Goal: Task Accomplishment & Management: Manage account settings

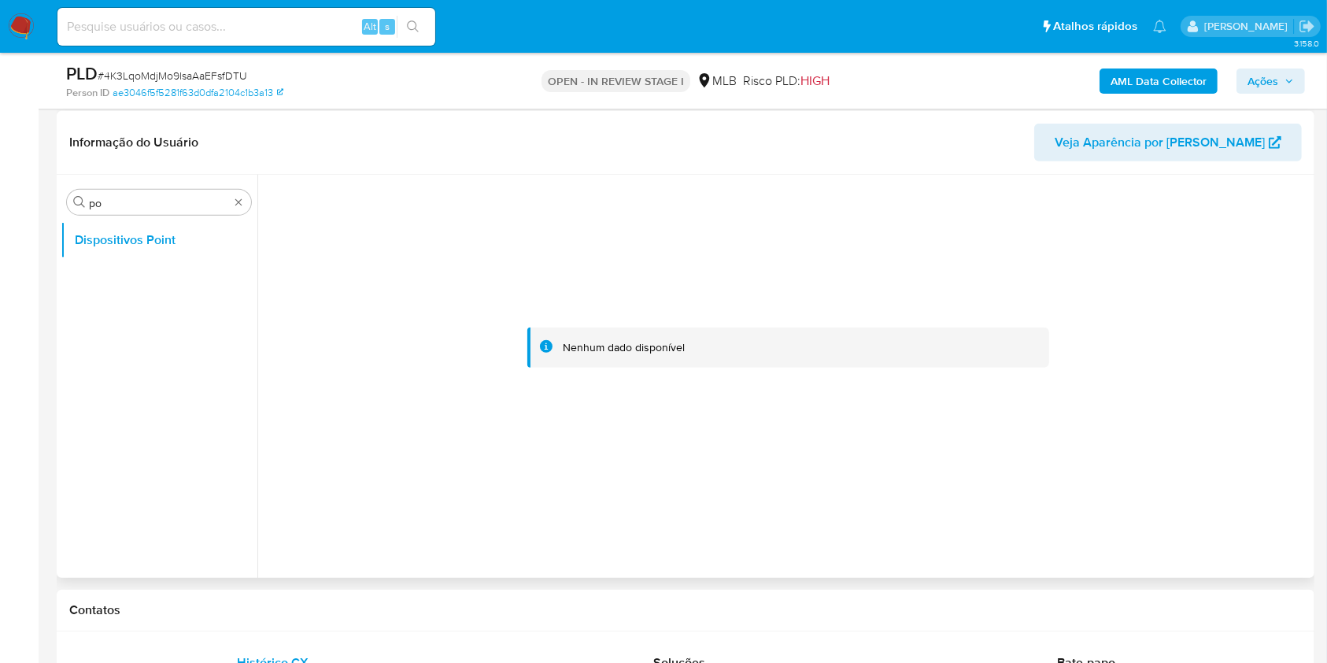
scroll to position [630, 0]
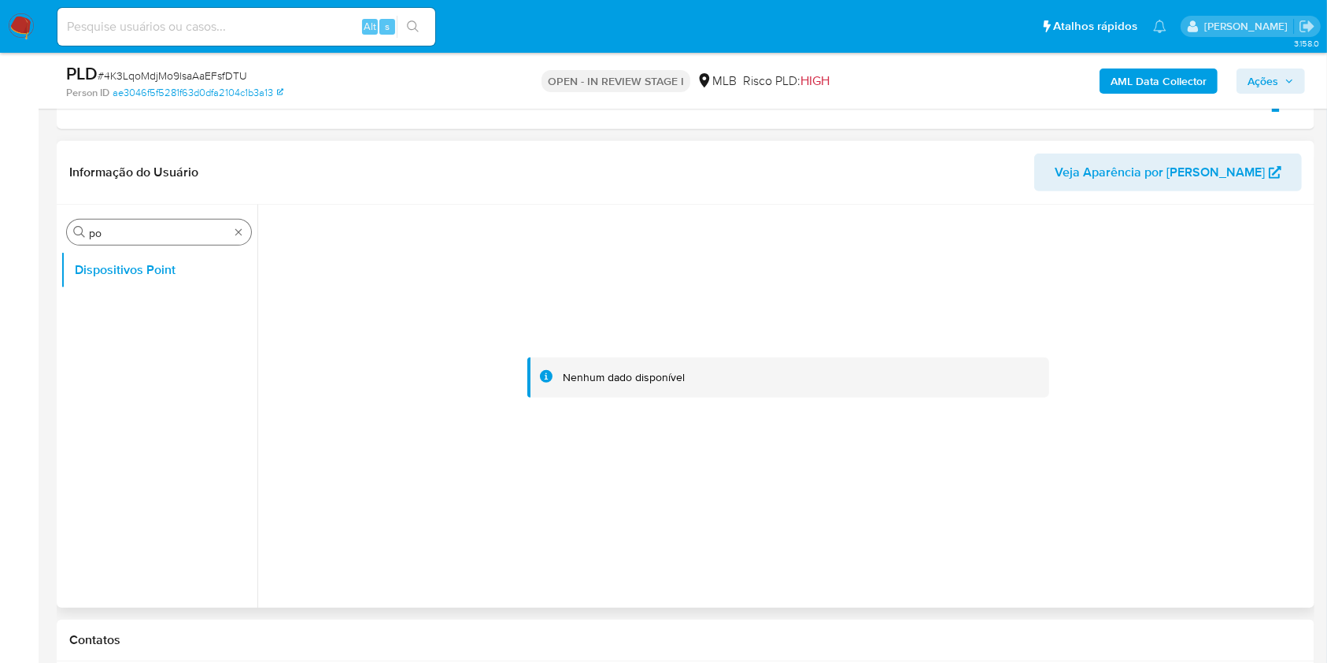
drag, startPoint x: 242, startPoint y: 231, endPoint x: 234, endPoint y: 238, distance: 10.6
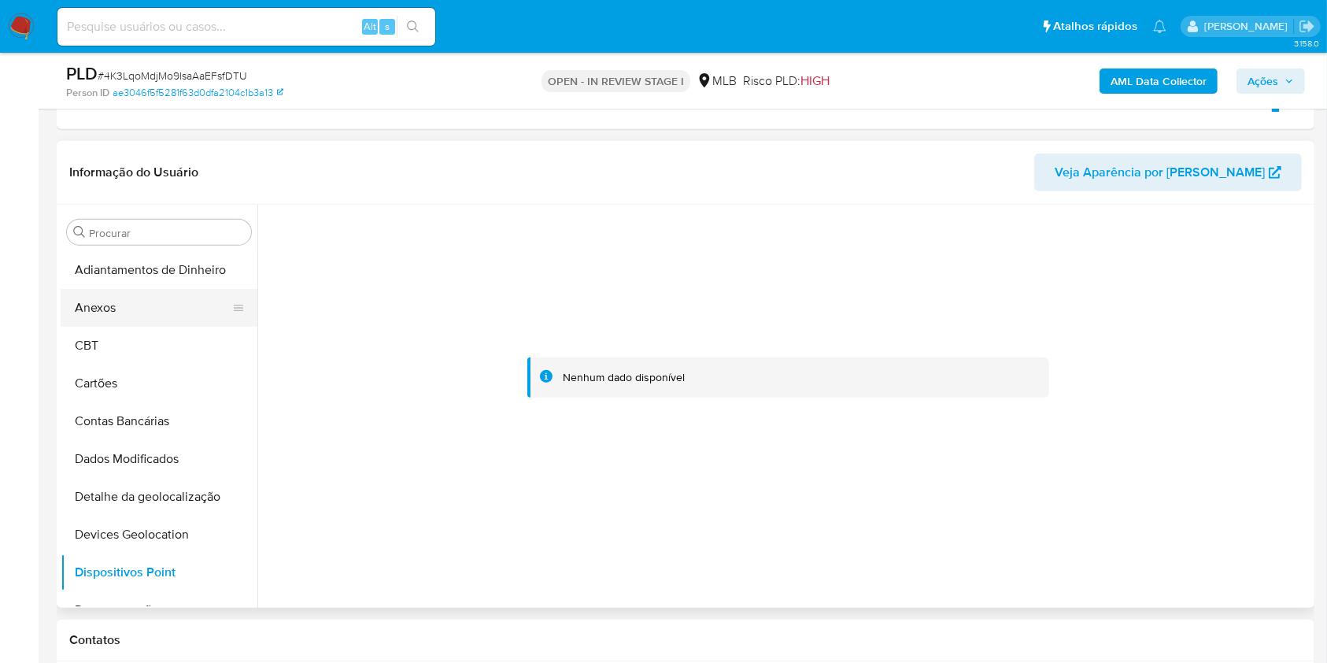
click at [149, 318] on button "Anexos" at bounding box center [153, 308] width 184 height 38
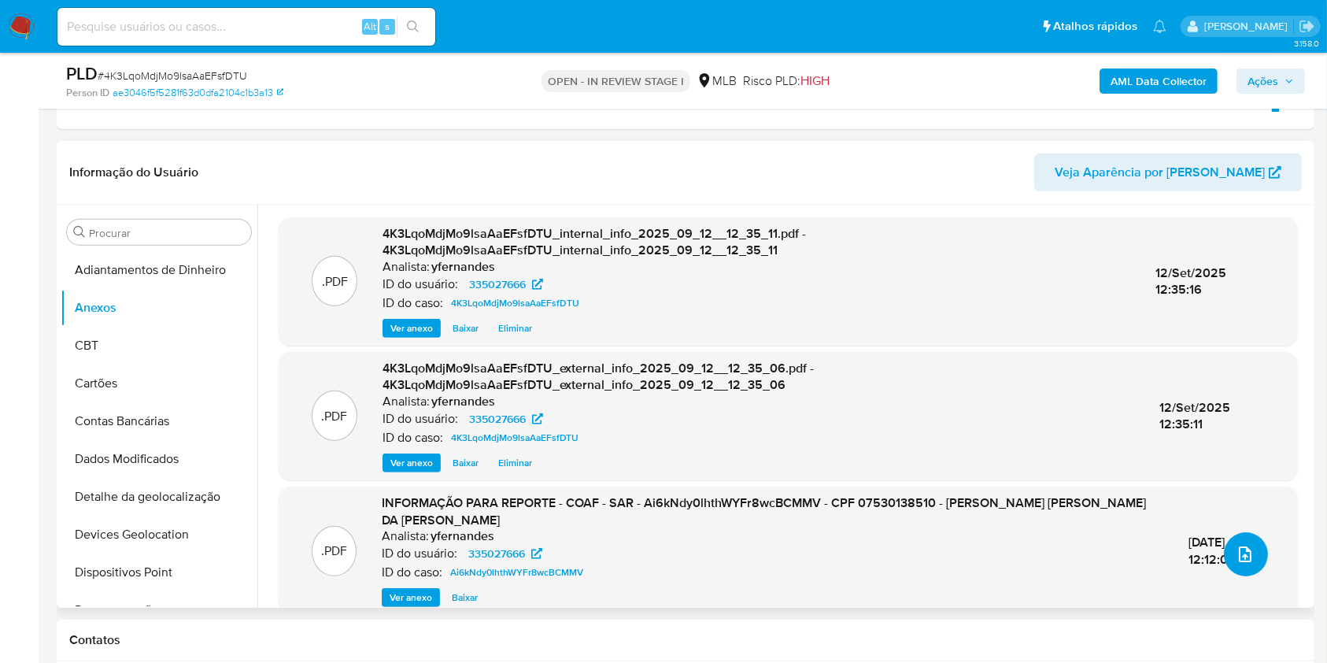
click at [1242, 555] on icon "upload-file" at bounding box center [1244, 554] width 19 height 19
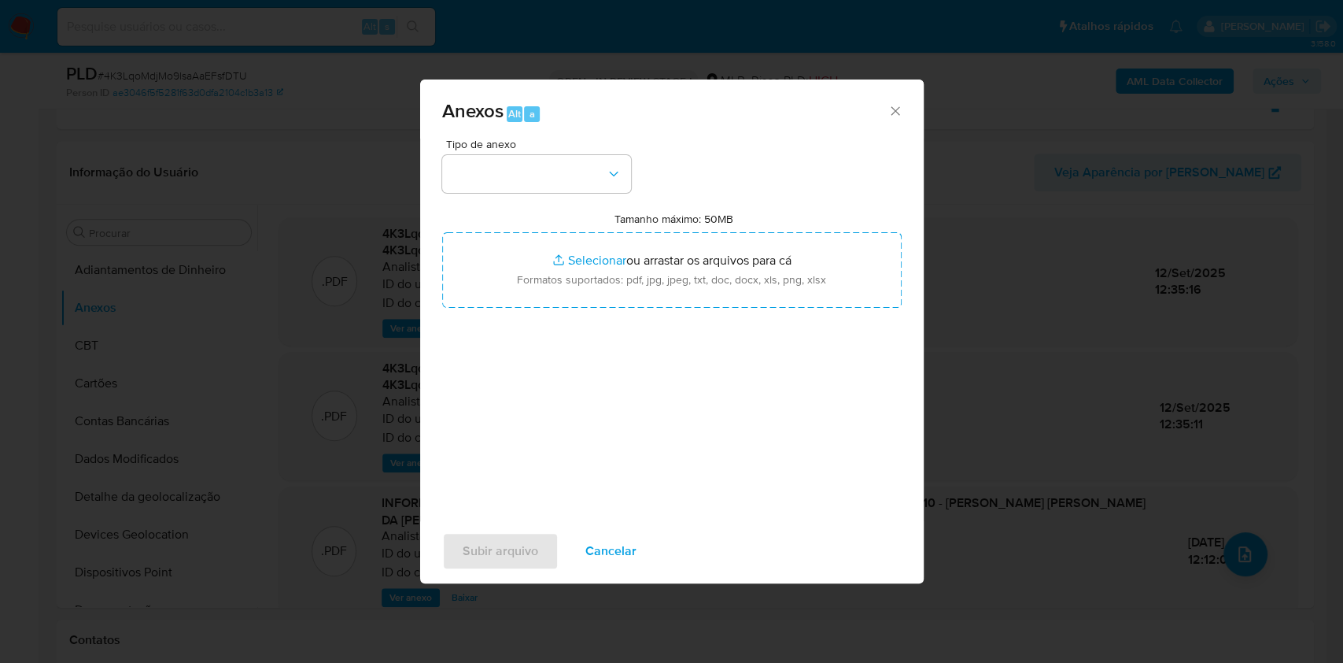
click at [890, 116] on icon "Fechar" at bounding box center [896, 111] width 16 height 16
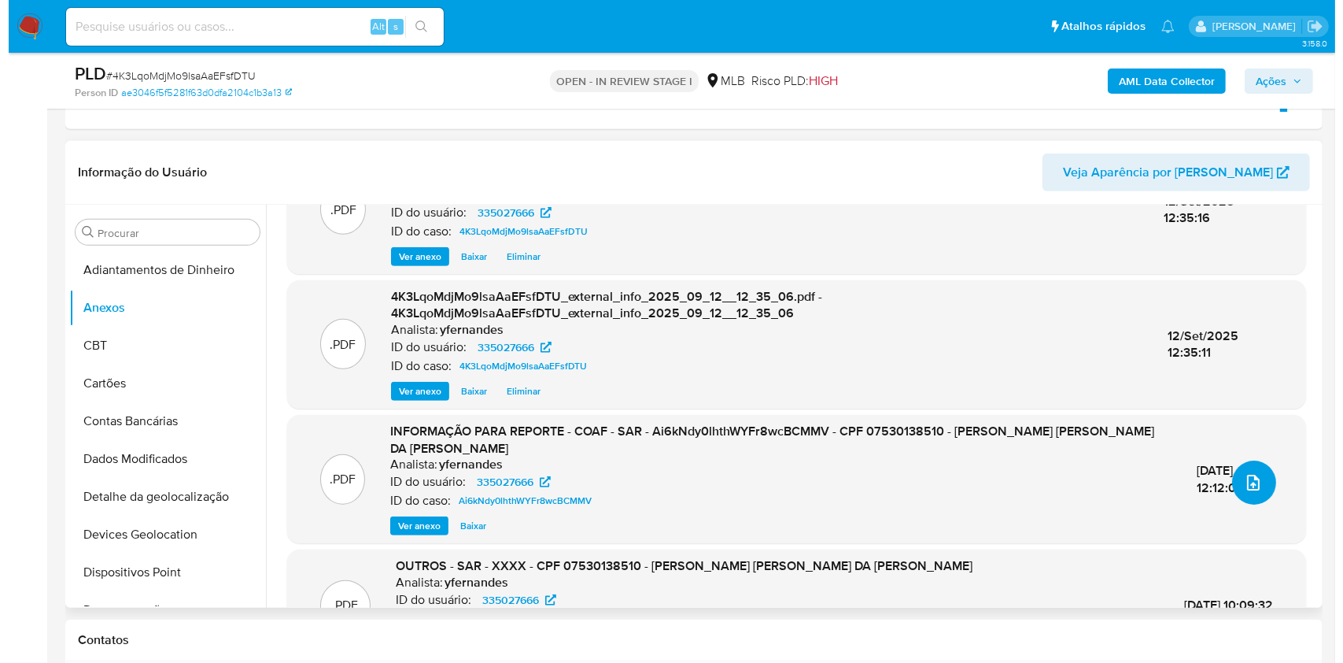
scroll to position [105, 0]
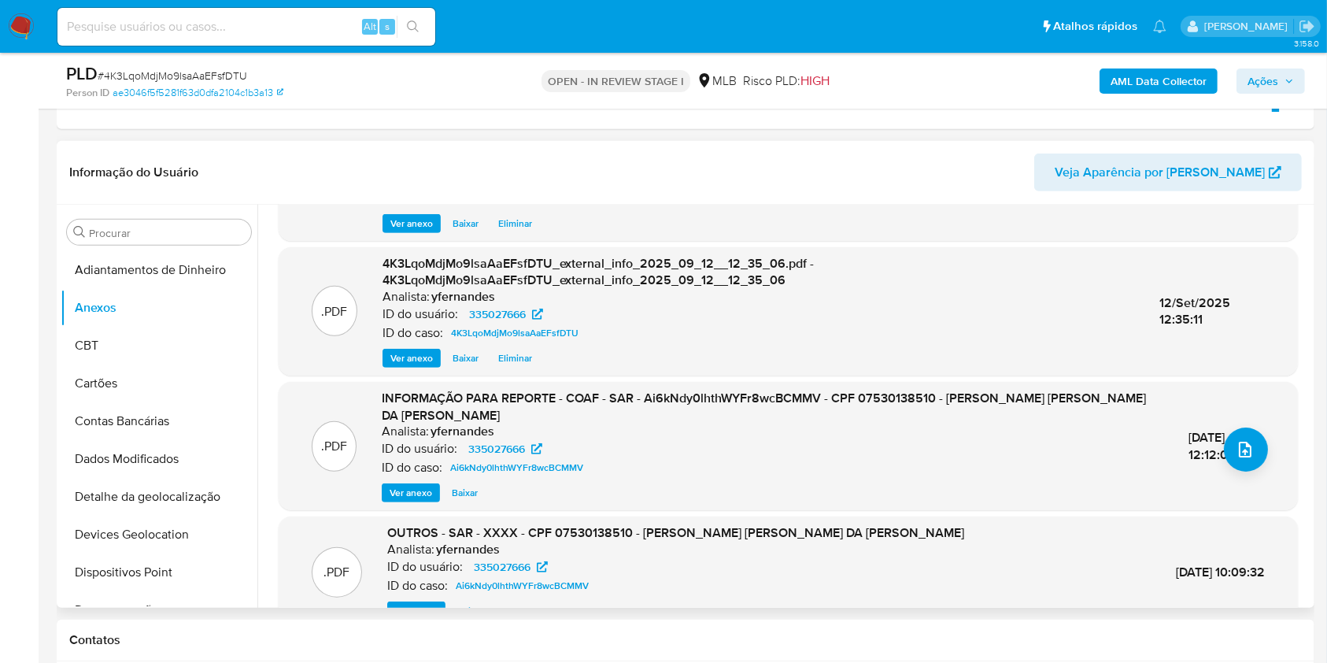
click at [409, 485] on span "Ver anexo" at bounding box center [411, 493] width 42 height 16
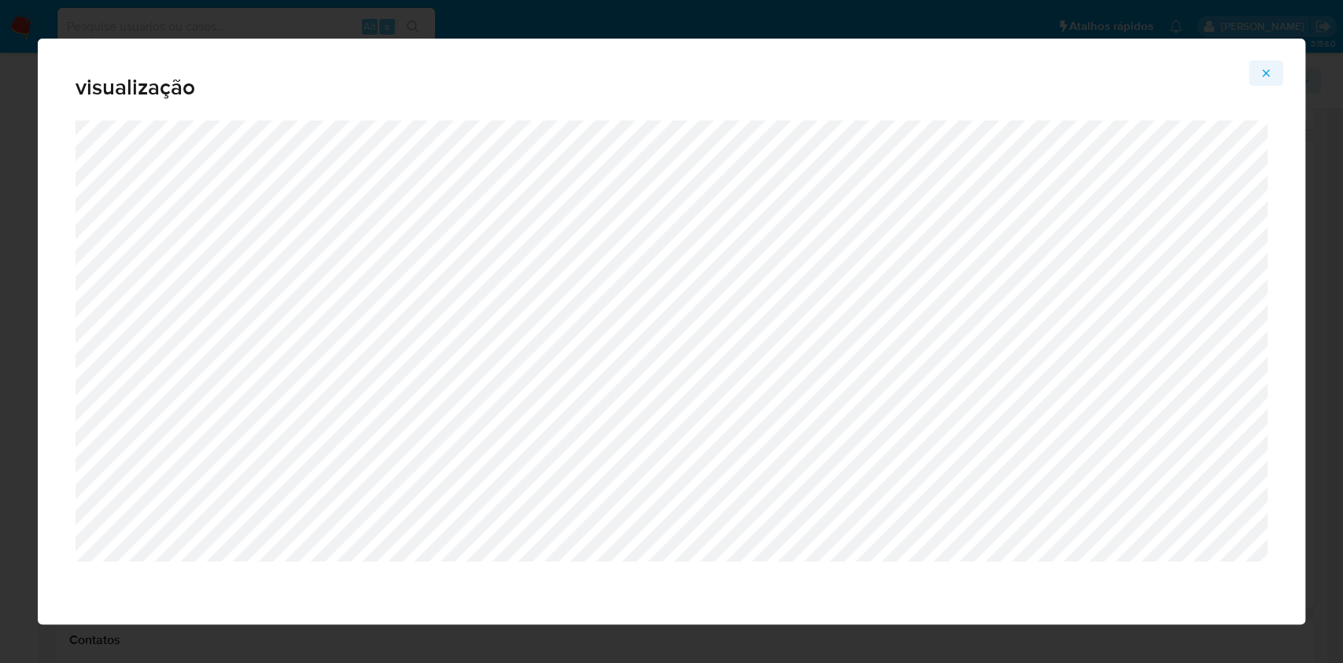
click at [1268, 79] on icon "Attachment preview" at bounding box center [1266, 73] width 13 height 13
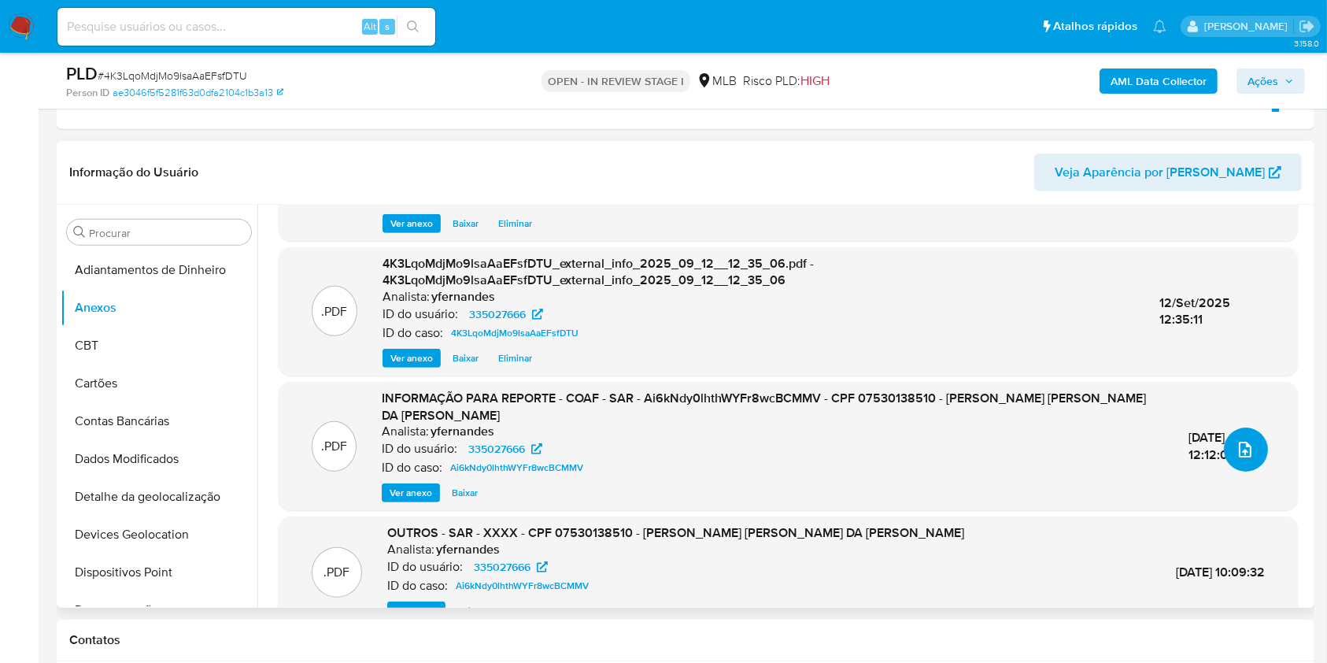
click at [1235, 452] on icon "upload-file" at bounding box center [1244, 449] width 19 height 19
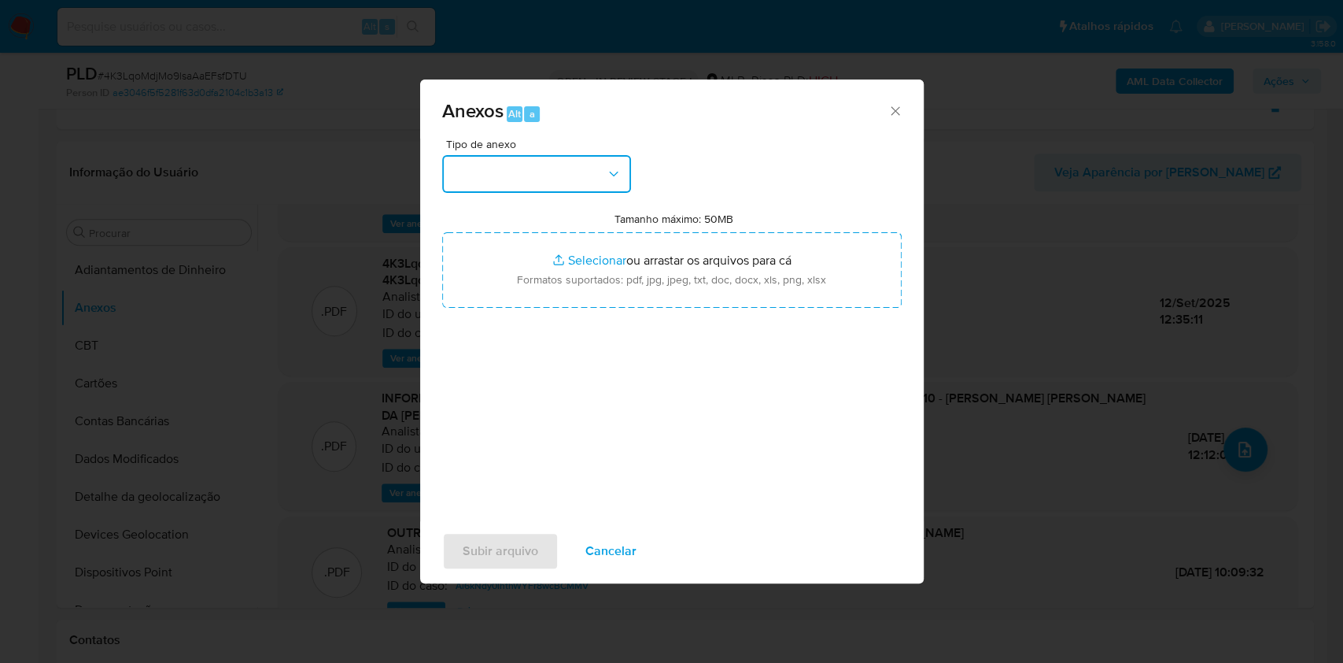
click at [549, 173] on button "button" at bounding box center [536, 174] width 189 height 38
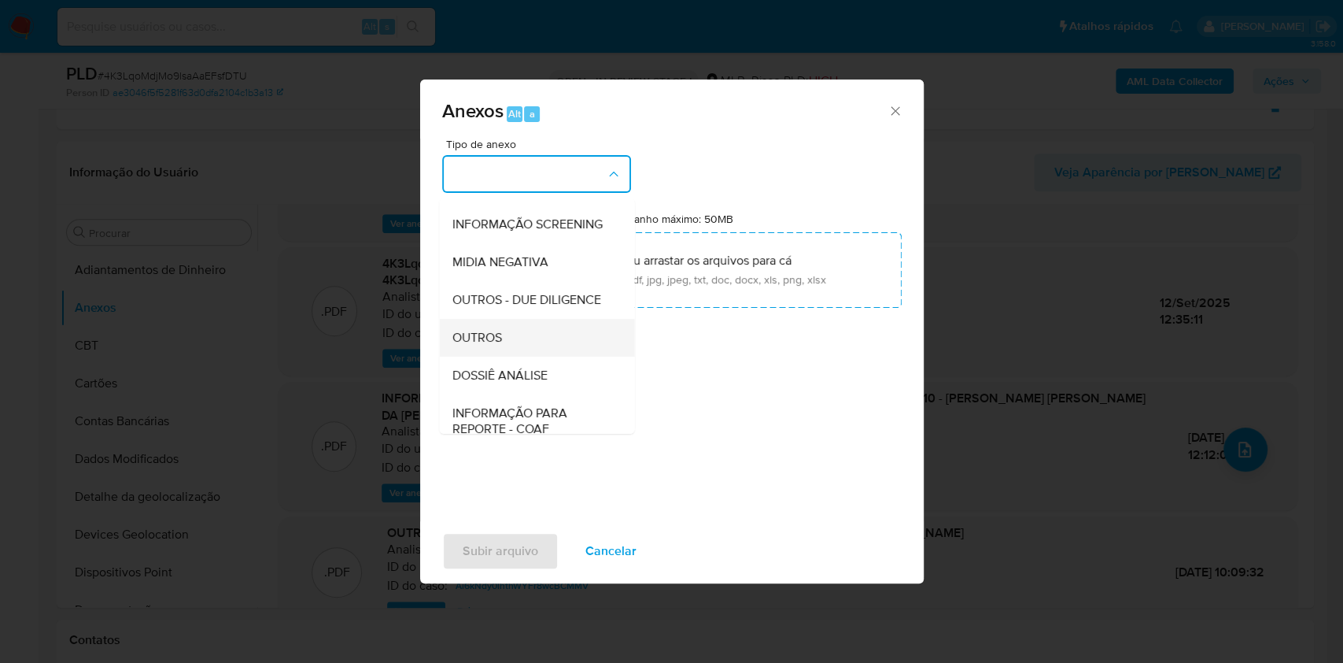
scroll to position [242, 0]
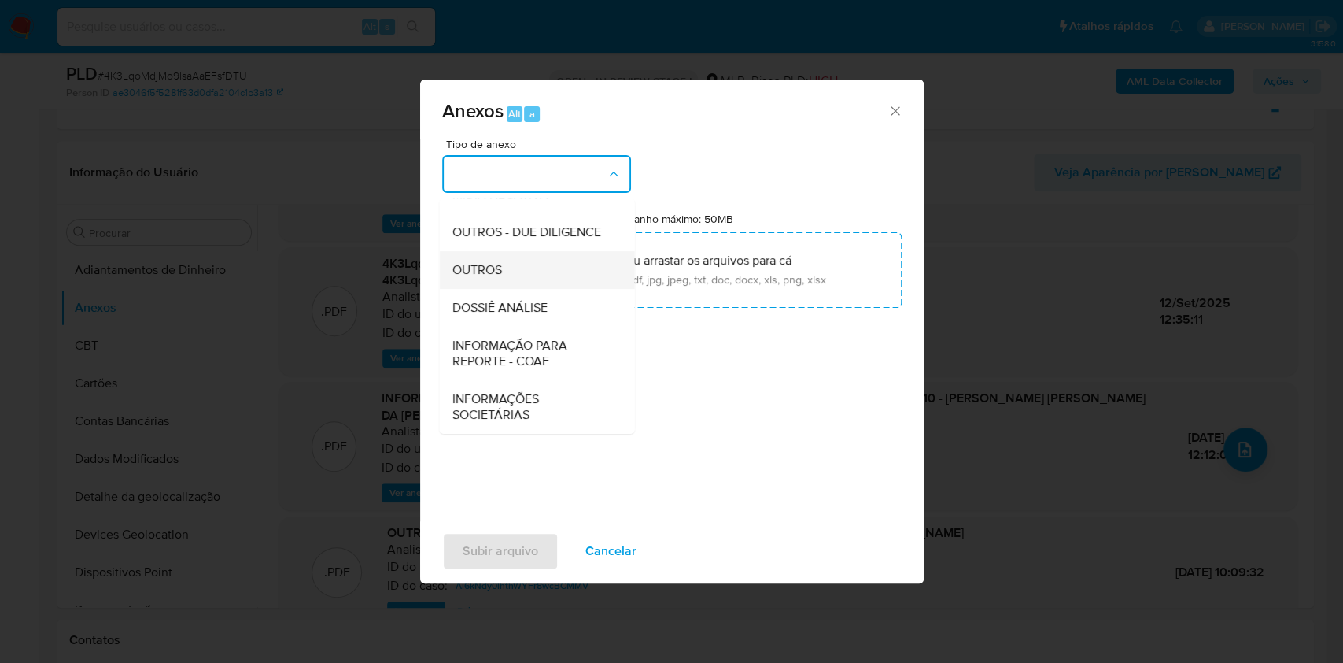
click at [474, 254] on div "OUTROS" at bounding box center [532, 270] width 161 height 38
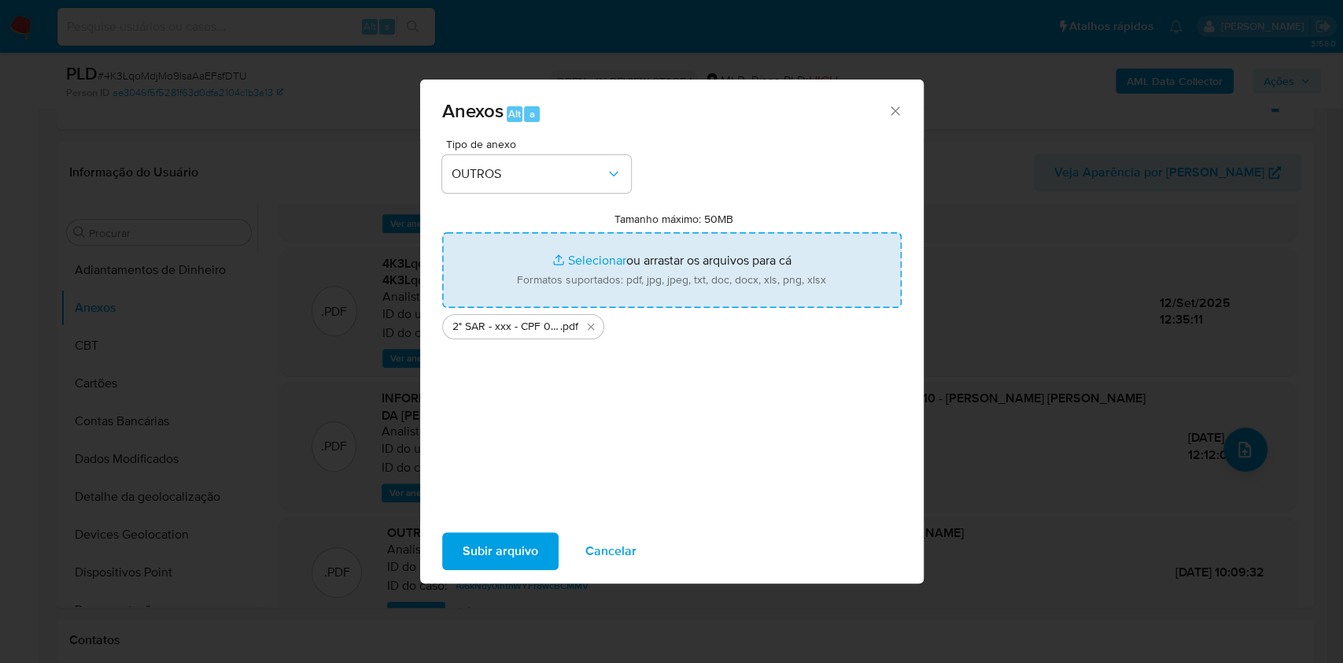
type input "C:\fakepath\Mulan 335027666_2025_09_12_07_25_33.xlsx"
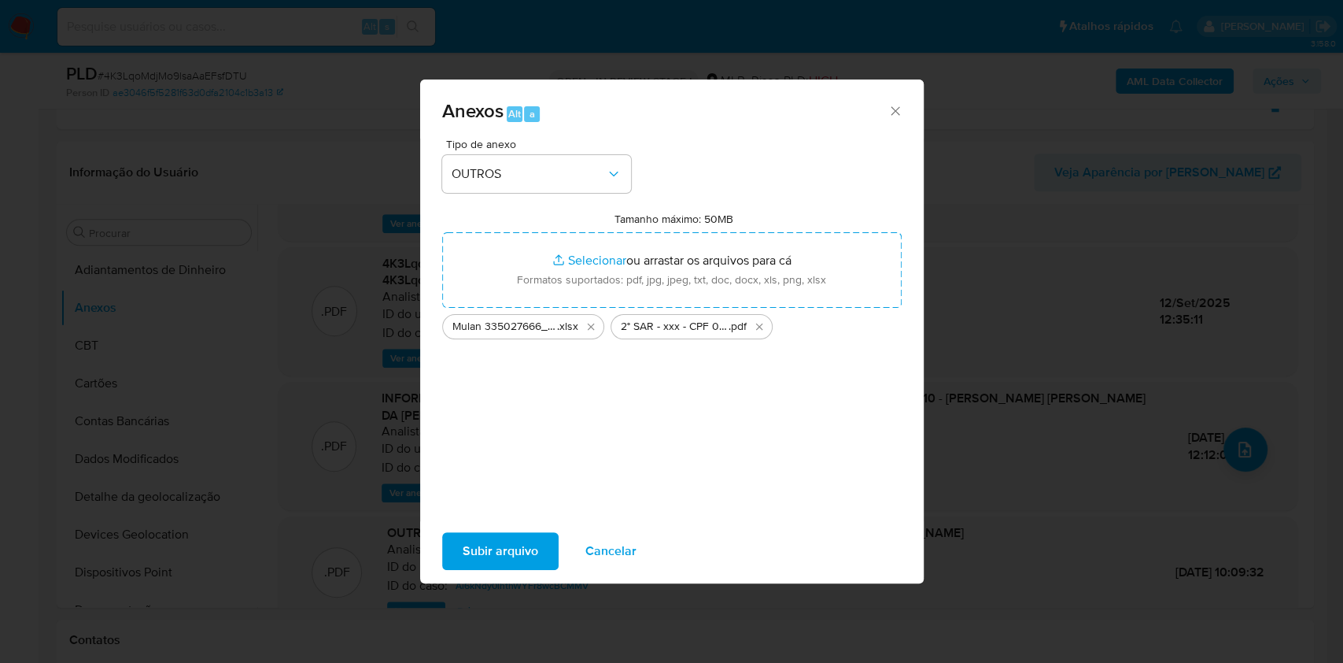
click at [486, 545] on span "Subir arquivo" at bounding box center [501, 551] width 76 height 35
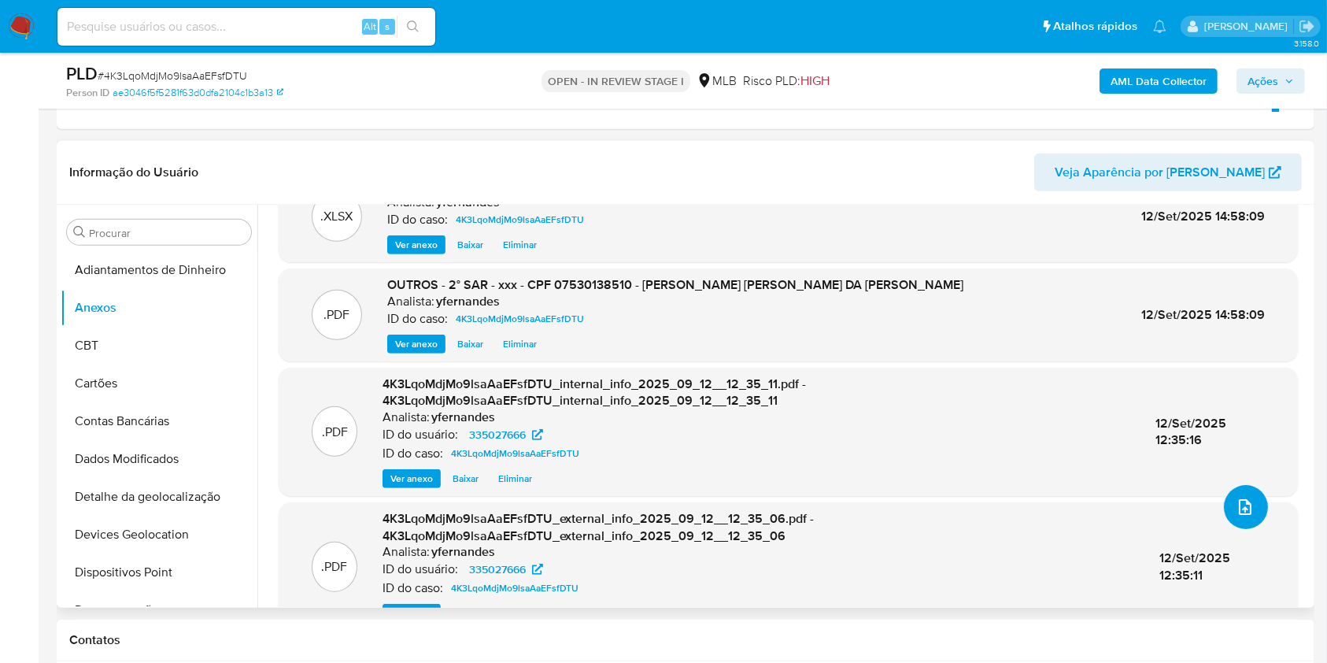
scroll to position [0, 0]
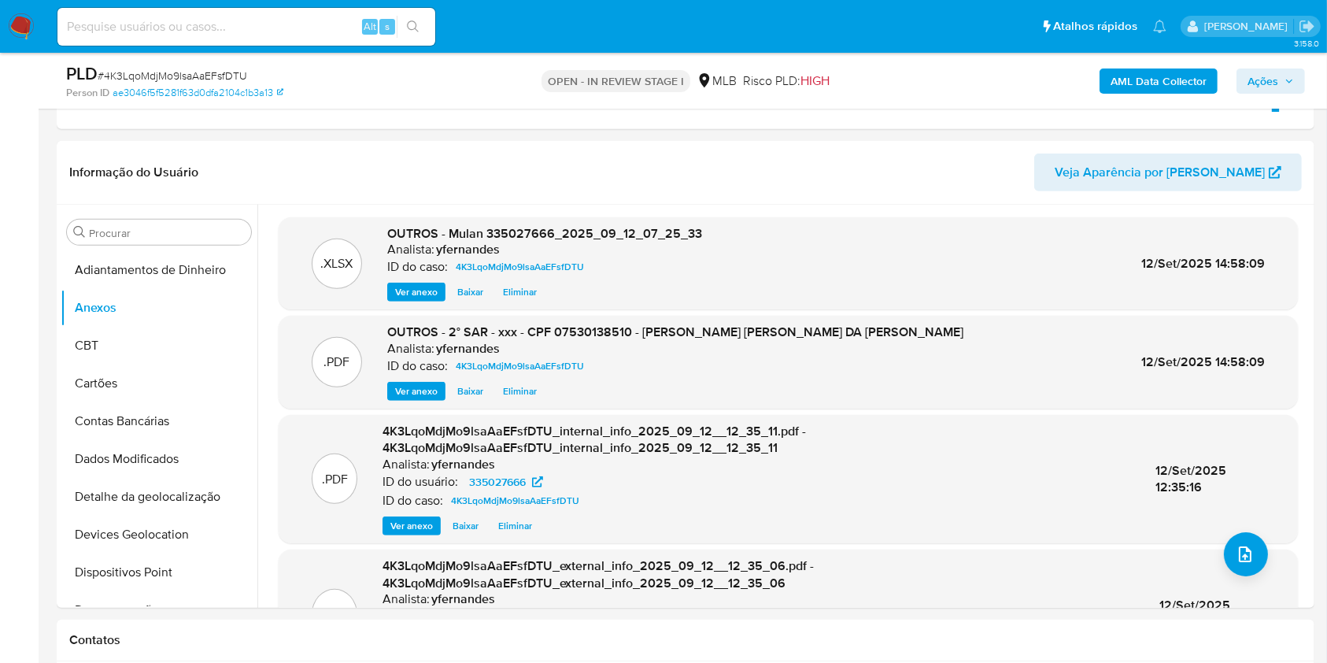
click at [1283, 93] on div "AML Data Collector Ações" at bounding box center [1100, 80] width 408 height 37
click at [1278, 89] on span "Ações" at bounding box center [1262, 80] width 31 height 25
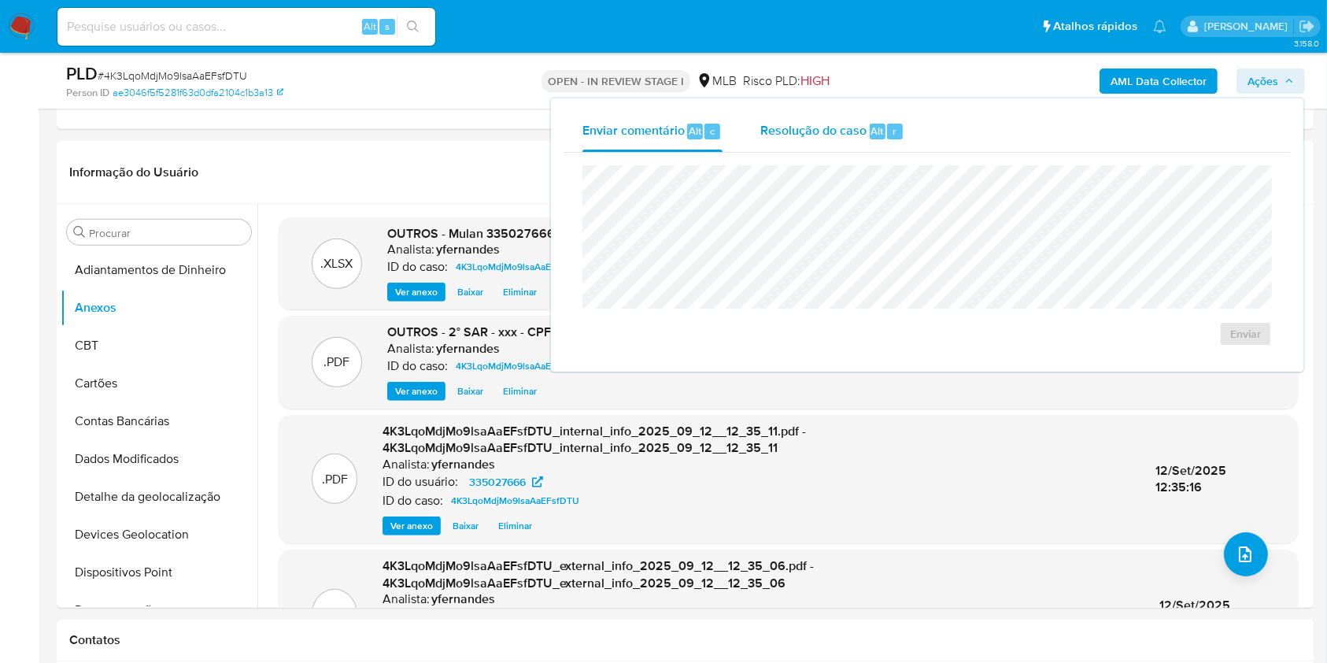
click at [813, 138] on span "Resolução do caso" at bounding box center [813, 130] width 106 height 18
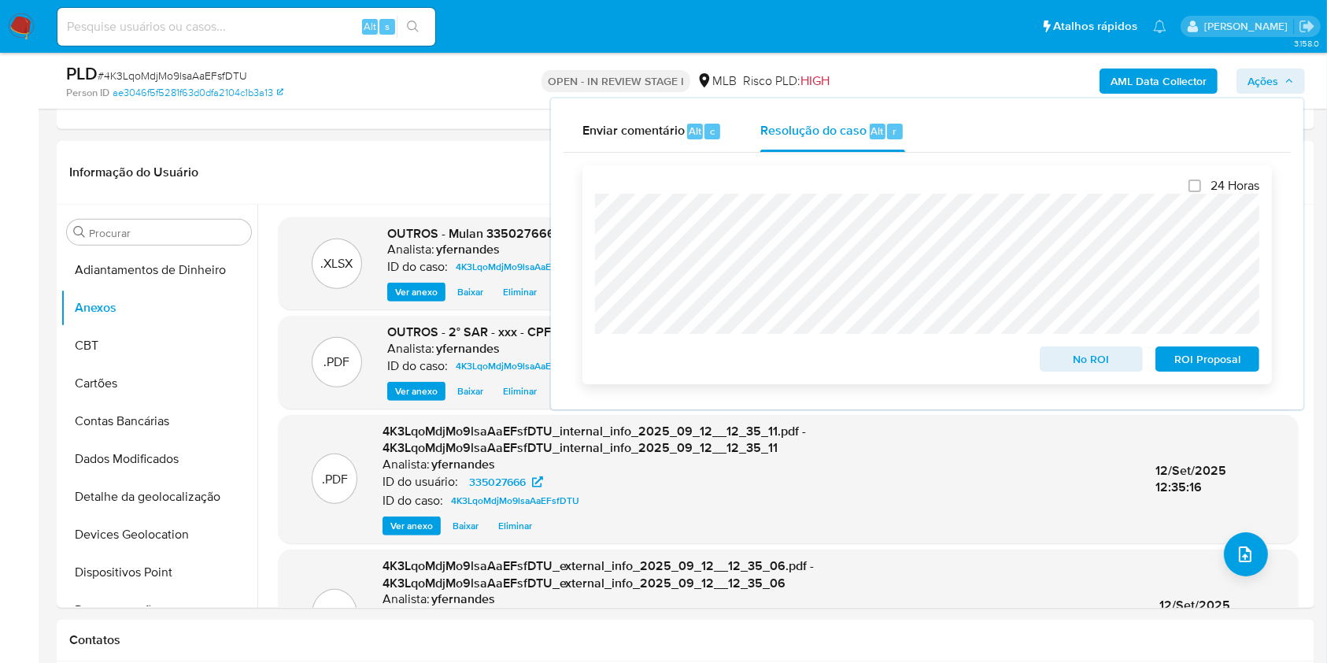
click at [1223, 363] on span "ROI Proposal" at bounding box center [1207, 359] width 82 height 22
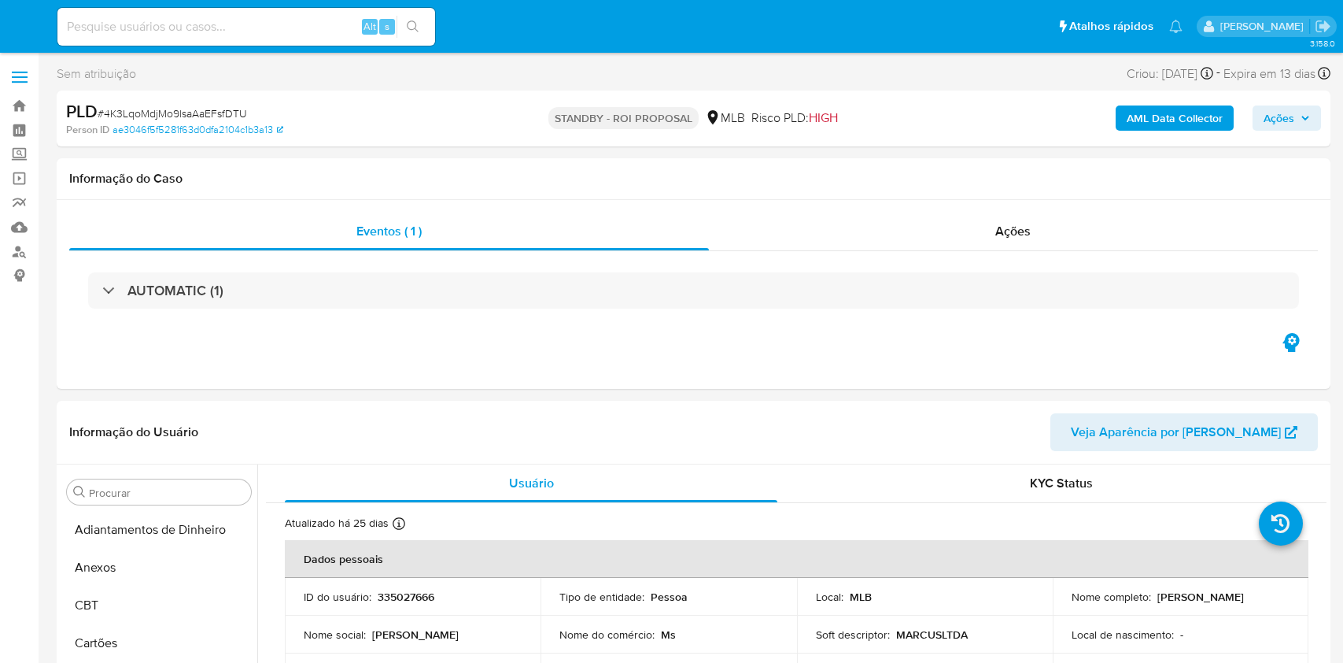
select select "10"
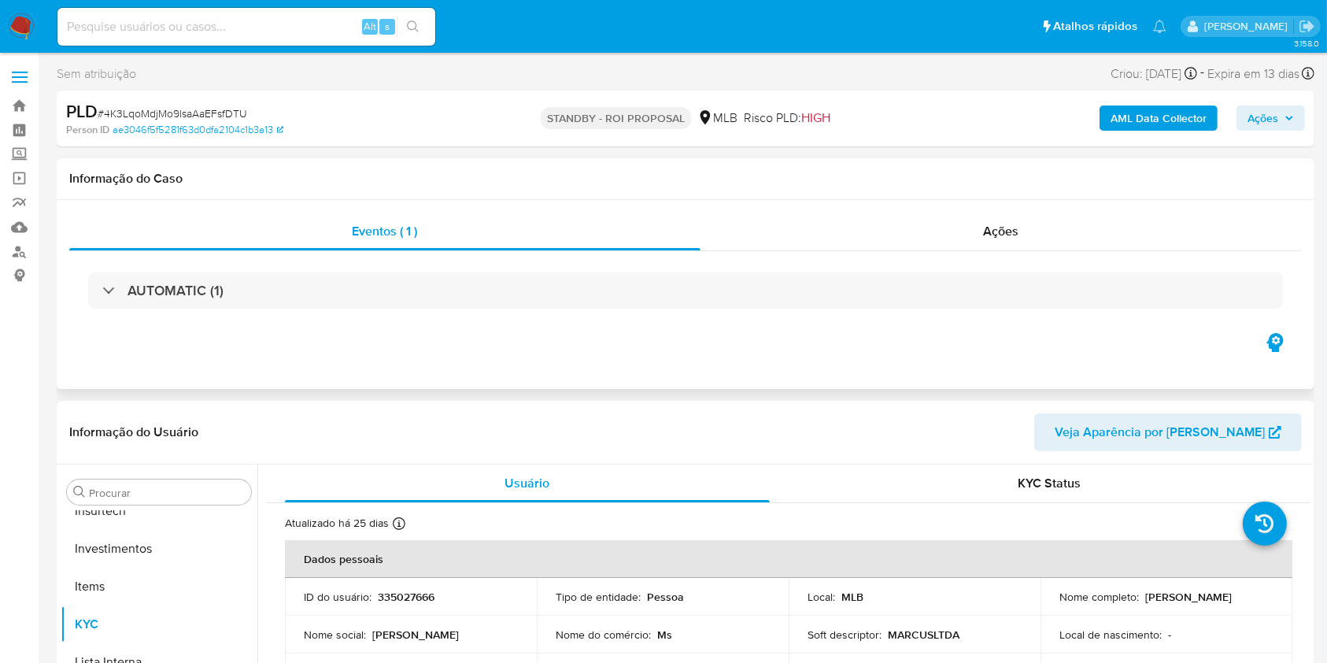
scroll to position [740, 0]
drag, startPoint x: 867, startPoint y: 242, endPoint x: 856, endPoint y: 246, distance: 11.7
click at [866, 242] on div "Ações" at bounding box center [1000, 231] width 601 height 38
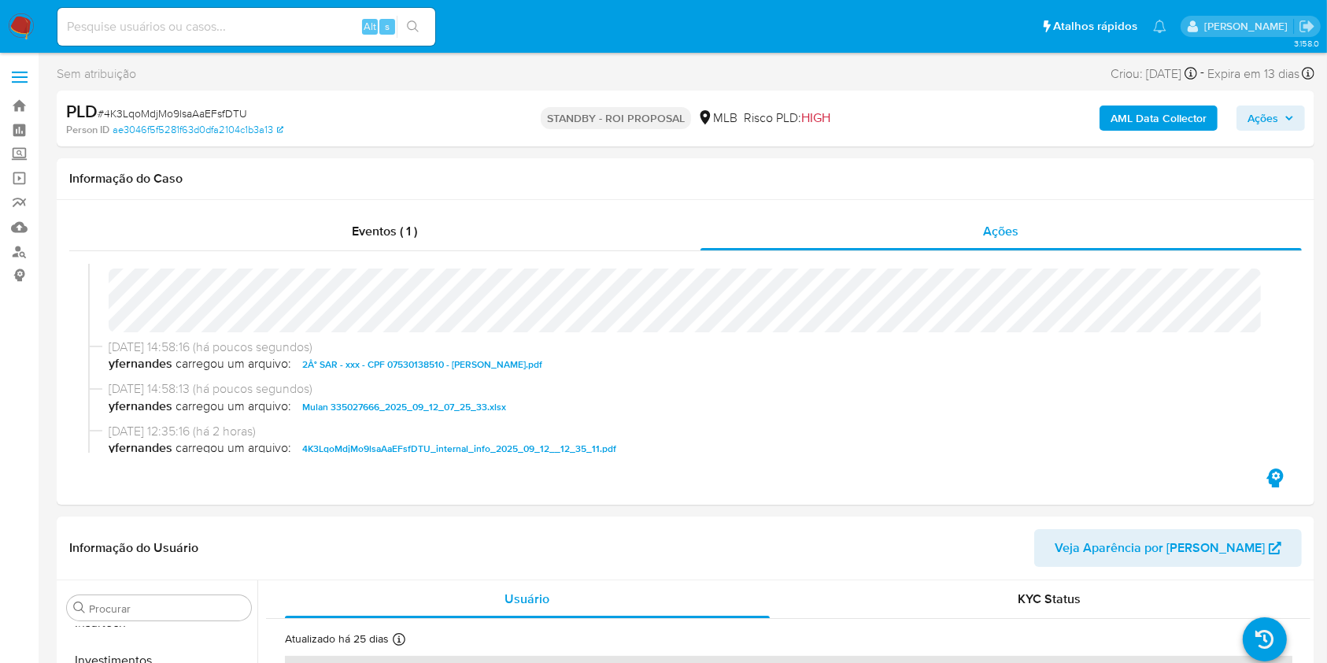
scroll to position [0, 0]
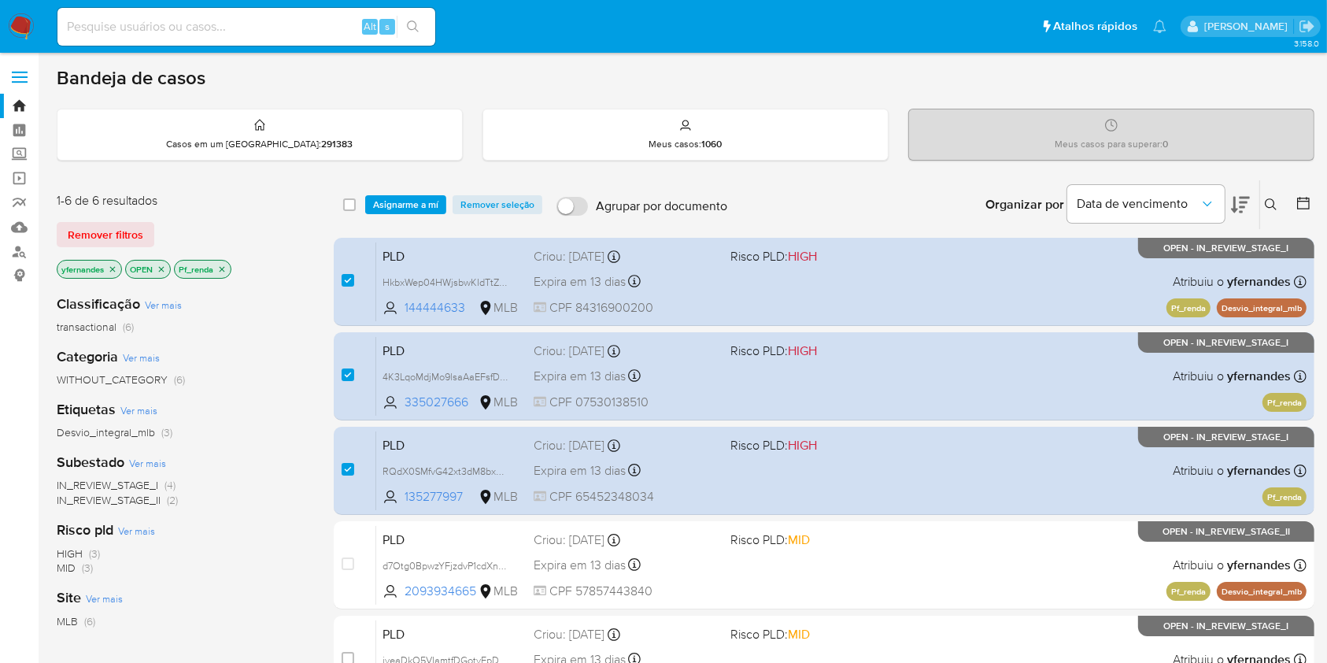
click at [19, 29] on img at bounding box center [21, 26] width 27 height 27
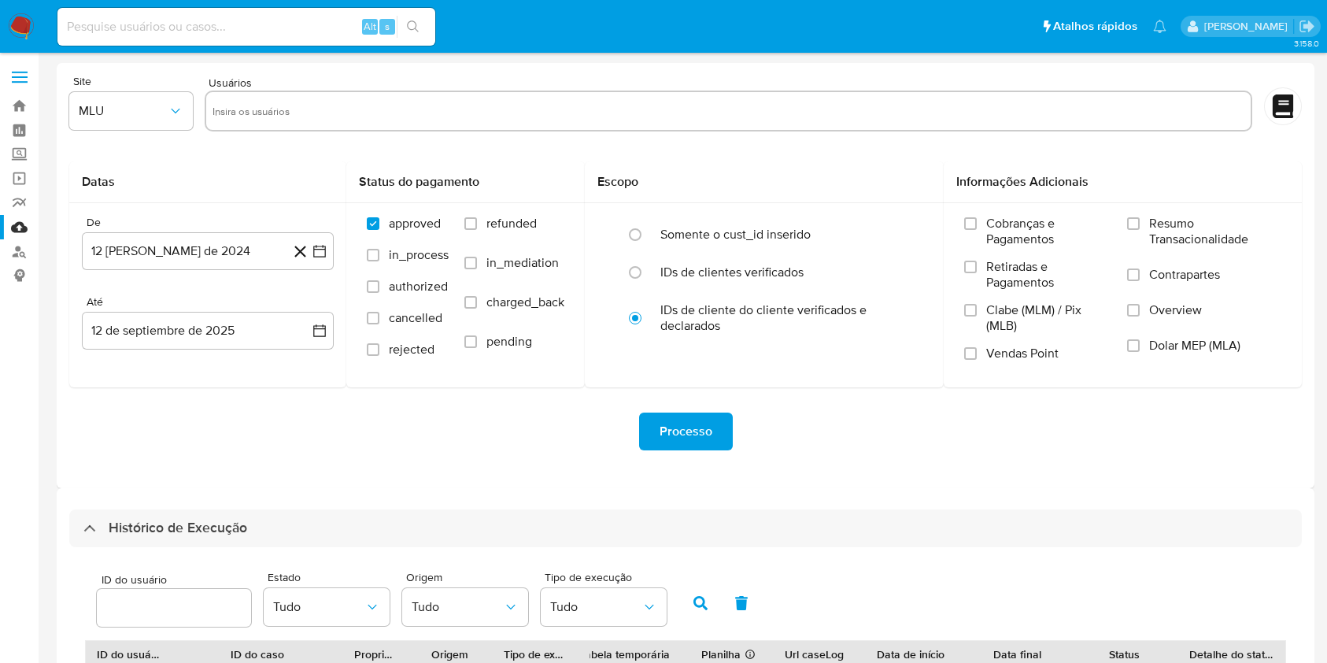
select select "20"
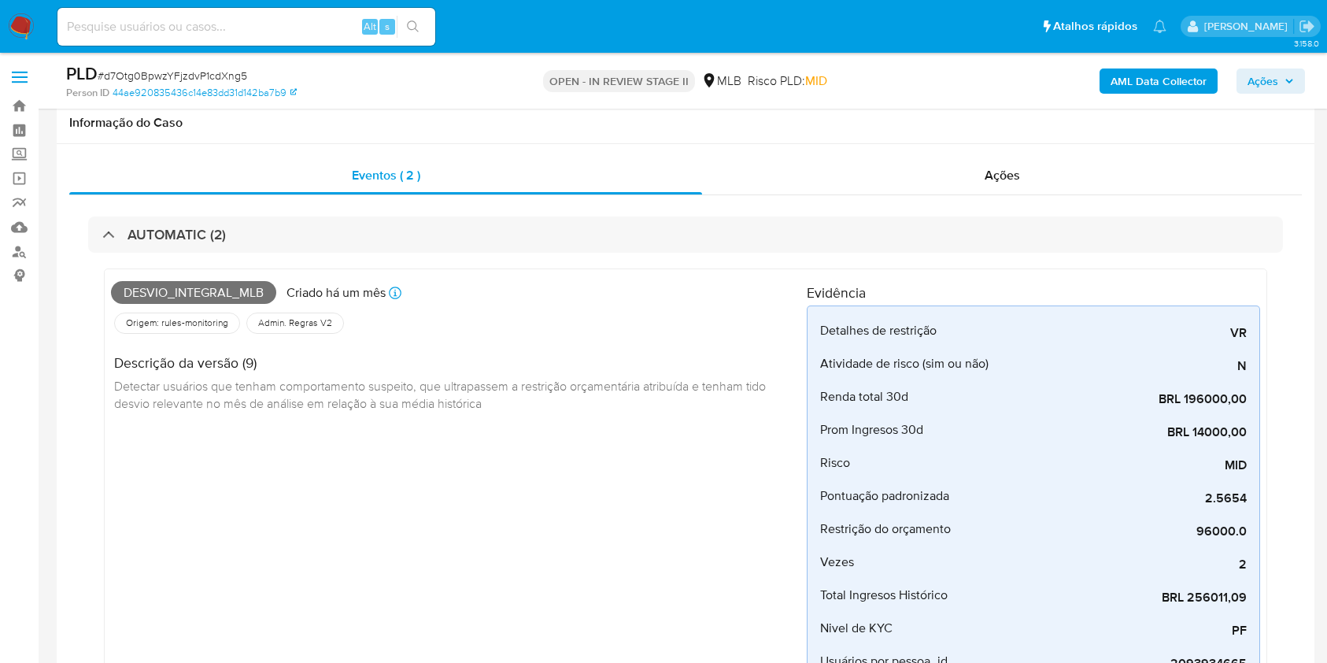
select select "10"
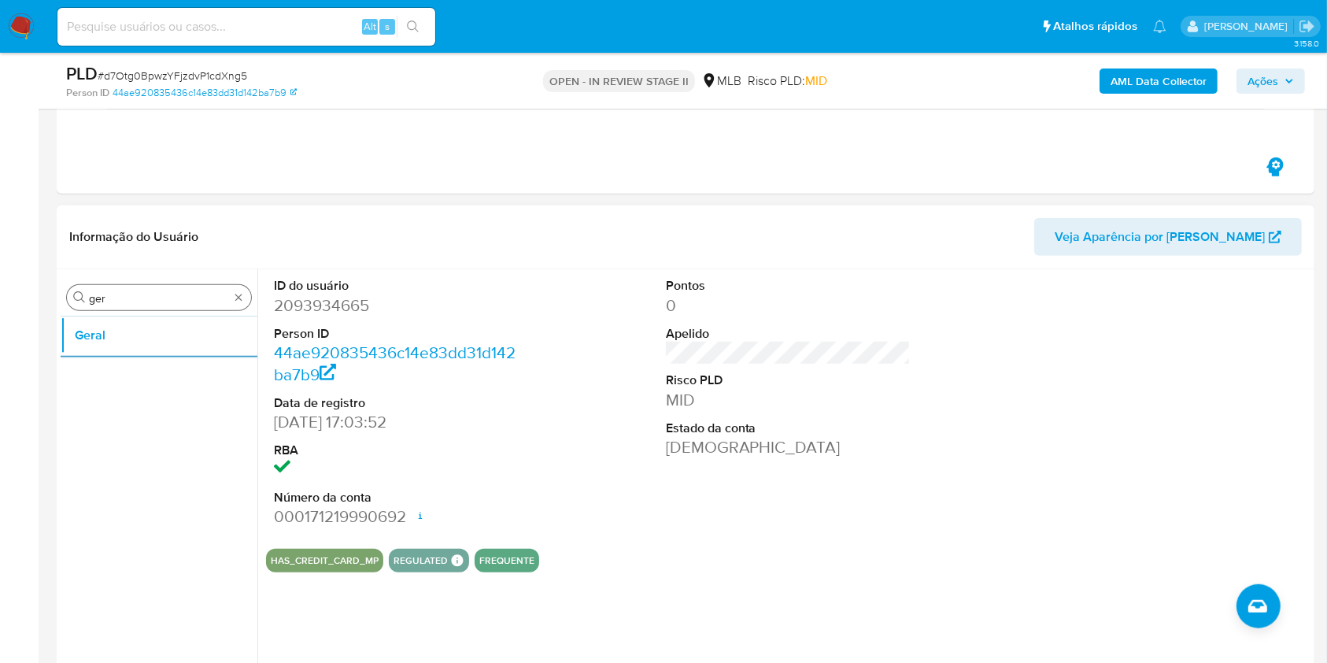
click at [104, 300] on input "ger" at bounding box center [159, 298] width 140 height 14
click at [105, 300] on input "ger" at bounding box center [159, 298] width 140 height 14
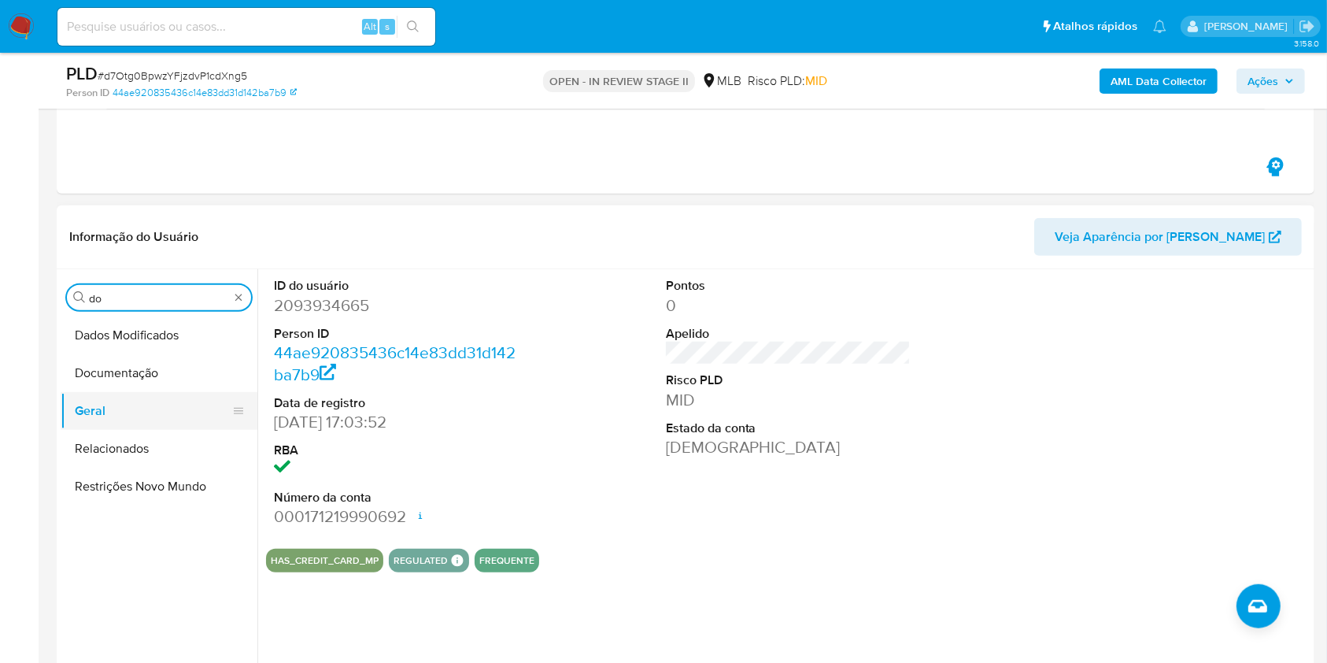
type input "do"
click at [135, 392] on button "Geral" at bounding box center [153, 411] width 184 height 38
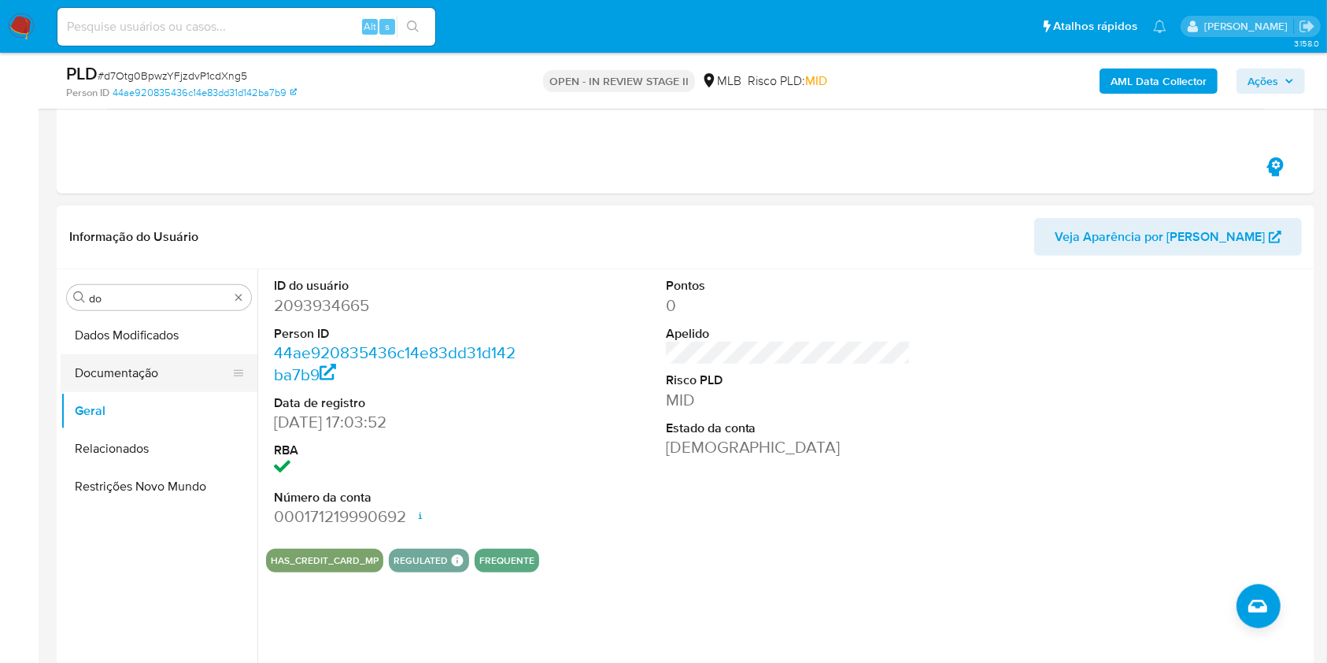
click at [151, 368] on button "Documentação" at bounding box center [153, 373] width 184 height 38
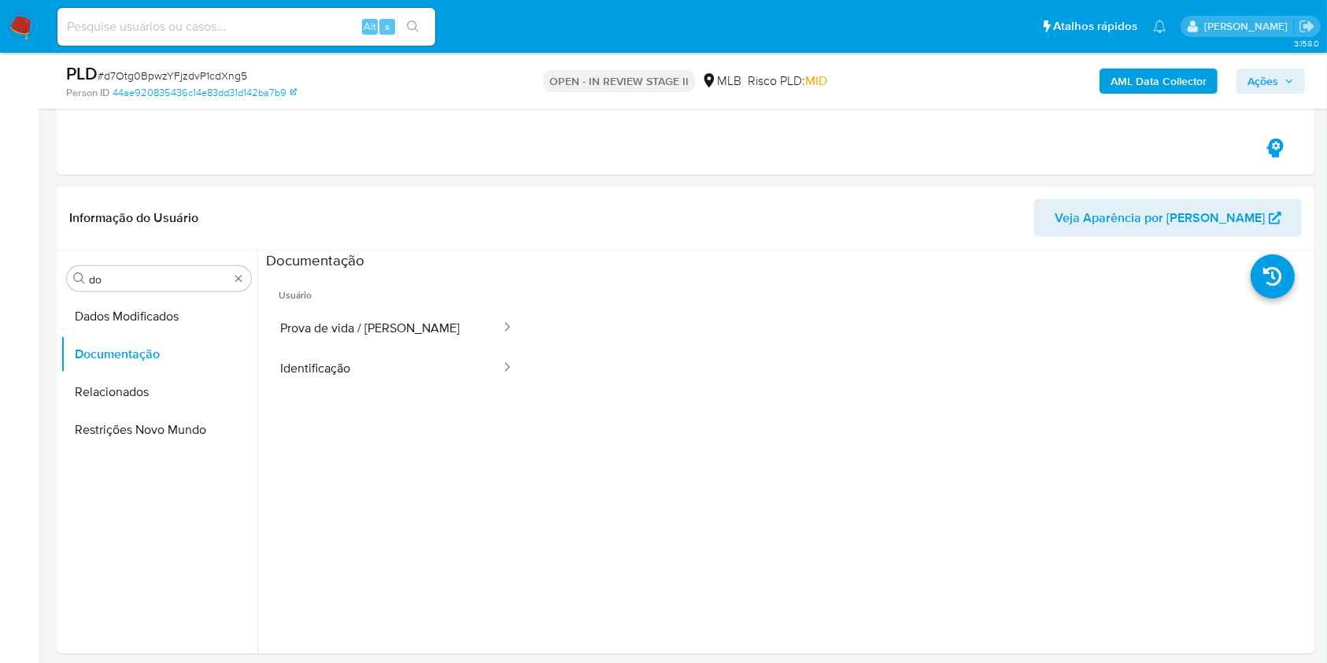
click at [359, 310] on button "Prova de vida / Selfie" at bounding box center [384, 328] width 236 height 40
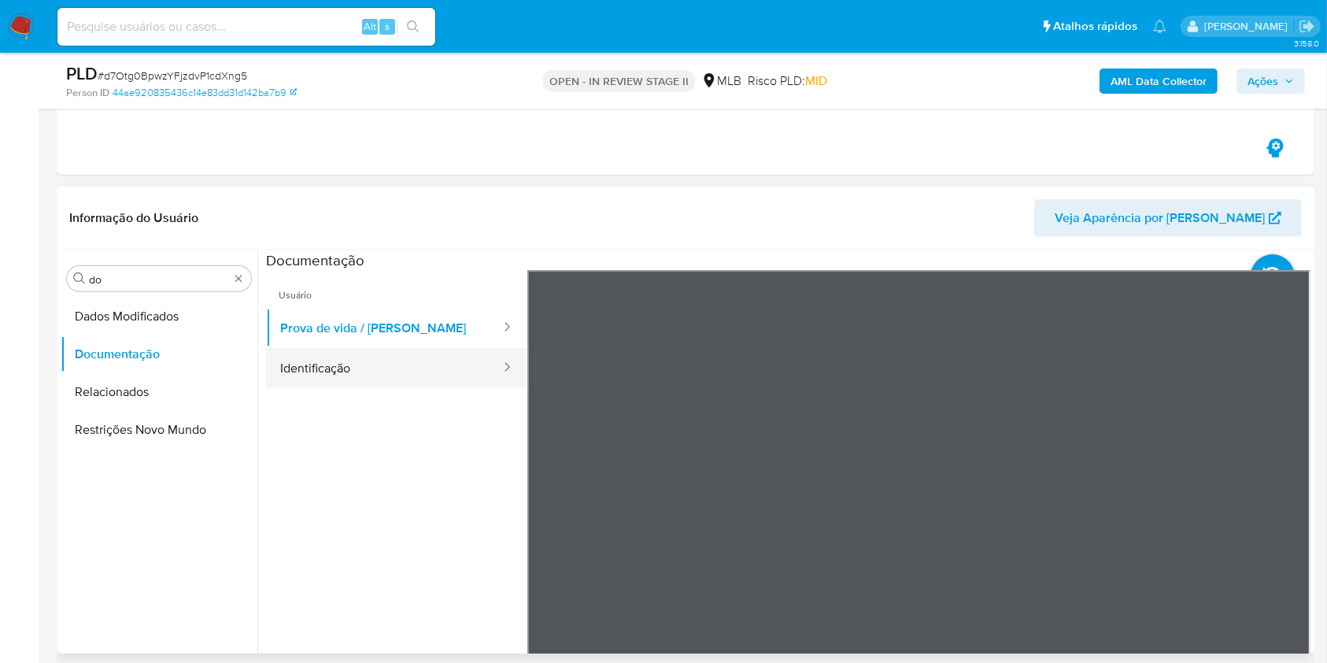
click at [364, 370] on button "Identificação" at bounding box center [384, 368] width 236 height 40
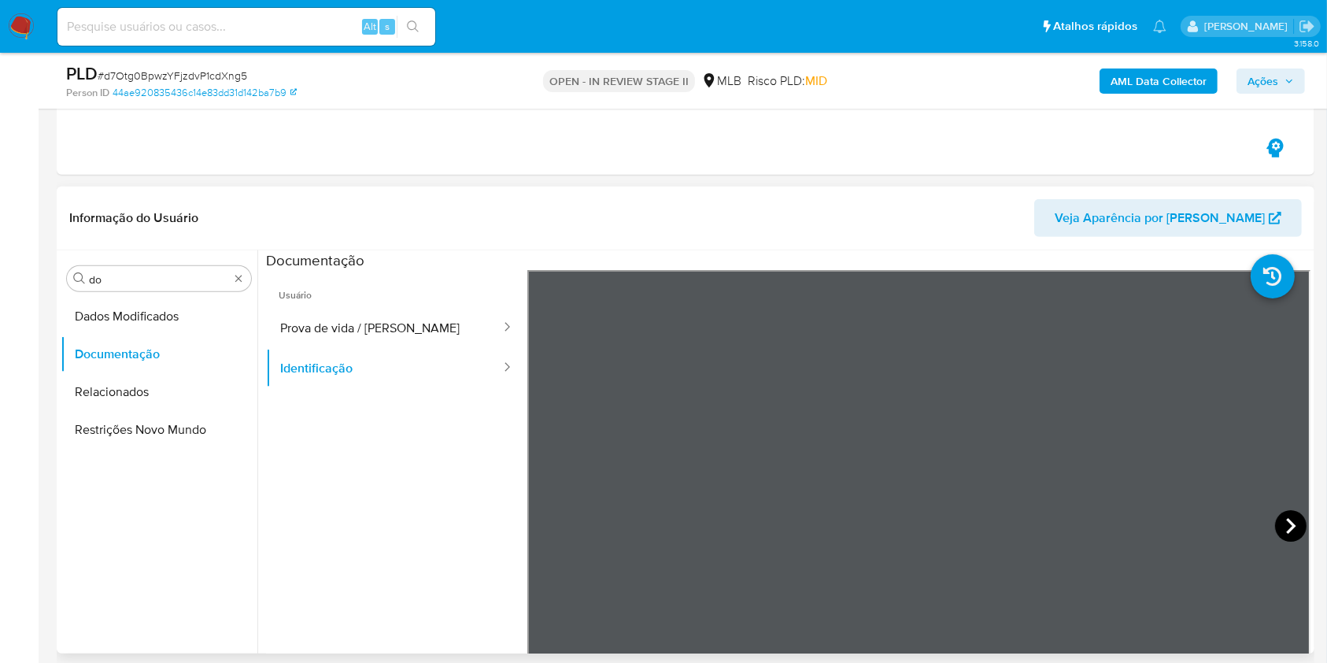
click at [1287, 526] on icon at bounding box center [1290, 526] width 9 height 16
click at [539, 518] on icon at bounding box center [546, 525] width 31 height 31
drag, startPoint x: 172, startPoint y: 482, endPoint x: 513, endPoint y: 346, distance: 366.6
click at [172, 482] on ul "Dados Modificados Documentação Relacionados Restrições Novo Mundo" at bounding box center [159, 474] width 197 height 355
click at [429, 334] on button "Prova de vida / Selfie" at bounding box center [384, 328] width 236 height 40
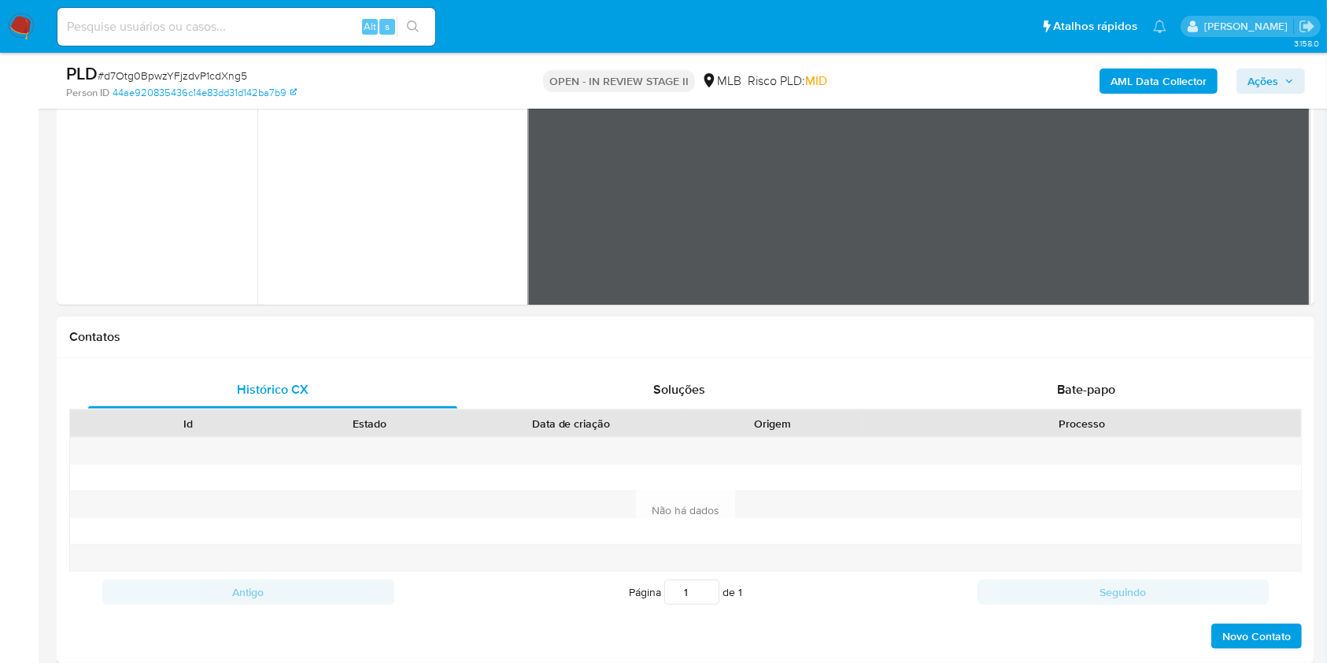
scroll to position [1574, 0]
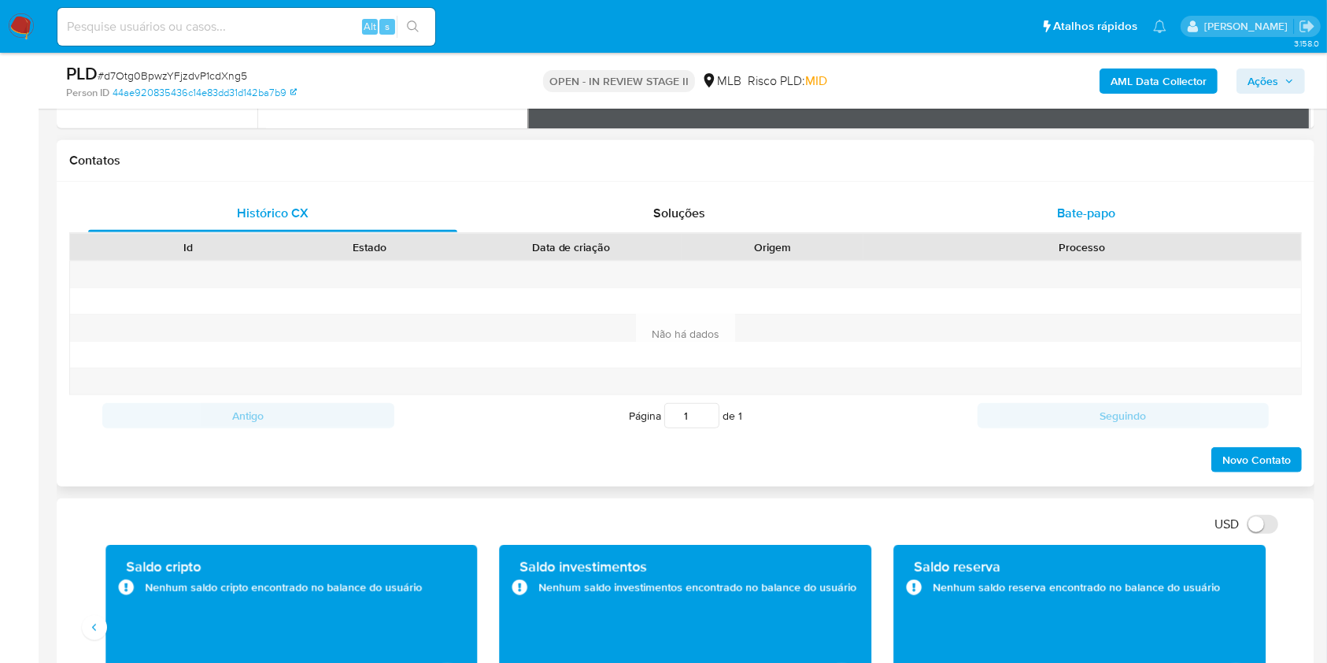
click at [1085, 204] on span "Bate-papo" at bounding box center [1086, 213] width 58 height 18
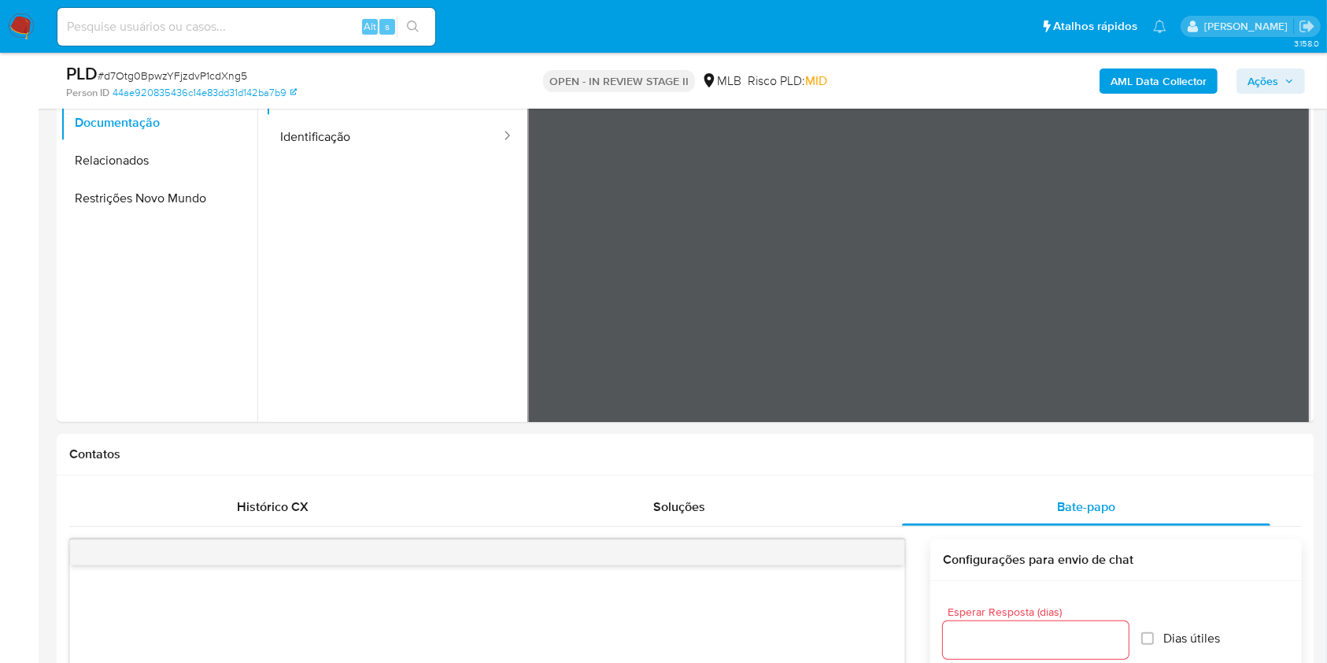
scroll to position [1049, 0]
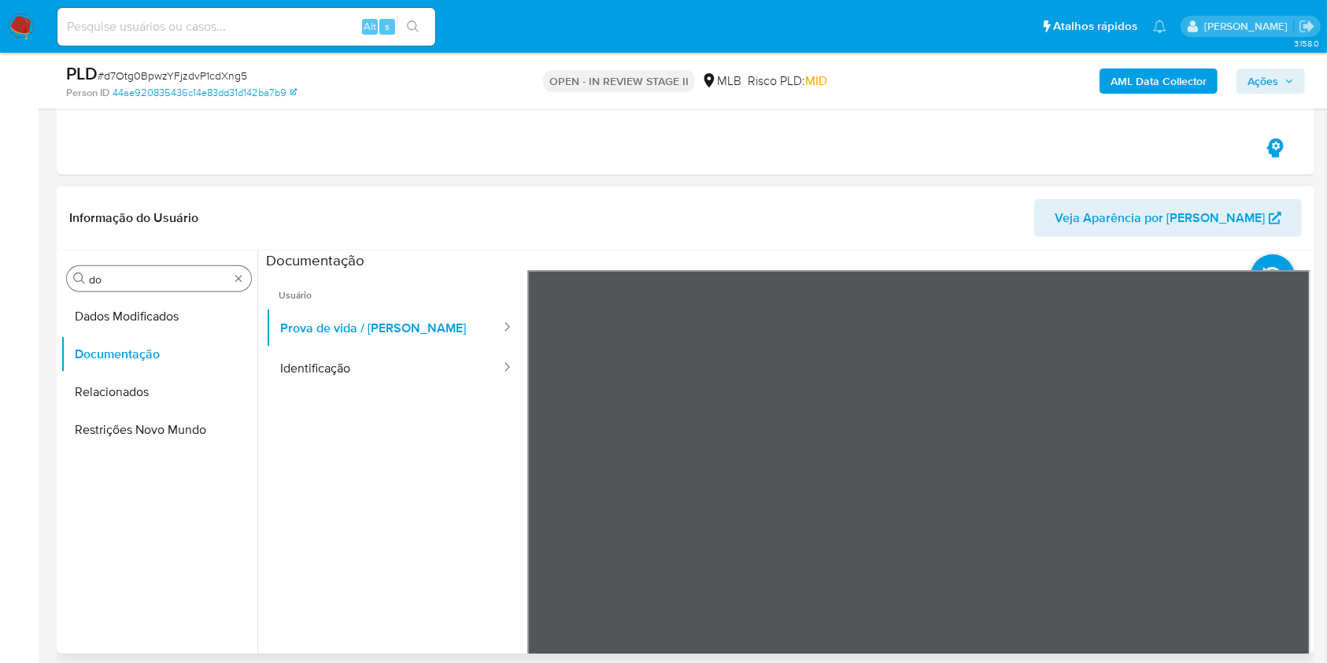
click at [131, 279] on input "do" at bounding box center [159, 279] width 140 height 14
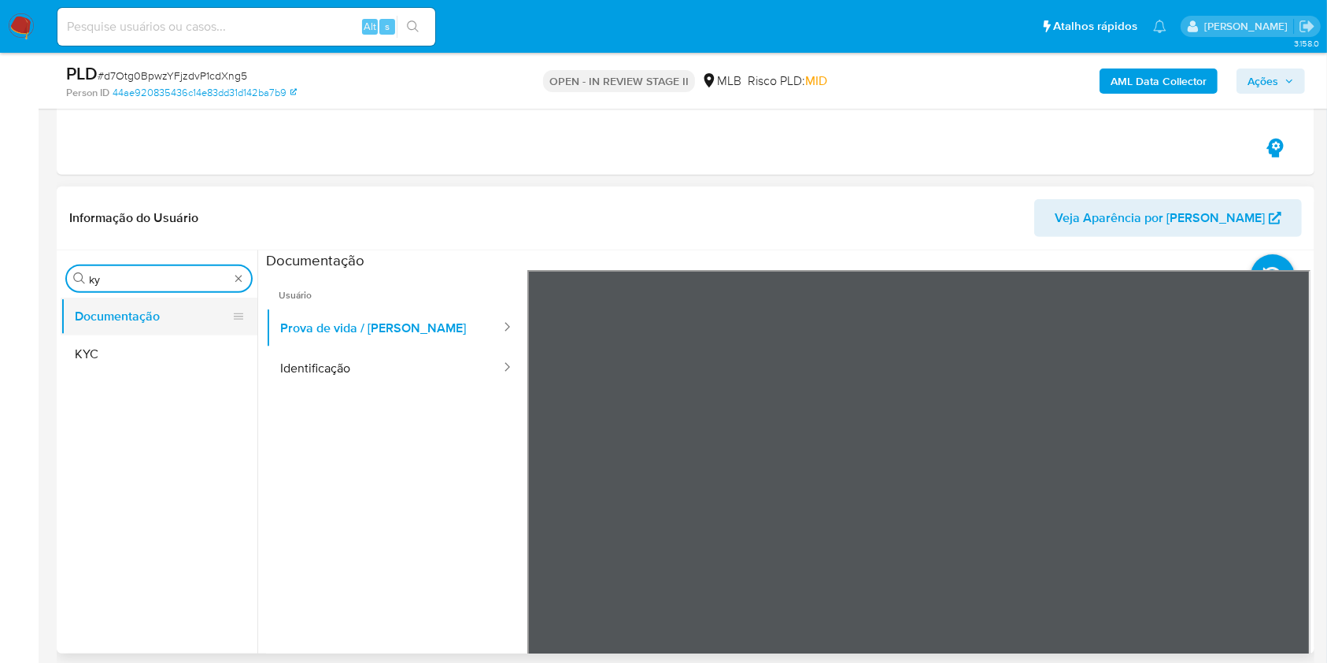
type input "ky"
click at [99, 325] on button "Documentação" at bounding box center [153, 316] width 184 height 38
click at [75, 352] on button "KYC" at bounding box center [159, 354] width 197 height 38
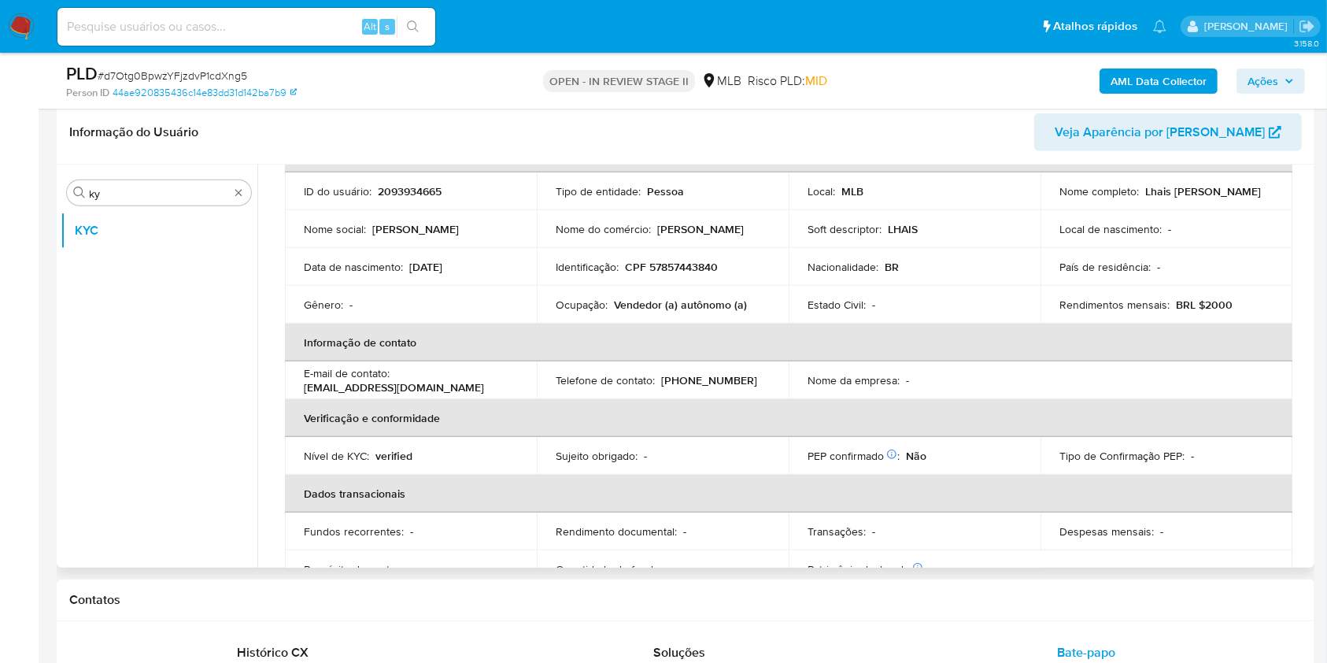
scroll to position [116, 0]
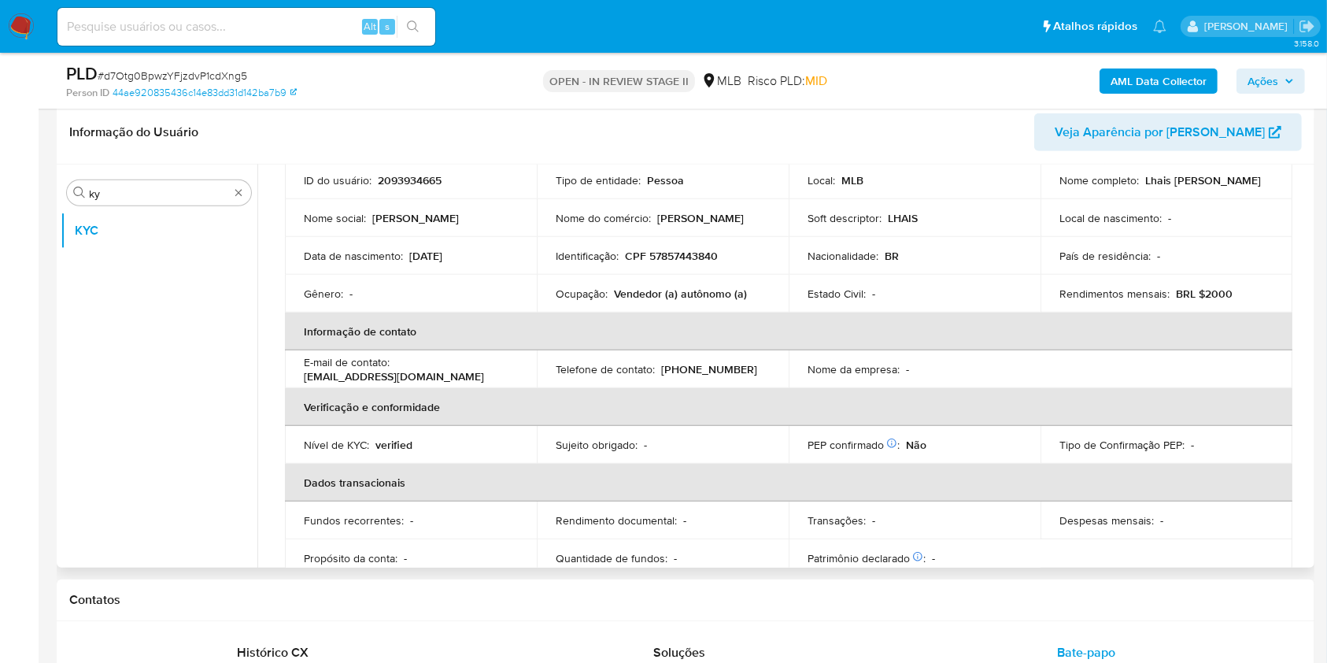
click at [704, 288] on p "Vendedor (a) autônomo (a)" at bounding box center [680, 293] width 133 height 14
copy div "Ocupação : Vendedor (a) autônomo (a)"
click at [632, 260] on p "CPF 57857443840" at bounding box center [671, 256] width 93 height 14
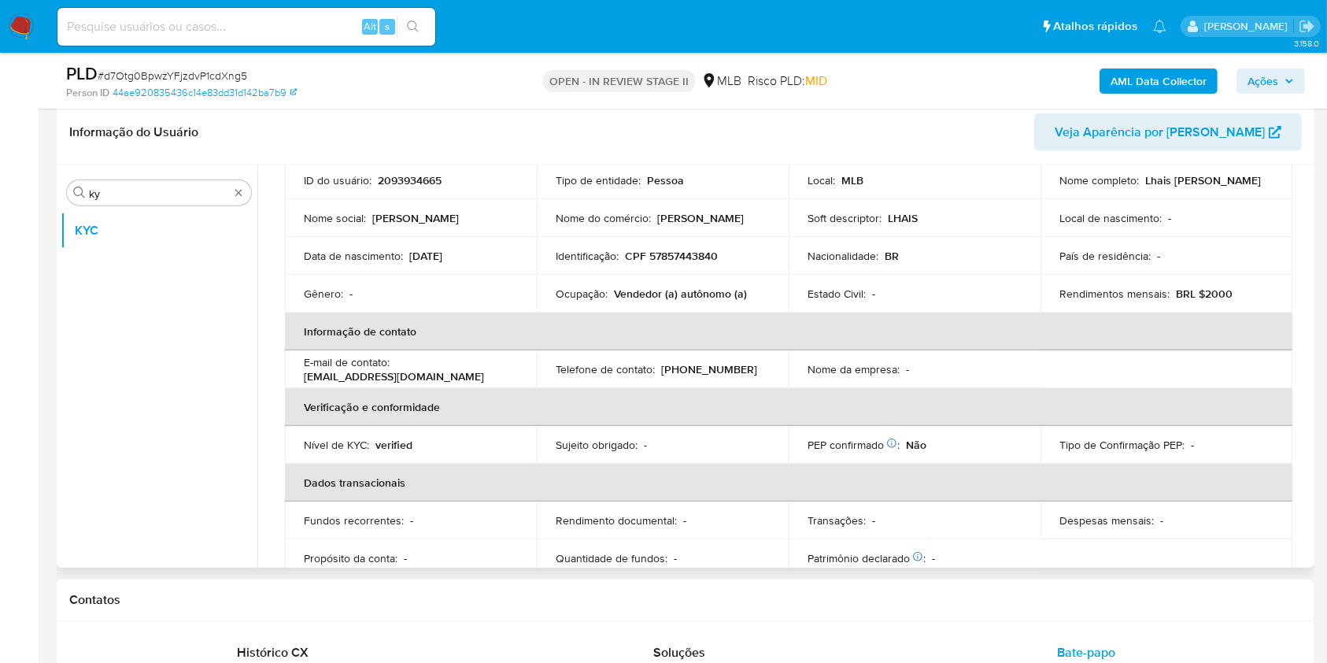
scroll to position [685, 0]
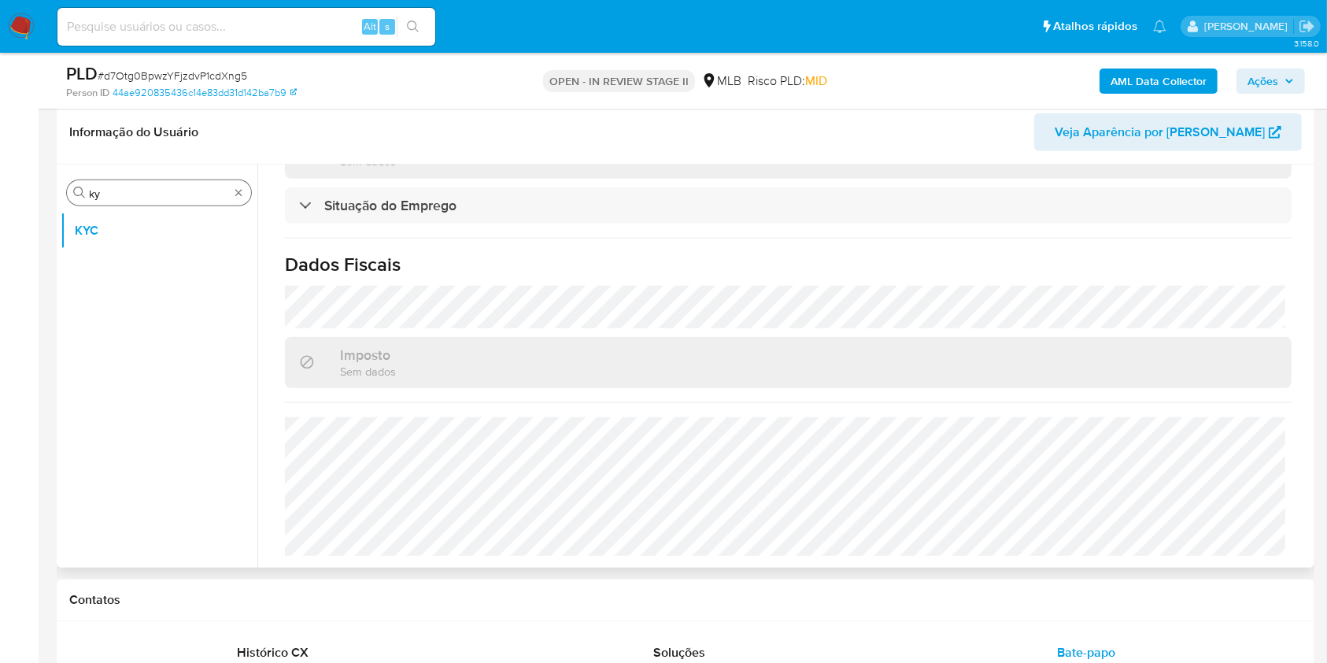
click at [170, 186] on input "ky" at bounding box center [159, 193] width 140 height 14
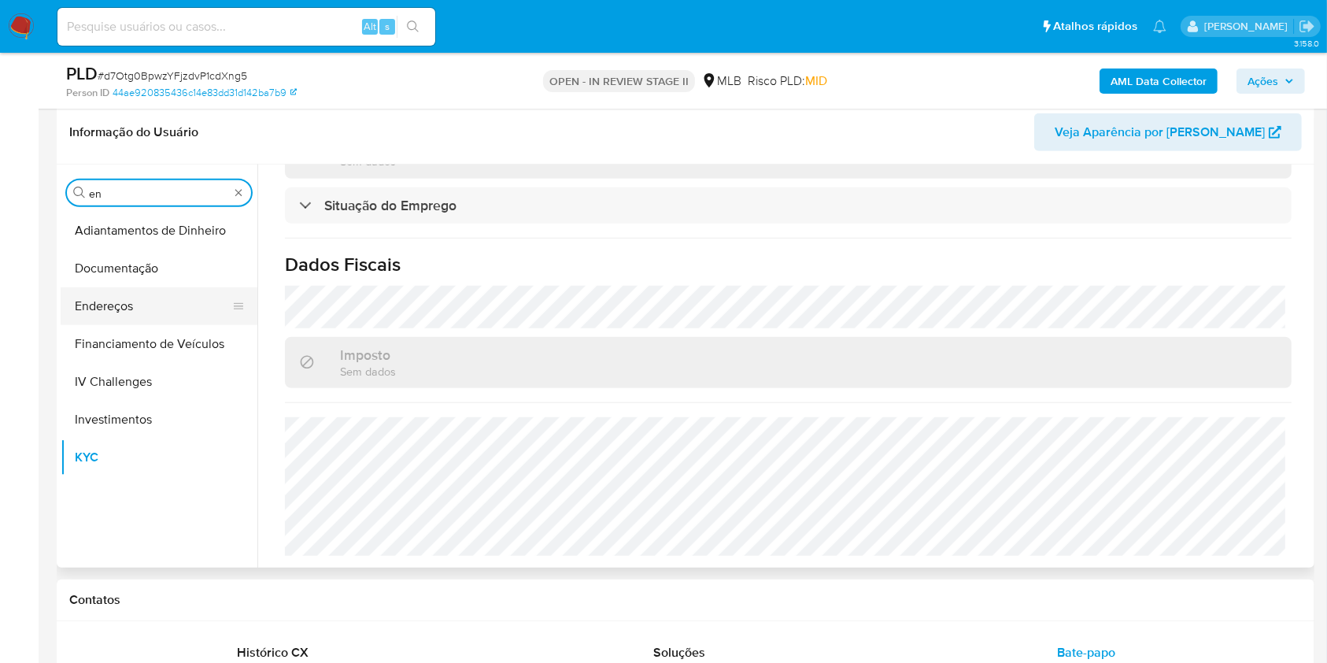
type input "en"
click at [128, 305] on button "Endereços" at bounding box center [153, 306] width 184 height 38
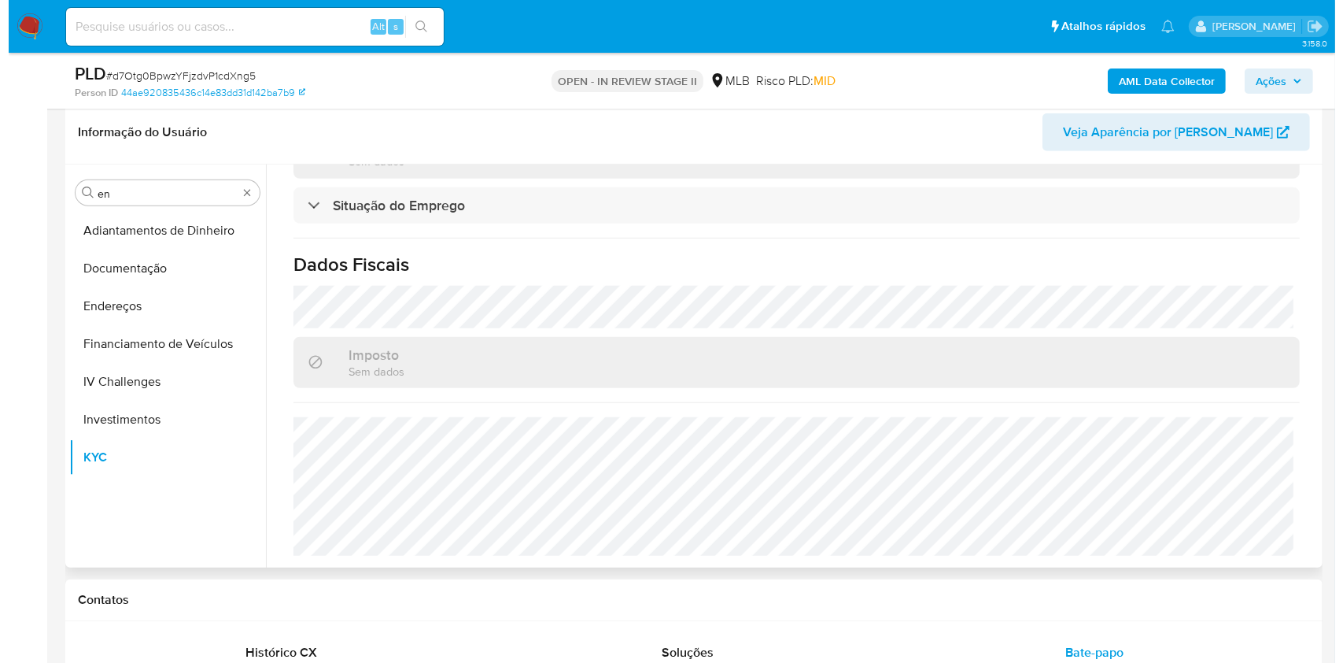
scroll to position [0, 0]
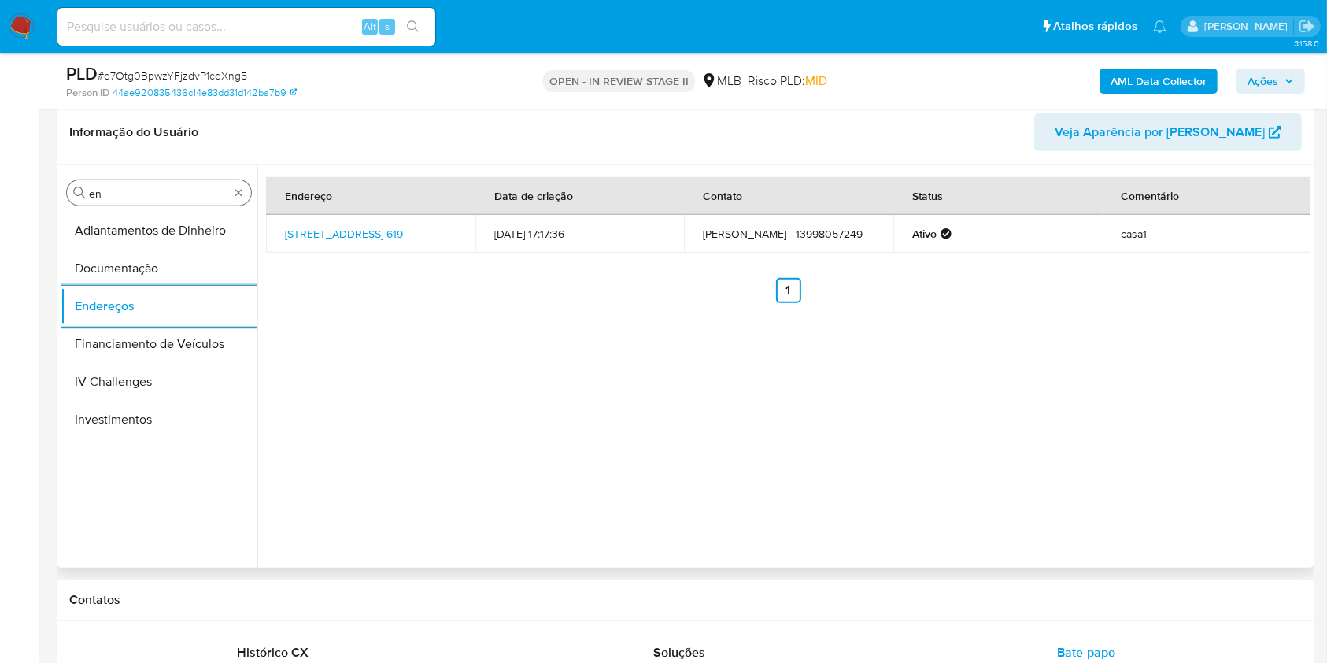
click at [135, 190] on input "en" at bounding box center [159, 193] width 140 height 14
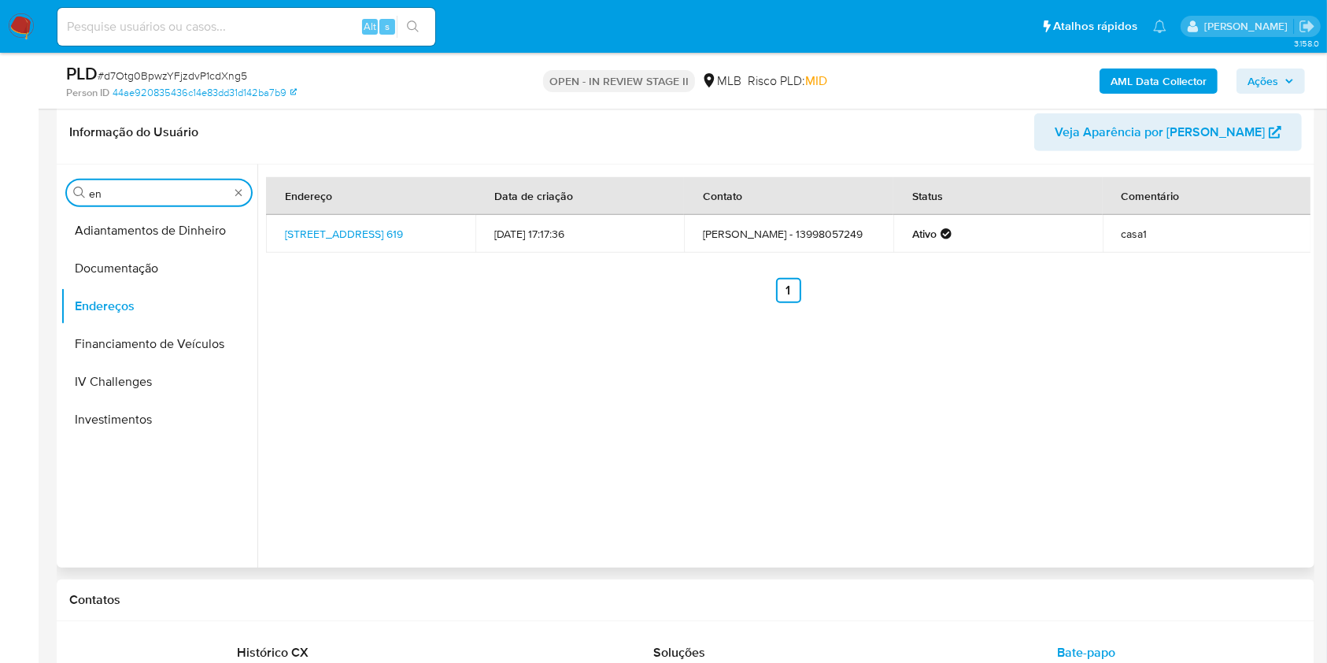
click at [135, 190] on input "en" at bounding box center [159, 193] width 140 height 14
type input "ge"
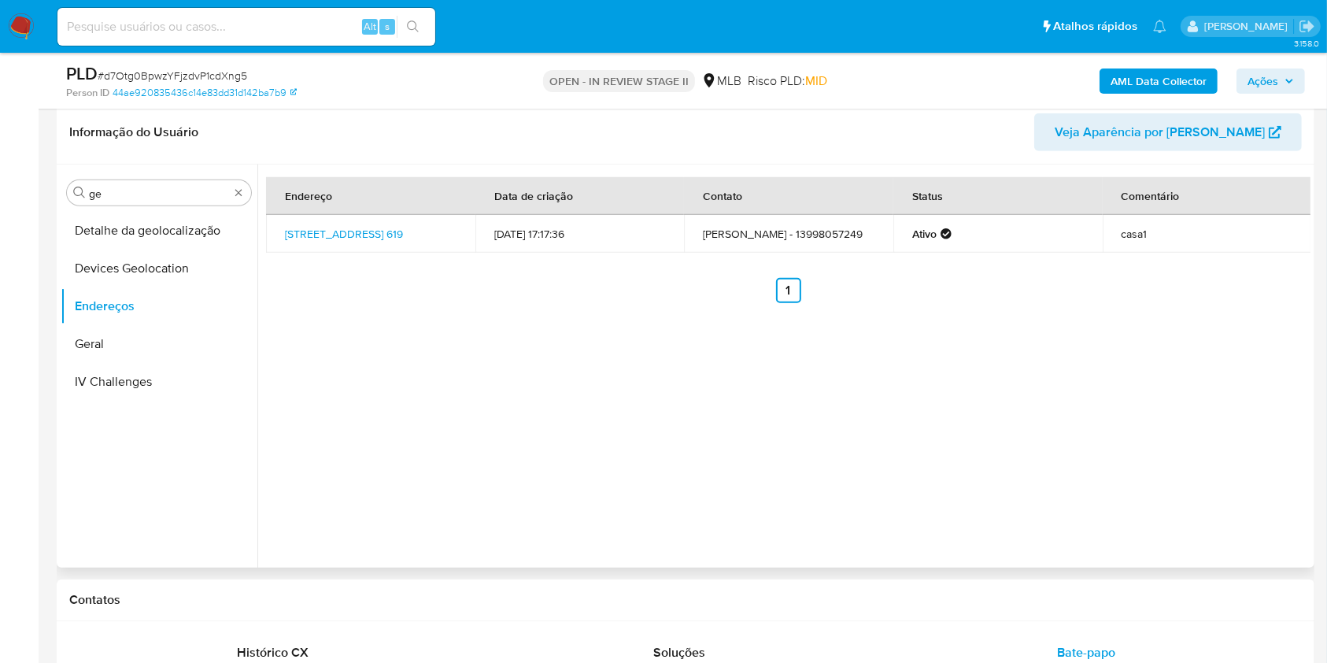
click at [124, 220] on button "Detalhe da geolocalização" at bounding box center [159, 231] width 197 height 38
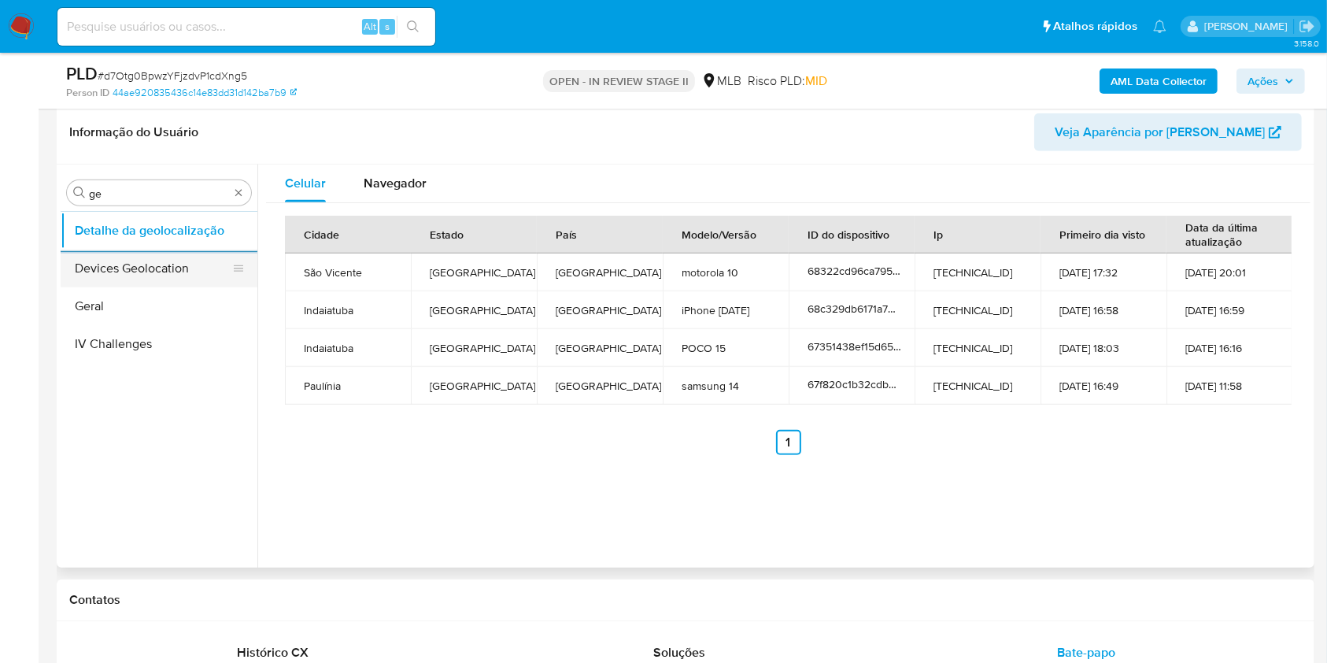
click at [121, 280] on button "Devices Geolocation" at bounding box center [153, 268] width 184 height 38
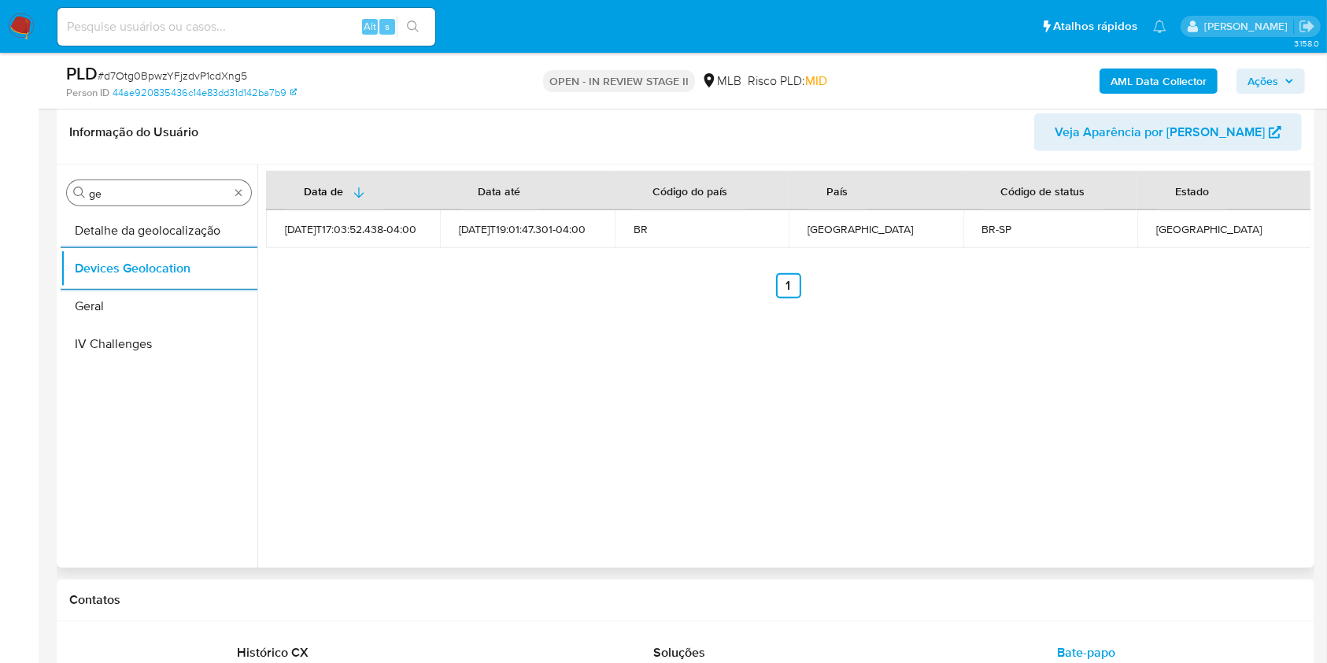
click at [156, 180] on div "Procurar ge" at bounding box center [159, 192] width 184 height 25
click at [142, 181] on div "Procurar ge" at bounding box center [159, 192] width 184 height 25
drag, startPoint x: 142, startPoint y: 181, endPoint x: 119, endPoint y: 193, distance: 25.7
click at [138, 185] on div "Procurar ge" at bounding box center [159, 192] width 184 height 25
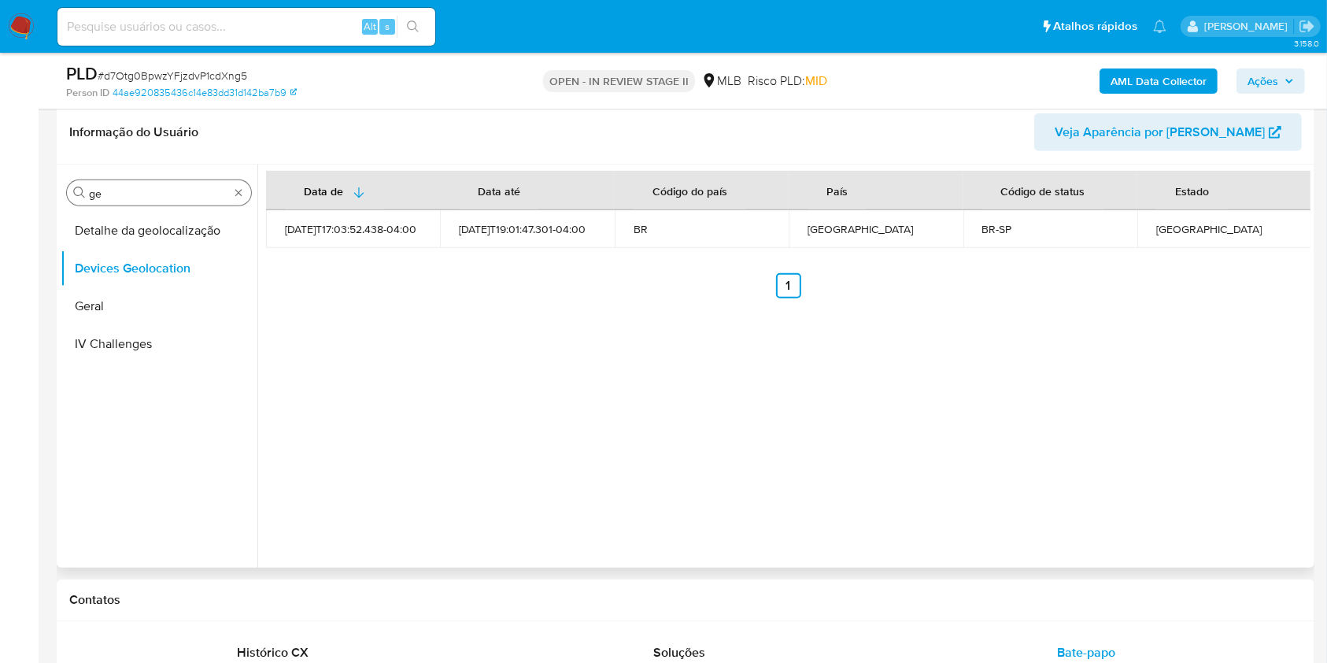
click at [119, 193] on input "ge" at bounding box center [159, 193] width 140 height 14
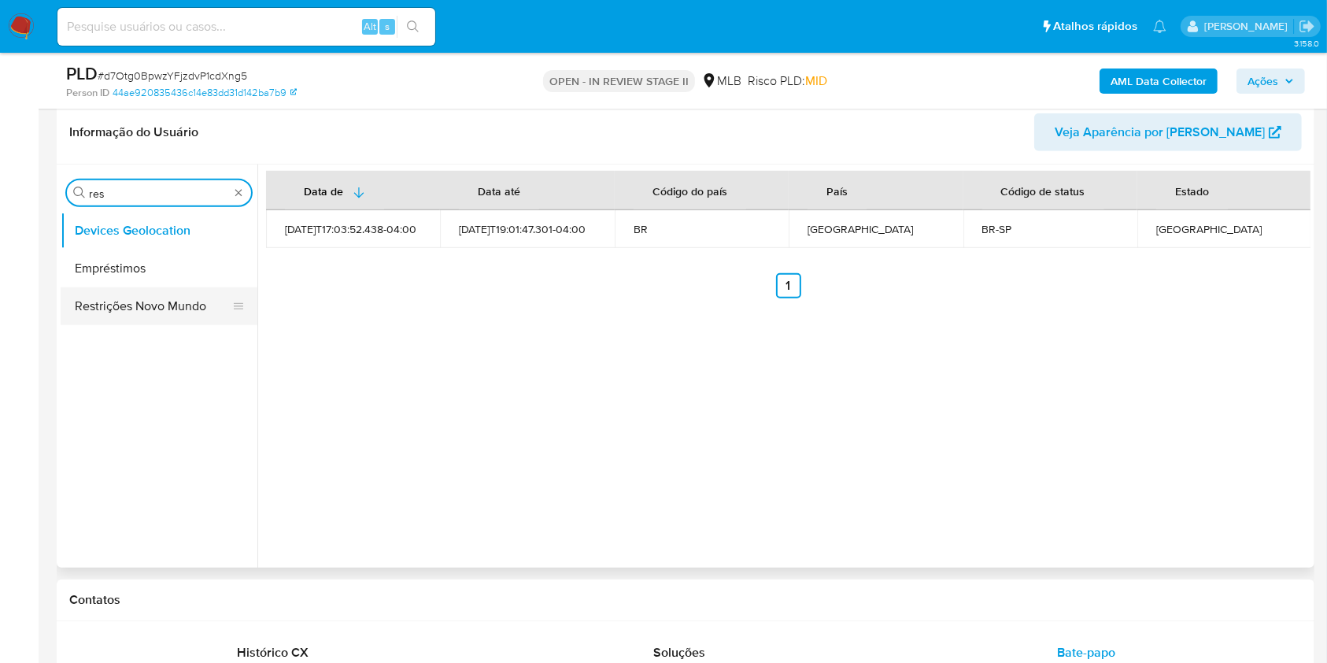
type input "res"
click at [85, 305] on button "Restrições Novo Mundo" at bounding box center [153, 306] width 184 height 38
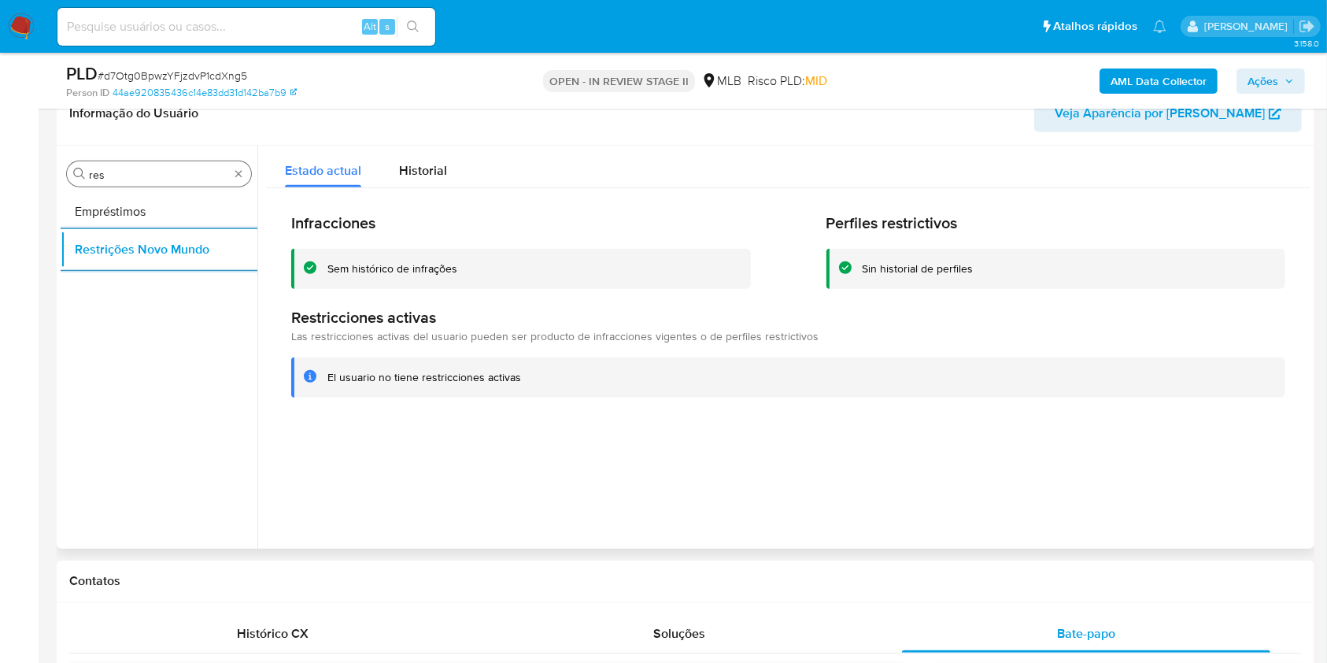
click at [118, 175] on input "res" at bounding box center [159, 175] width 140 height 14
type input "po"
click at [109, 195] on button "Dispositivos Point" at bounding box center [159, 212] width 197 height 38
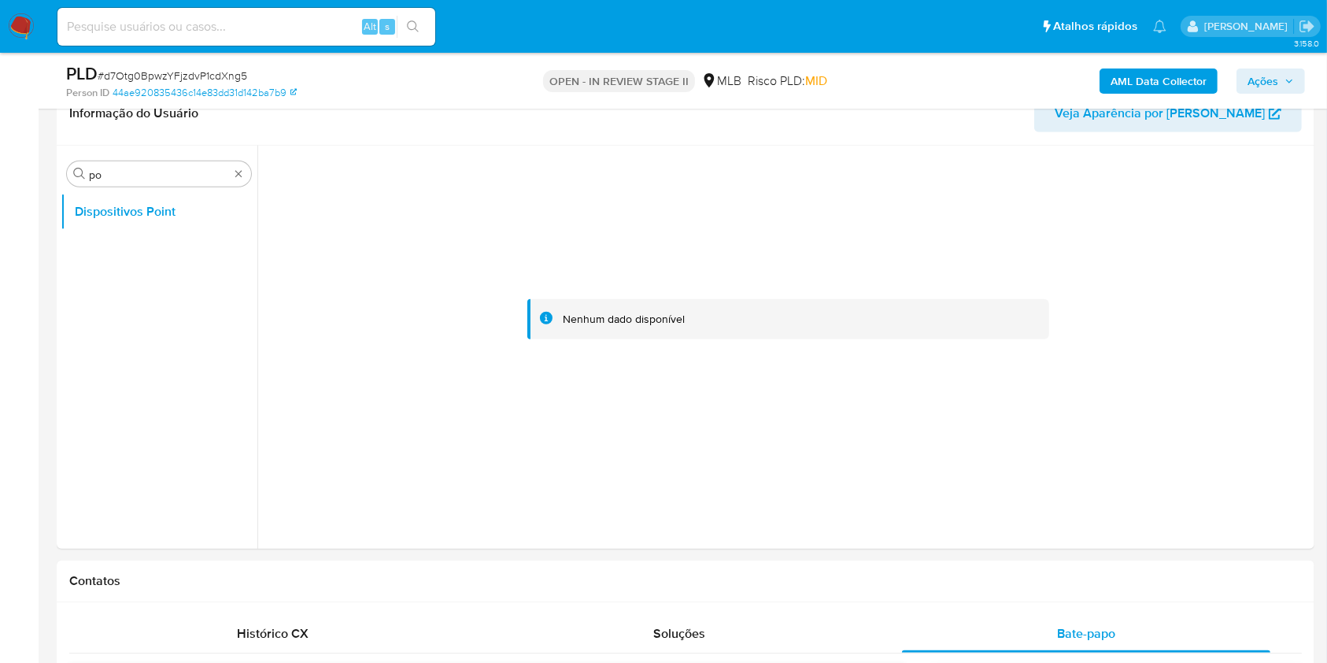
click at [1150, 60] on div "PLD # d7Otg0BpwzYFjzdvP1cdXng5 Person ID 44ae920835436c14e83dd31d142ba7b9 OPEN …" at bounding box center [685, 81] width 1257 height 56
click at [1161, 78] on b "AML Data Collector" at bounding box center [1158, 80] width 96 height 25
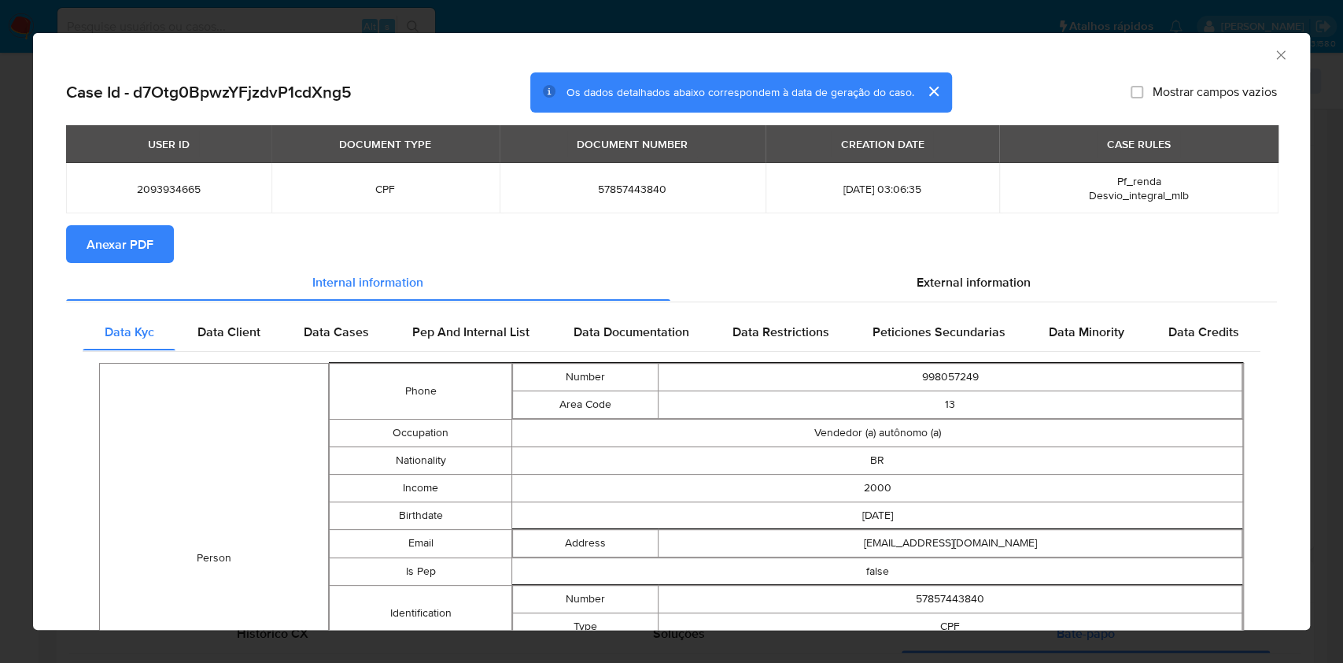
click at [111, 248] on span "Anexar PDF" at bounding box center [120, 244] width 67 height 35
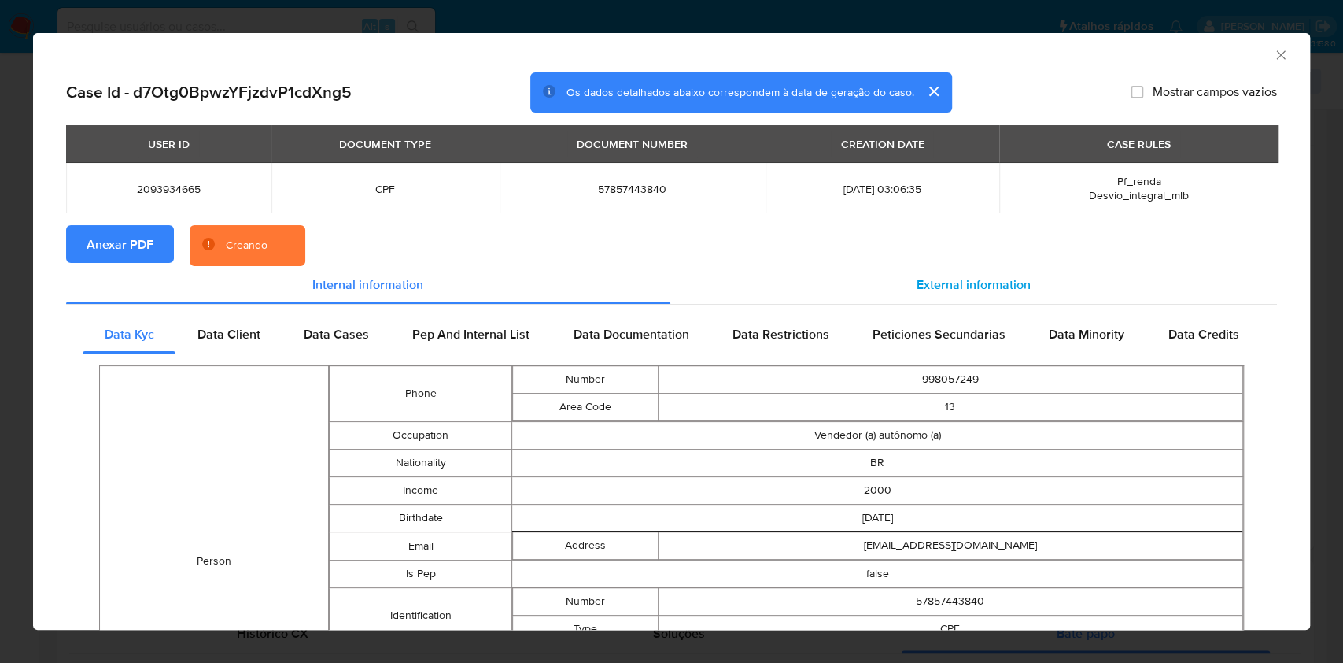
click at [1010, 284] on span "External information" at bounding box center [974, 284] width 114 height 18
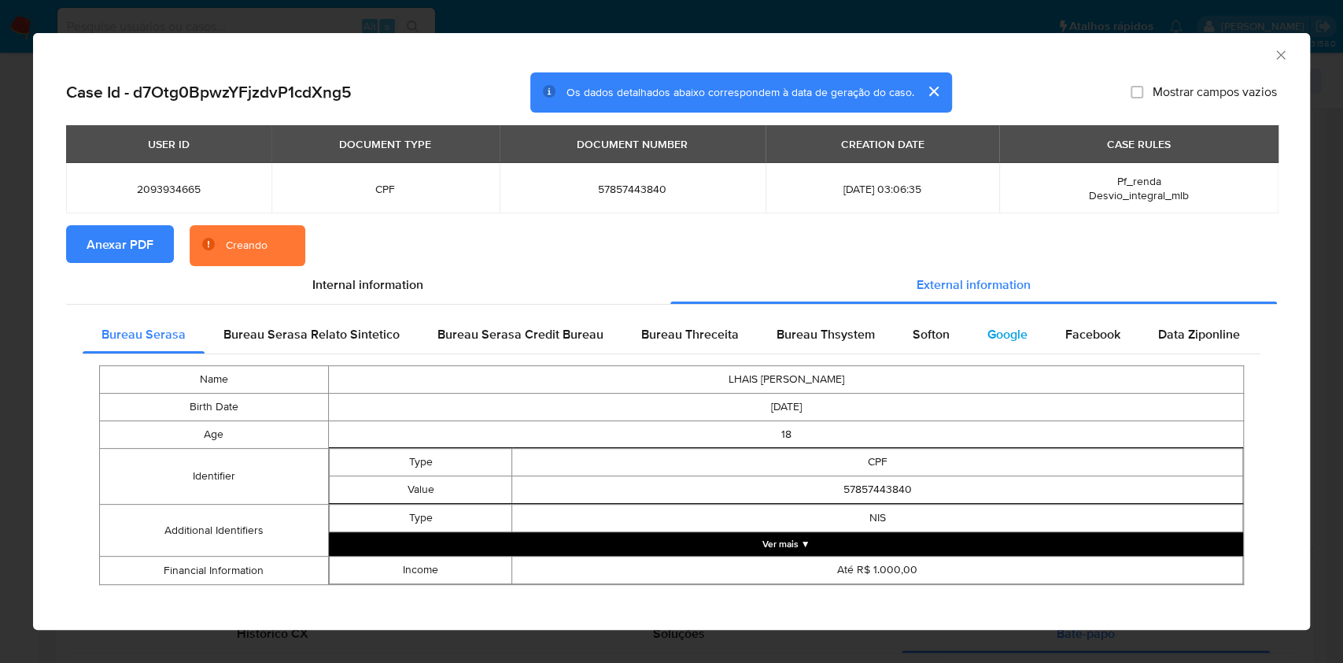
click at [988, 327] on span "Google" at bounding box center [1008, 334] width 40 height 18
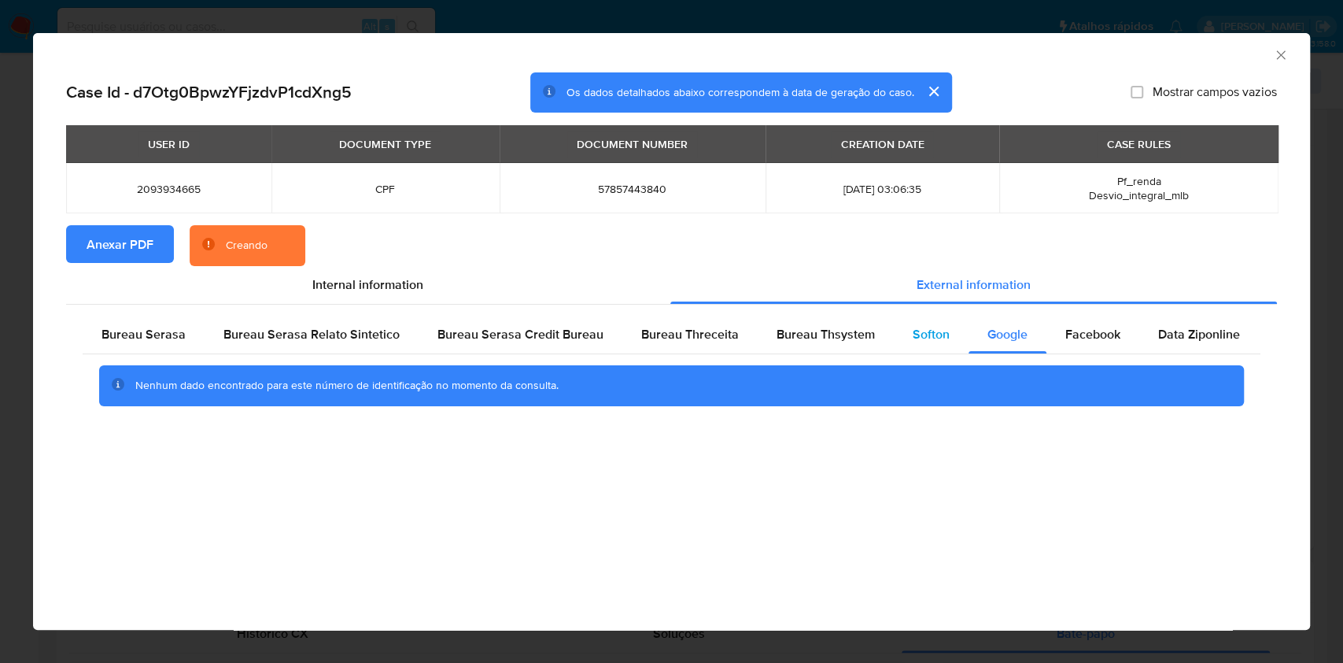
click at [943, 330] on div "Softon" at bounding box center [931, 335] width 75 height 38
click at [837, 338] on span "Bureau Thsystem" at bounding box center [826, 334] width 98 height 18
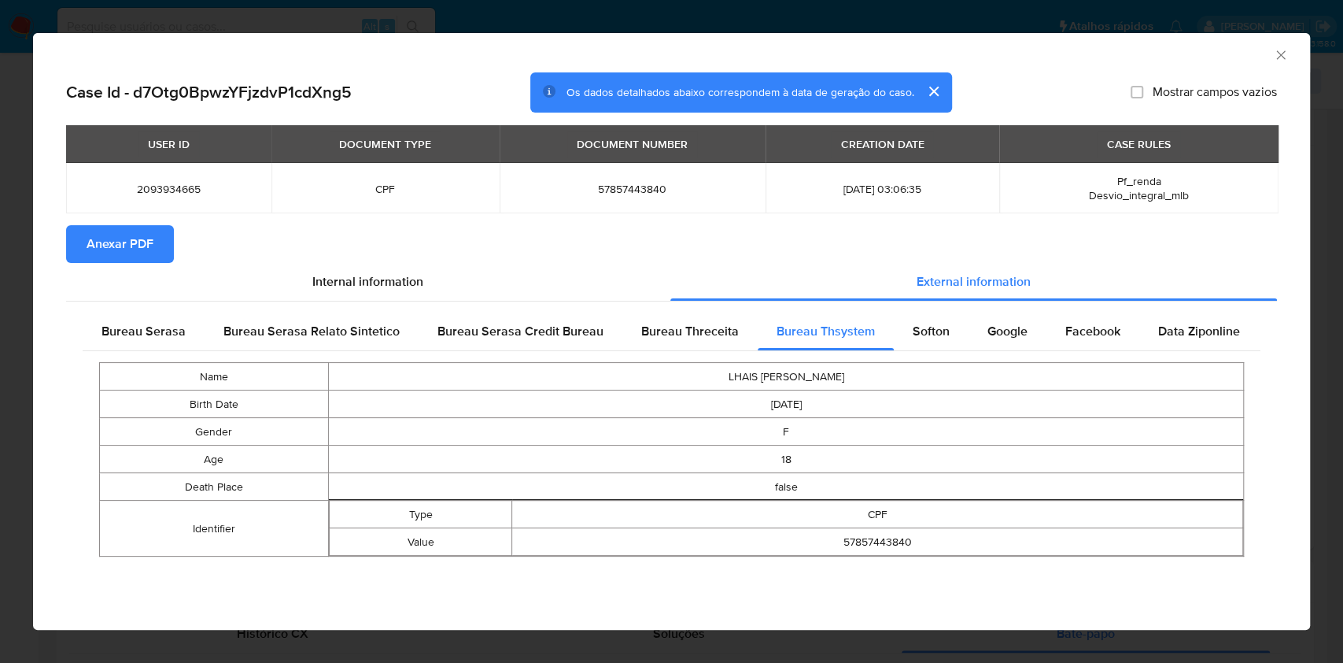
drag, startPoint x: 153, startPoint y: 318, endPoint x: 264, endPoint y: 361, distance: 119.1
click at [153, 318] on div "Bureau Serasa" at bounding box center [144, 331] width 122 height 38
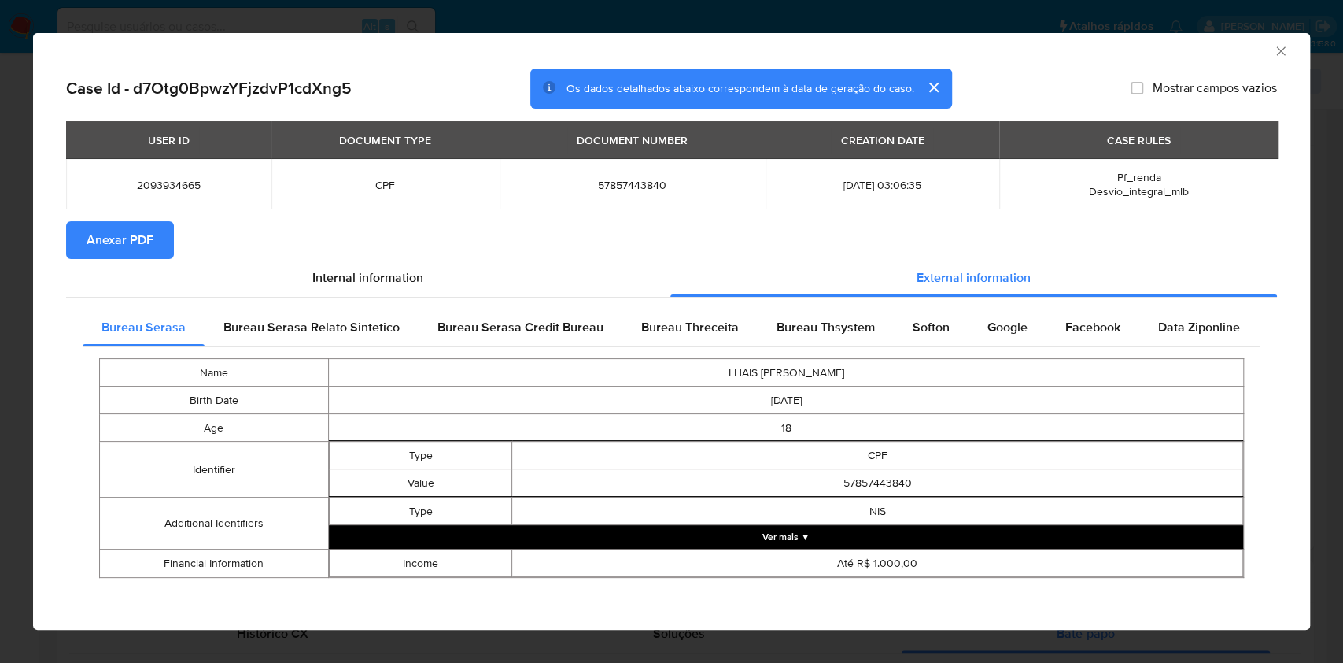
scroll to position [6, 0]
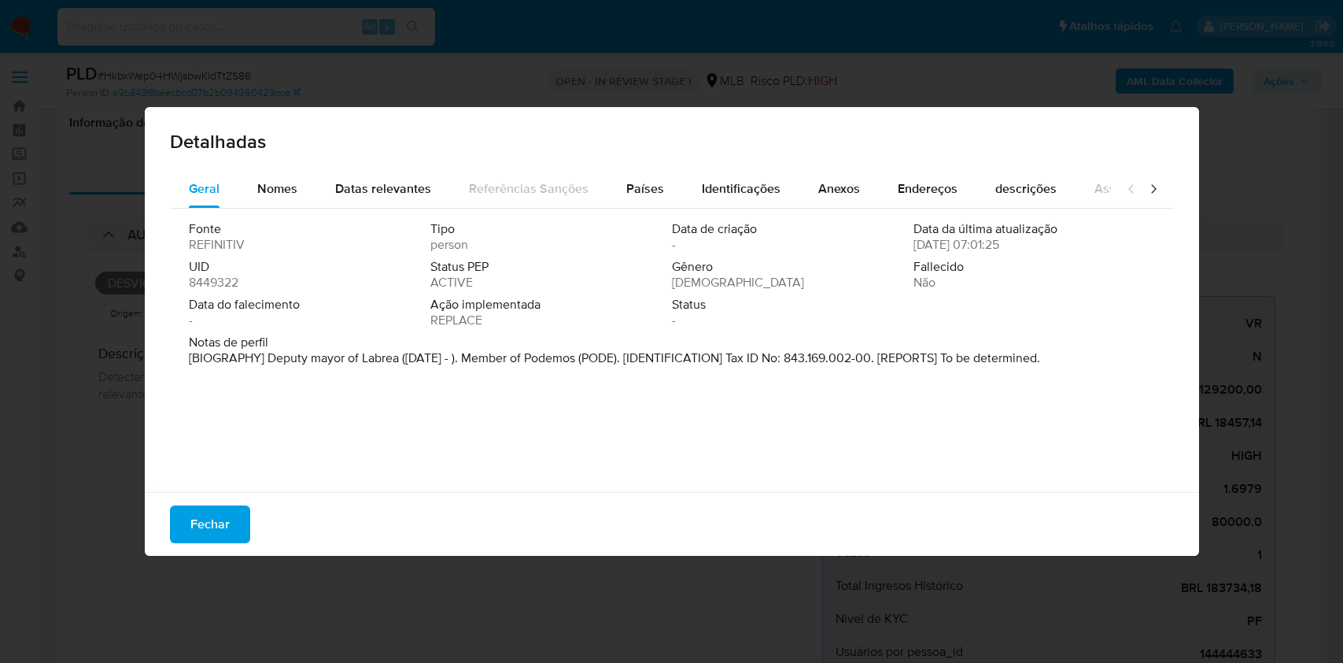
select select "10"
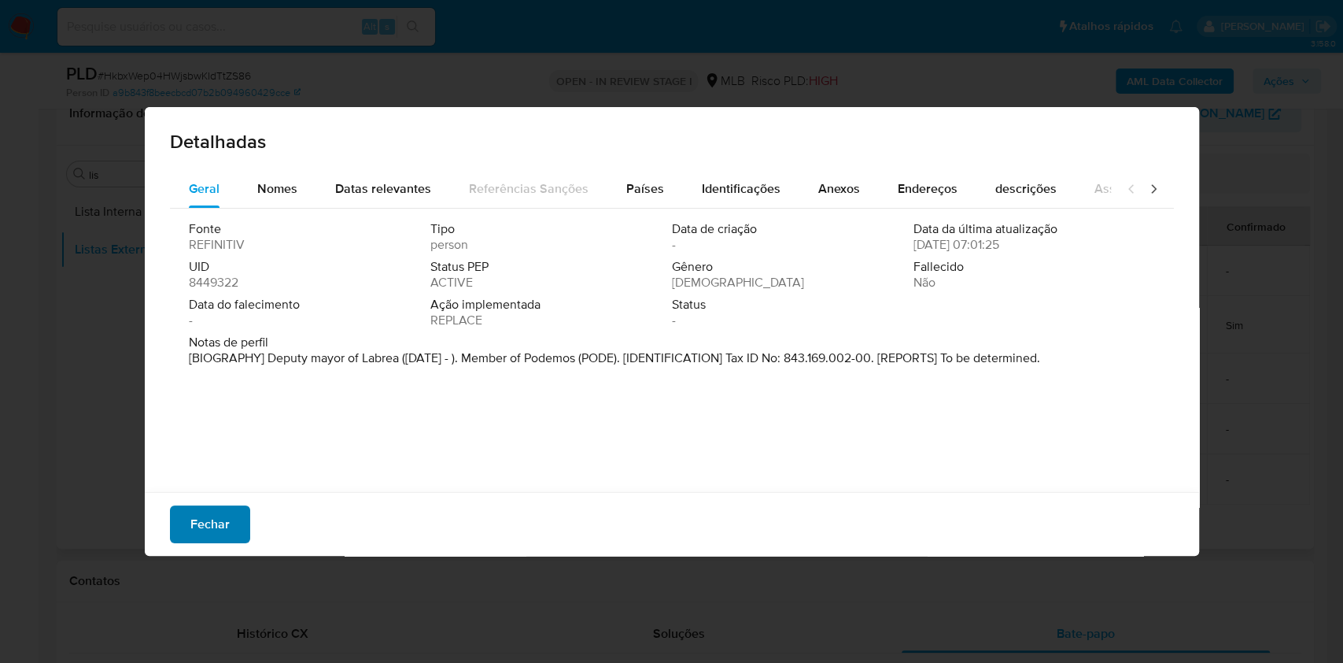
click at [244, 522] on button "Fechar" at bounding box center [210, 524] width 80 height 38
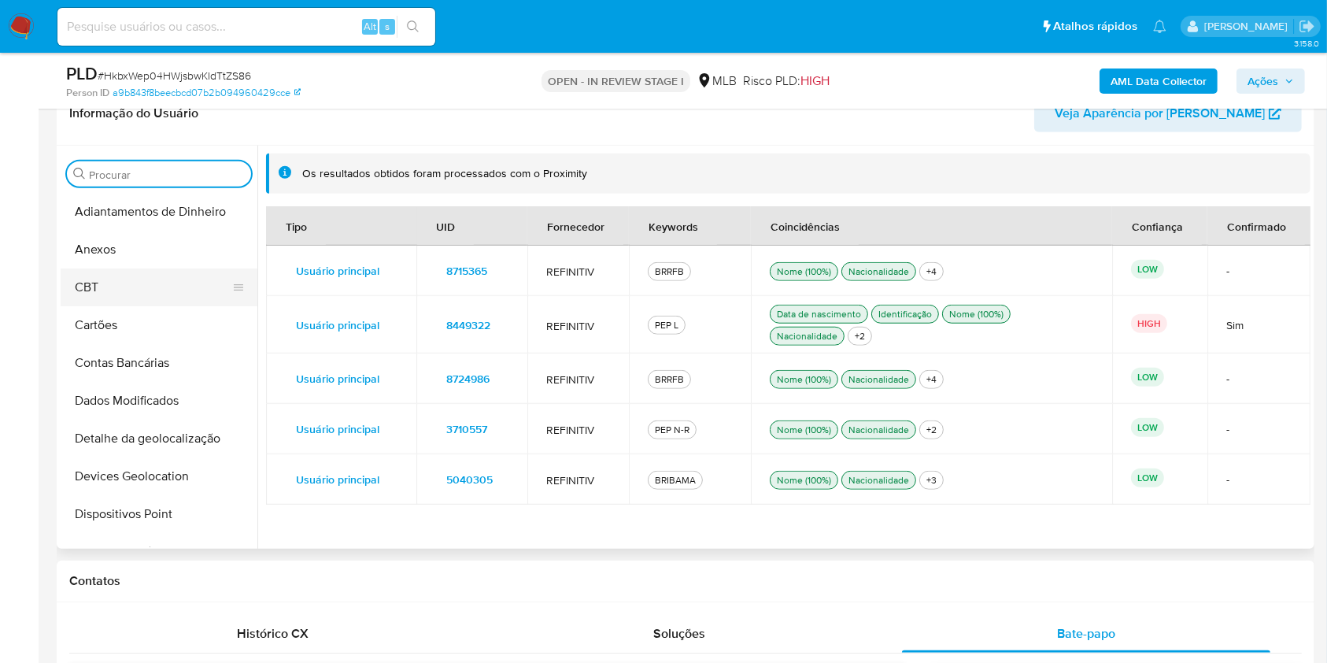
click at [120, 271] on button "CBT" at bounding box center [153, 287] width 184 height 38
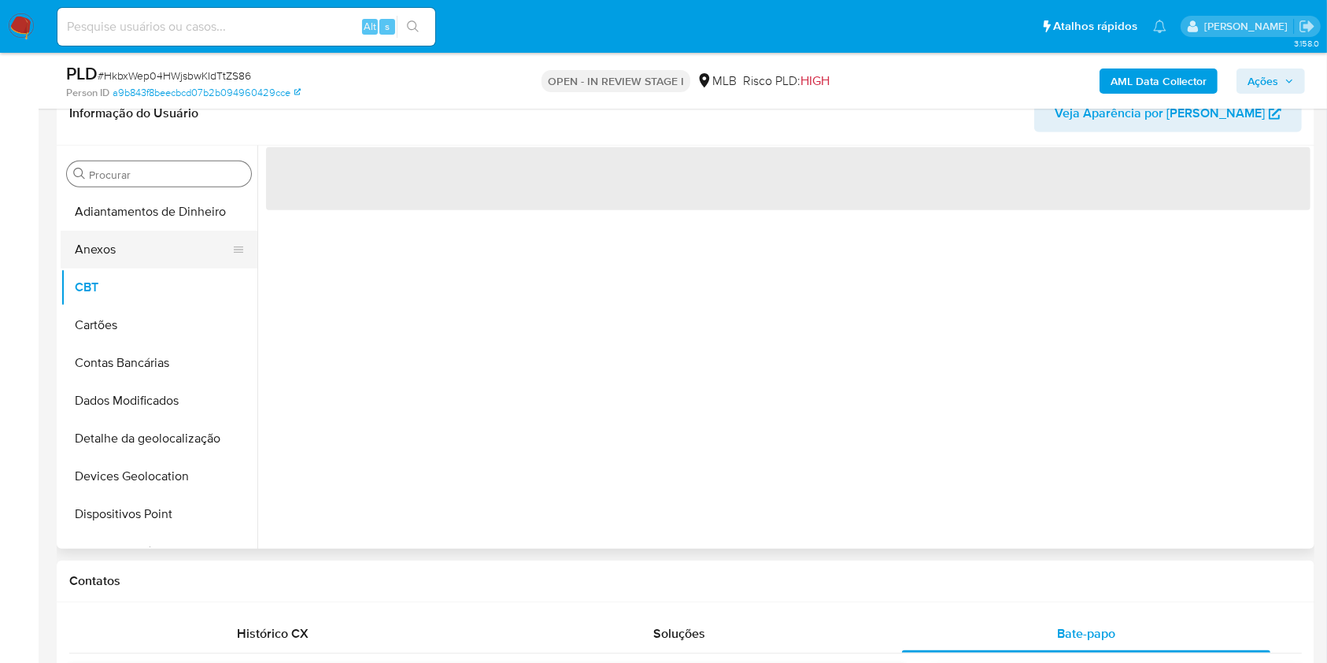
click at [116, 262] on button "Anexos" at bounding box center [153, 250] width 184 height 38
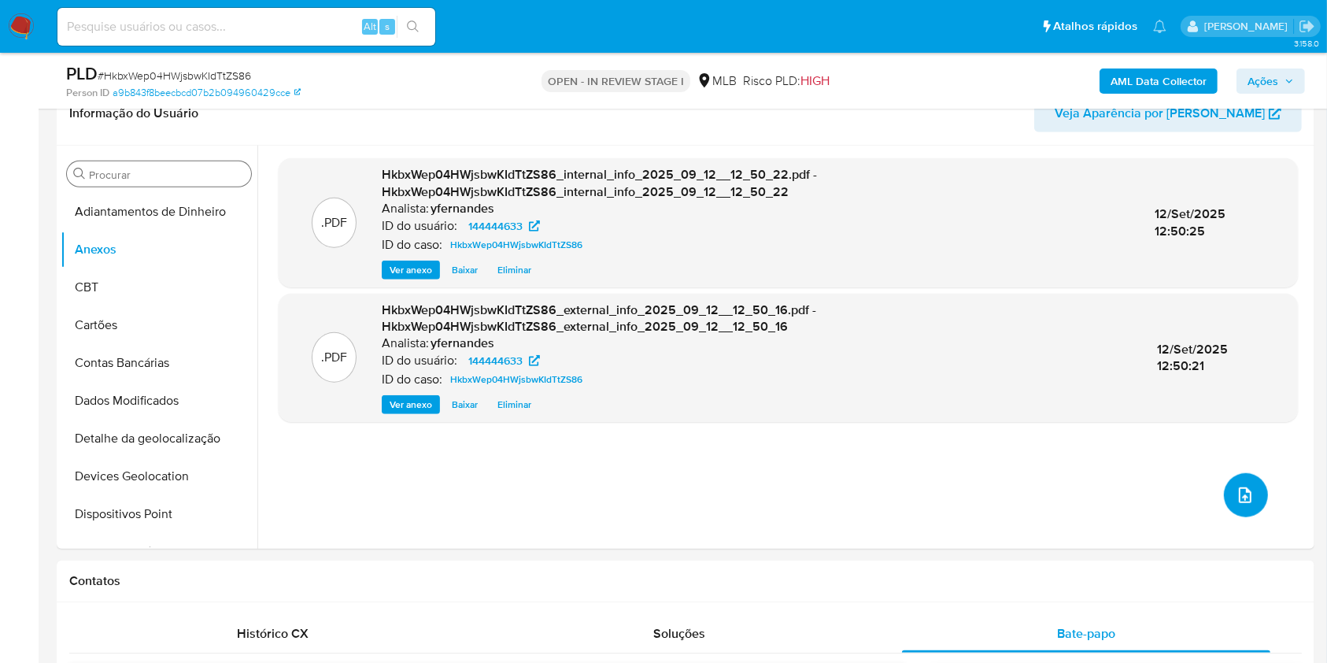
click at [1235, 488] on icon "upload-file" at bounding box center [1244, 495] width 19 height 19
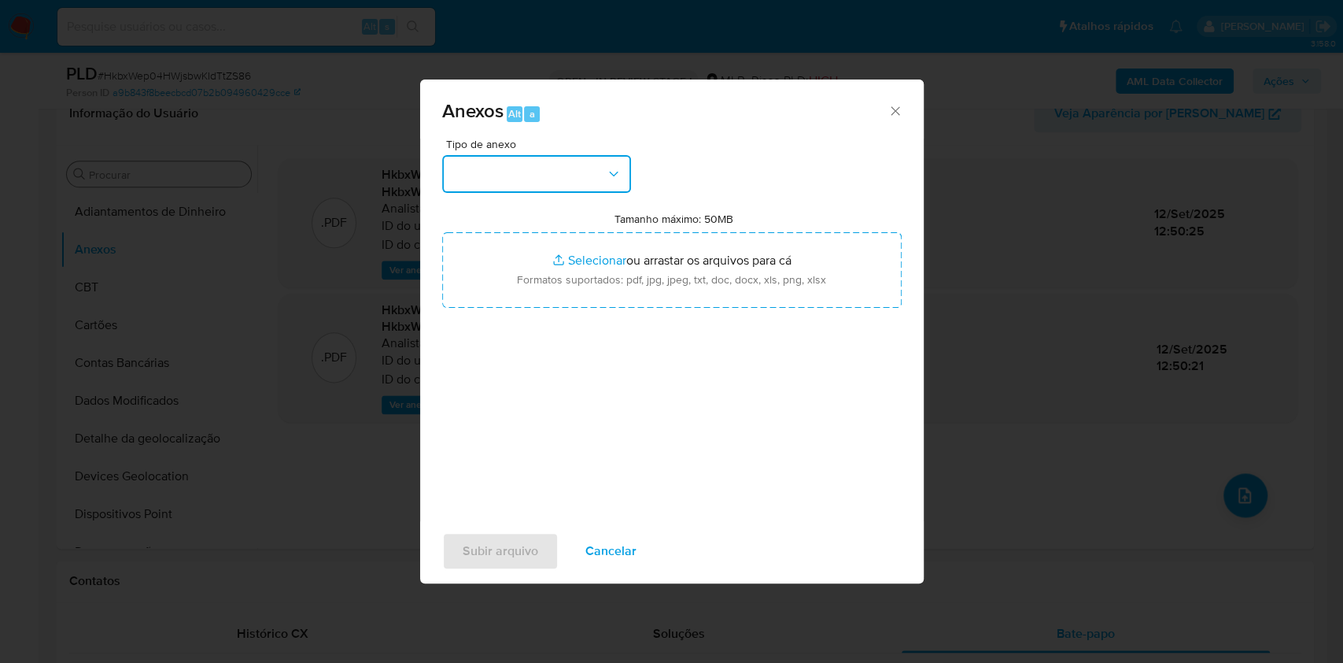
click at [535, 186] on button "button" at bounding box center [536, 174] width 189 height 38
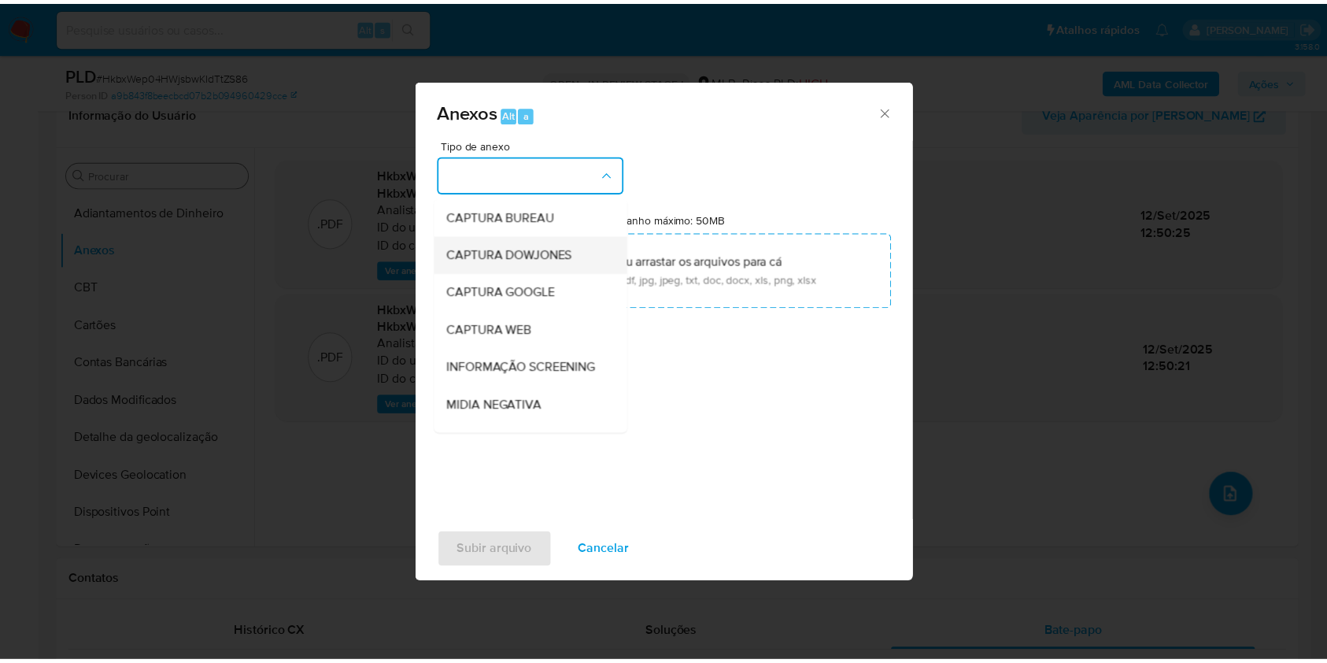
scroll to position [242, 0]
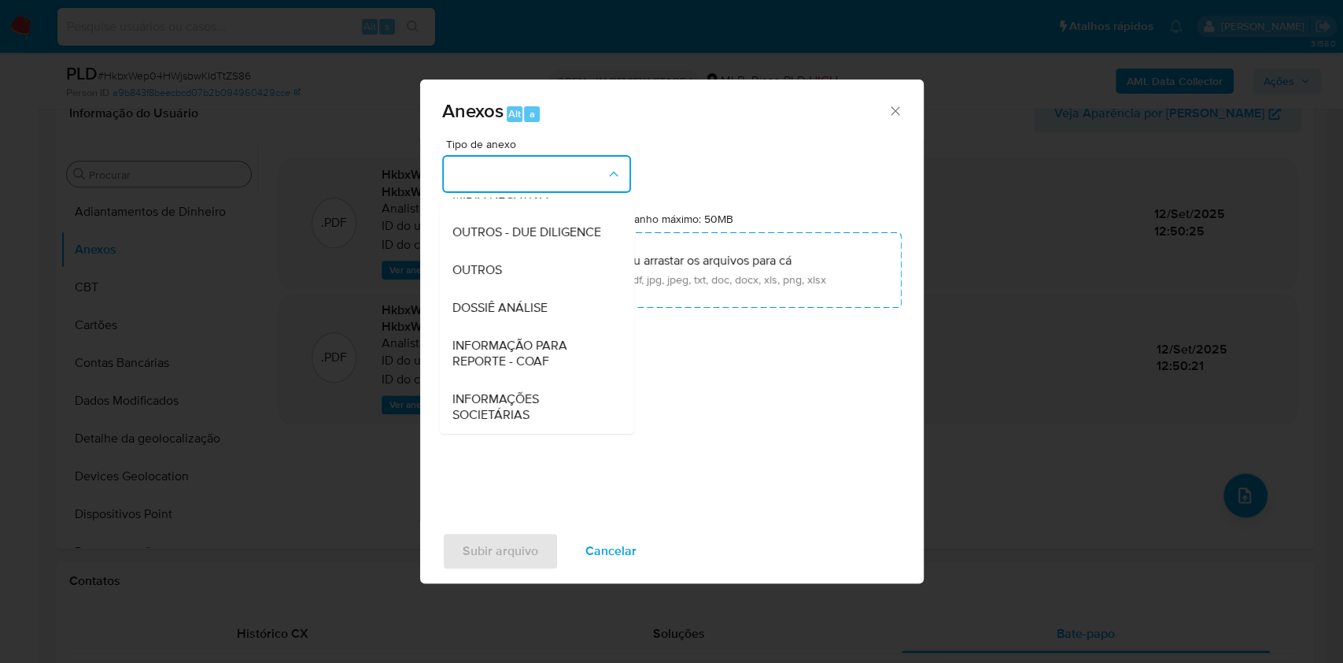
click at [496, 258] on div "OUTROS" at bounding box center [532, 270] width 161 height 38
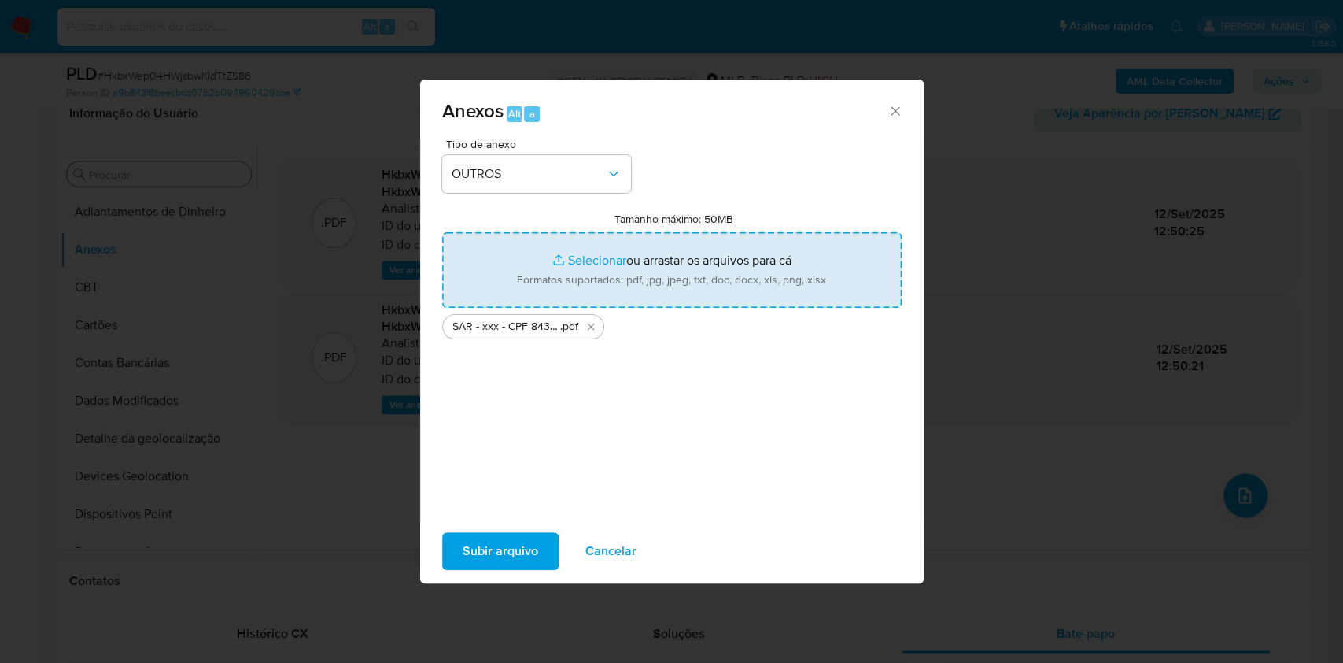
type input "C:\fakepath\Mulan 144444633_2025_09_12_07_28_07.xlsx"
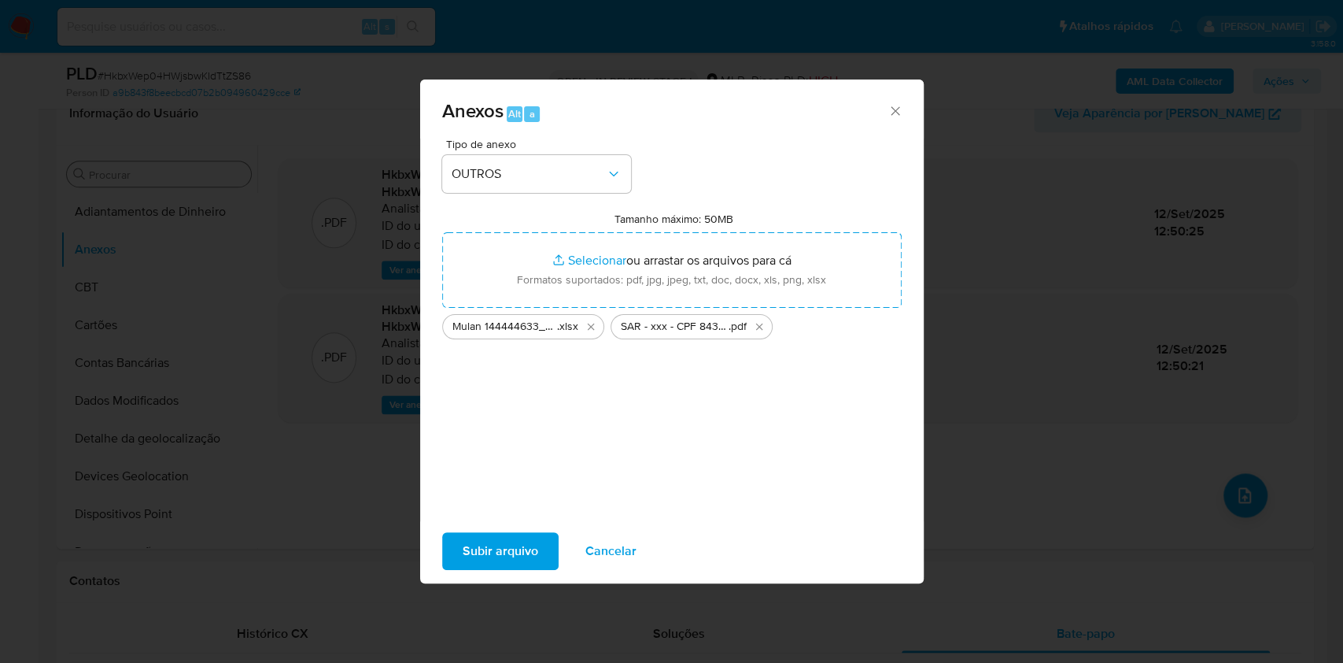
click at [504, 562] on span "Subir arquivo" at bounding box center [501, 551] width 76 height 35
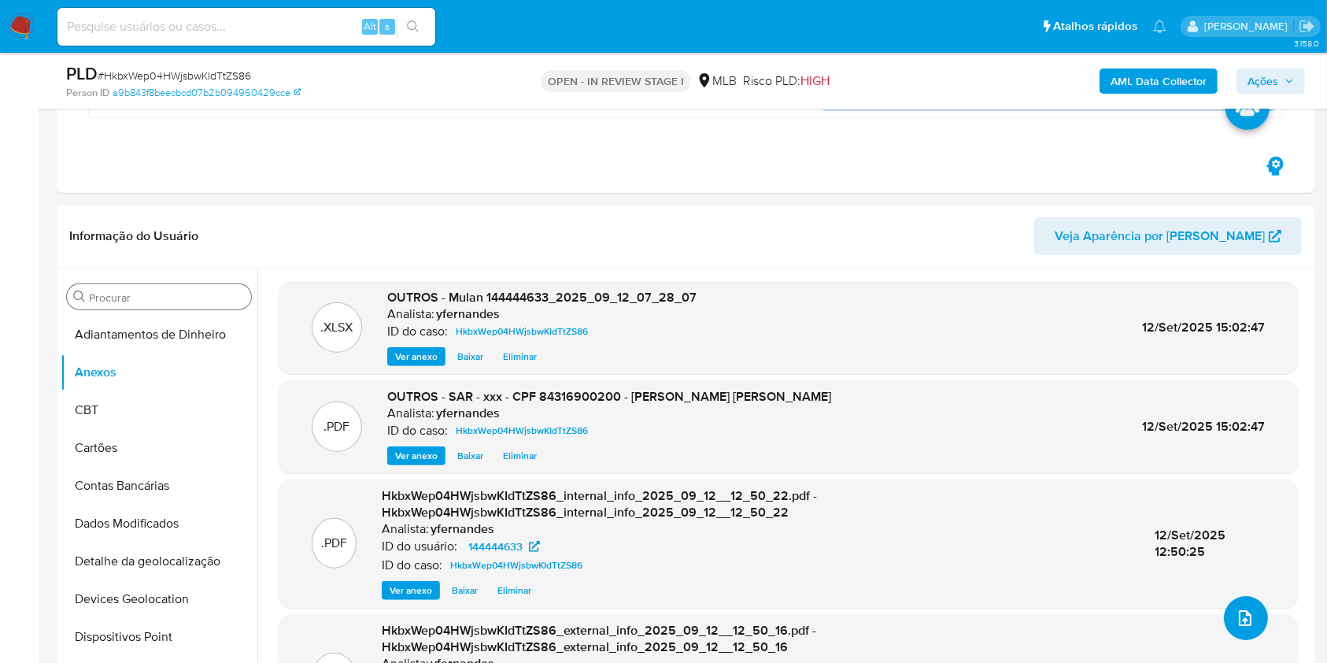
scroll to position [944, 0]
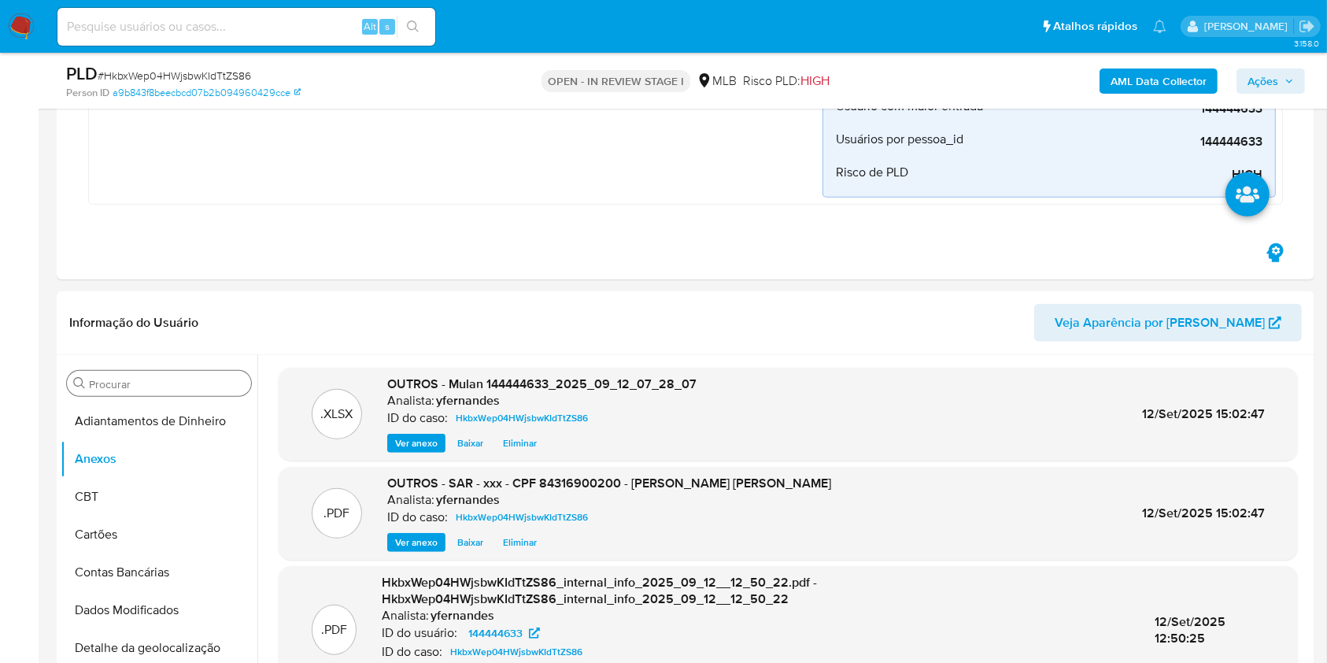
click at [1258, 73] on span "Ações" at bounding box center [1262, 80] width 31 height 25
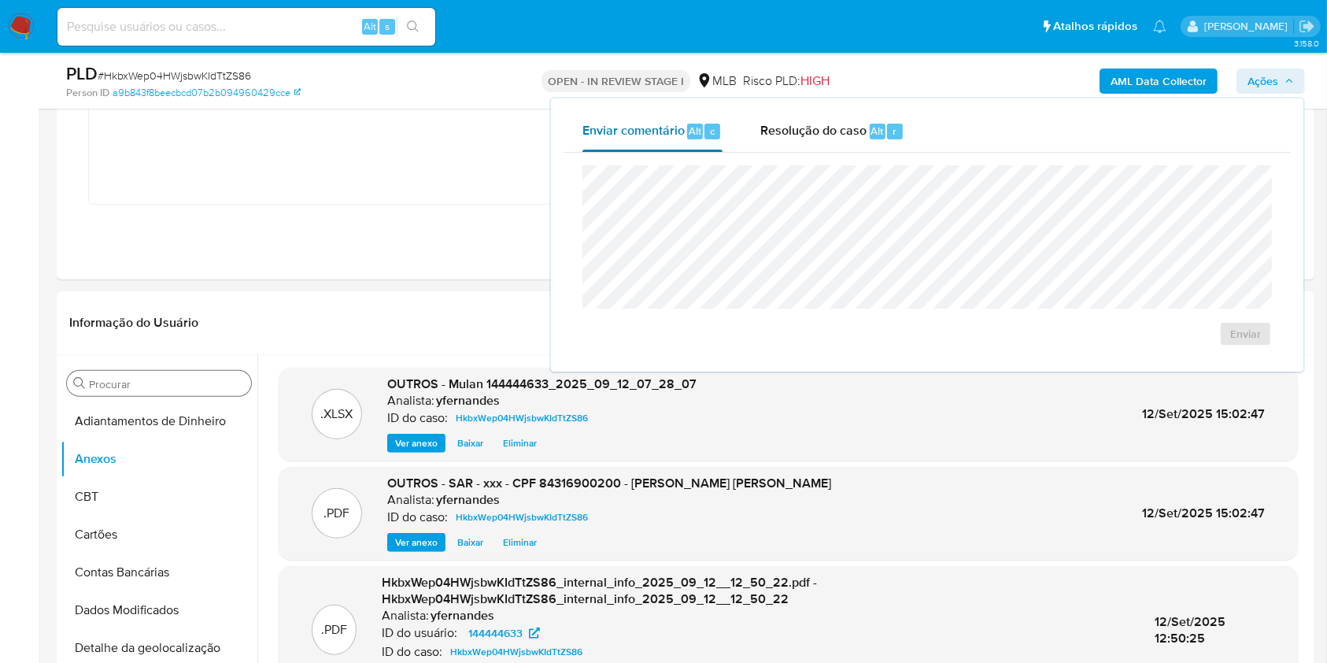
click at [737, 114] on button "Enviar comentário Alt c" at bounding box center [652, 131] width 178 height 41
click at [785, 104] on div "Enviar comentário Alt c Resolução do caso Alt r Enviar" at bounding box center [927, 234] width 752 height 273
click at [807, 142] on div "Resolução do caso Alt r" at bounding box center [832, 131] width 144 height 41
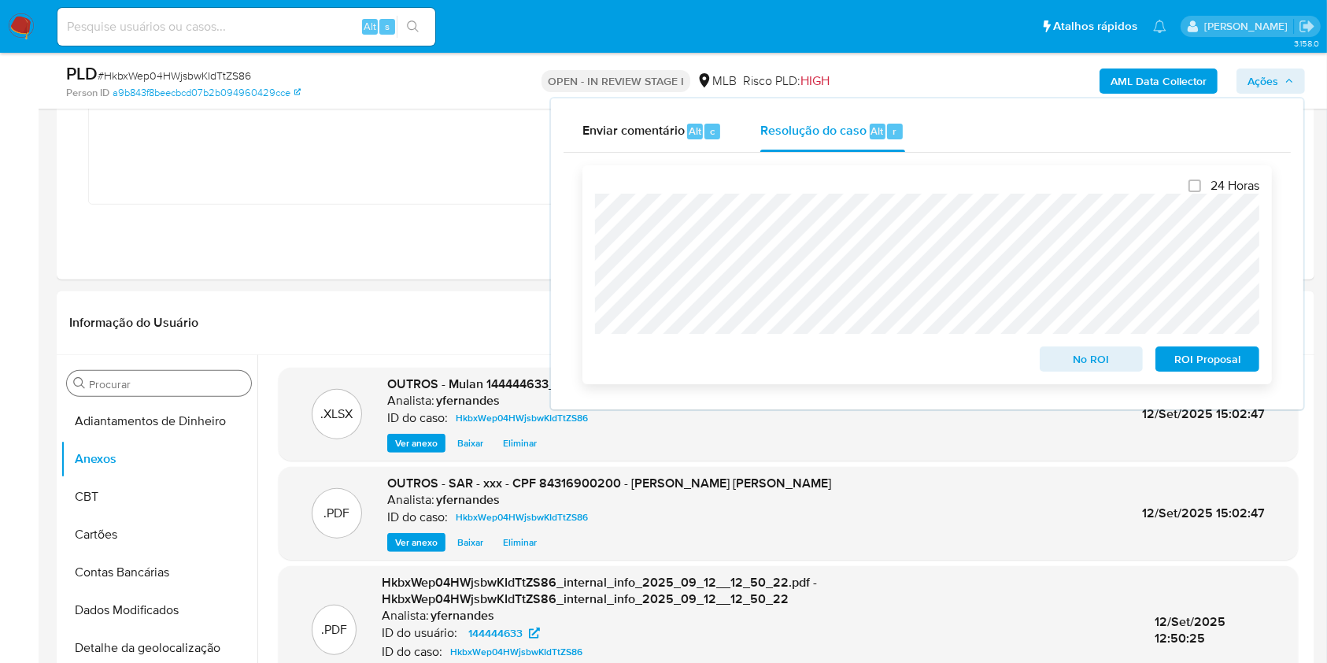
click at [1224, 360] on span "ROI Proposal" at bounding box center [1207, 359] width 82 height 22
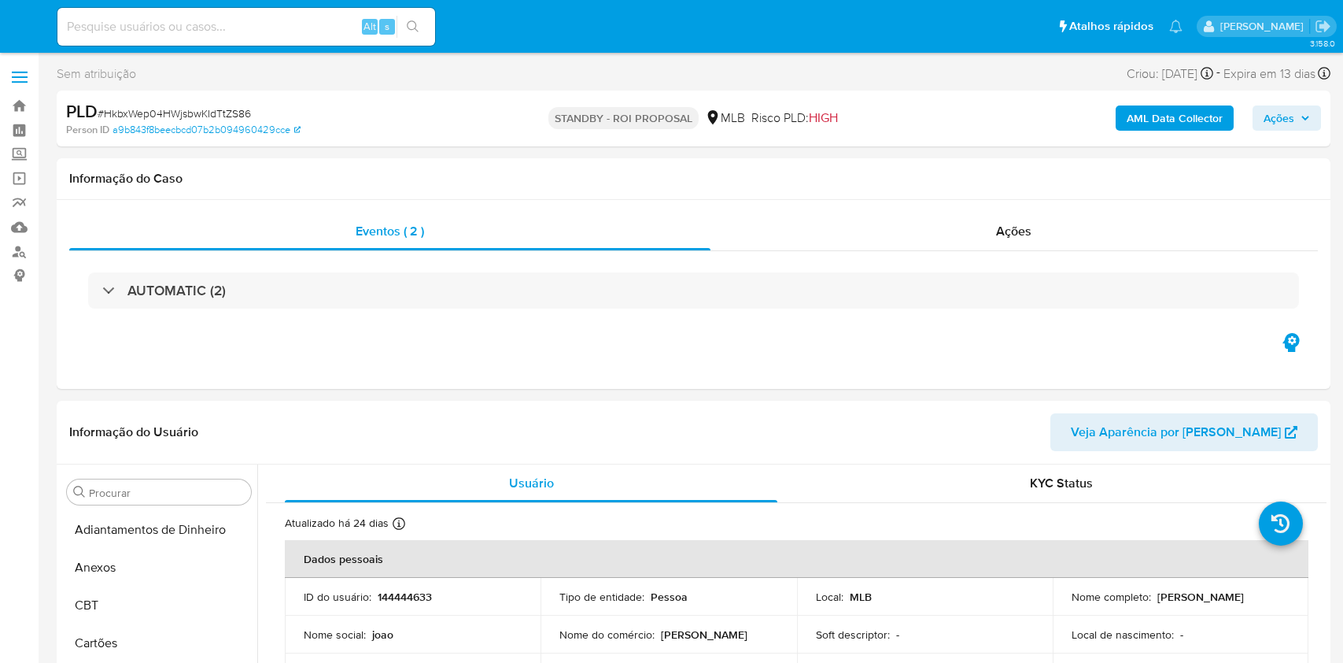
select select "10"
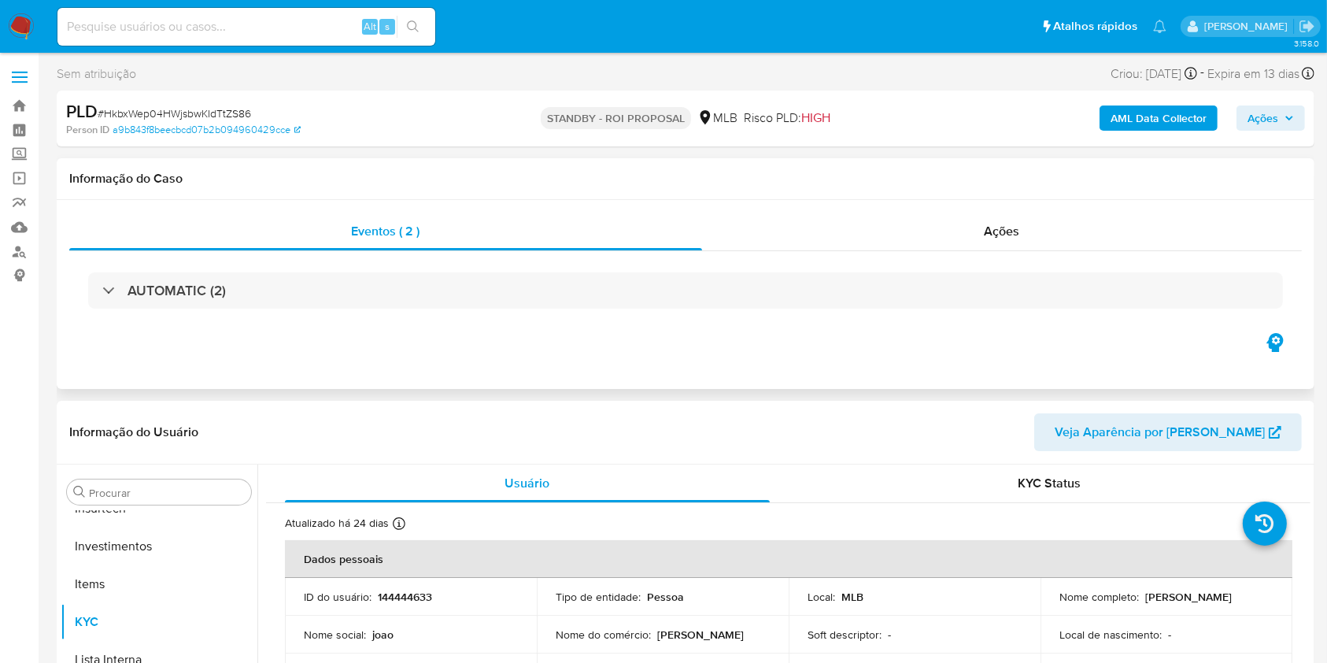
scroll to position [740, 0]
click at [869, 231] on div "Ações" at bounding box center [1002, 231] width 600 height 38
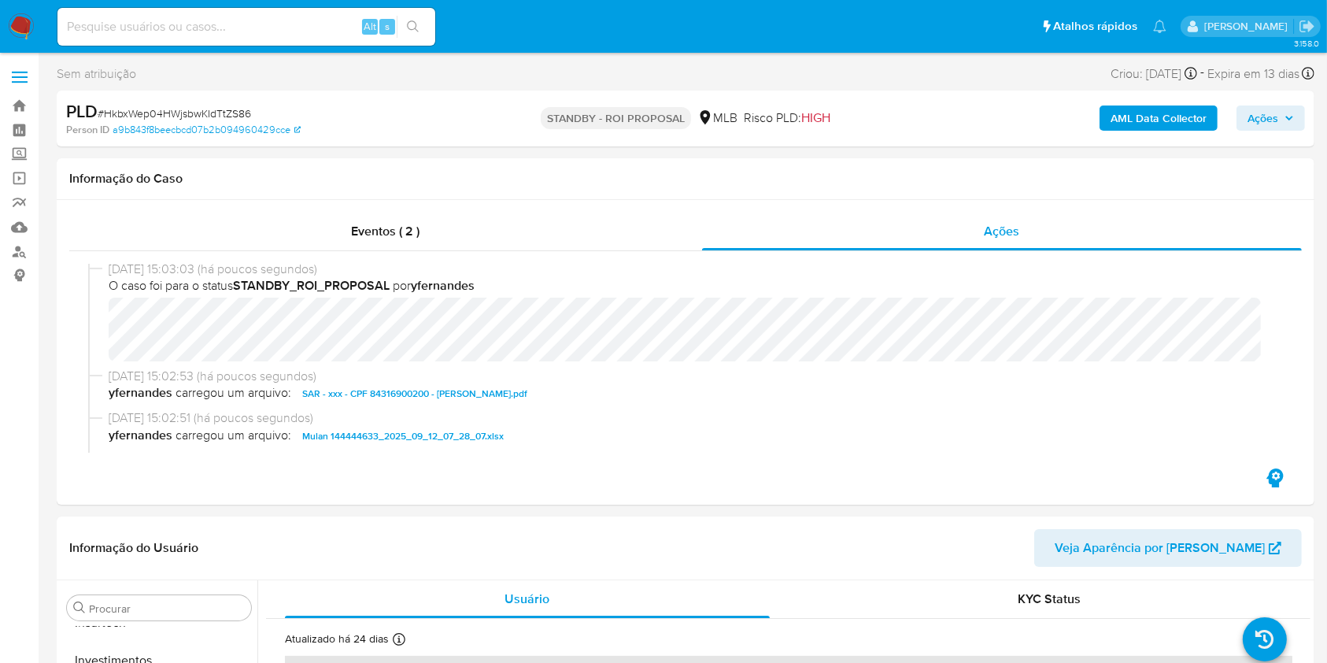
scroll to position [0, 0]
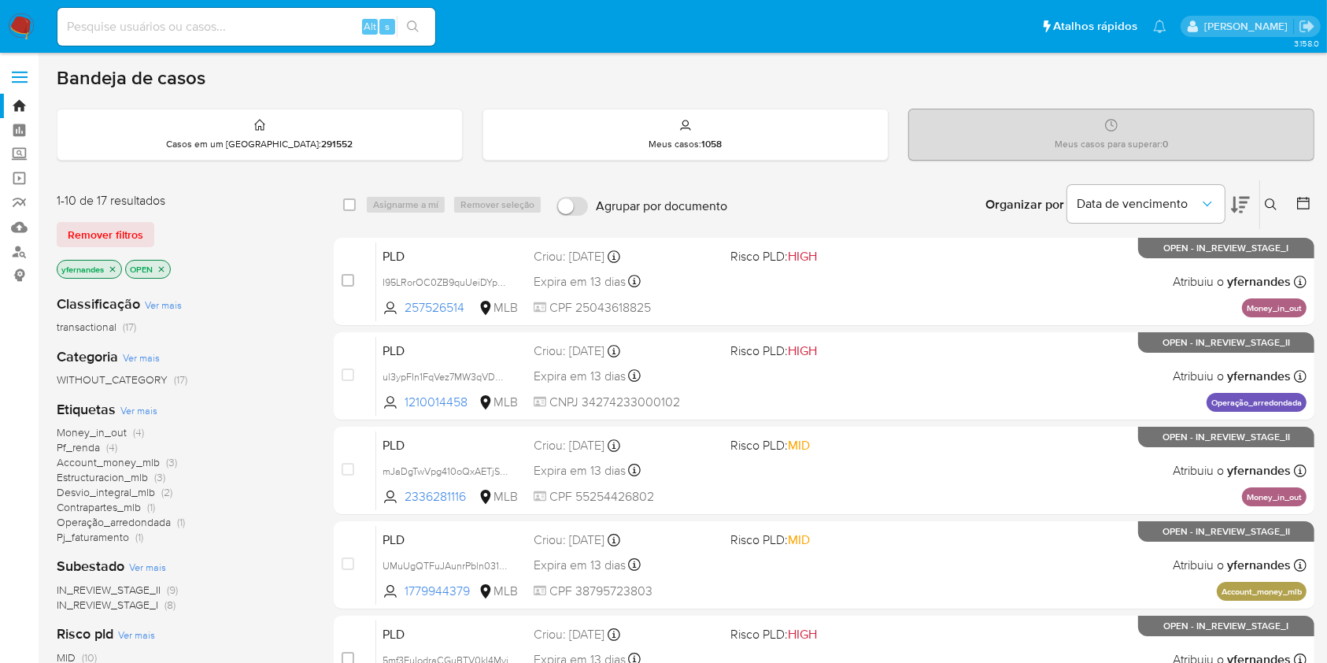
click at [27, 28] on img at bounding box center [21, 26] width 27 height 27
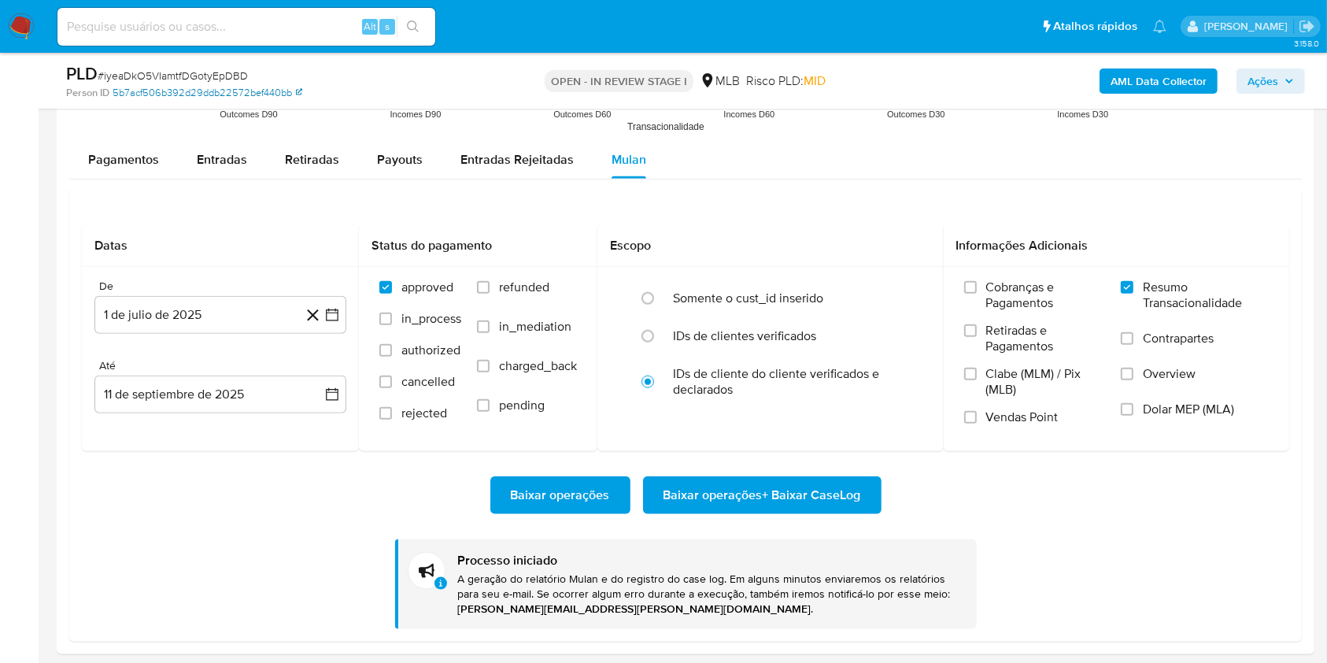
scroll to position [740, 0]
click at [187, 70] on span "# iyeaDkO5VIamtfDGotyEpDBD" at bounding box center [173, 76] width 150 height 16
copy span "iyeaDkO5VIamtfDGotyEpDBD"
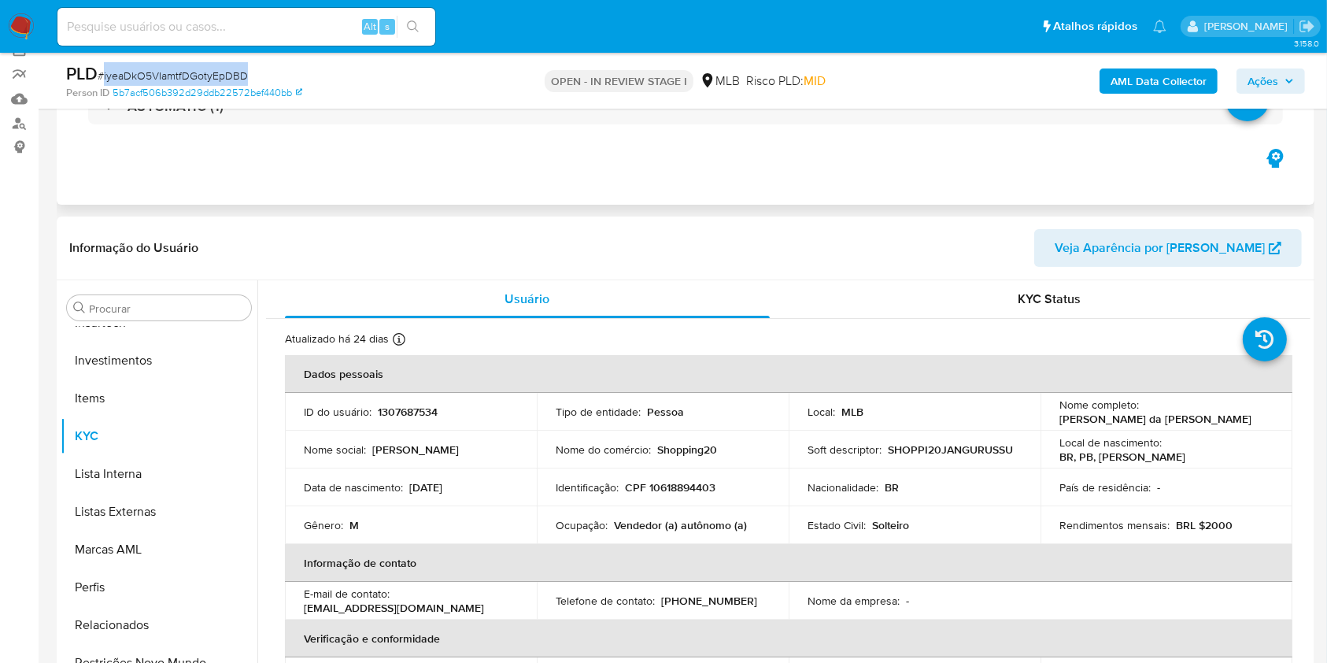
scroll to position [0, 0]
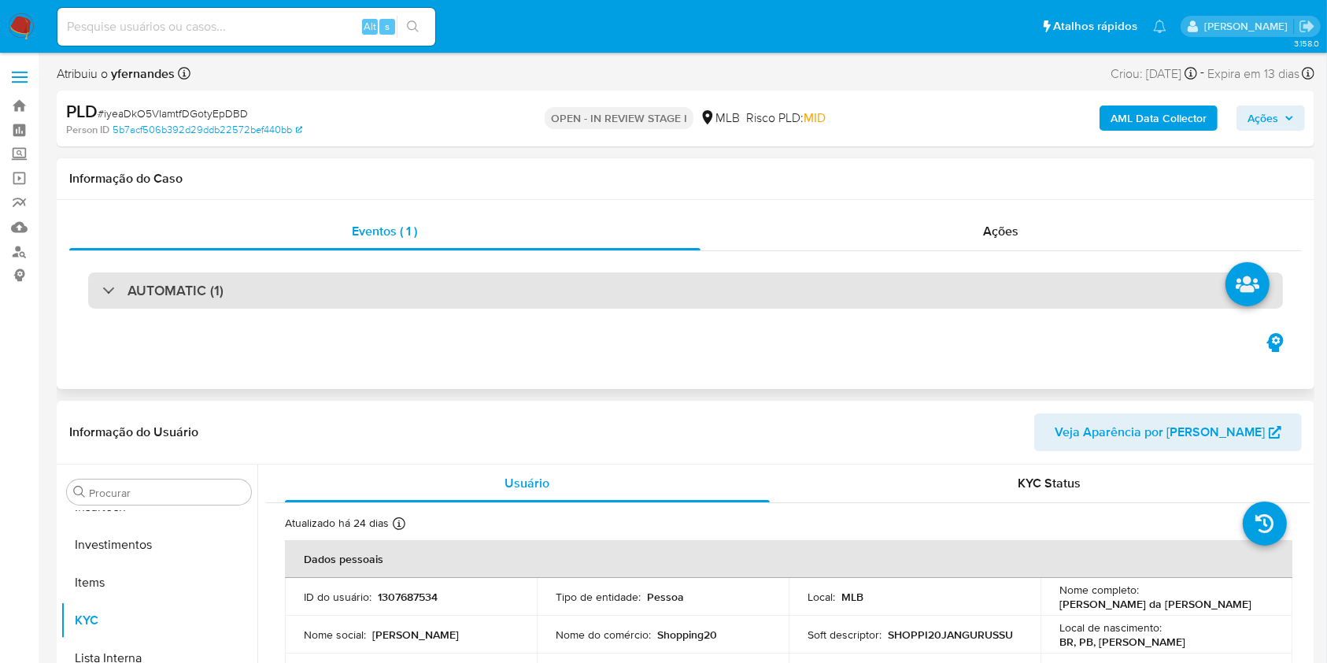
click at [521, 285] on div "AUTOMATIC (1)" at bounding box center [685, 290] width 1195 height 36
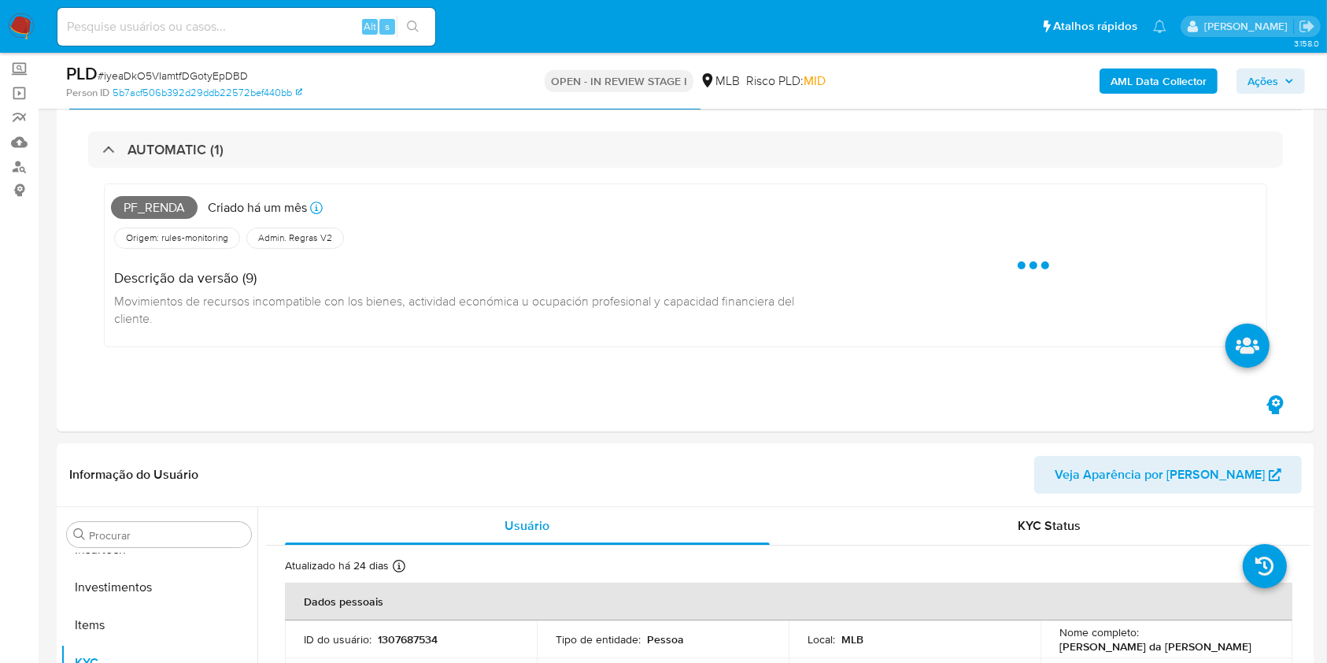
scroll to position [105, 0]
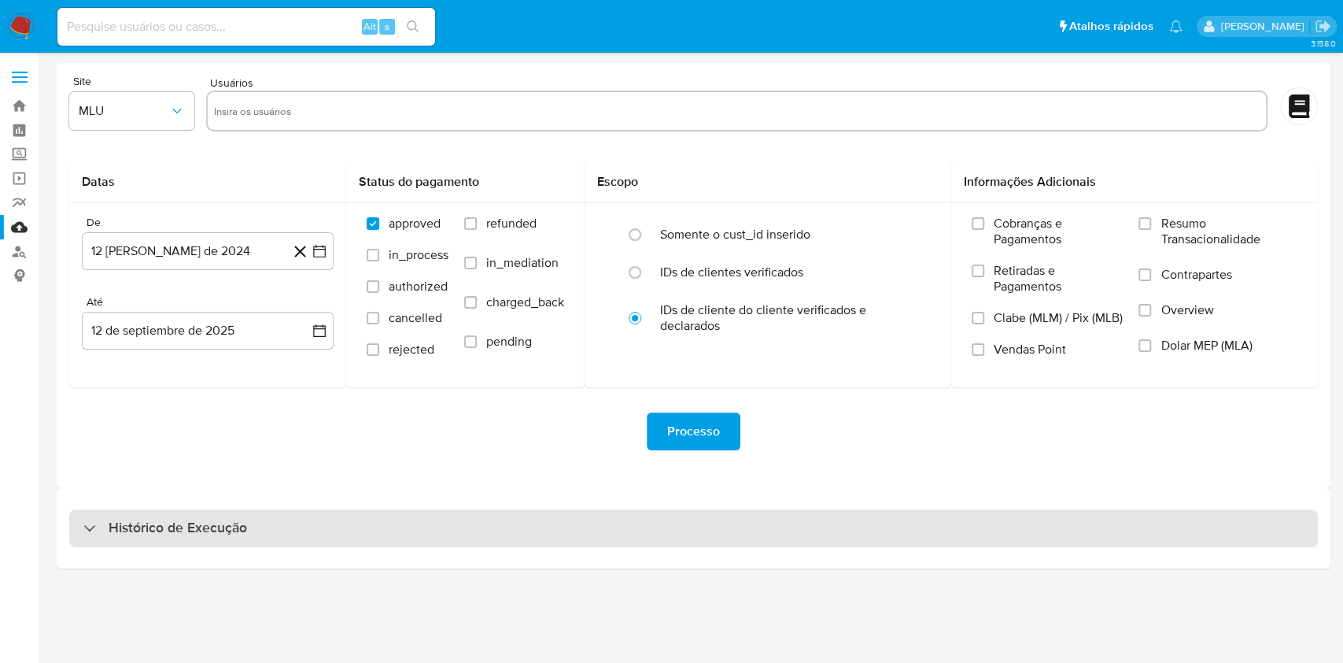
click at [714, 515] on div "Histórico de Execução" at bounding box center [693, 528] width 1249 height 38
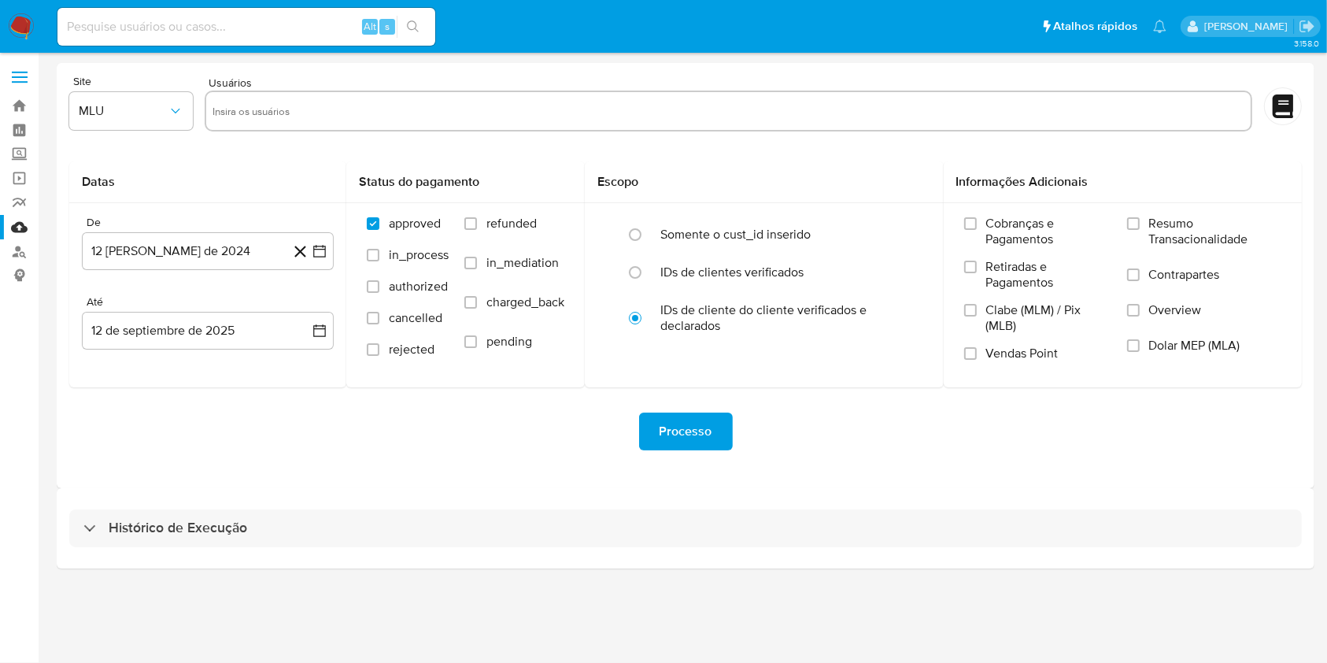
select select "10"
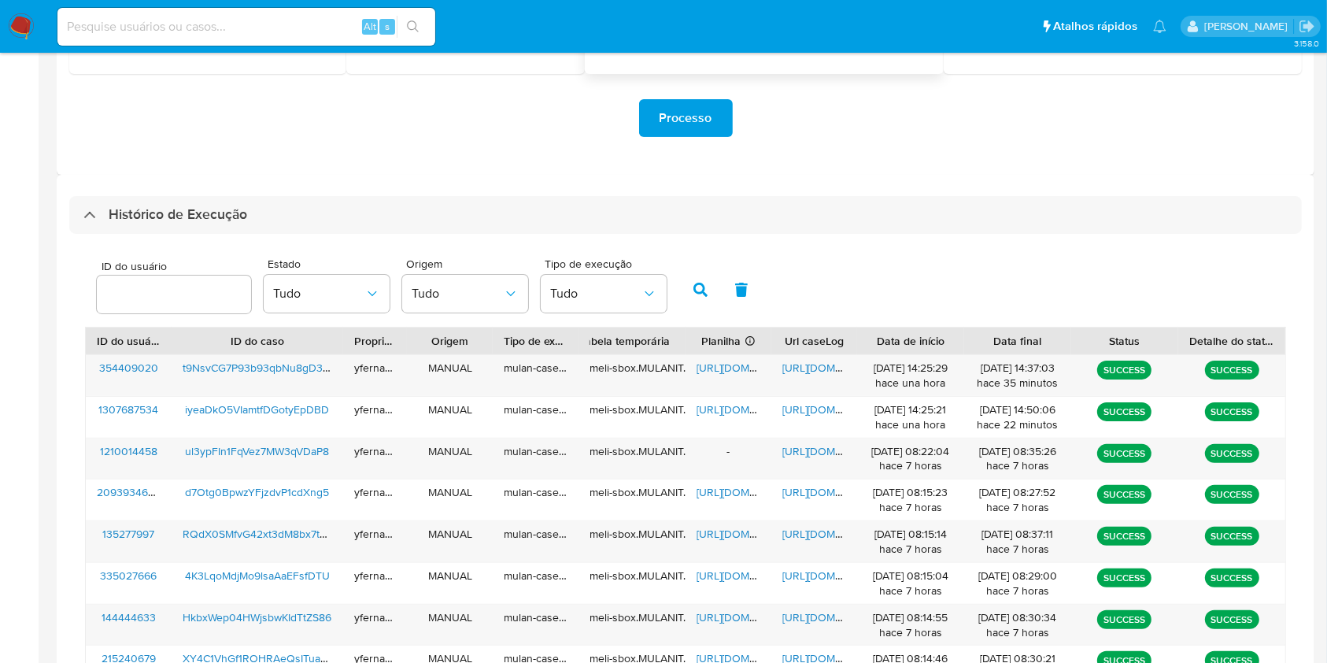
scroll to position [315, 0]
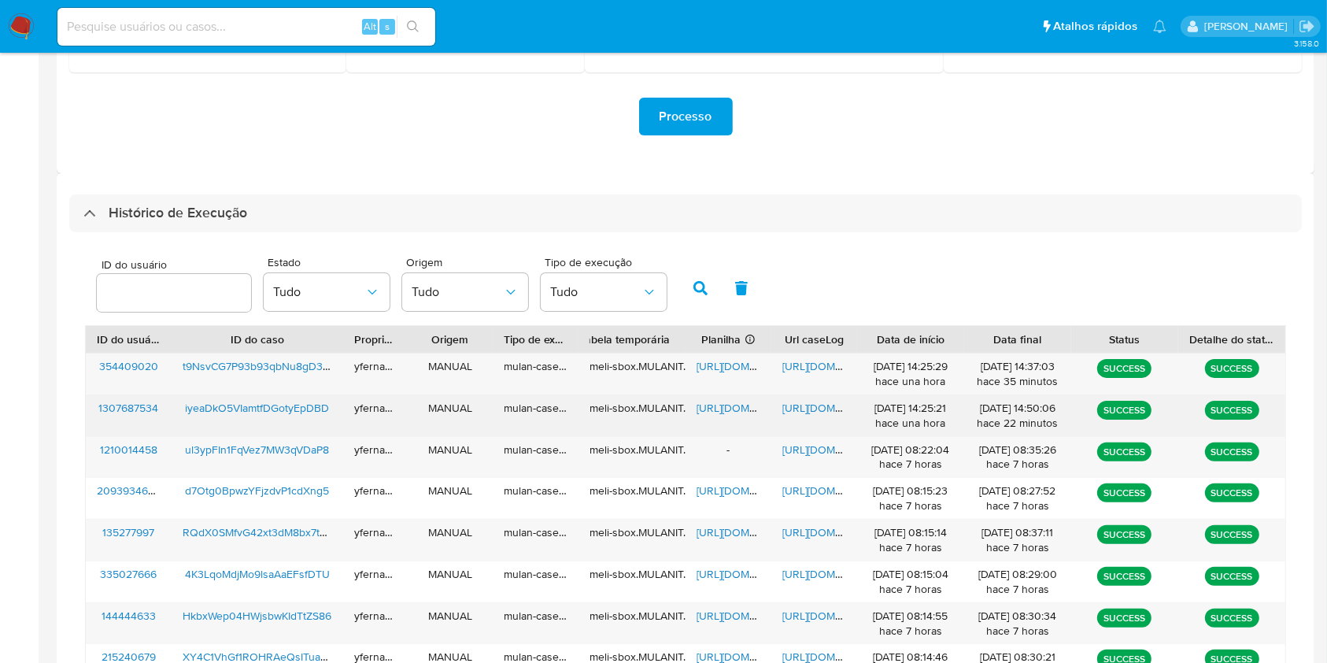
click at [720, 410] on span "[URL][DOMAIN_NAME]" at bounding box center [750, 408] width 109 height 16
click at [826, 406] on span "[URL][DOMAIN_NAME]" at bounding box center [836, 408] width 109 height 16
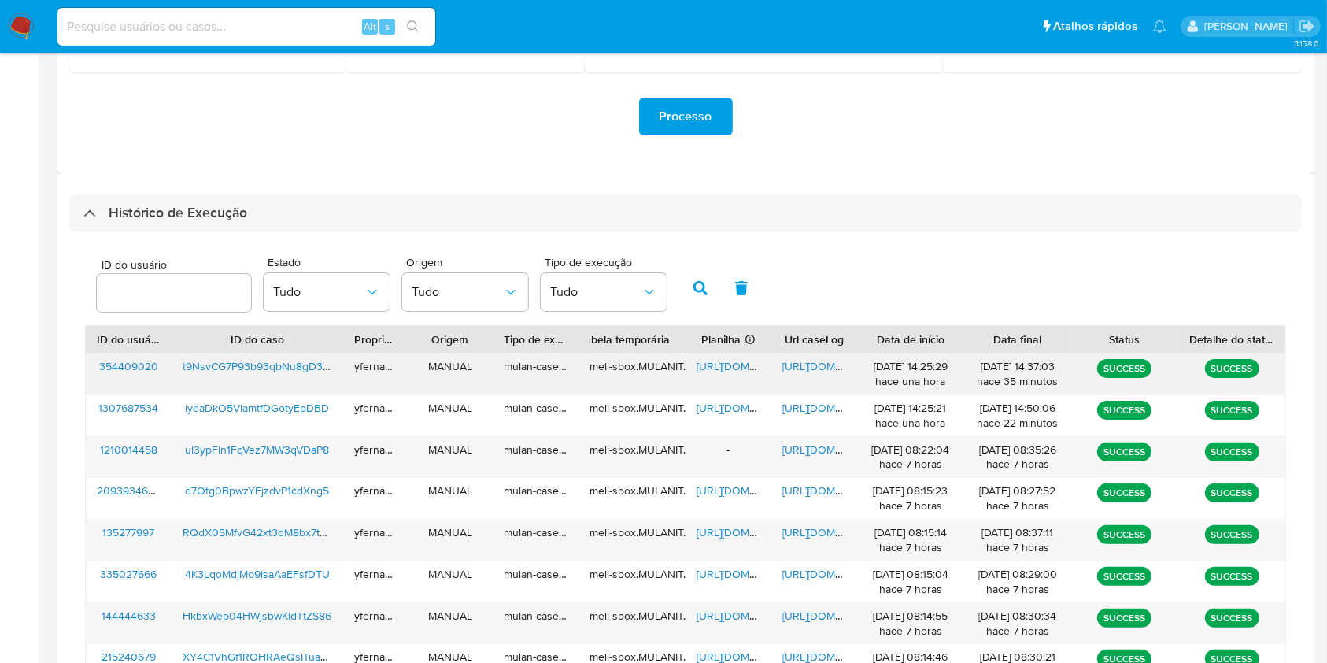
click at [726, 364] on span "[URL][DOMAIN_NAME]" at bounding box center [750, 366] width 109 height 16
click at [801, 368] on span "[URL][DOMAIN_NAME]" at bounding box center [836, 366] width 109 height 16
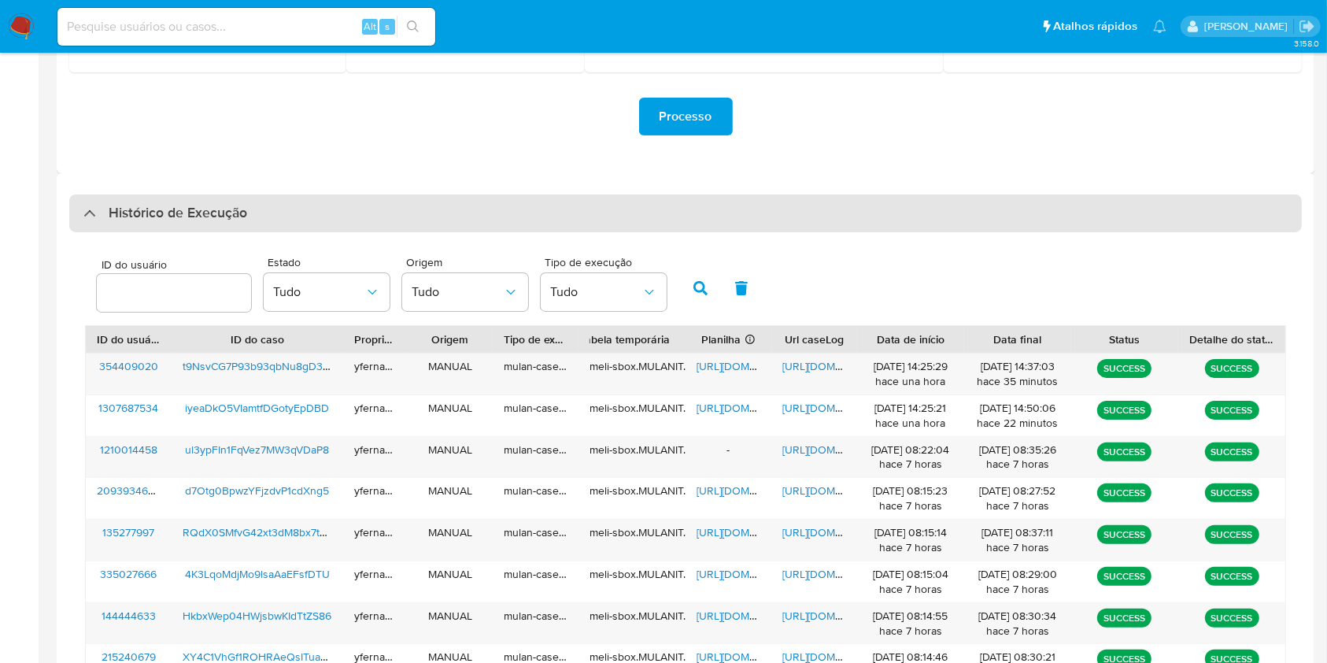
scroll to position [0, 0]
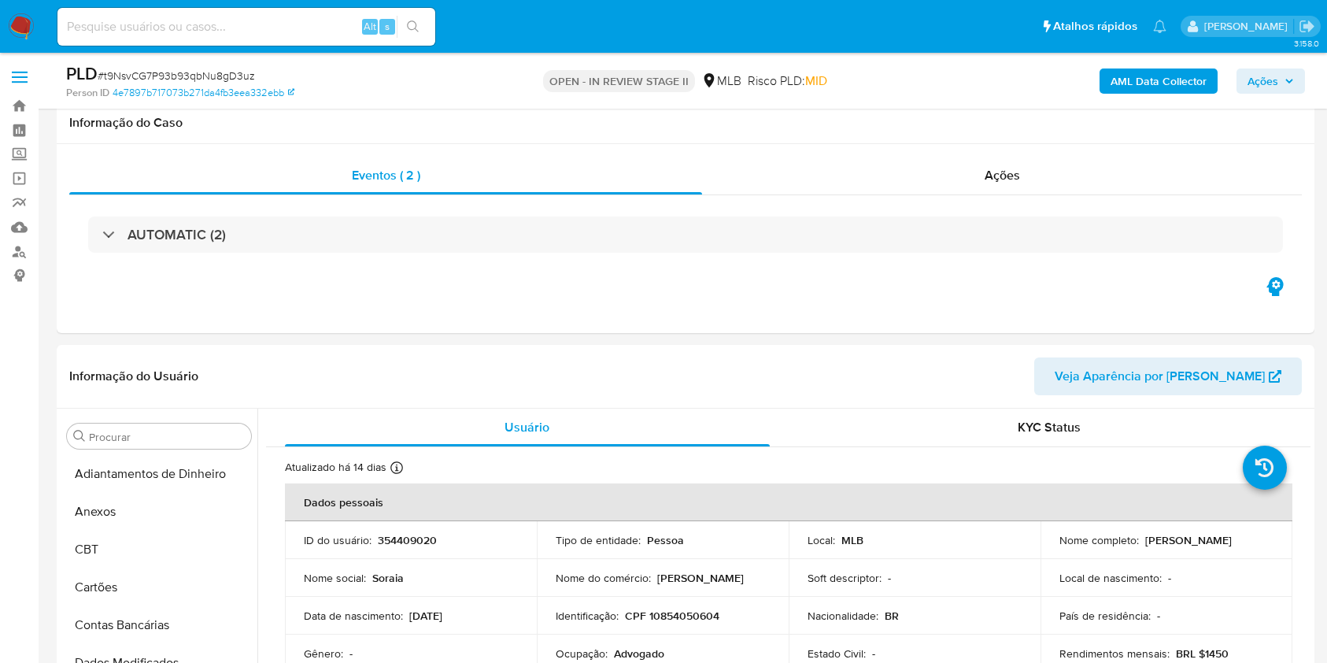
scroll to position [1678, 0]
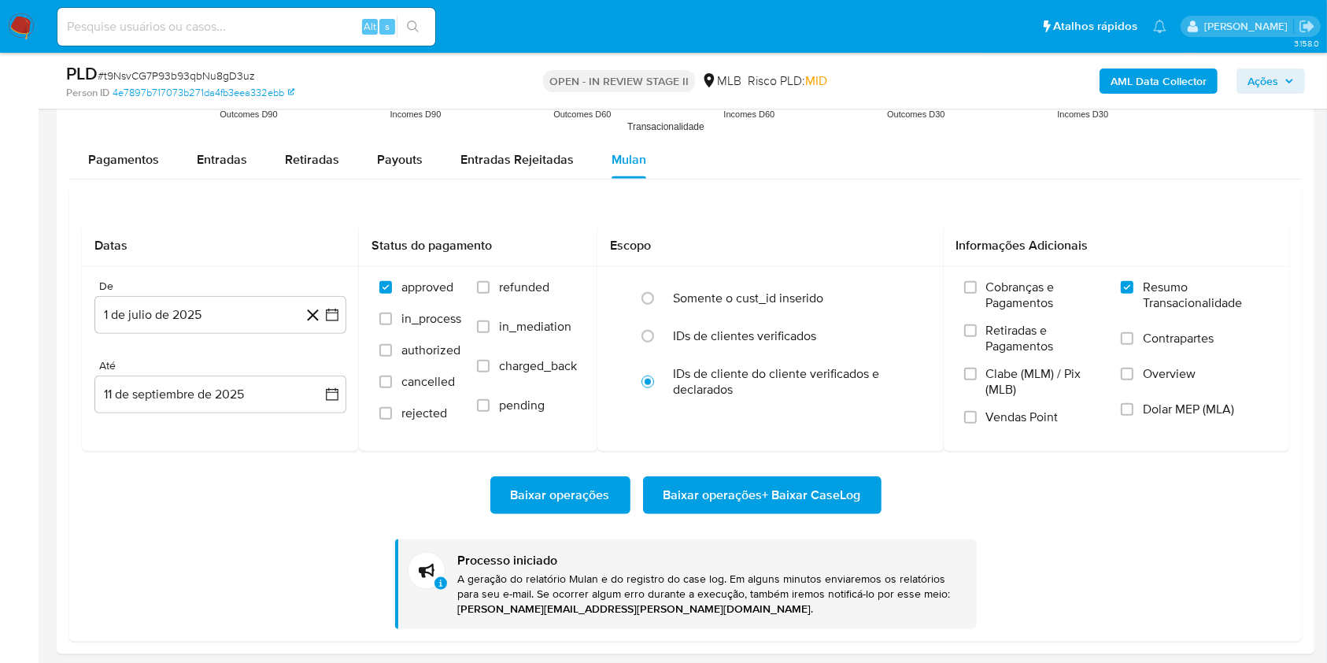
click at [227, 73] on span "# t9NsvCG7P93b93qbNu8gD3uz" at bounding box center [176, 76] width 157 height 16
copy span "t9NsvCG7P93b93qbNu8gD3uz"
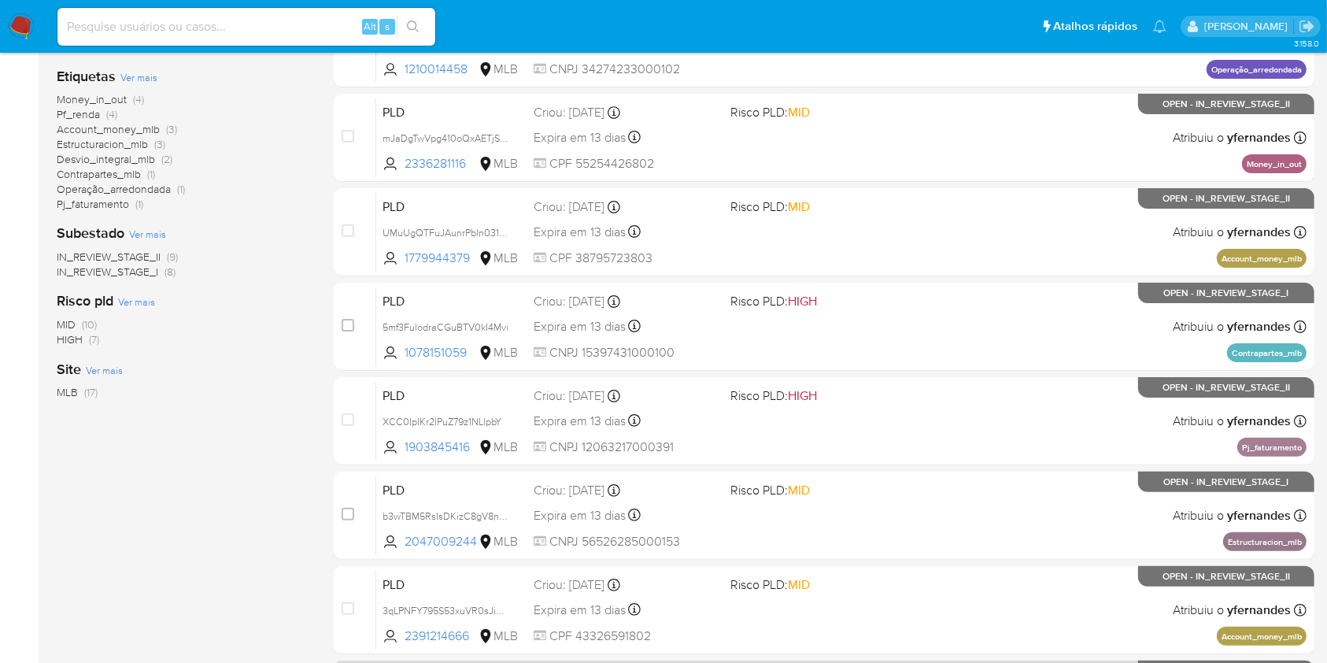
scroll to position [636, 0]
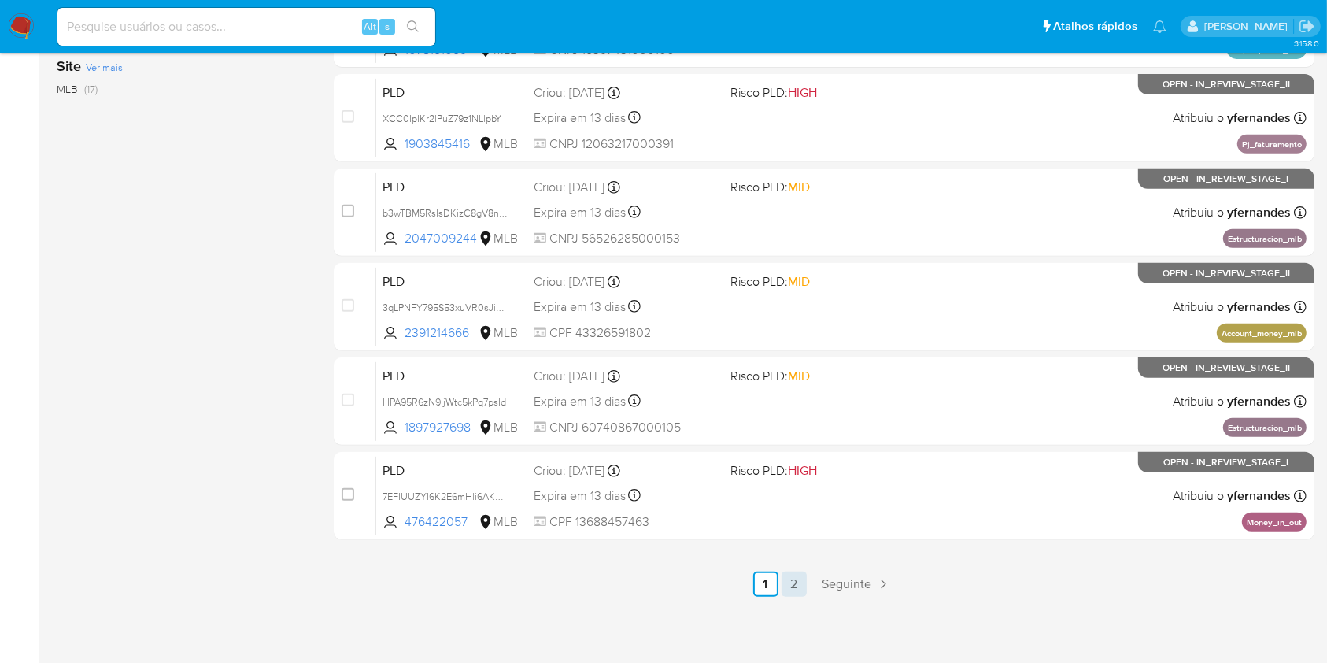
click at [799, 587] on link "2" at bounding box center [793, 583] width 25 height 25
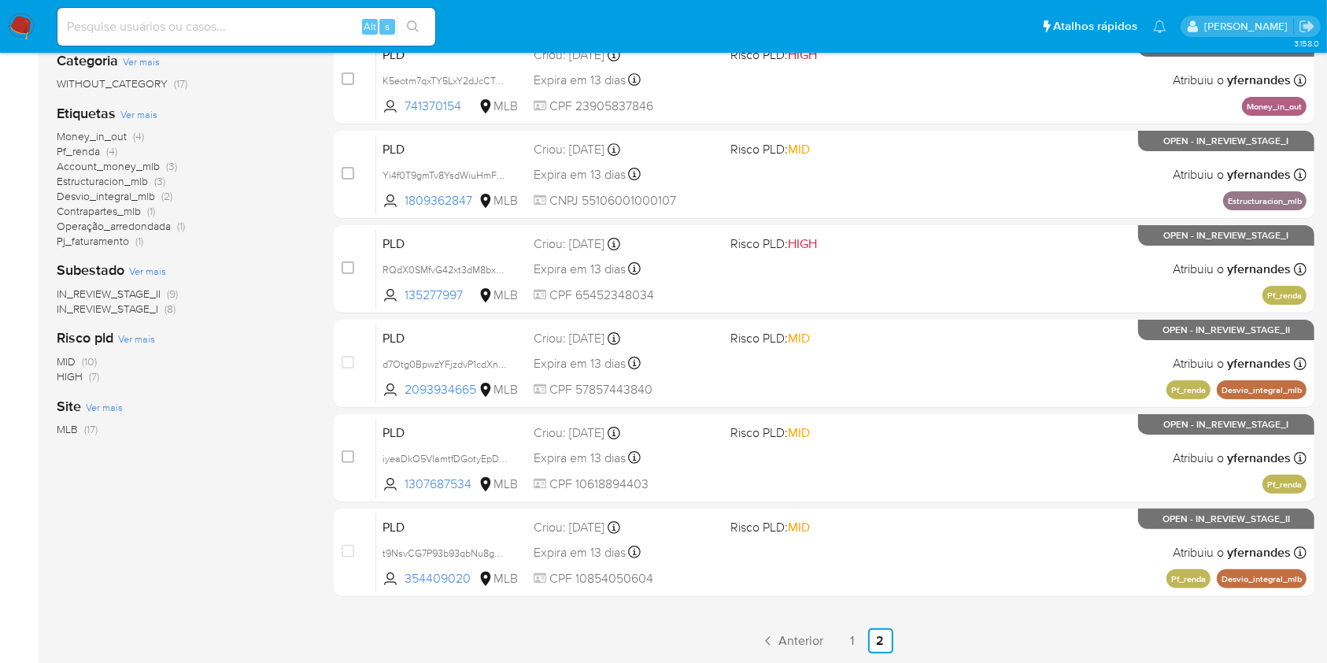
scroll to position [353, 0]
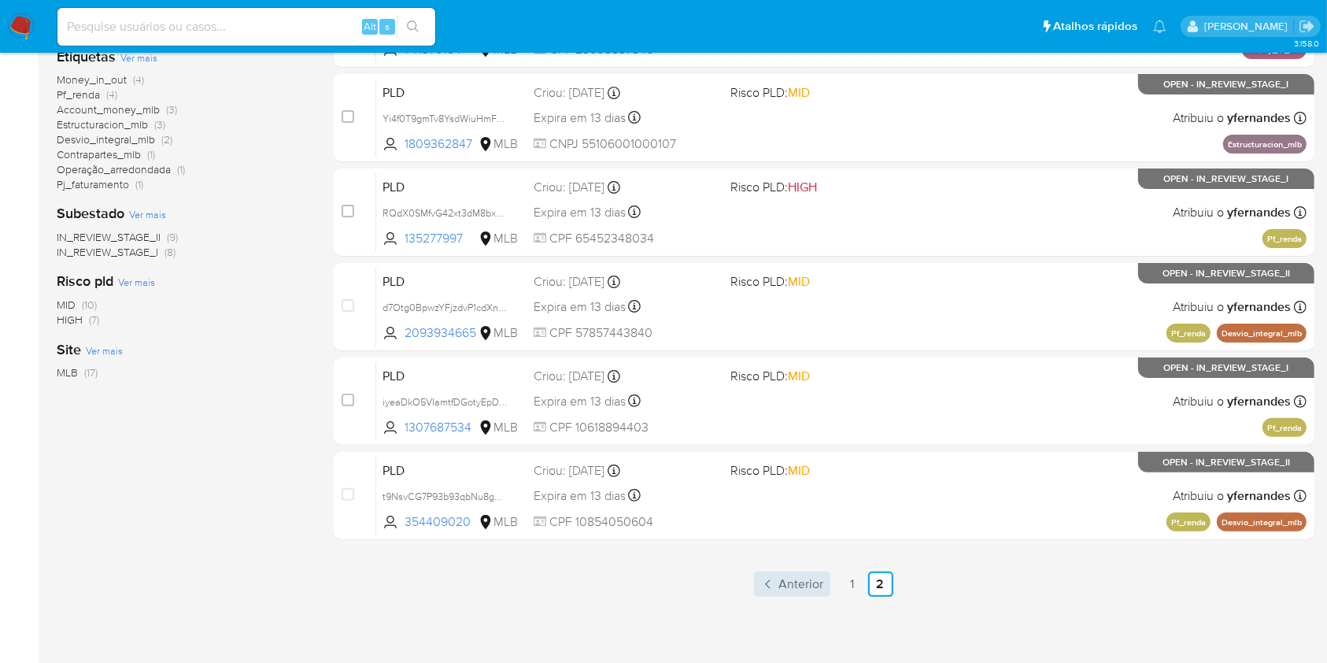
click at [781, 579] on span "Anterior" at bounding box center [801, 584] width 45 height 13
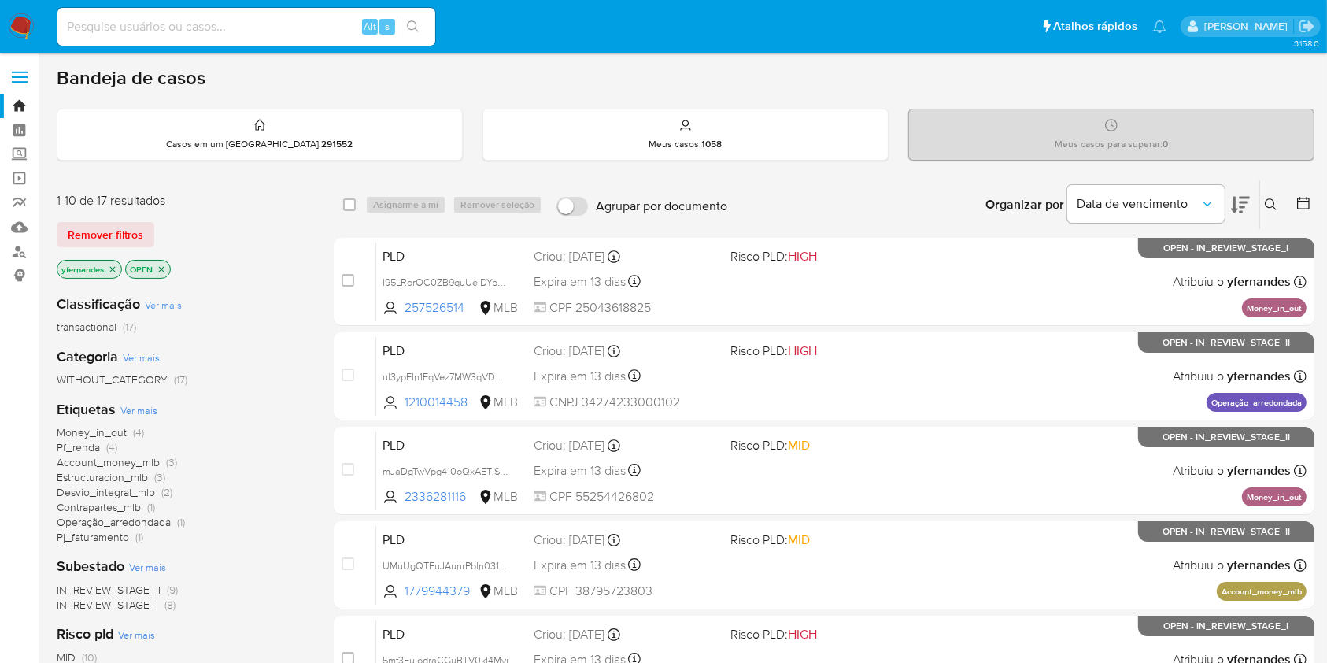
click at [134, 412] on span "Ver mais" at bounding box center [138, 410] width 37 height 14
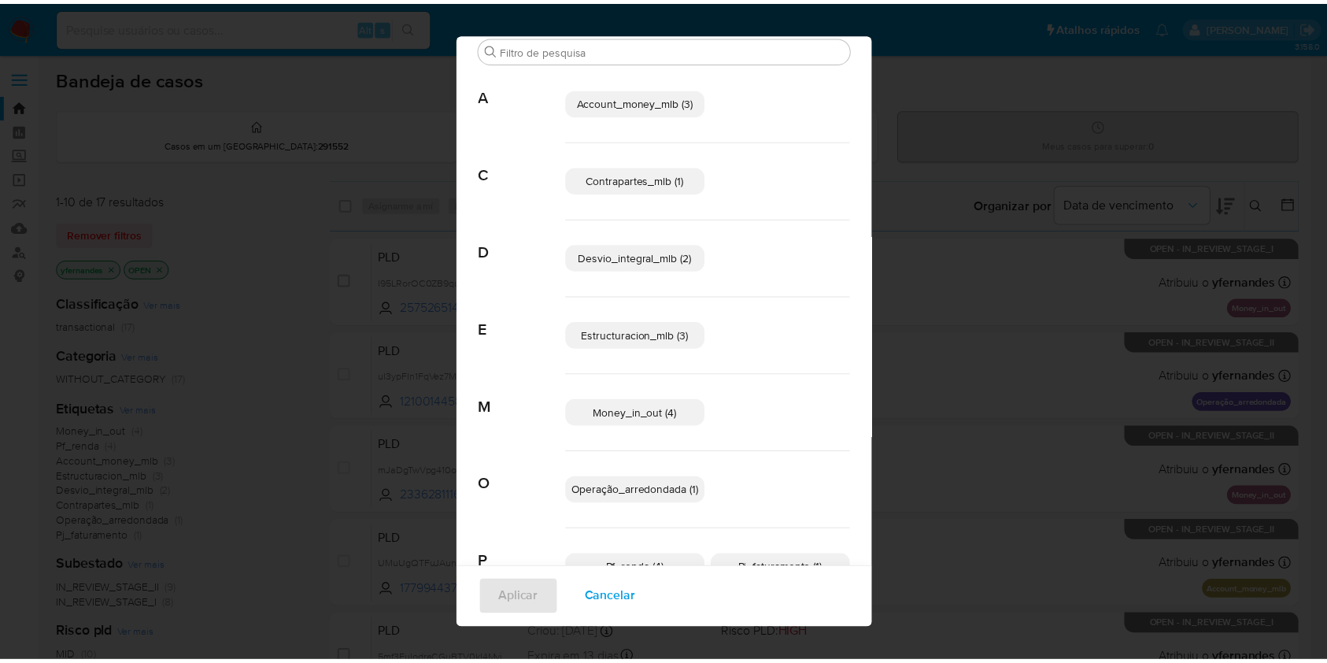
scroll to position [12, 0]
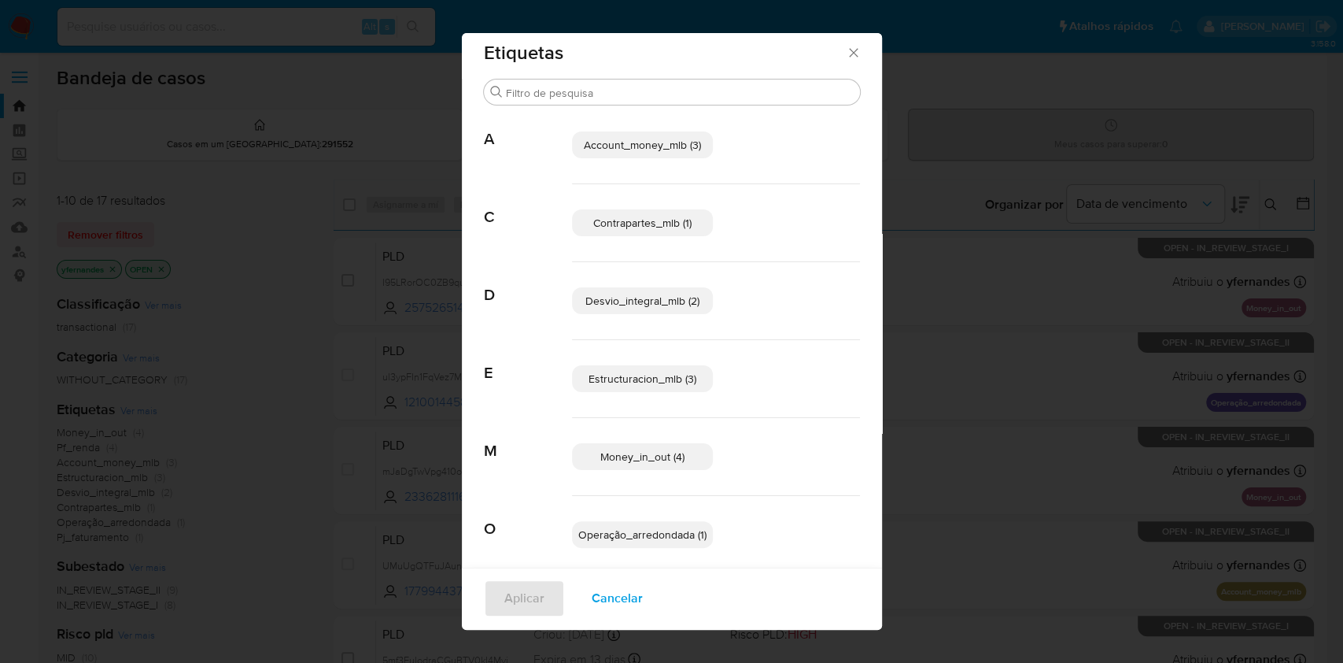
click at [390, 474] on div "Etiquetas Procurar A Account_money_mlb (3) C Contrapartes_mlb (1) D Desvio_inte…" at bounding box center [671, 331] width 1343 height 663
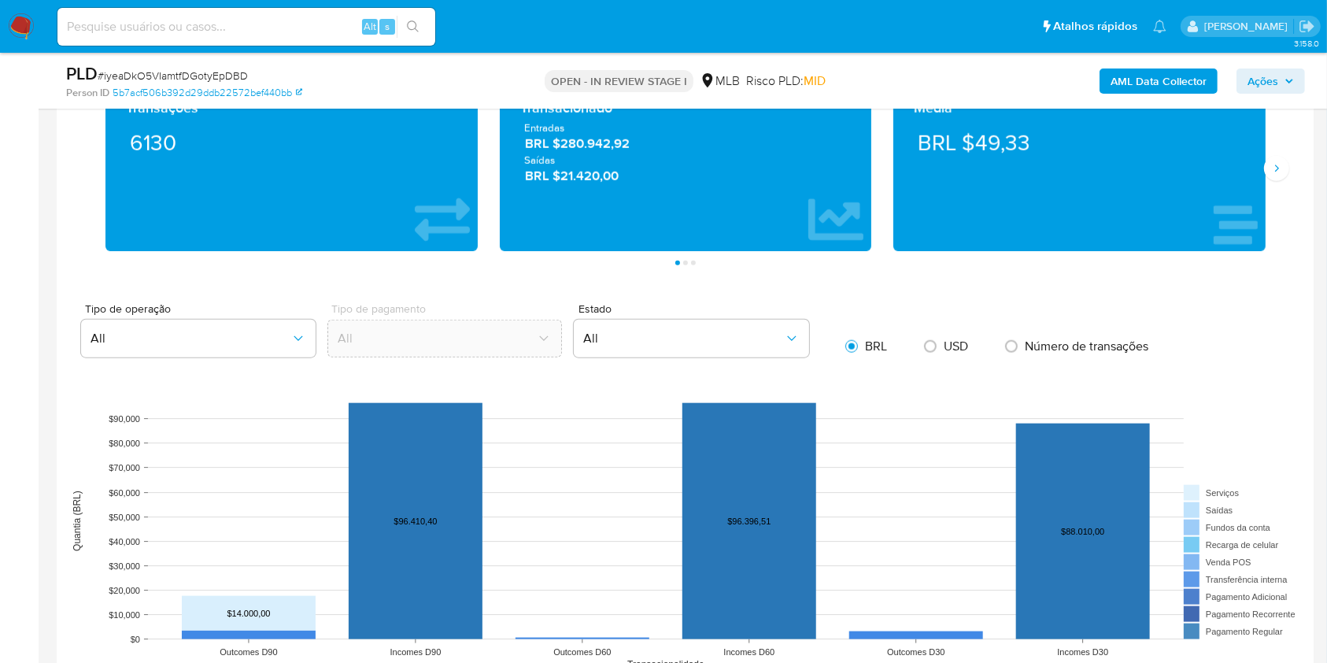
scroll to position [1405, 0]
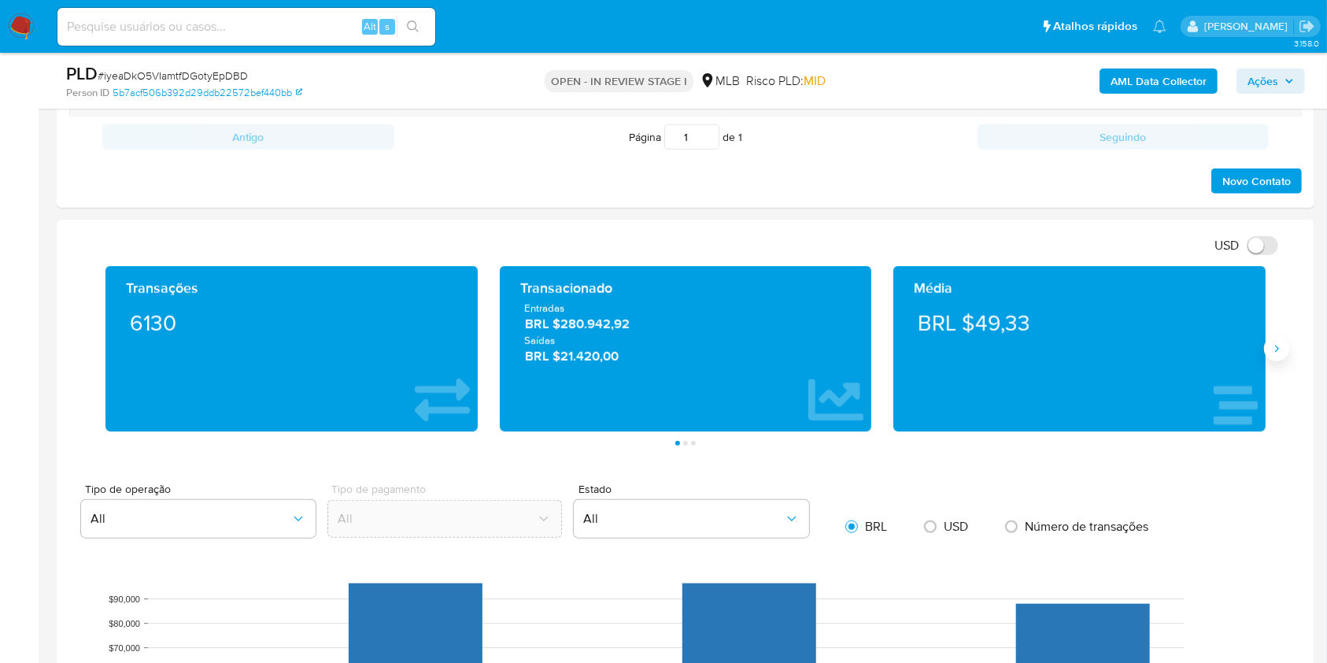
click at [1283, 349] on button "Siguiente" at bounding box center [1276, 348] width 25 height 25
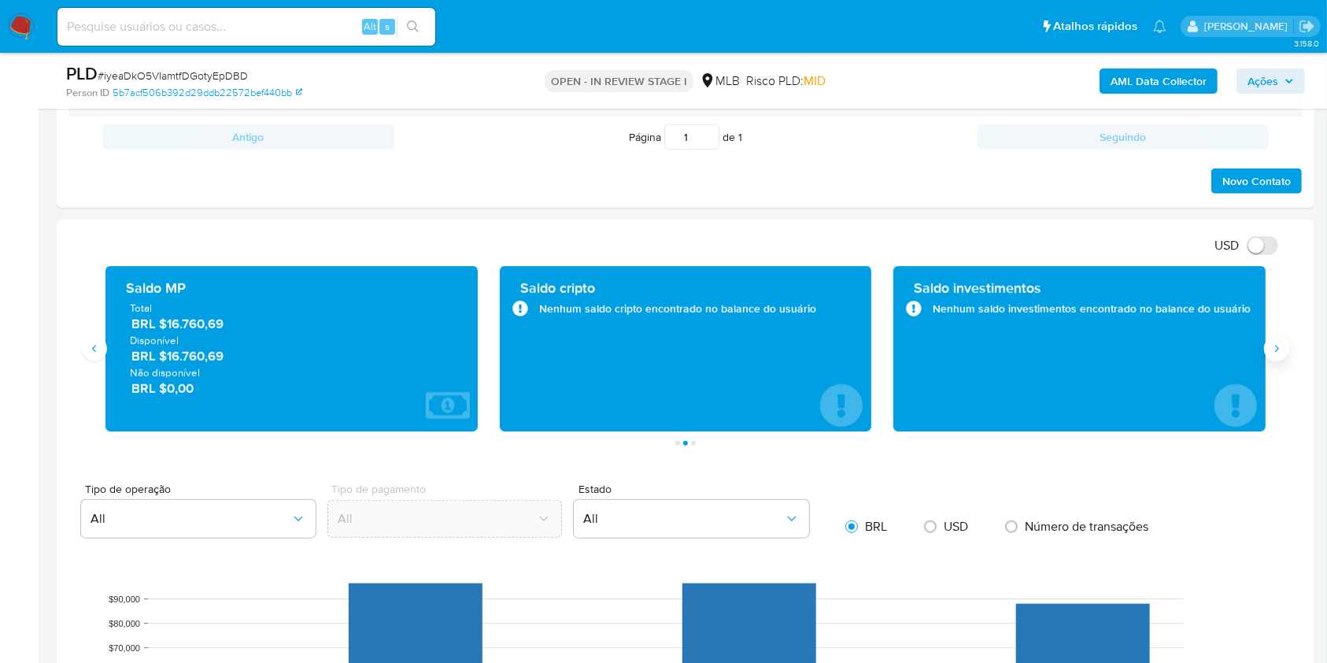
click at [1283, 349] on button "Siguiente" at bounding box center [1276, 348] width 25 height 25
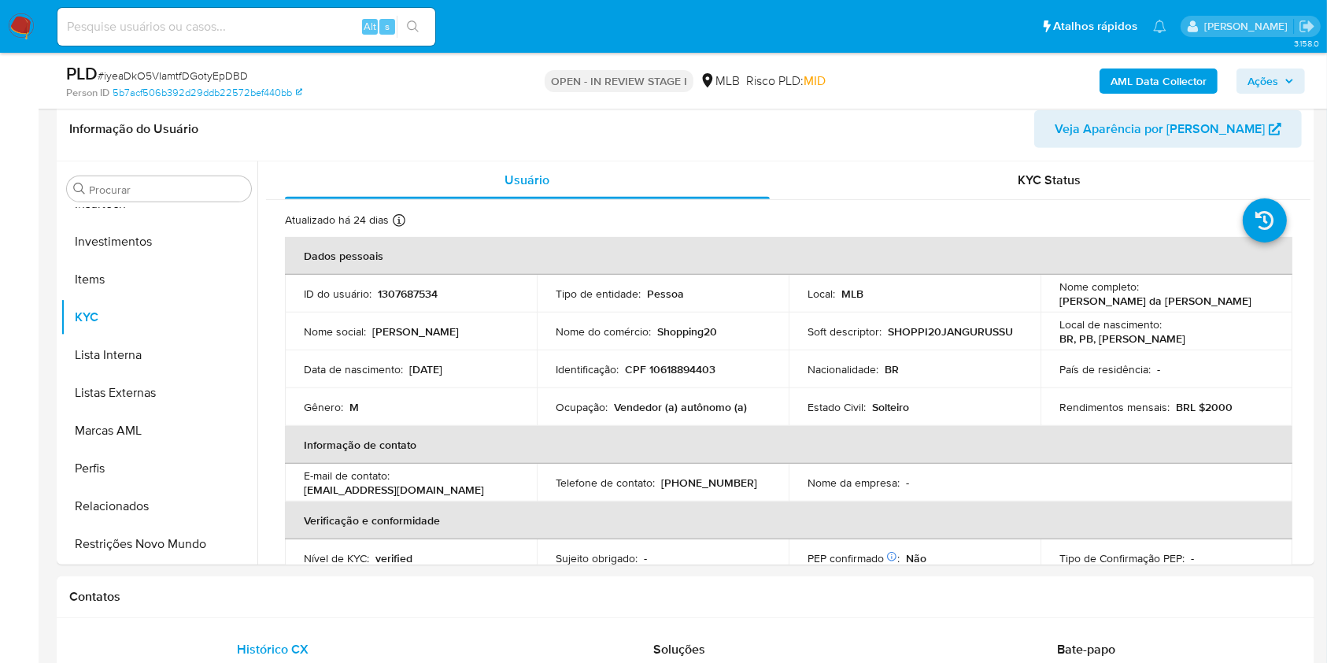
scroll to position [660, 0]
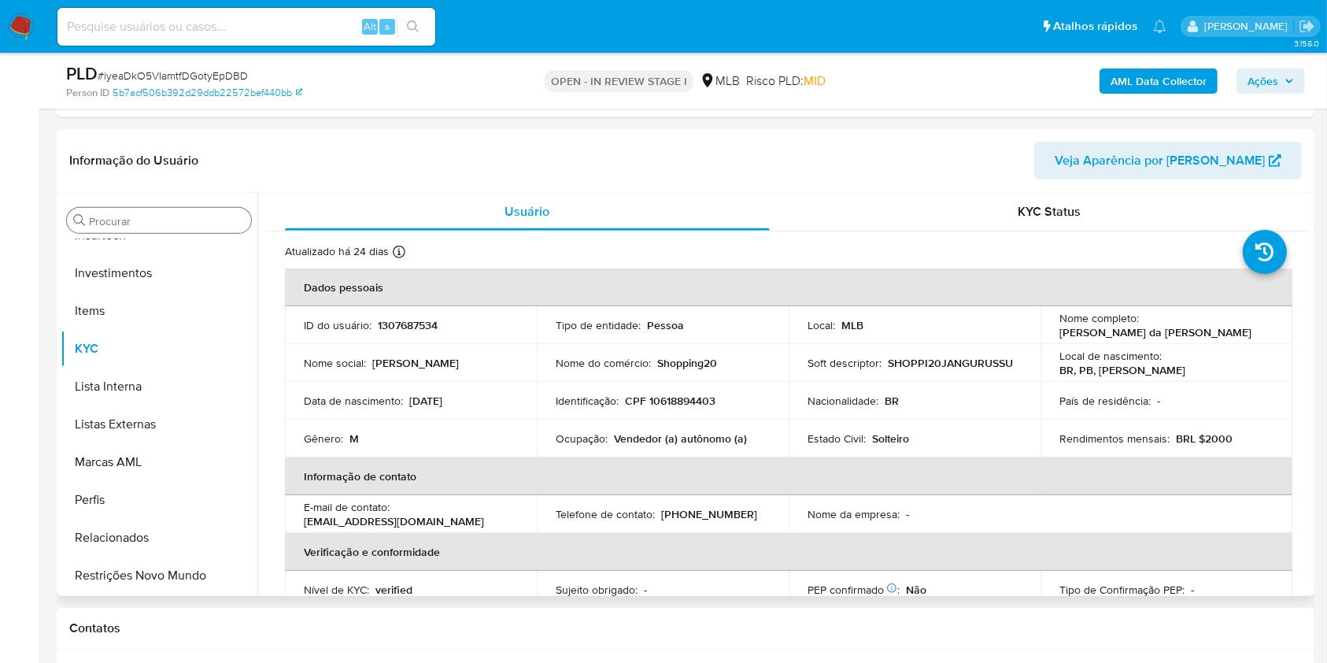
click at [185, 229] on div "Procurar" at bounding box center [159, 220] width 184 height 25
click at [176, 225] on input "Procurar" at bounding box center [167, 221] width 156 height 14
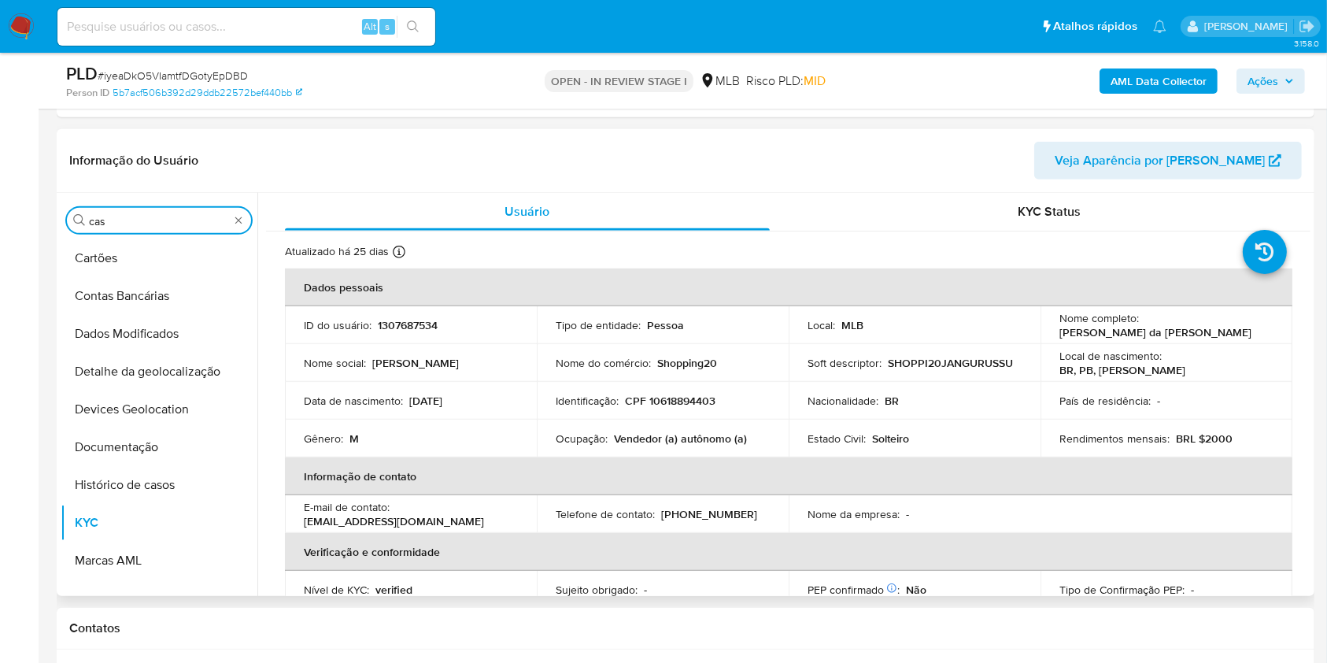
scroll to position [0, 0]
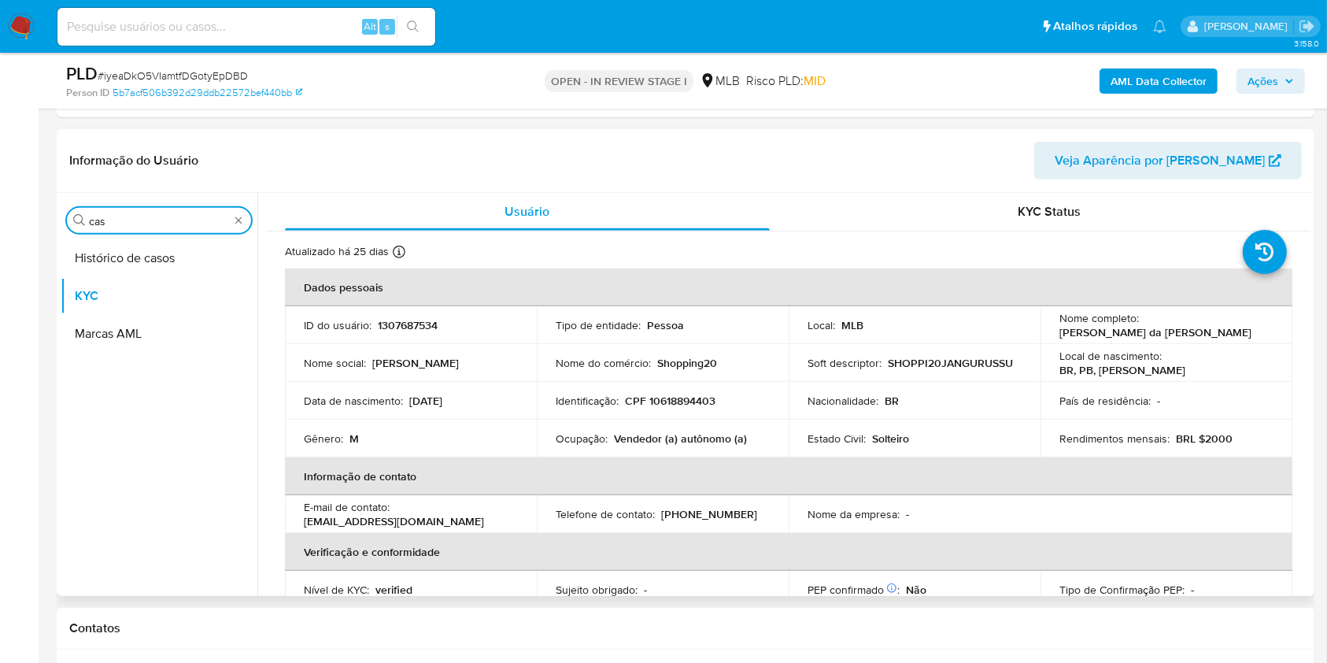
click at [176, 225] on input "cas" at bounding box center [159, 221] width 140 height 14
type input "cas"
click at [168, 239] on button "Histórico de casos" at bounding box center [153, 258] width 184 height 38
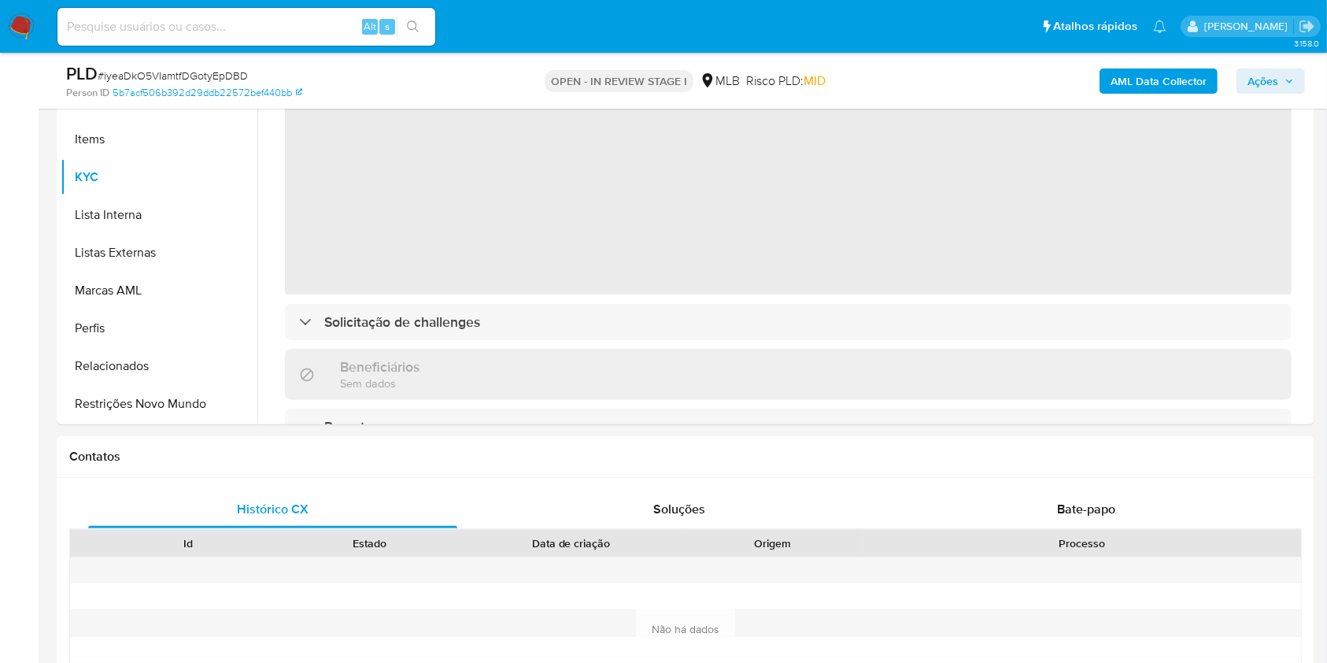
scroll to position [388, 0]
select select "10"
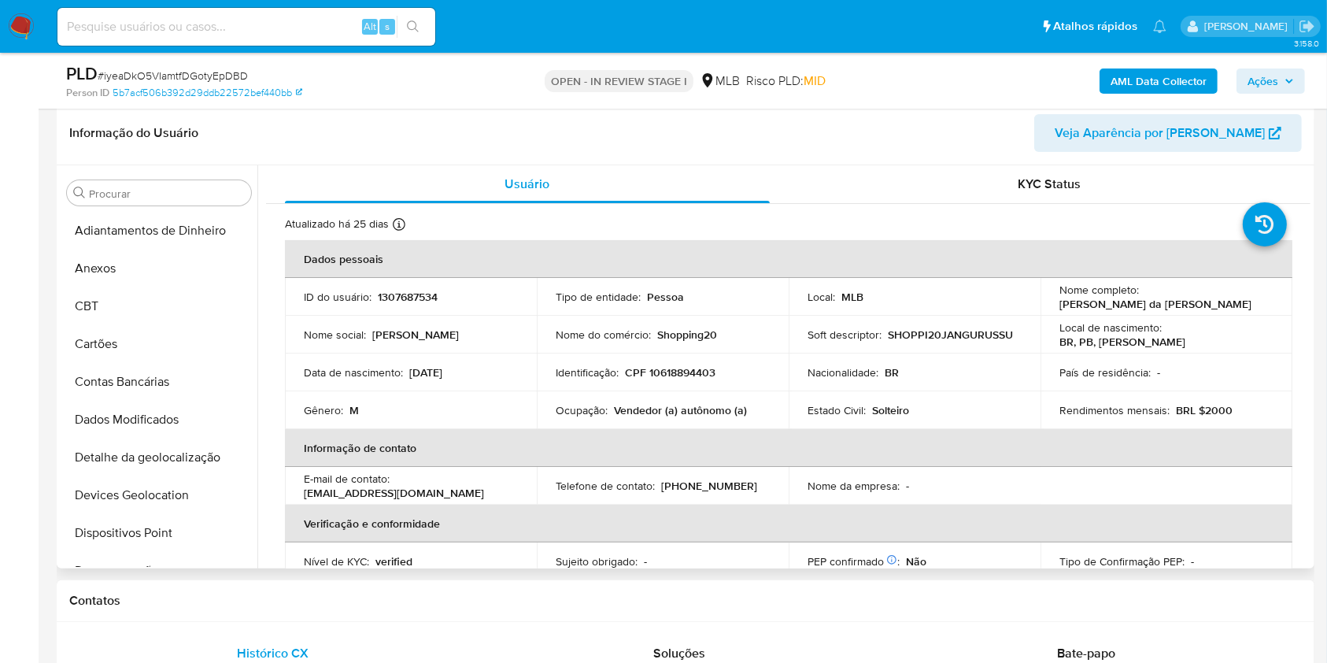
scroll to position [227, 0]
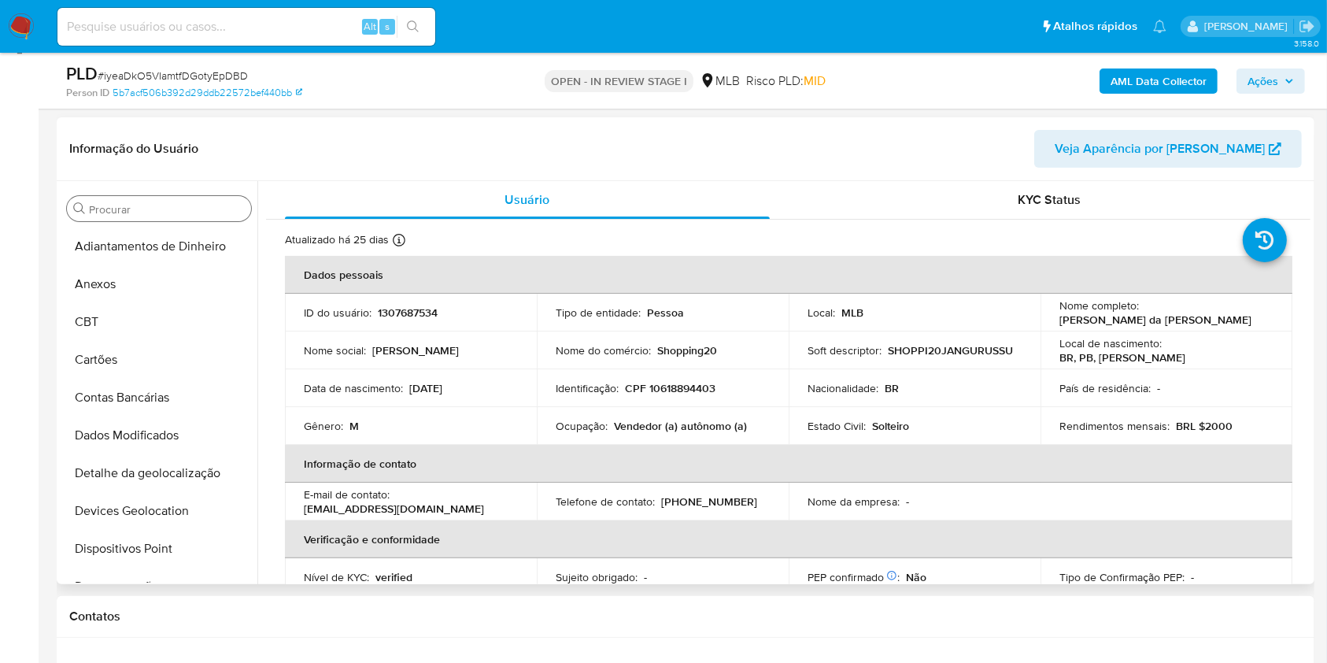
click at [130, 200] on div "Procurar" at bounding box center [159, 208] width 184 height 25
click at [130, 205] on input "Procurar" at bounding box center [167, 209] width 156 height 14
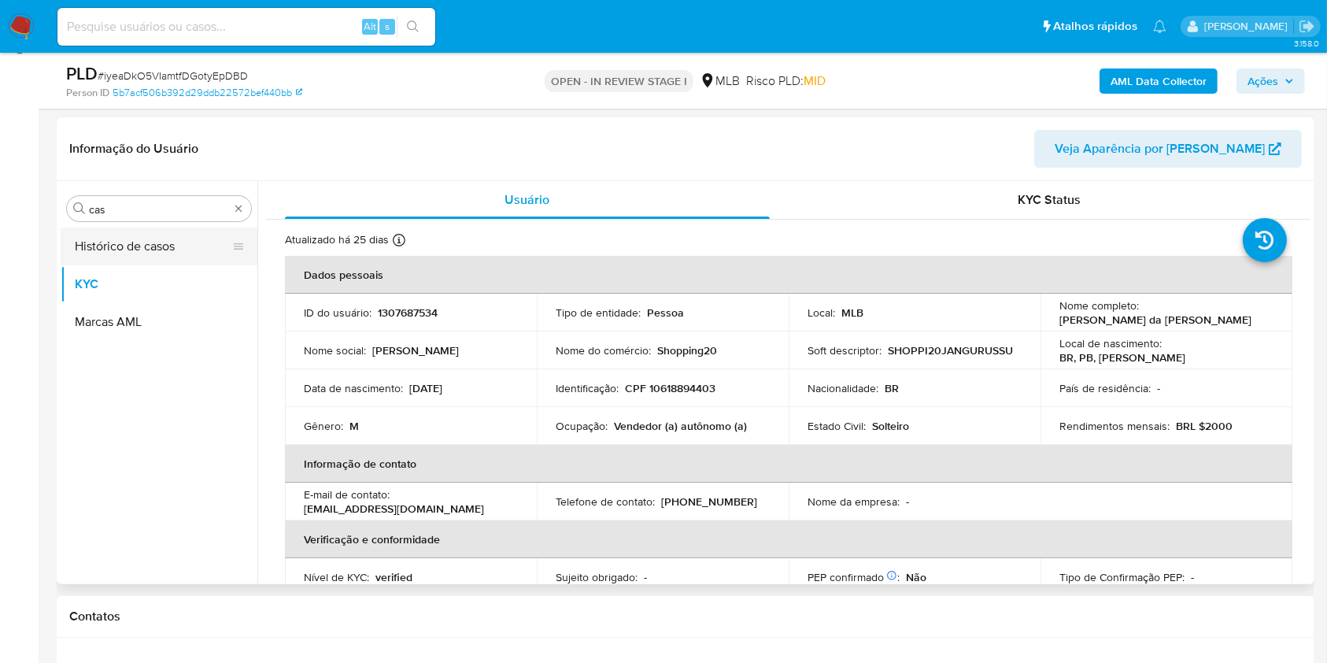
click at [137, 248] on button "Histórico de casos" at bounding box center [153, 246] width 184 height 38
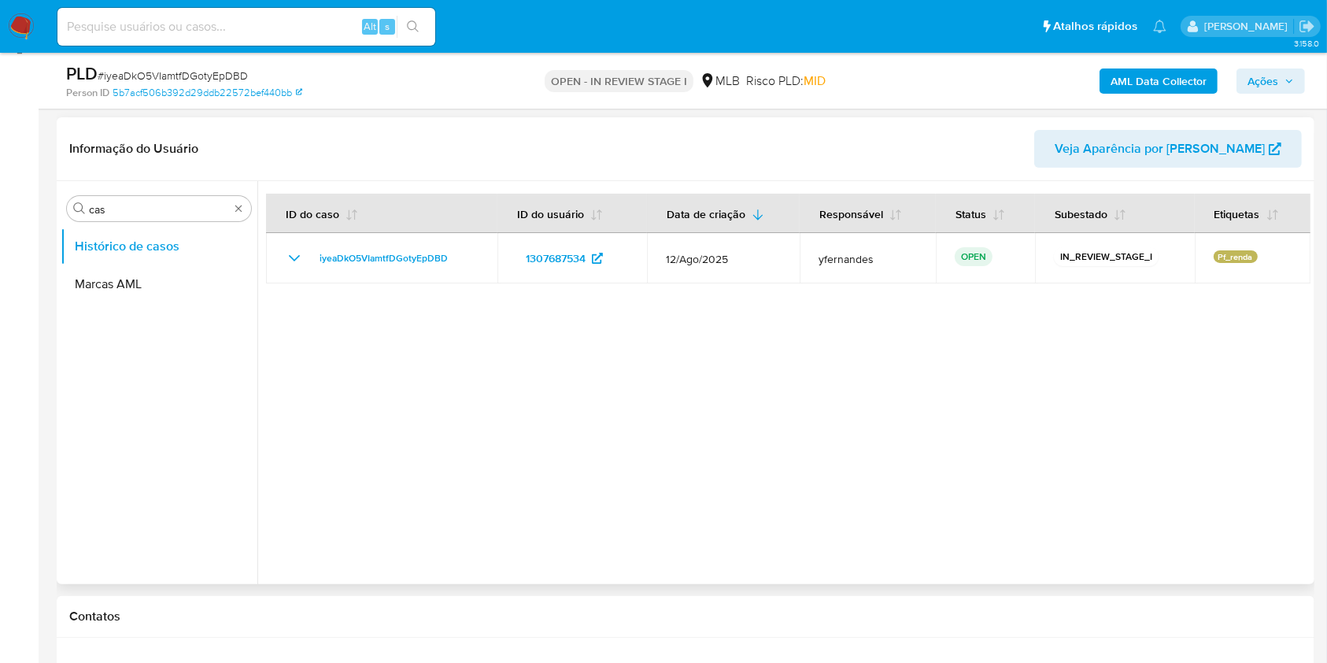
click at [159, 190] on div "Procurar cas Histórico de casos Marcas AML" at bounding box center [159, 383] width 197 height 401
click at [160, 196] on div "Procurar cas" at bounding box center [159, 208] width 184 height 25
click at [164, 209] on input "cas" at bounding box center [159, 209] width 140 height 14
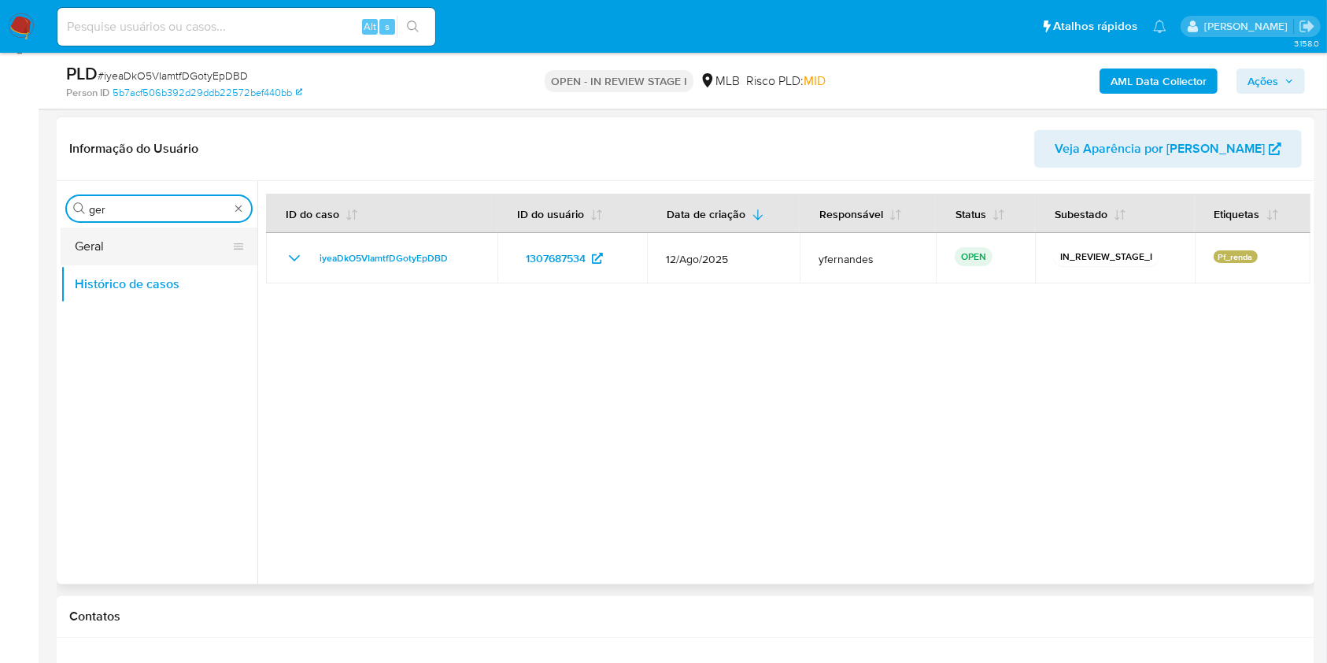
type input "ger"
click at [168, 255] on button "Geral" at bounding box center [153, 246] width 184 height 38
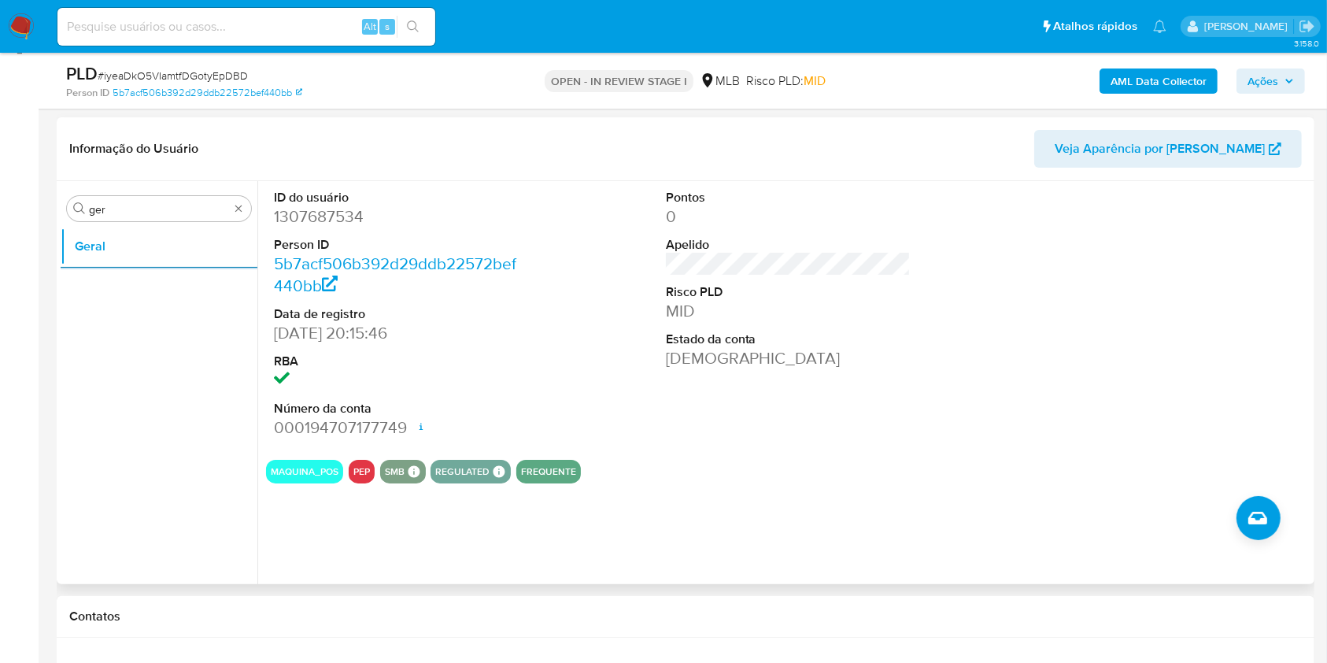
click at [190, 224] on div "Procurar ger Geral" at bounding box center [159, 383] width 197 height 401
click at [175, 205] on input "ger" at bounding box center [159, 209] width 140 height 14
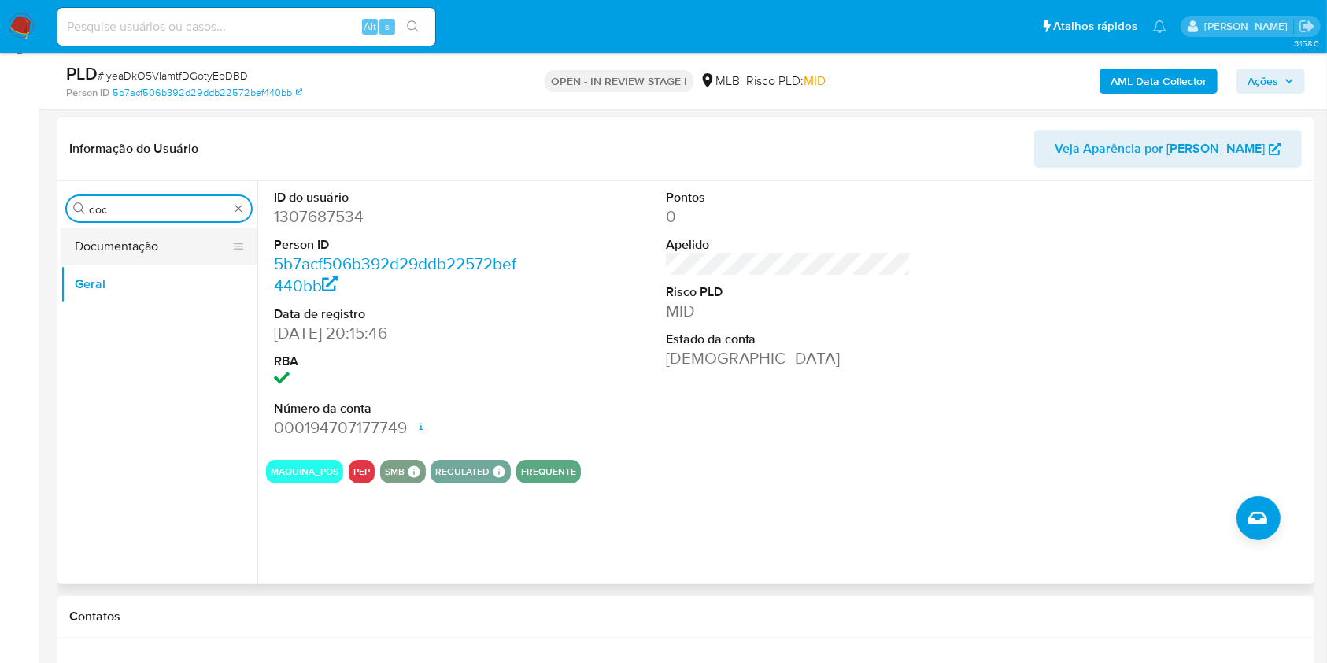
type input "doc"
click at [145, 236] on button "Documentação" at bounding box center [153, 246] width 184 height 38
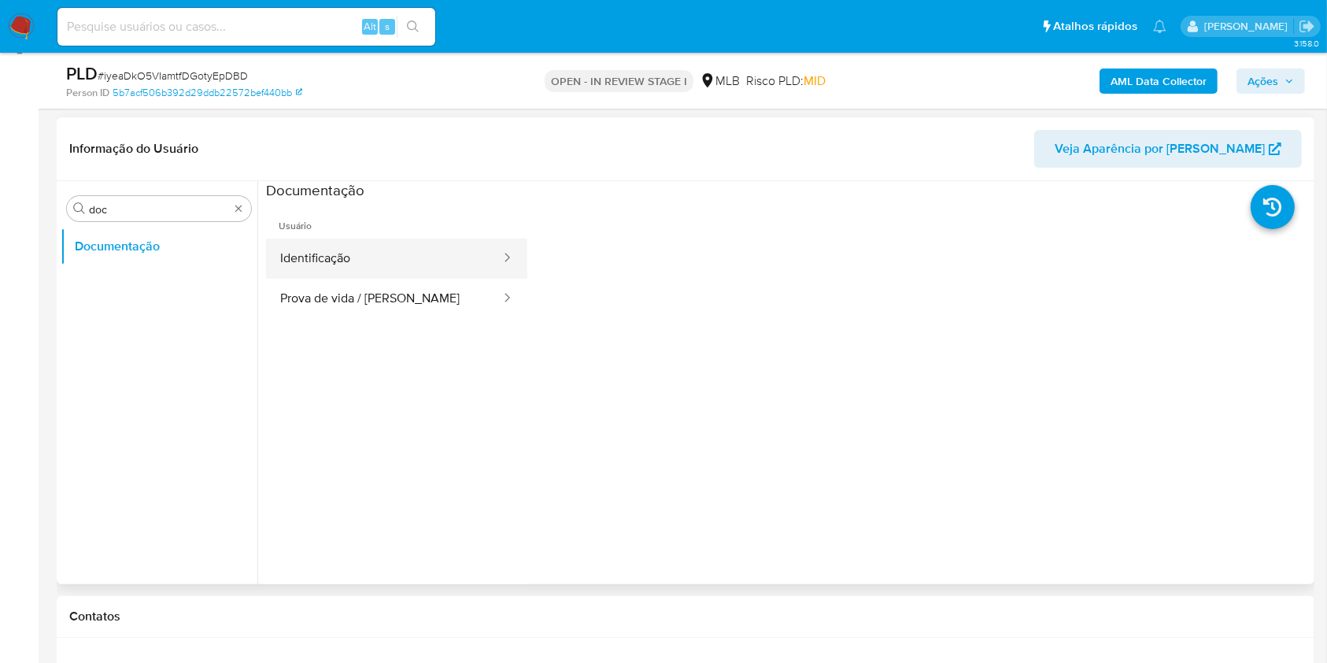
click at [347, 246] on button "Identificação" at bounding box center [384, 258] width 236 height 40
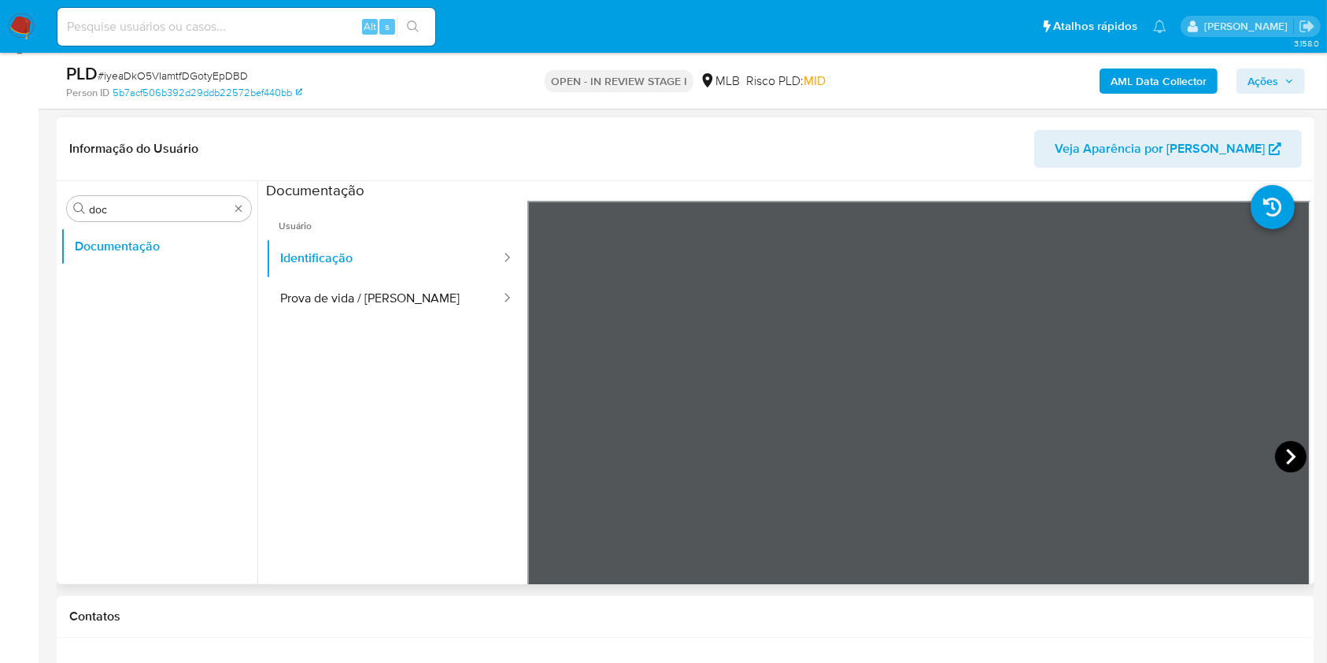
click at [1291, 458] on icon at bounding box center [1290, 456] width 31 height 31
click at [413, 289] on button "Prova de vida / Selfie" at bounding box center [384, 299] width 236 height 40
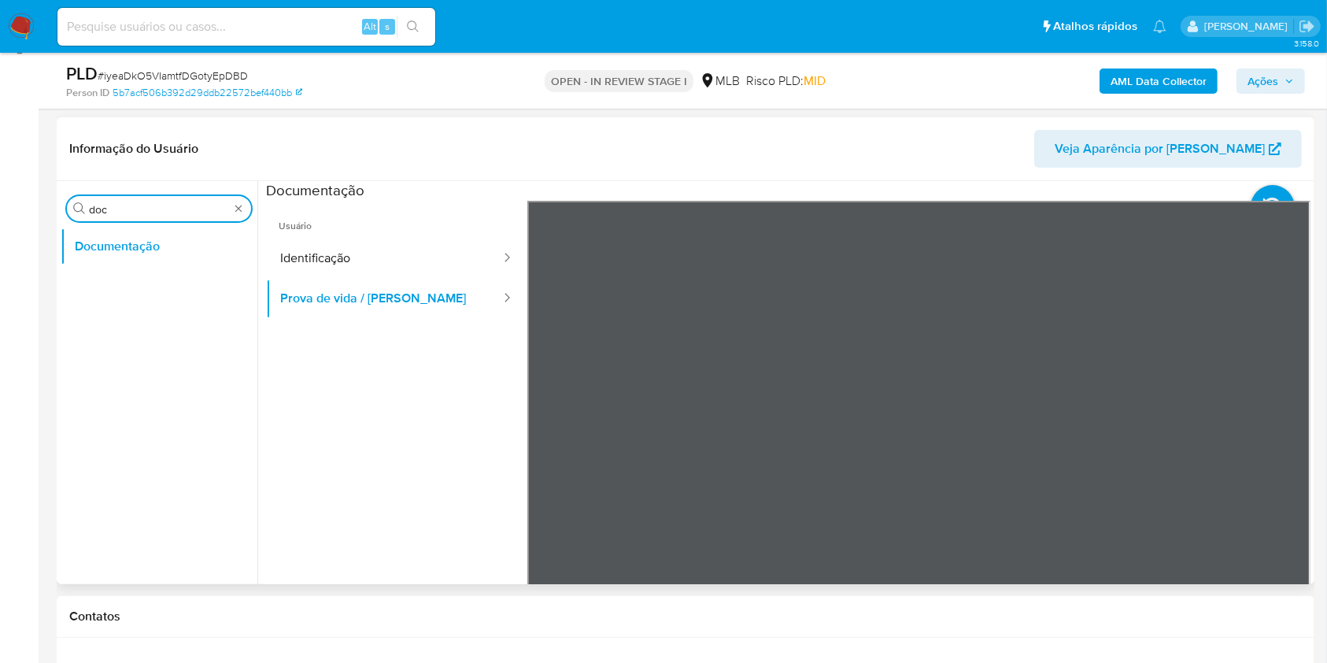
click at [181, 207] on input "doc" at bounding box center [159, 209] width 140 height 14
type input "ky"
click at [155, 297] on button "KYC" at bounding box center [153, 284] width 184 height 38
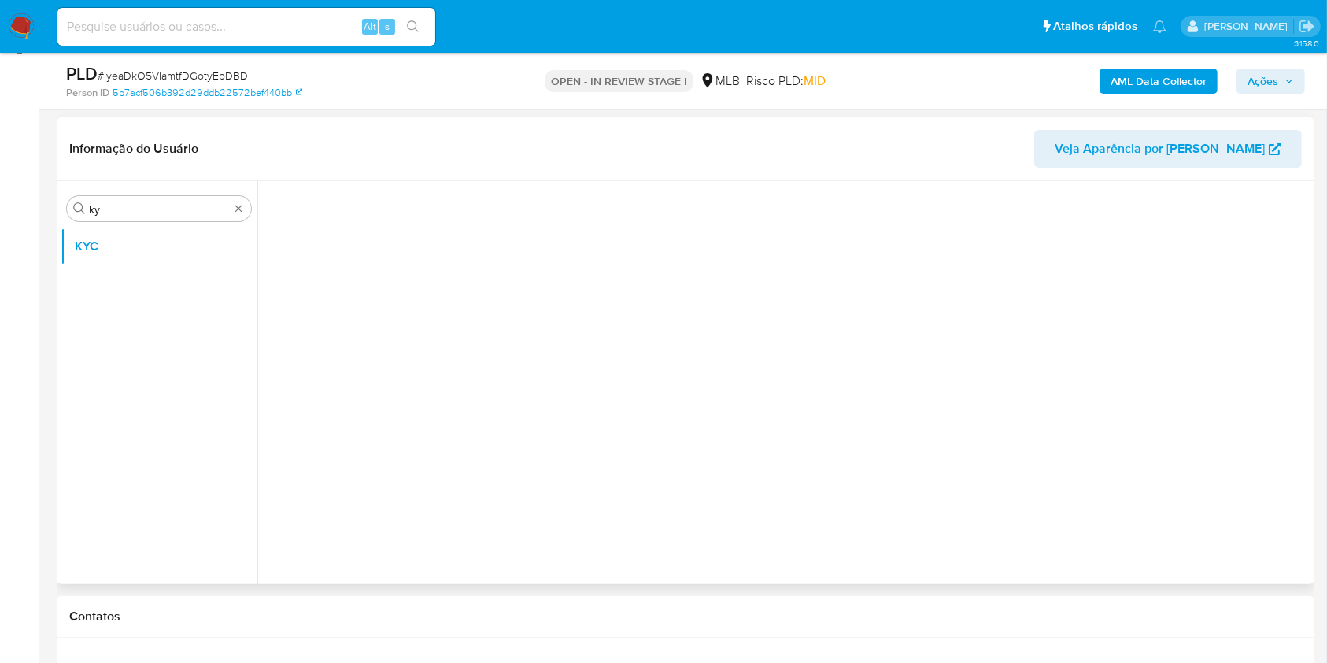
scroll to position [126, 0]
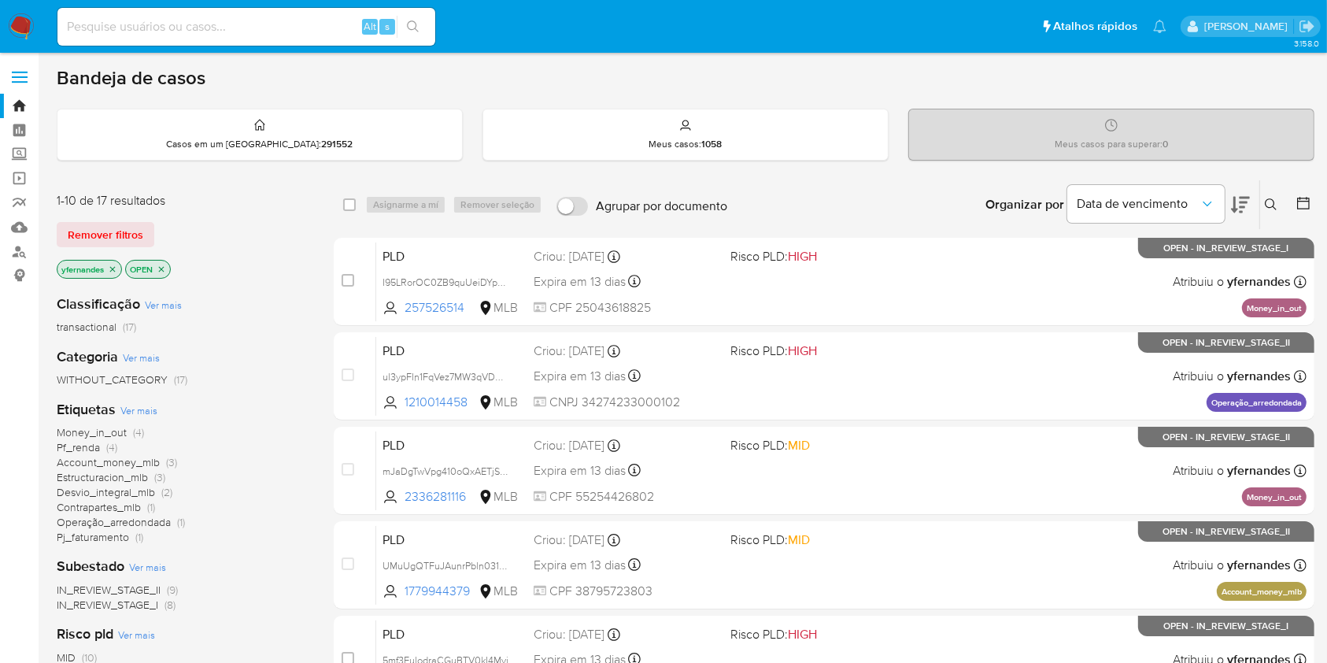
click at [35, 23] on nav "Pausado Ver notificaciones Alt s Atalhos rápidos Presiona las siguientes teclas…" at bounding box center [663, 26] width 1327 height 53
click at [13, 26] on img at bounding box center [21, 26] width 27 height 27
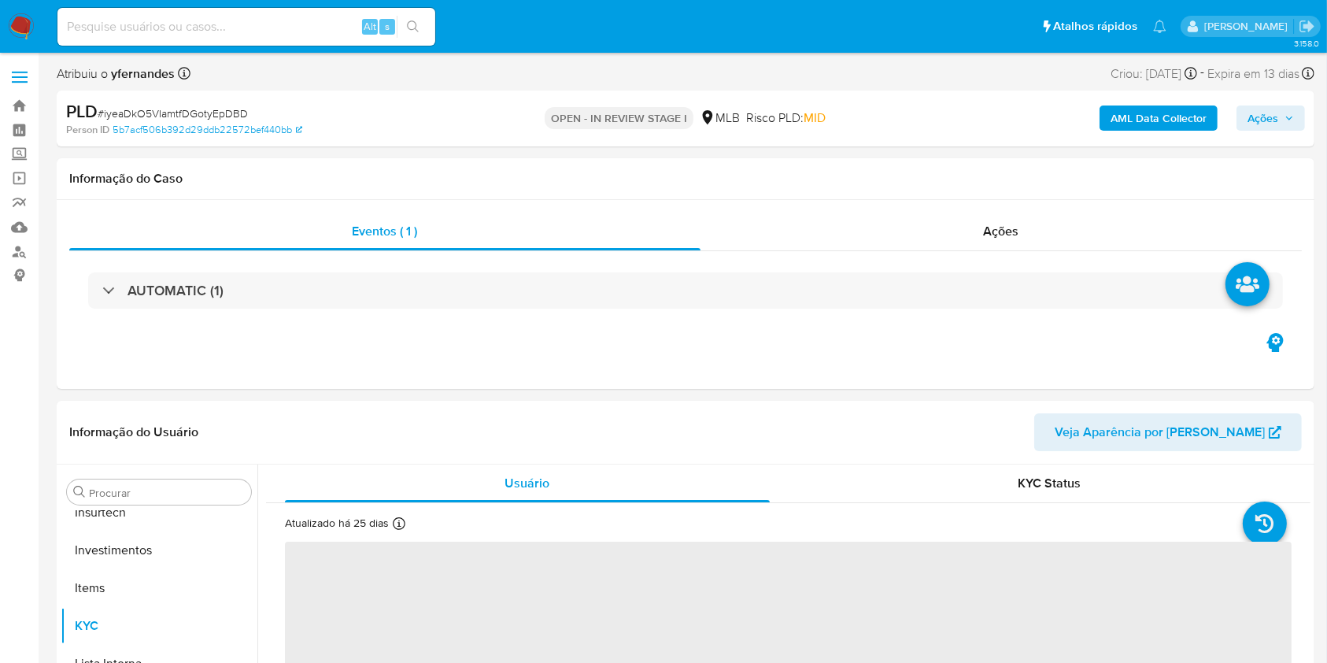
scroll to position [740, 0]
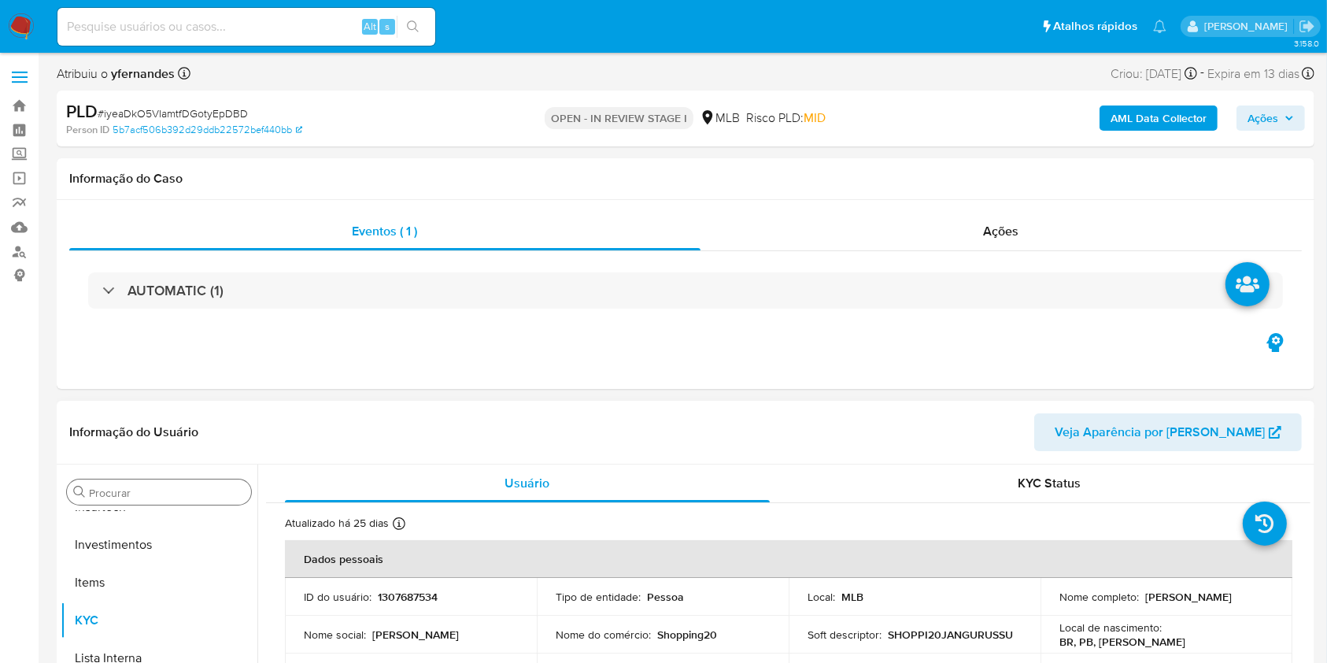
click at [131, 488] on input "Procurar" at bounding box center [167, 493] width 156 height 14
select select "10"
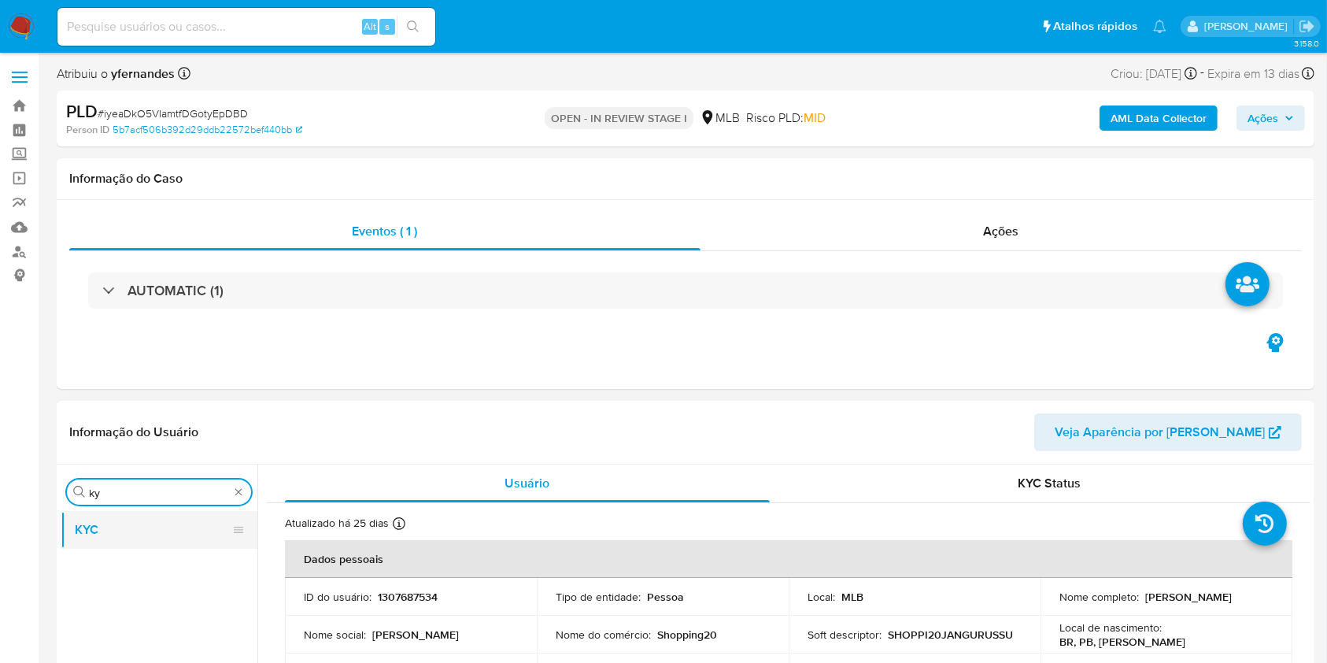
type input "ky"
click at [129, 518] on button "KYC" at bounding box center [153, 530] width 184 height 38
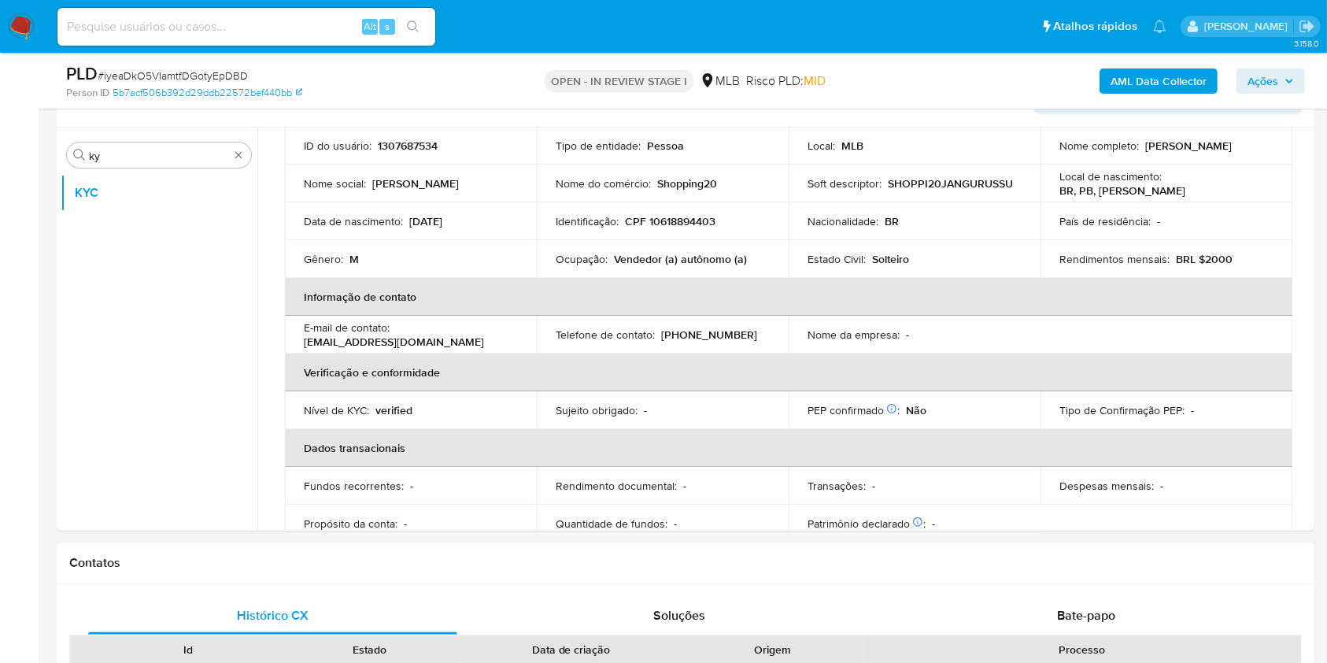
scroll to position [242, 0]
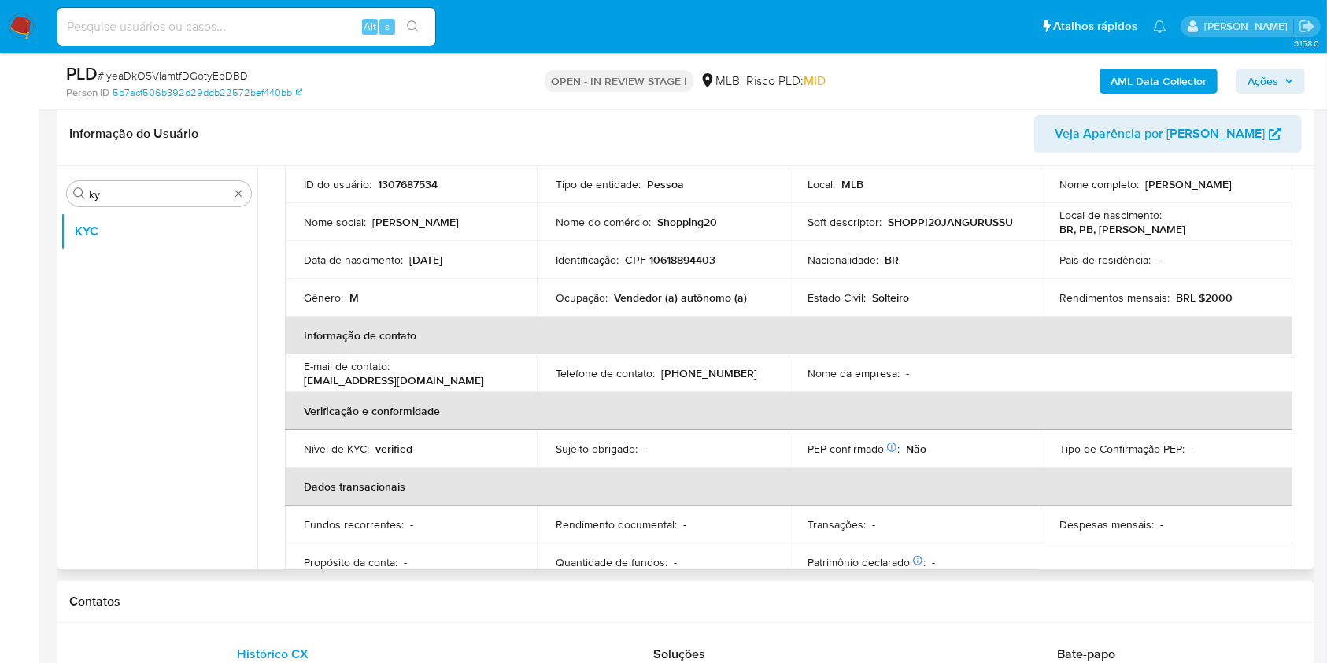
click at [622, 305] on td "Ocupação : Vendedor (a) autônomo (a)" at bounding box center [663, 298] width 252 height 38
copy div "Ocupação : Vendedor (a) autônomo (a)"
click at [673, 285] on td "Ocupação : Vendedor (a) autônomo (a)" at bounding box center [663, 298] width 252 height 38
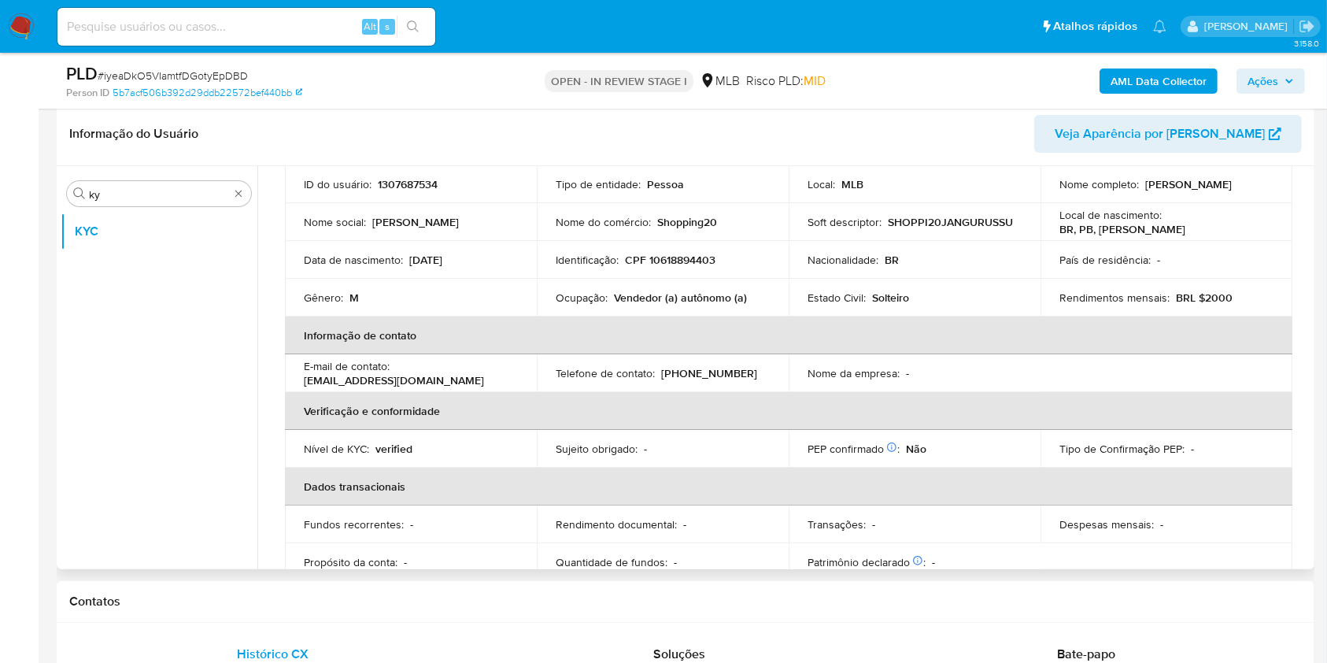
scroll to position [669, 0]
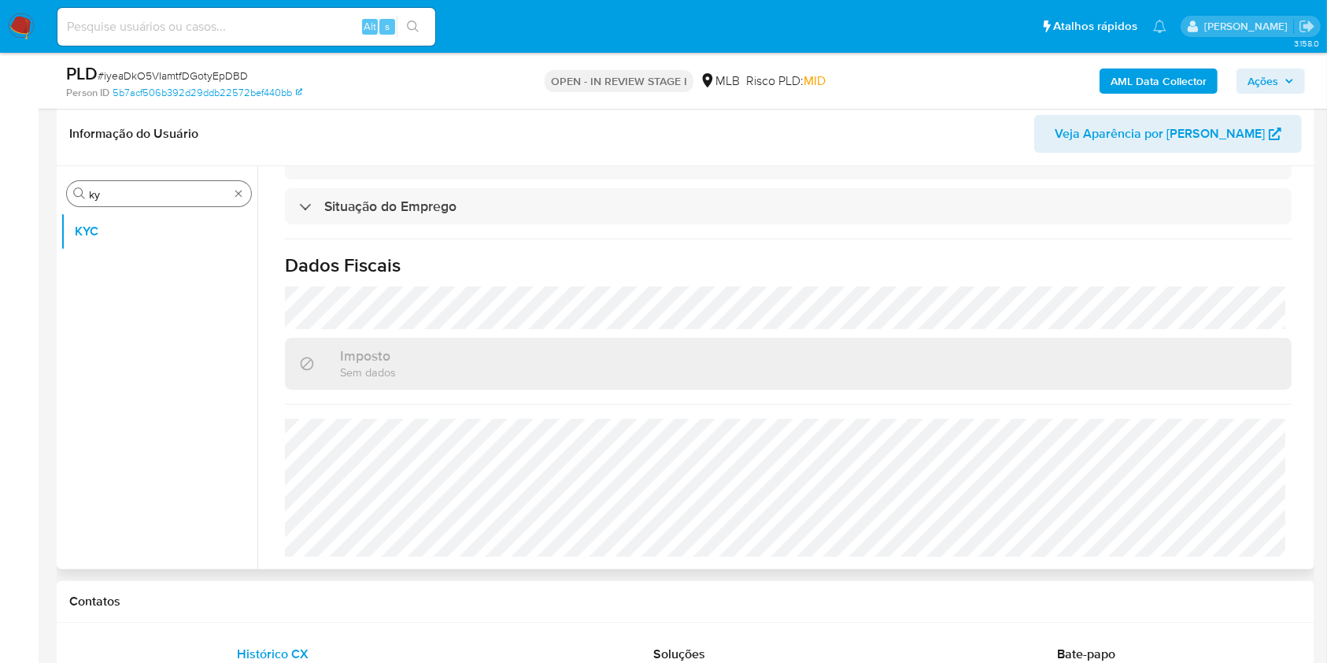
click at [161, 190] on input "ky" at bounding box center [159, 194] width 140 height 14
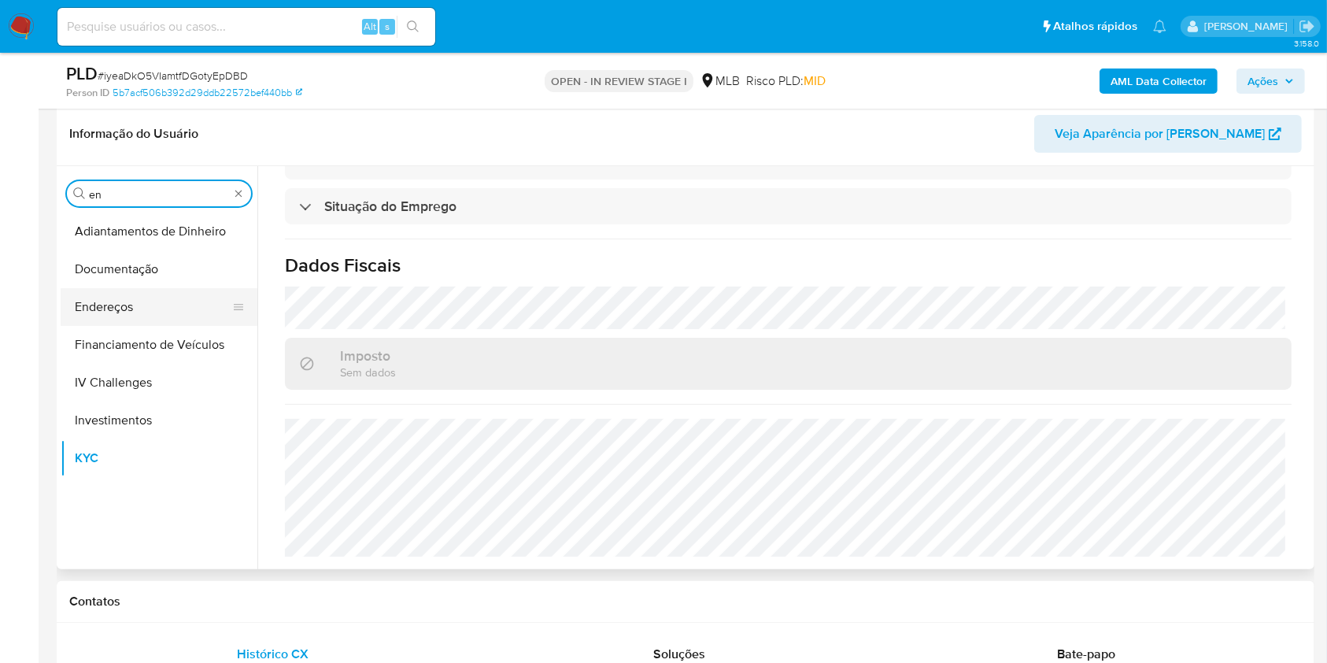
type input "en"
click at [142, 305] on button "Endereços" at bounding box center [153, 307] width 184 height 38
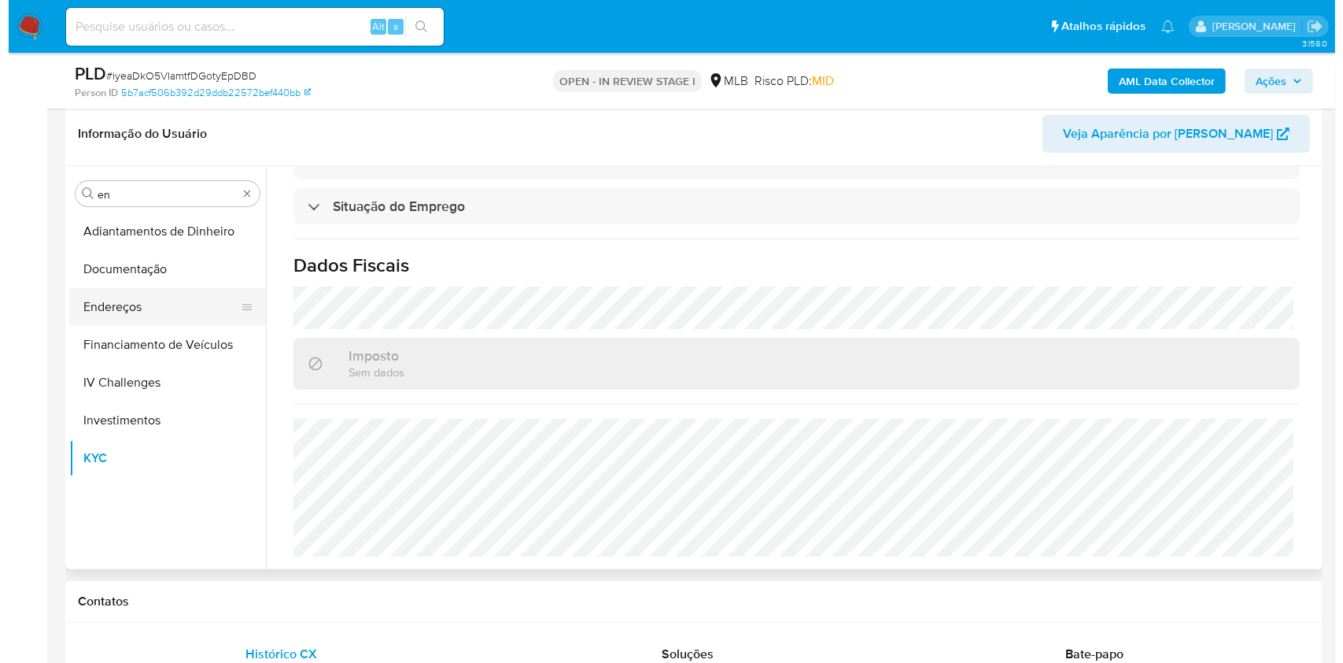
scroll to position [0, 0]
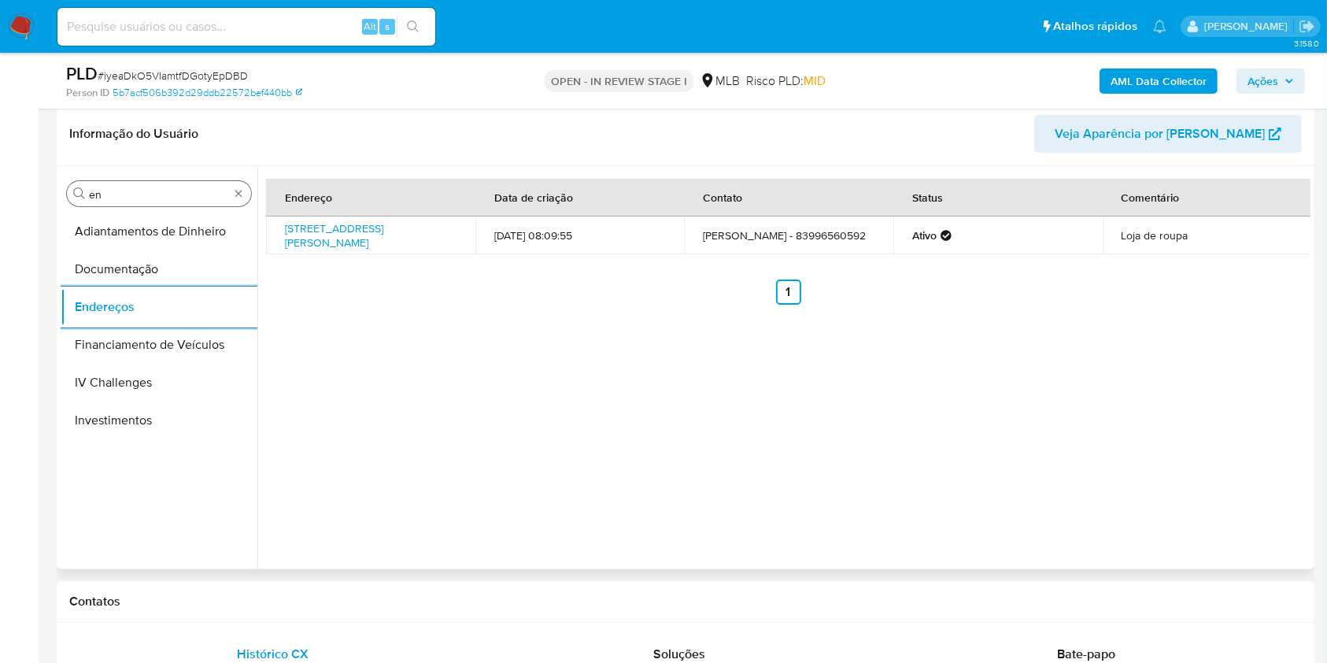
click at [179, 198] on input "en" at bounding box center [159, 194] width 140 height 14
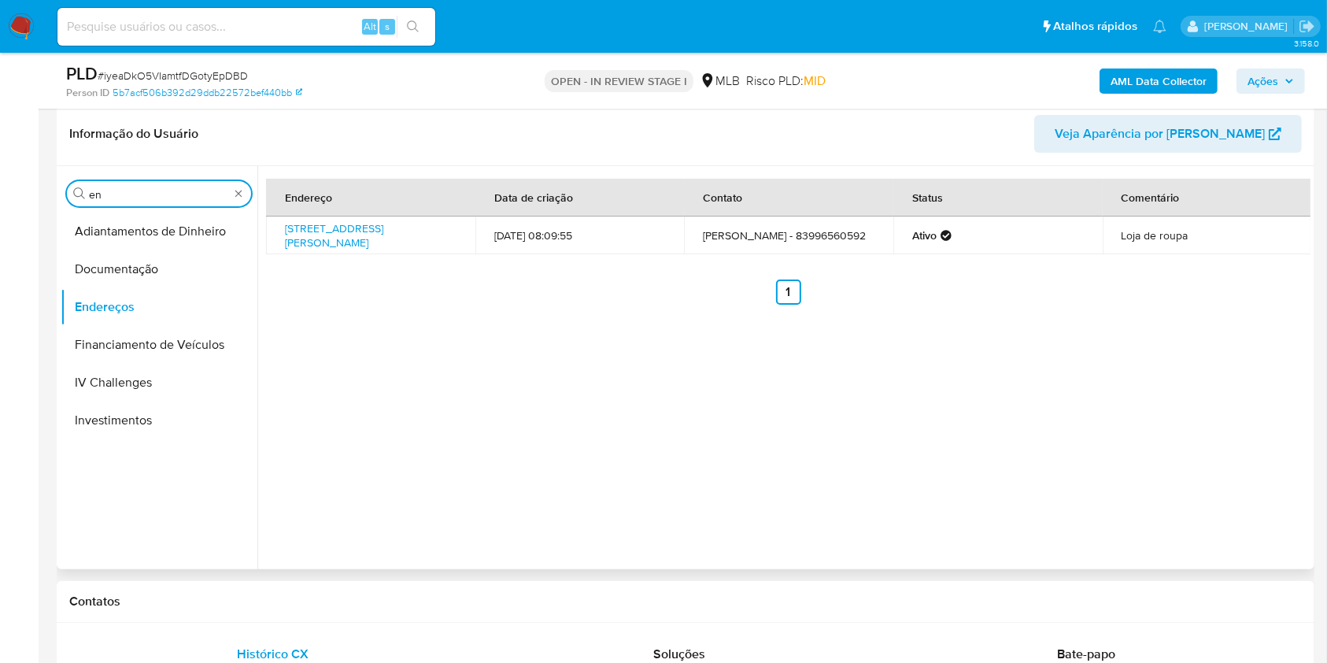
click at [179, 198] on input "en" at bounding box center [159, 194] width 140 height 14
type input "ge"
click at [158, 267] on button "Devices Geolocation" at bounding box center [153, 269] width 184 height 38
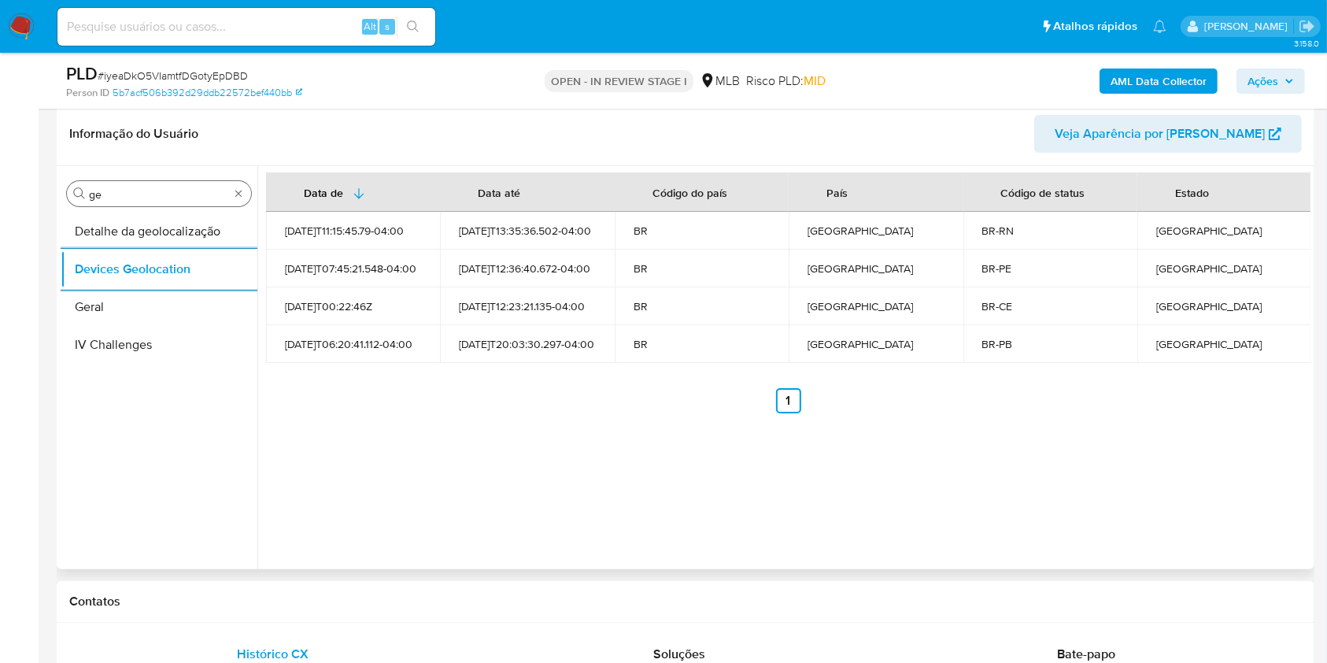
click at [206, 189] on input "ge" at bounding box center [159, 194] width 140 height 14
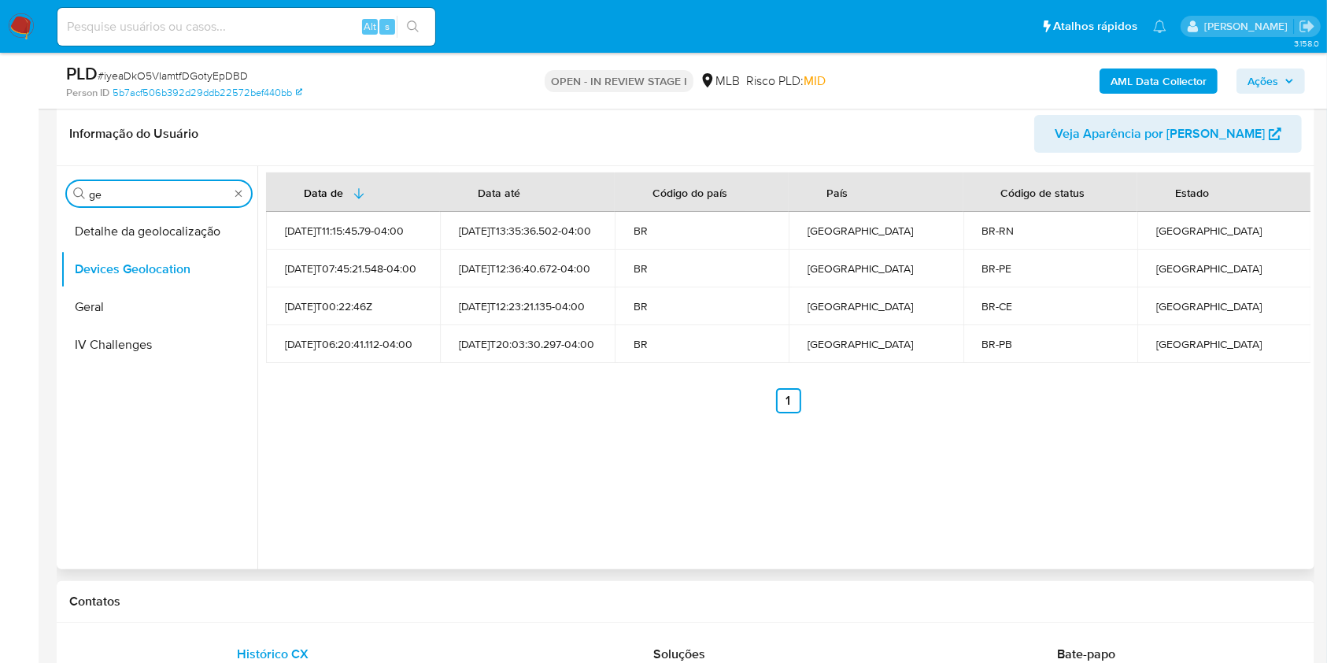
click at [206, 189] on input "ge" at bounding box center [159, 194] width 140 height 14
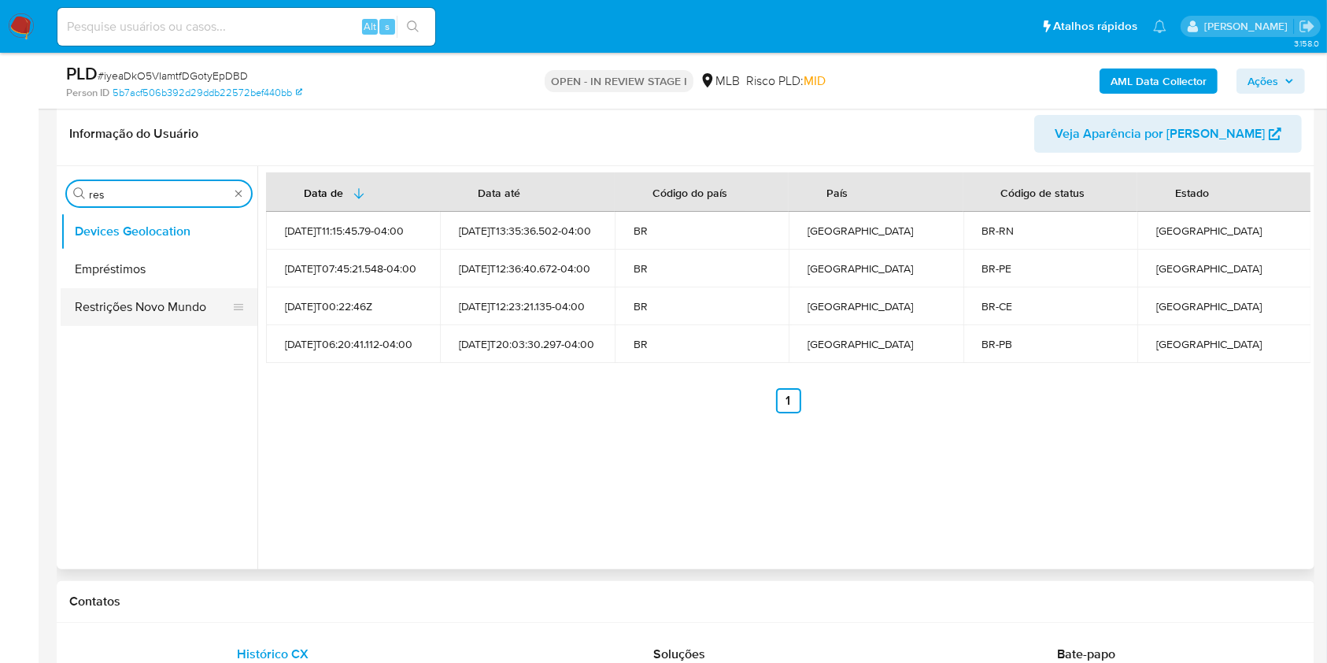
type input "res"
click at [107, 301] on button "Restrições Novo Mundo" at bounding box center [153, 307] width 184 height 38
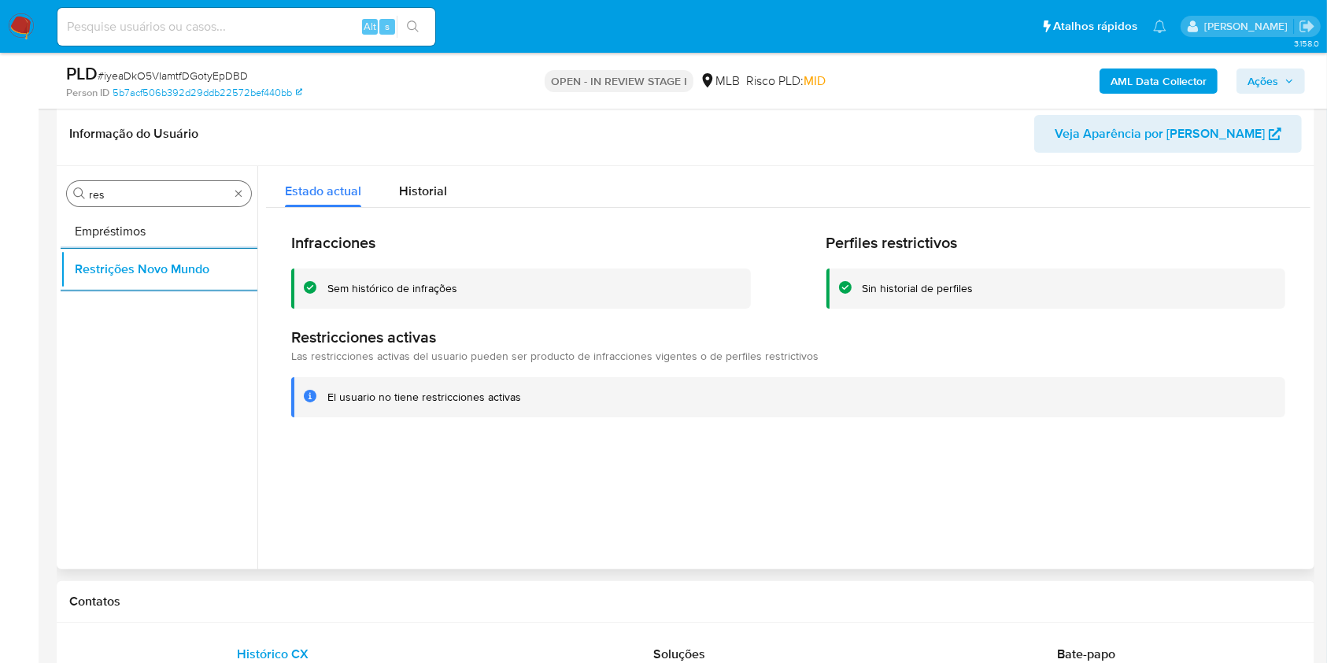
click at [193, 194] on input "res" at bounding box center [159, 194] width 140 height 14
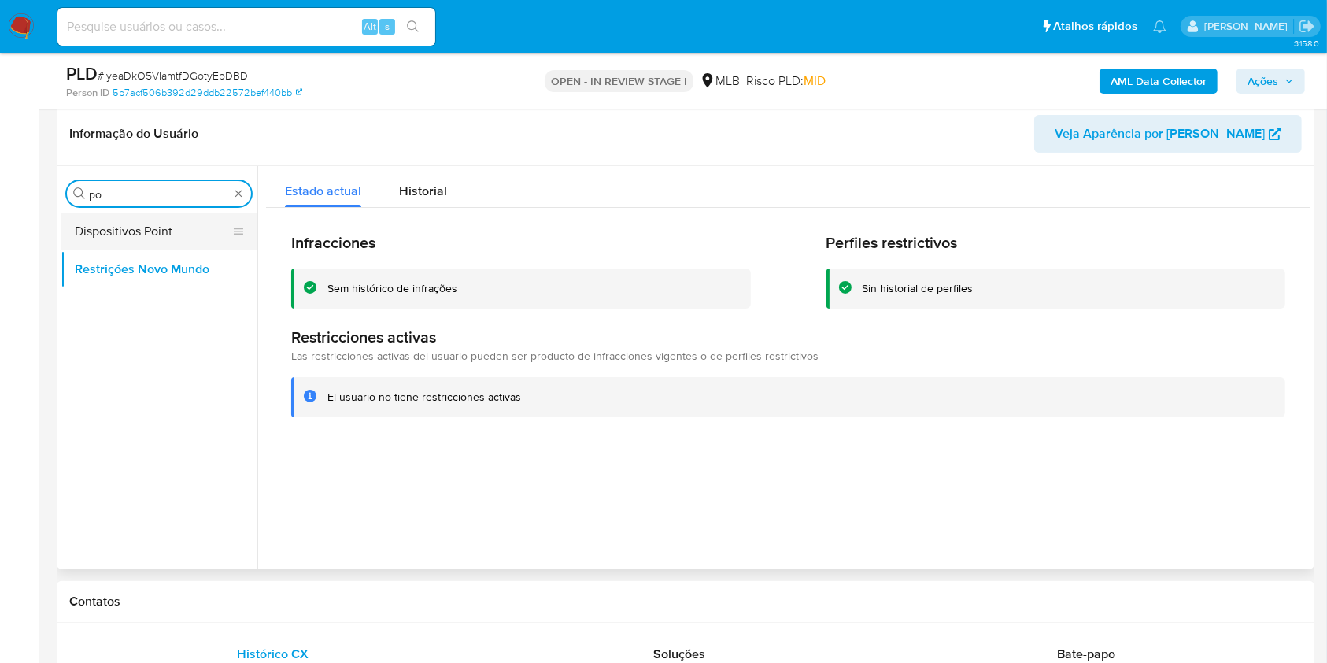
type input "po"
click at [129, 242] on button "Dispositivos Point" at bounding box center [153, 231] width 184 height 38
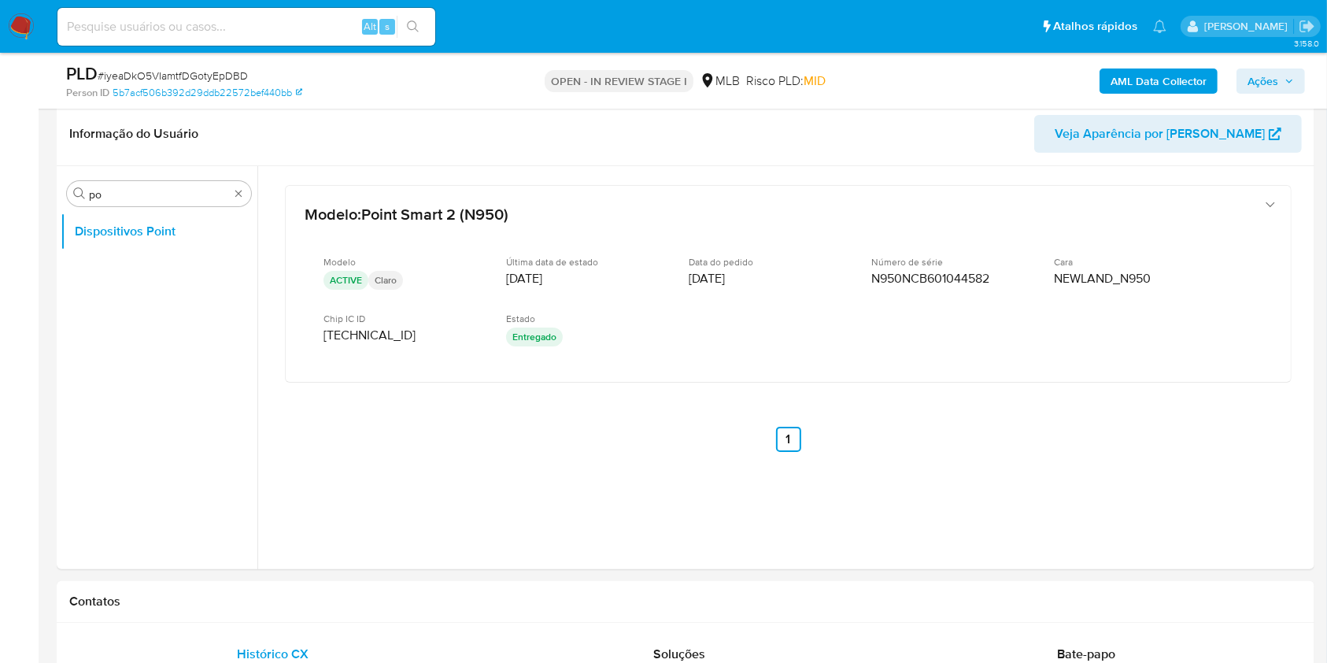
click at [1168, 85] on b "AML Data Collector" at bounding box center [1158, 80] width 96 height 25
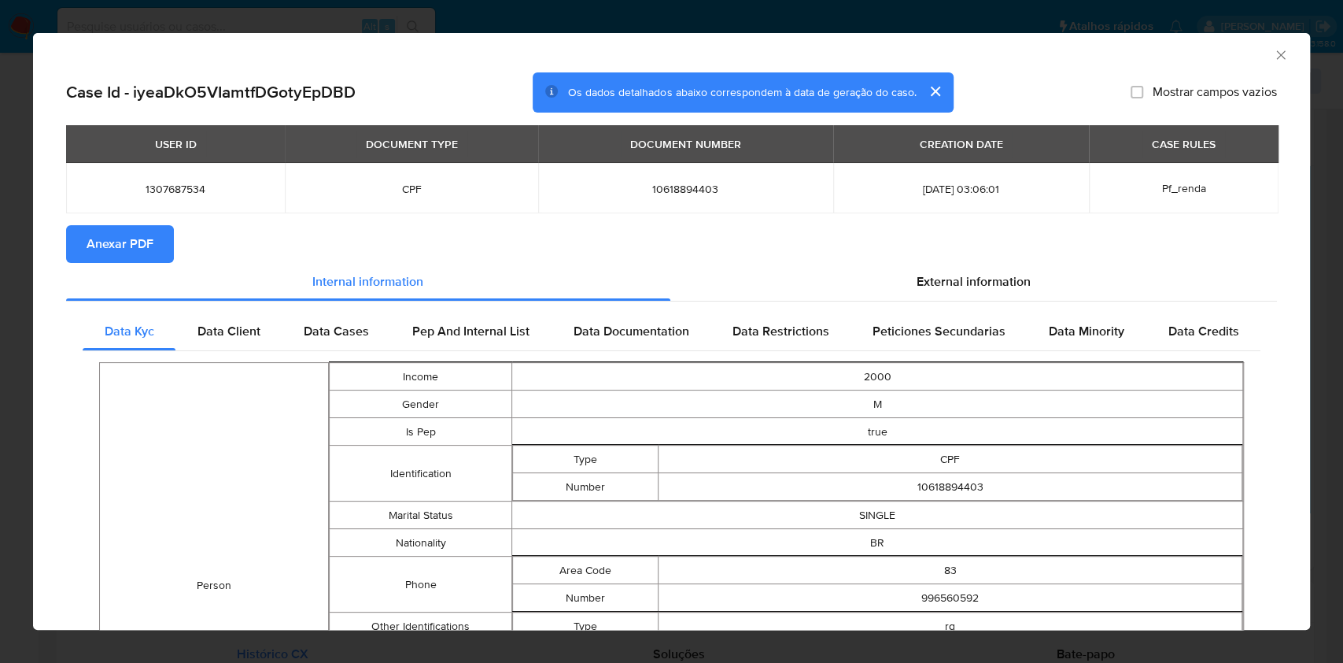
click at [135, 234] on span "Anexar PDF" at bounding box center [120, 244] width 67 height 35
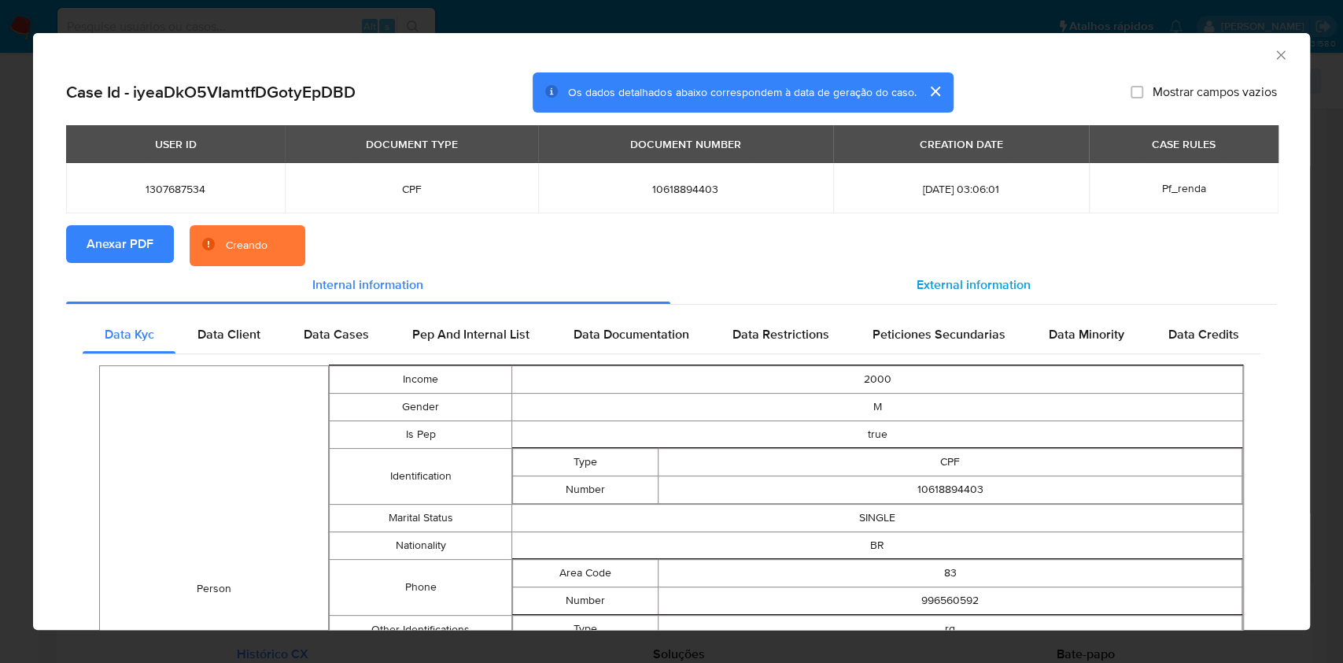
click at [944, 292] on span "External information" at bounding box center [974, 284] width 114 height 18
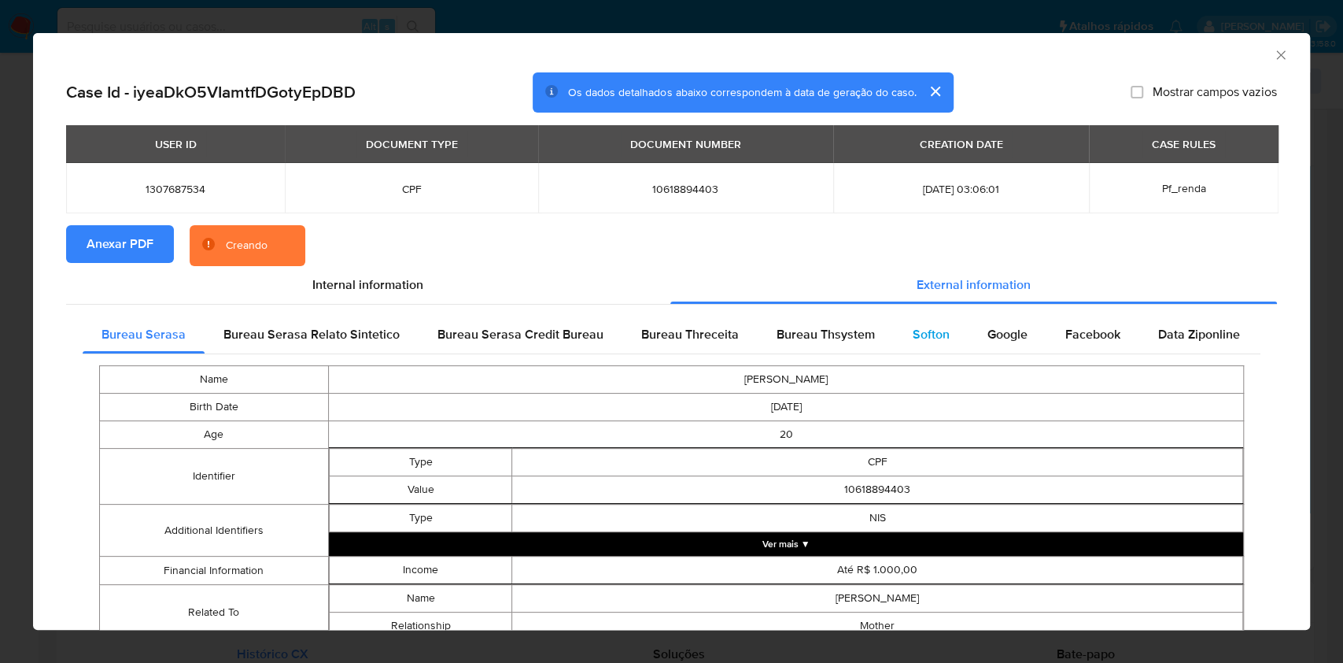
click at [951, 324] on div "Softon" at bounding box center [931, 335] width 75 height 38
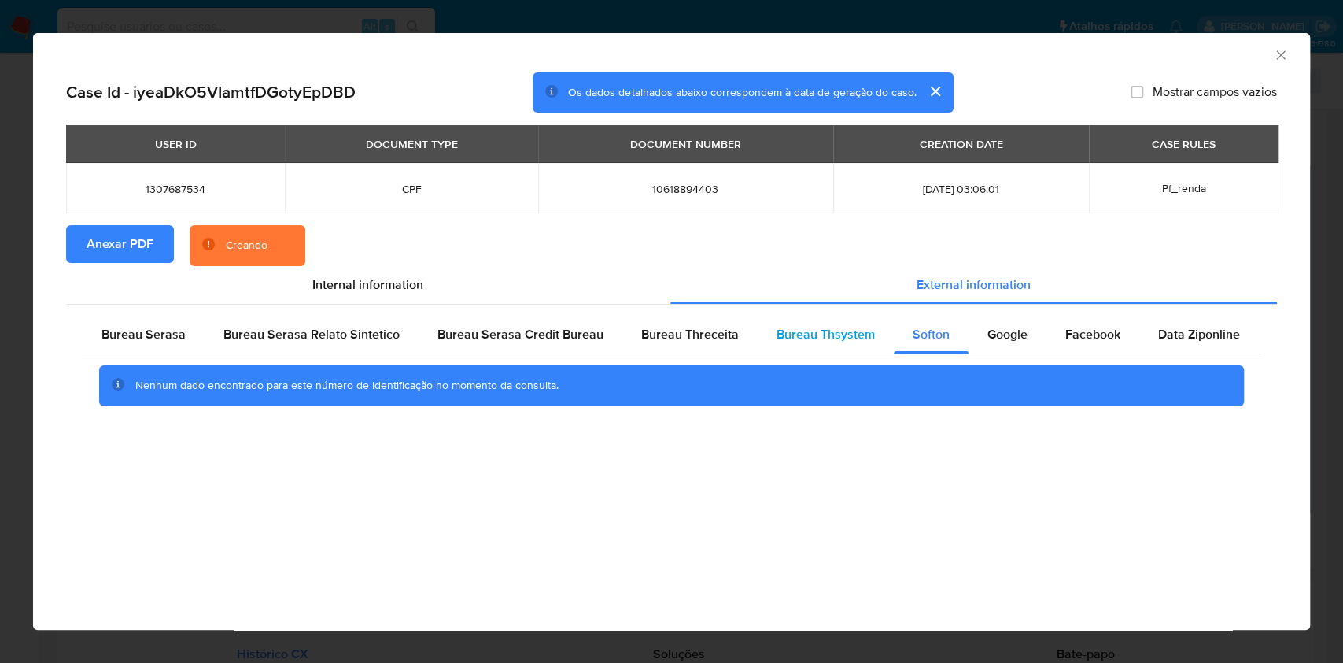
click at [850, 343] on div "Bureau Thsystem" at bounding box center [826, 335] width 136 height 38
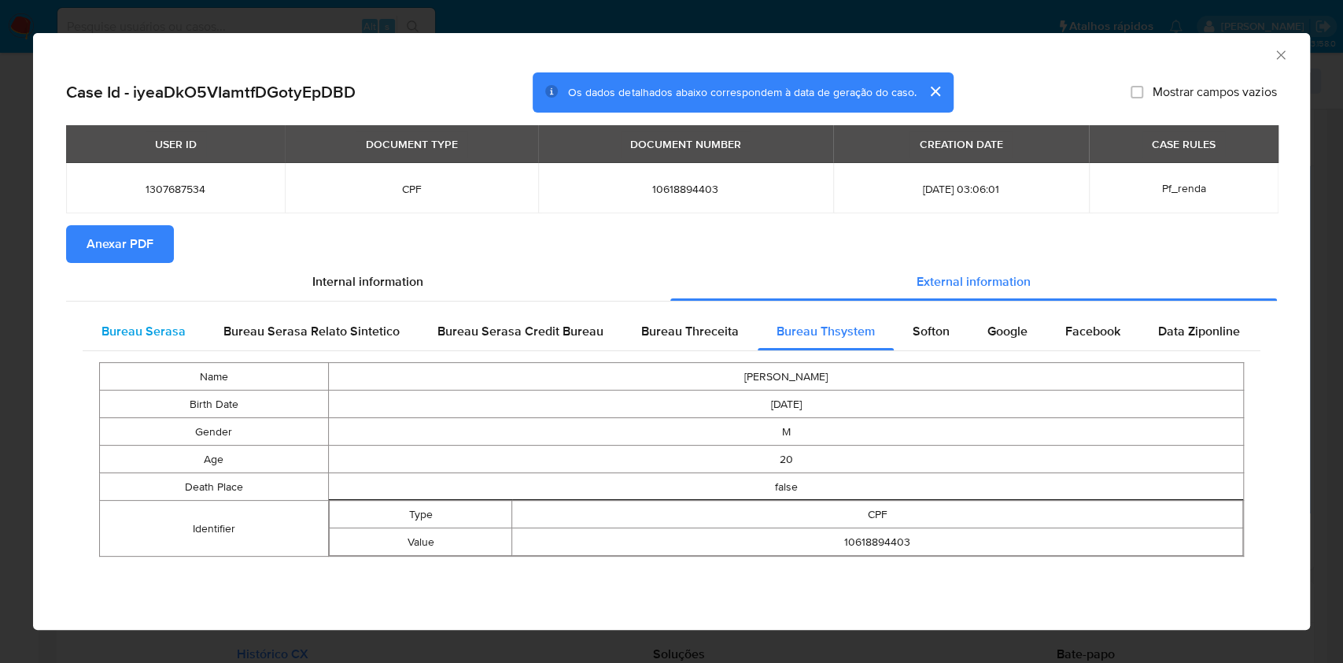
click at [149, 332] on span "Bureau Serasa" at bounding box center [144, 331] width 84 height 18
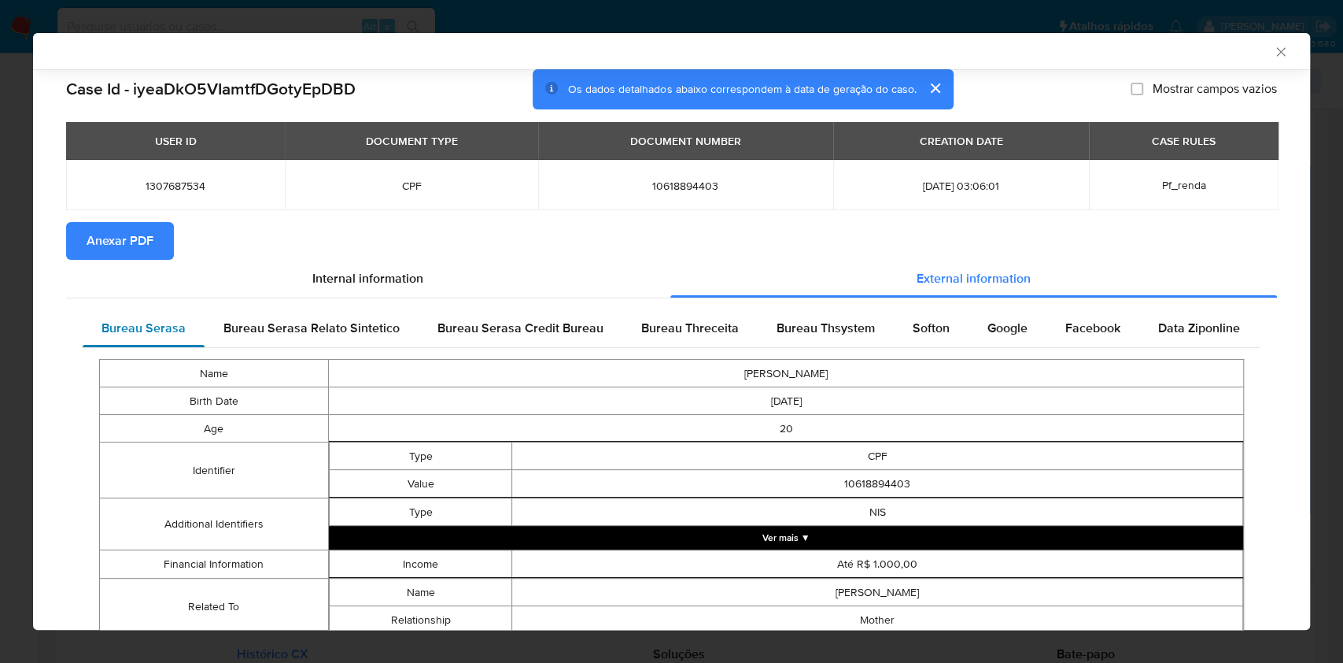
scroll to position [58, 0]
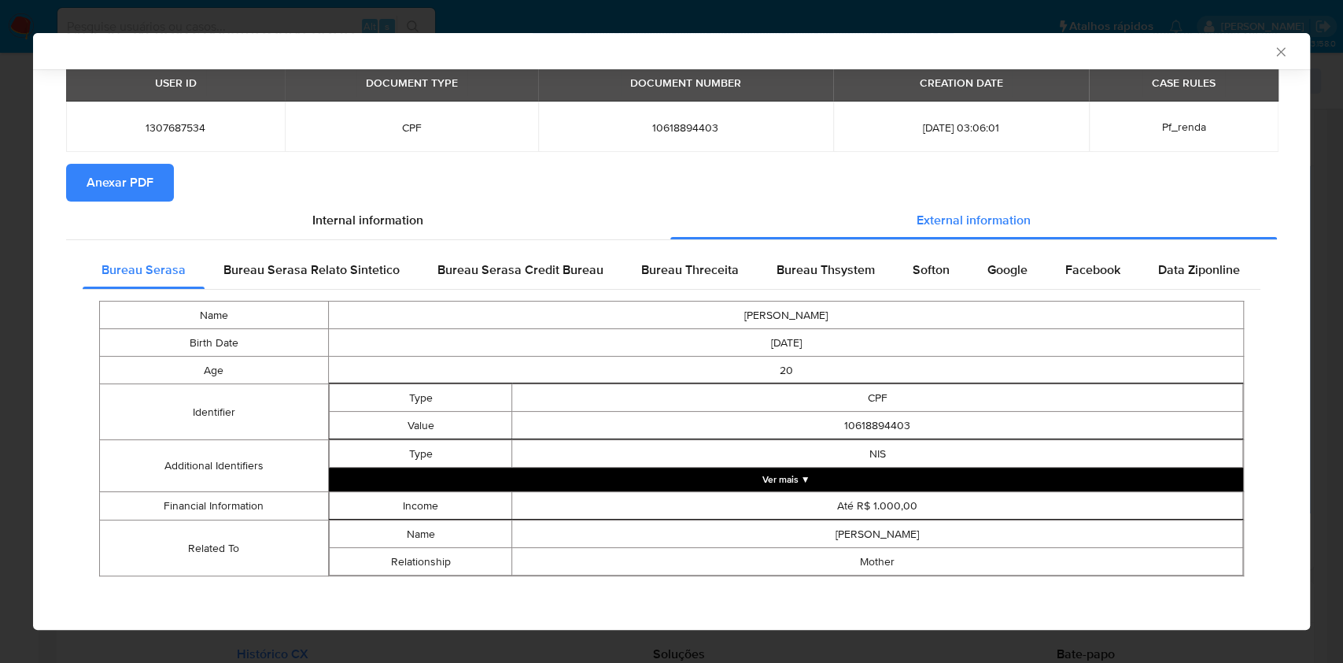
click at [0, 349] on div "AML Data Collector Case Id - iyeaDkO5VIamtfDGotyEpDBD Os dados detalhados abaix…" at bounding box center [671, 331] width 1343 height 663
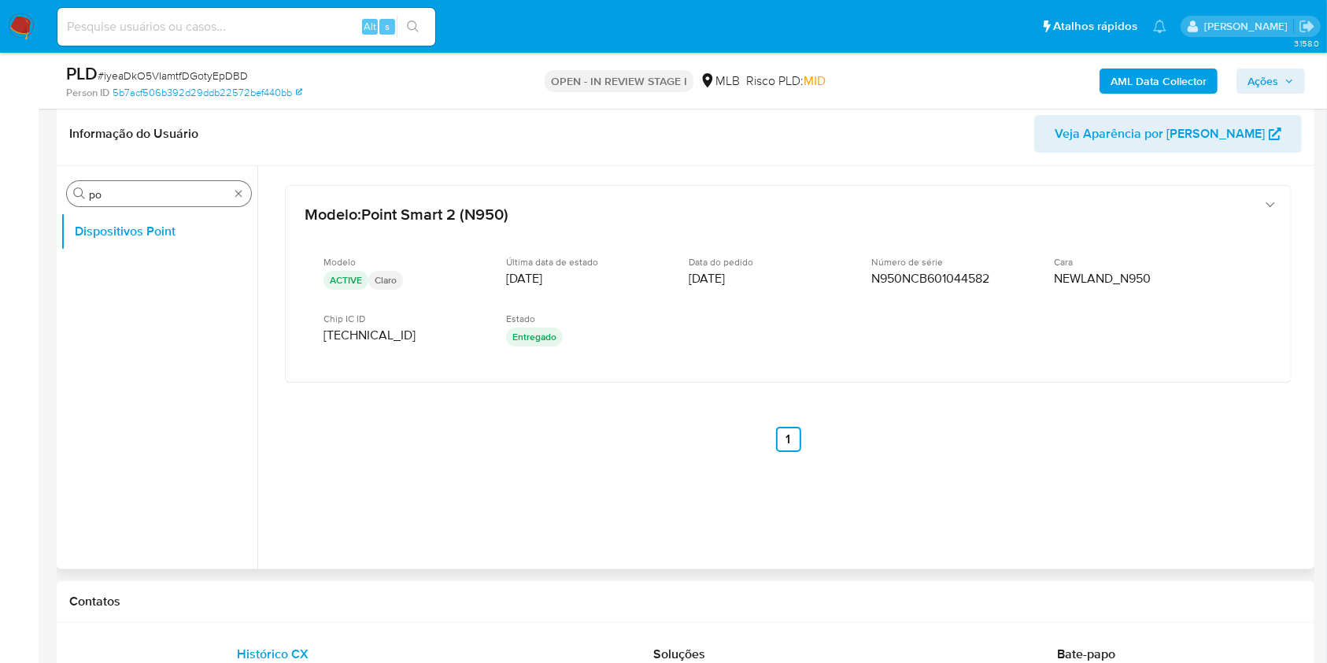
click at [246, 198] on div "Procurar po" at bounding box center [159, 193] width 184 height 25
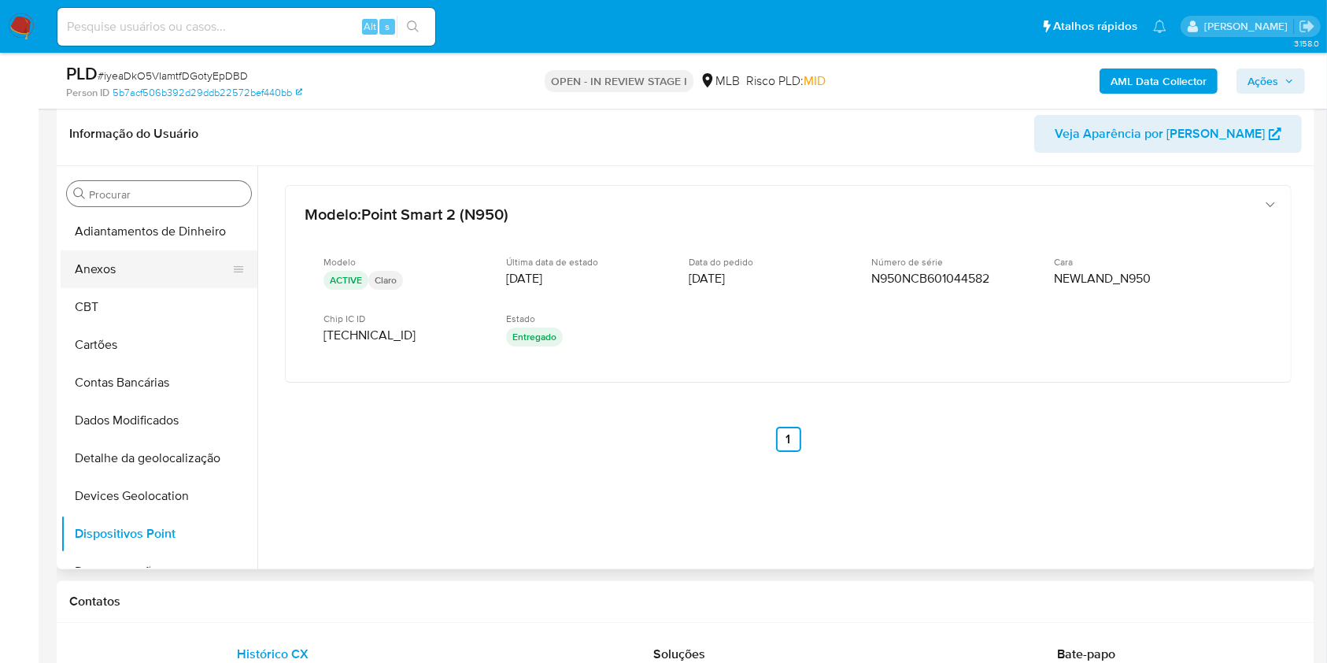
click at [162, 253] on button "Anexos" at bounding box center [153, 269] width 184 height 38
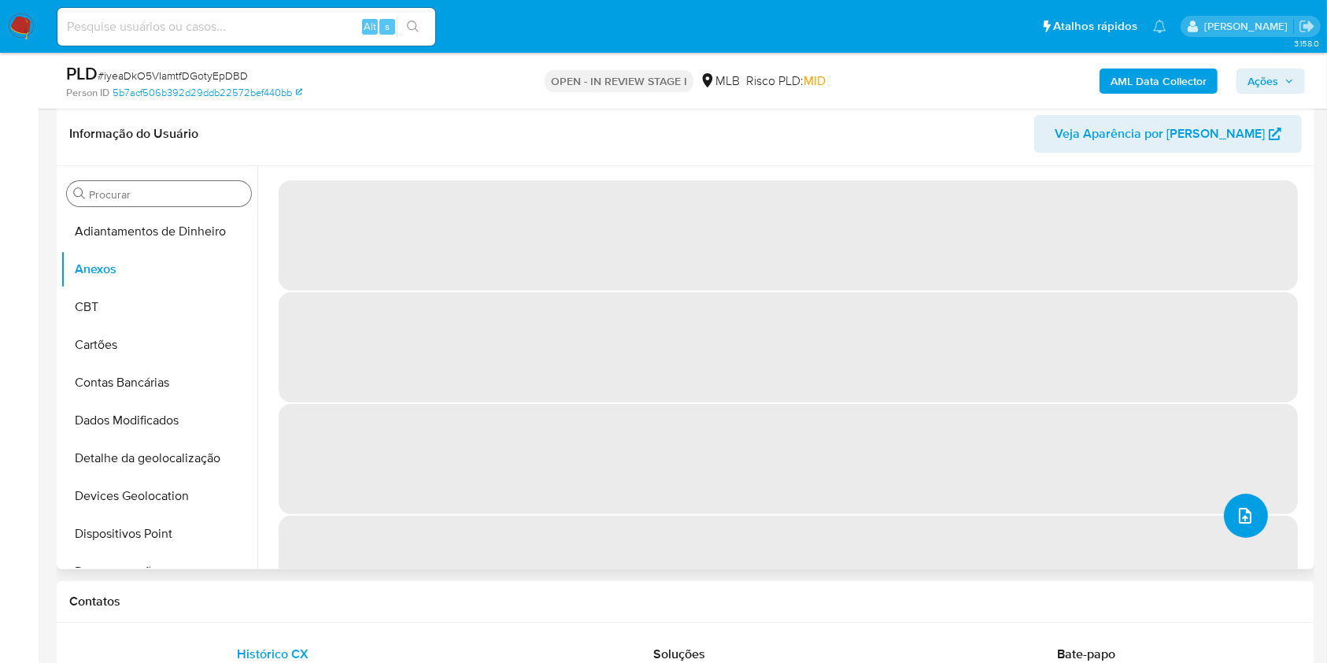
click at [1239, 521] on icon "upload-file" at bounding box center [1244, 515] width 19 height 19
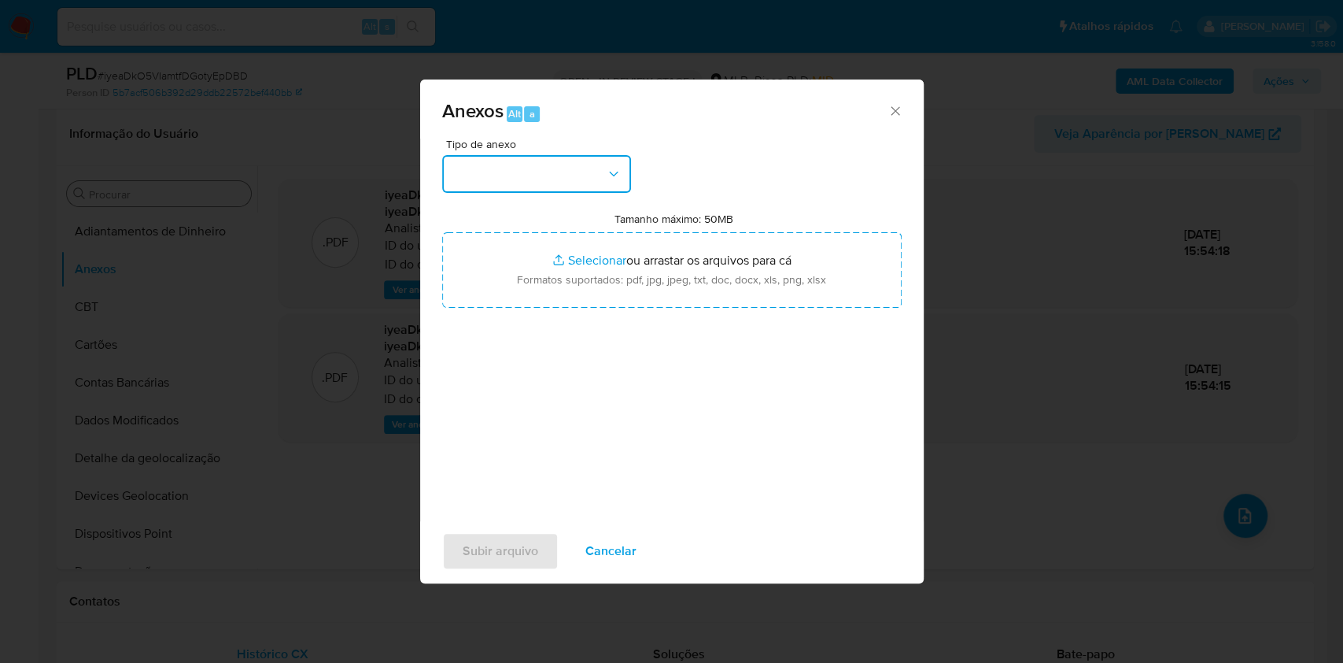
click at [596, 161] on button "button" at bounding box center [536, 174] width 189 height 38
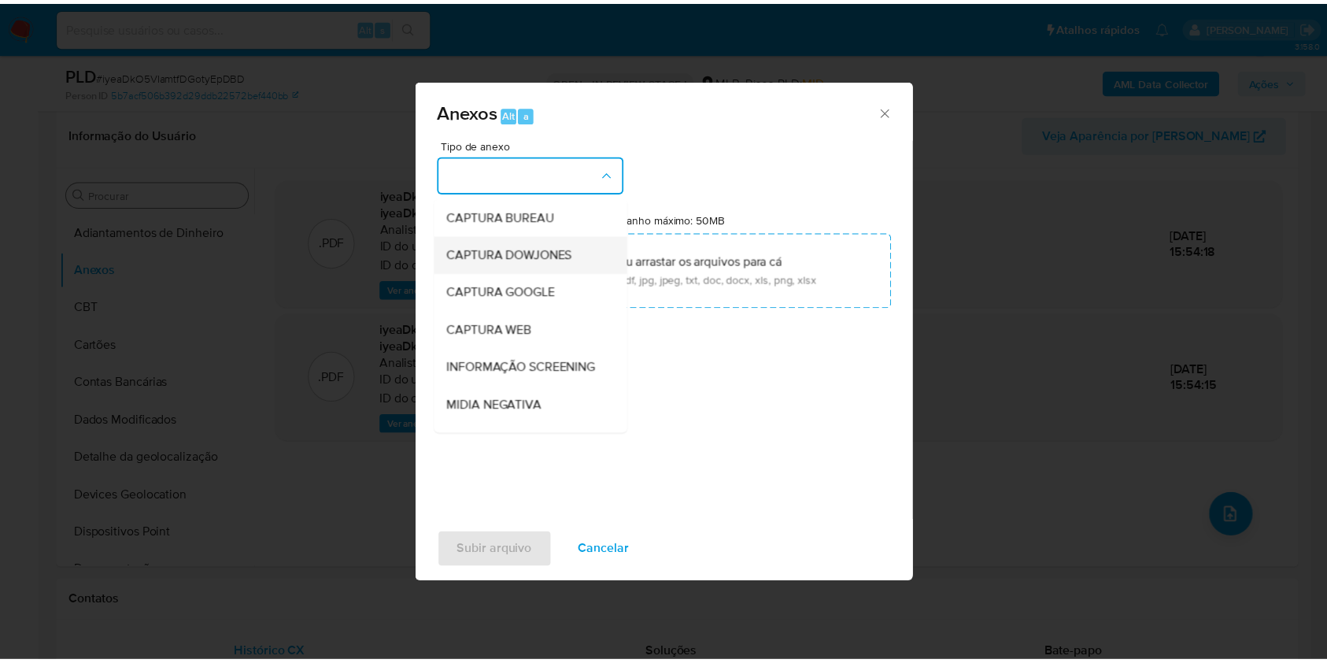
scroll to position [242, 0]
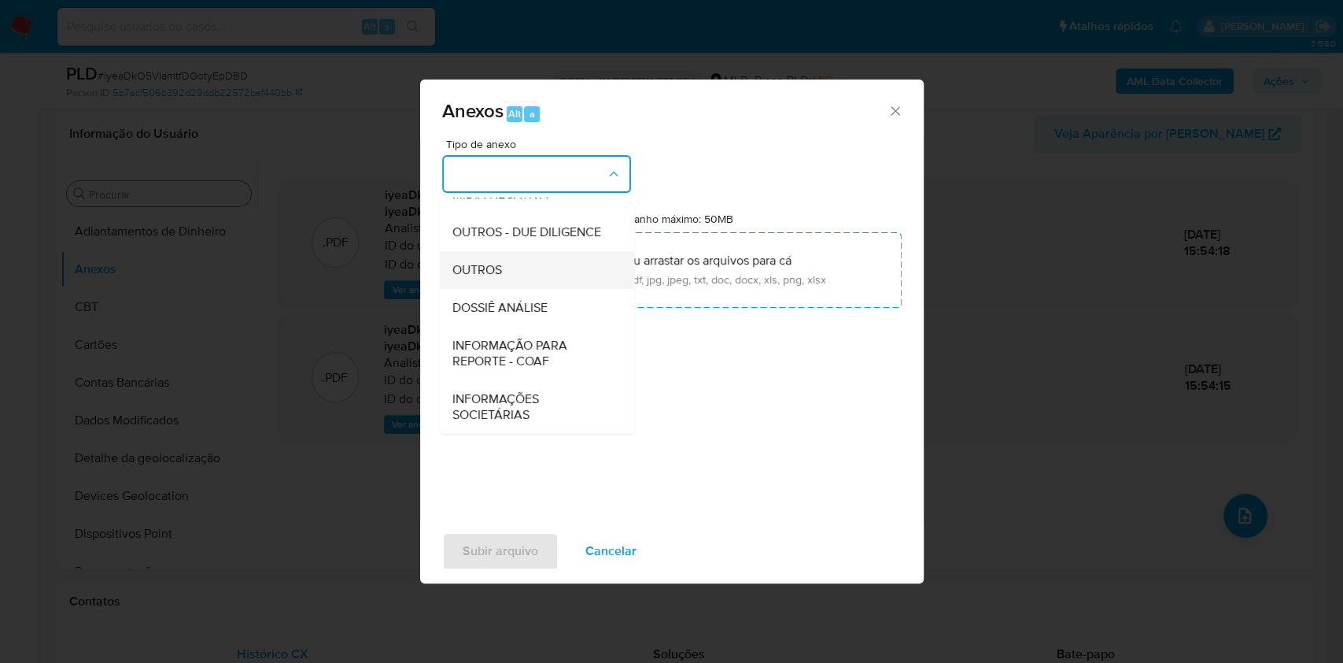
click at [513, 261] on div "OUTROS" at bounding box center [532, 270] width 161 height 38
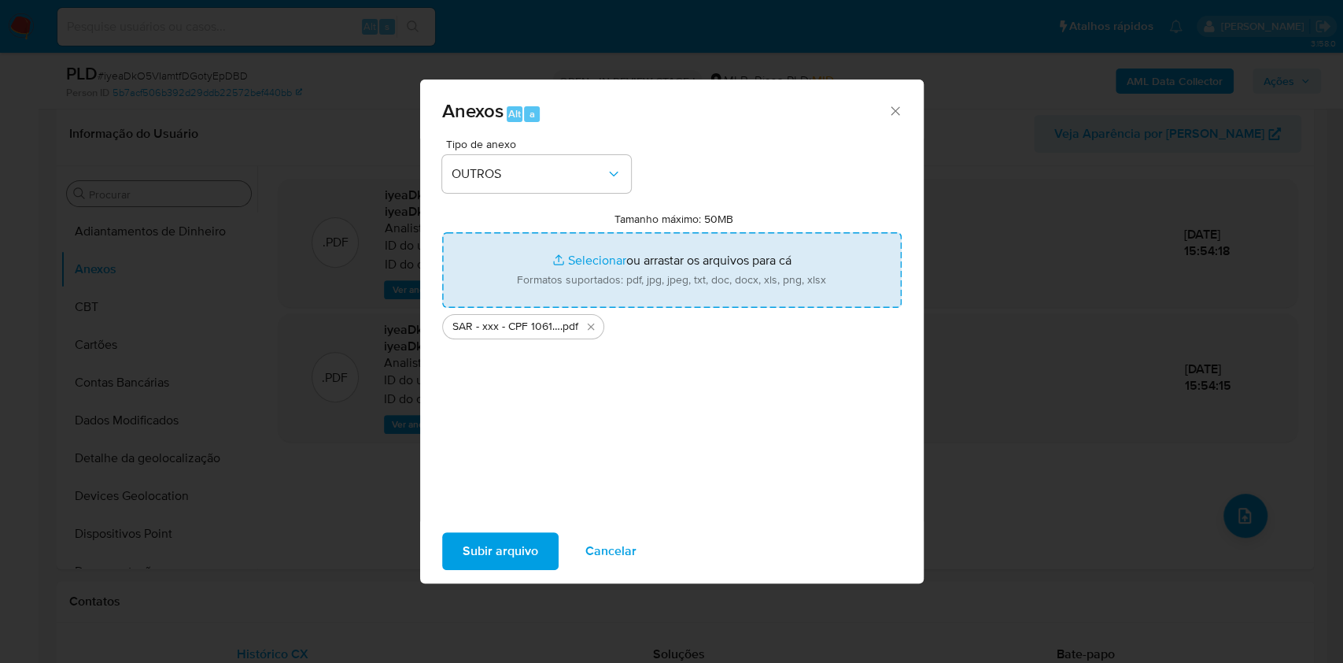
type input "C:\fakepath\Mulan 1307687534_2025_09_12_13_34_21.xlsx"
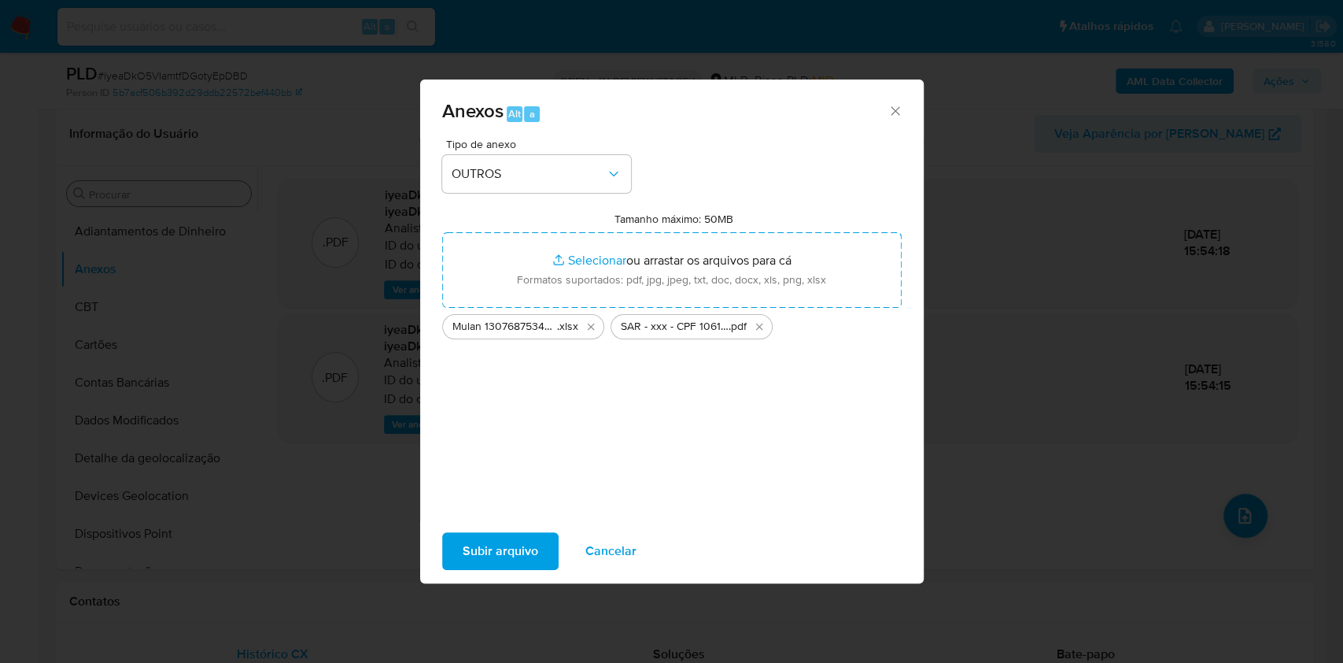
click at [493, 518] on div "Tipo de anexo OUTROS Tamanho máximo: 50MB Selecionar arquivos Selecionar ou arr…" at bounding box center [672, 329] width 504 height 382
click at [490, 548] on span "Subir arquivo" at bounding box center [501, 551] width 76 height 35
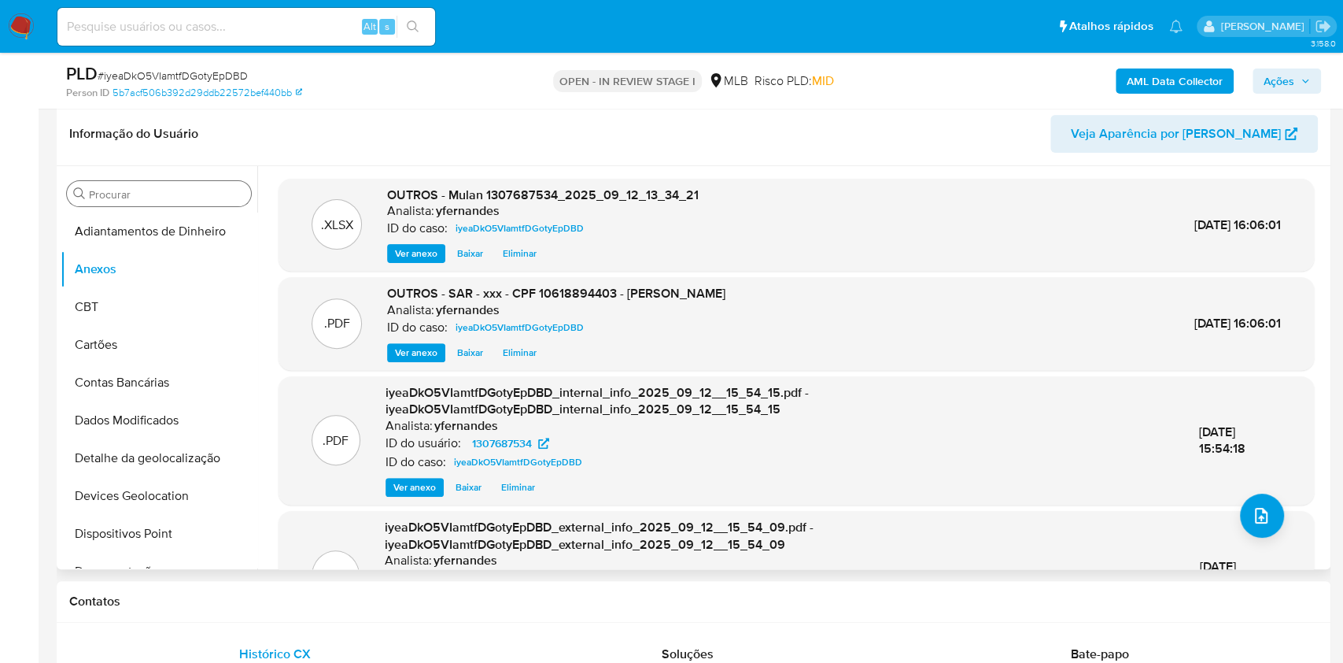
click at [1032, 360] on div ".PDF OUTROS - SAR - xxx - CPF 10618894403 - LUCAS GABRIEL DA SILVA SANTOS Anali…" at bounding box center [796, 323] width 1020 height 77
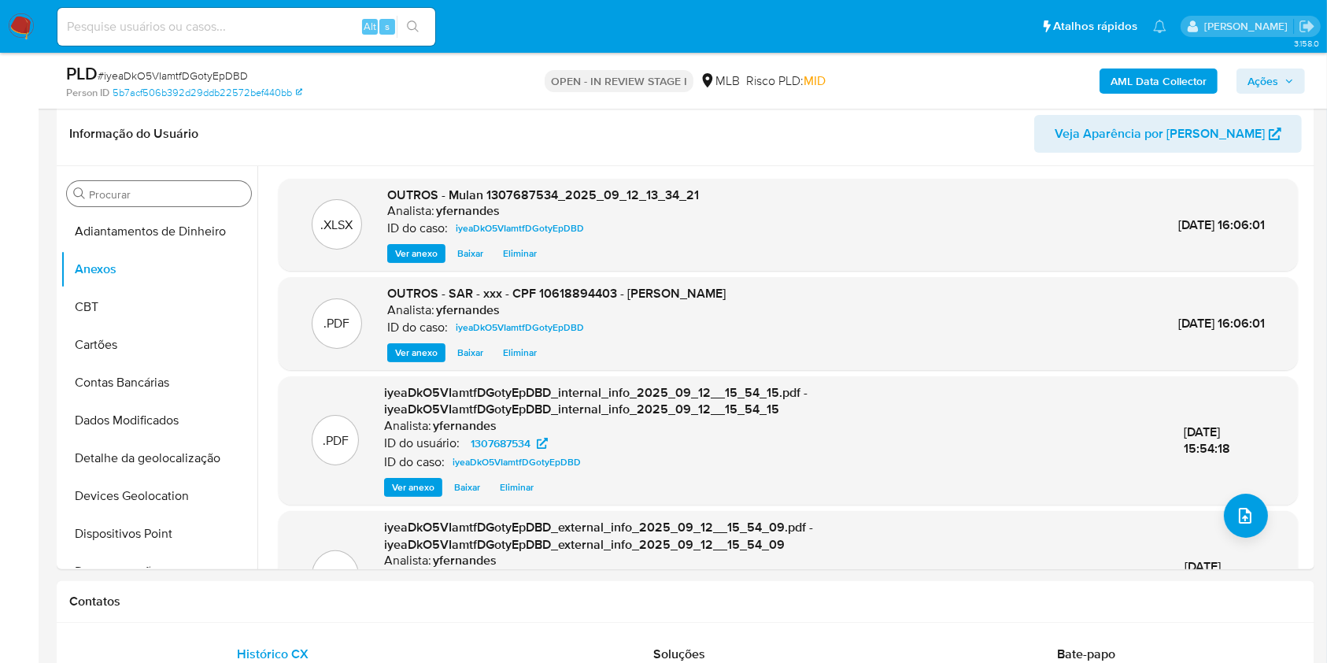
click at [1277, 79] on span "Ações" at bounding box center [1262, 80] width 31 height 25
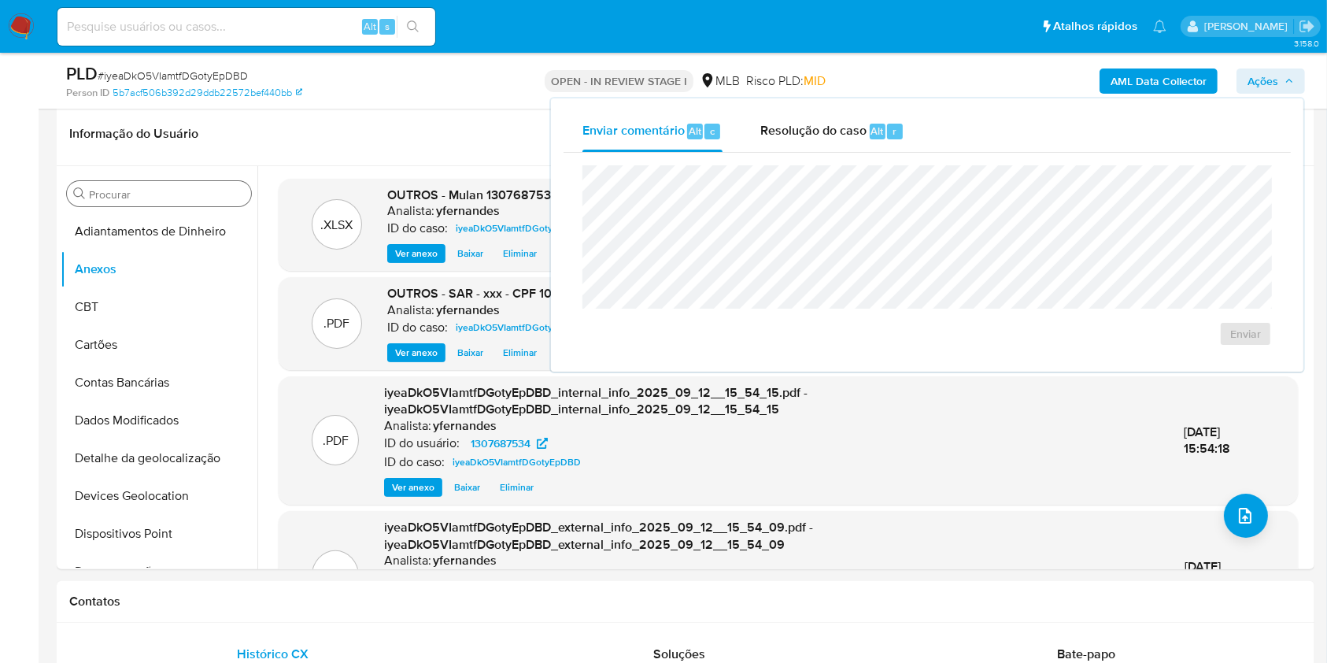
click at [870, 162] on div "Enviar" at bounding box center [926, 256] width 727 height 206
click at [844, 125] on span "Resolução do caso" at bounding box center [813, 130] width 106 height 18
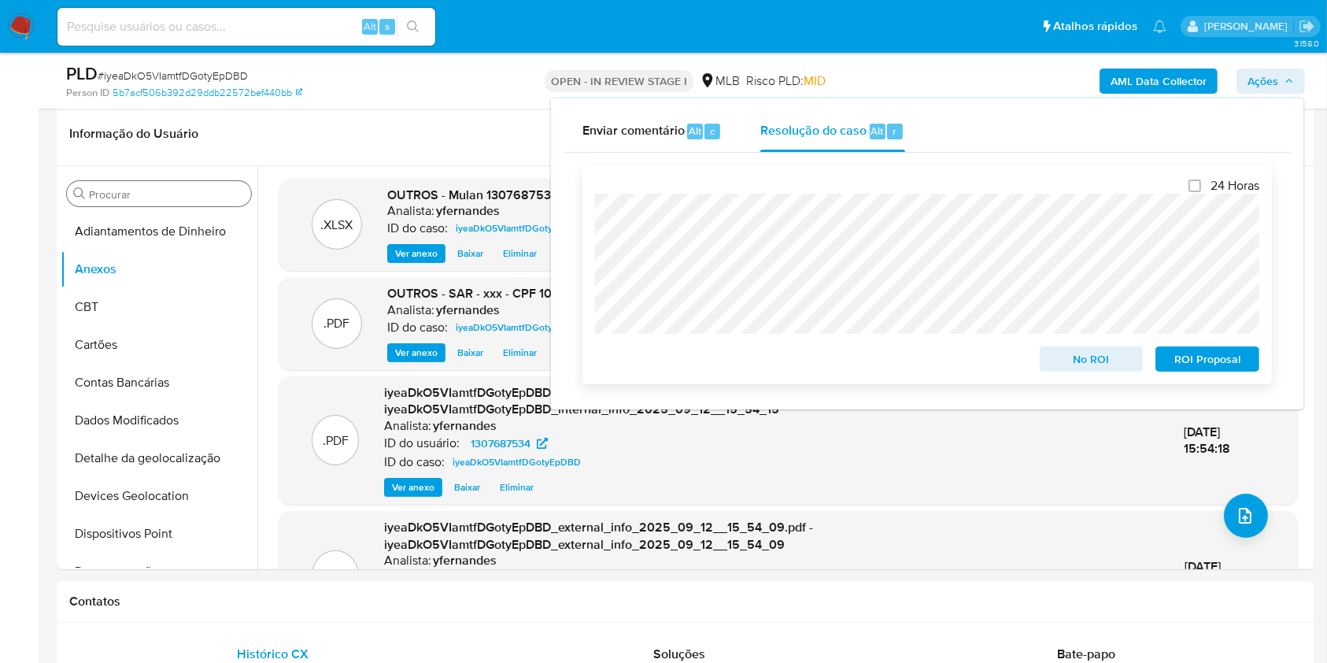
click at [1206, 365] on span "ROI Proposal" at bounding box center [1207, 359] width 82 height 22
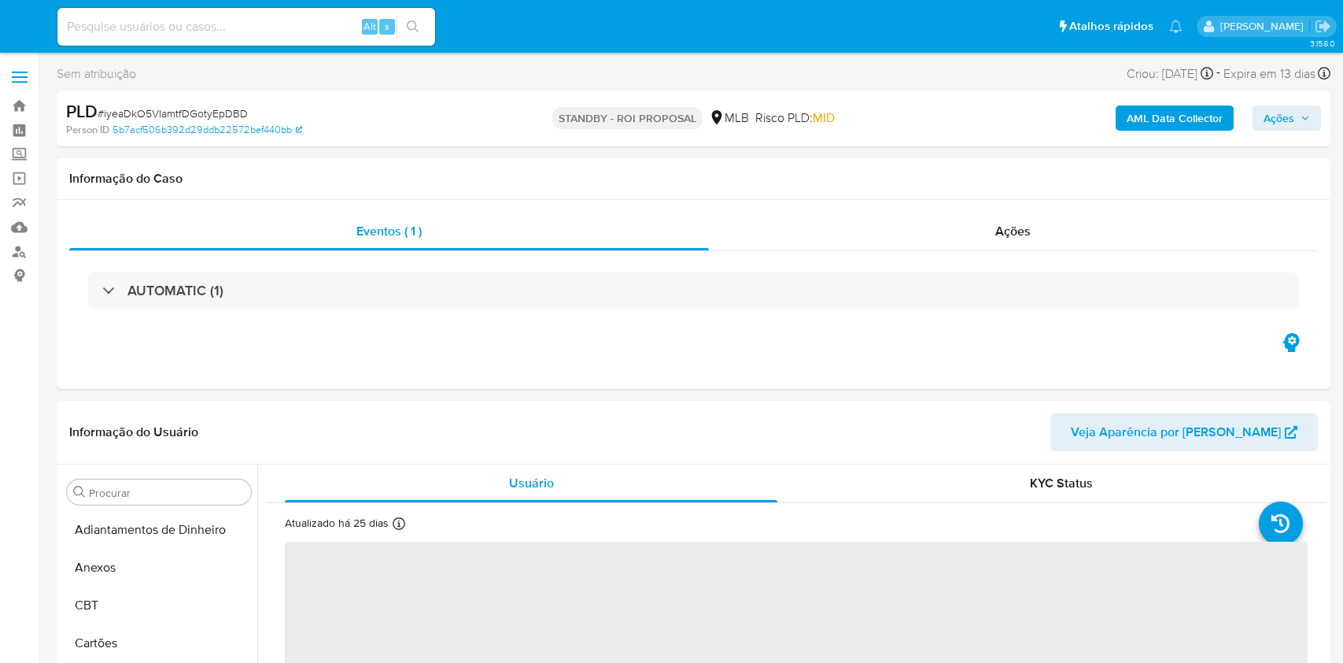
select select "10"
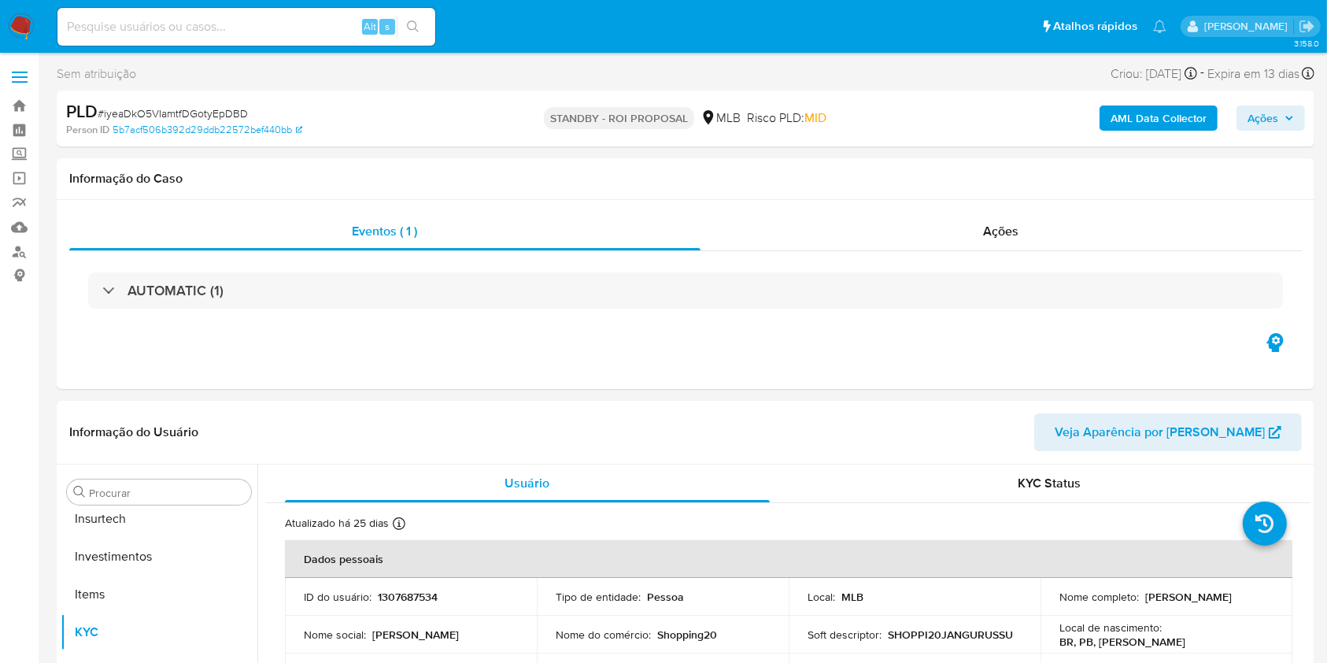
scroll to position [740, 0]
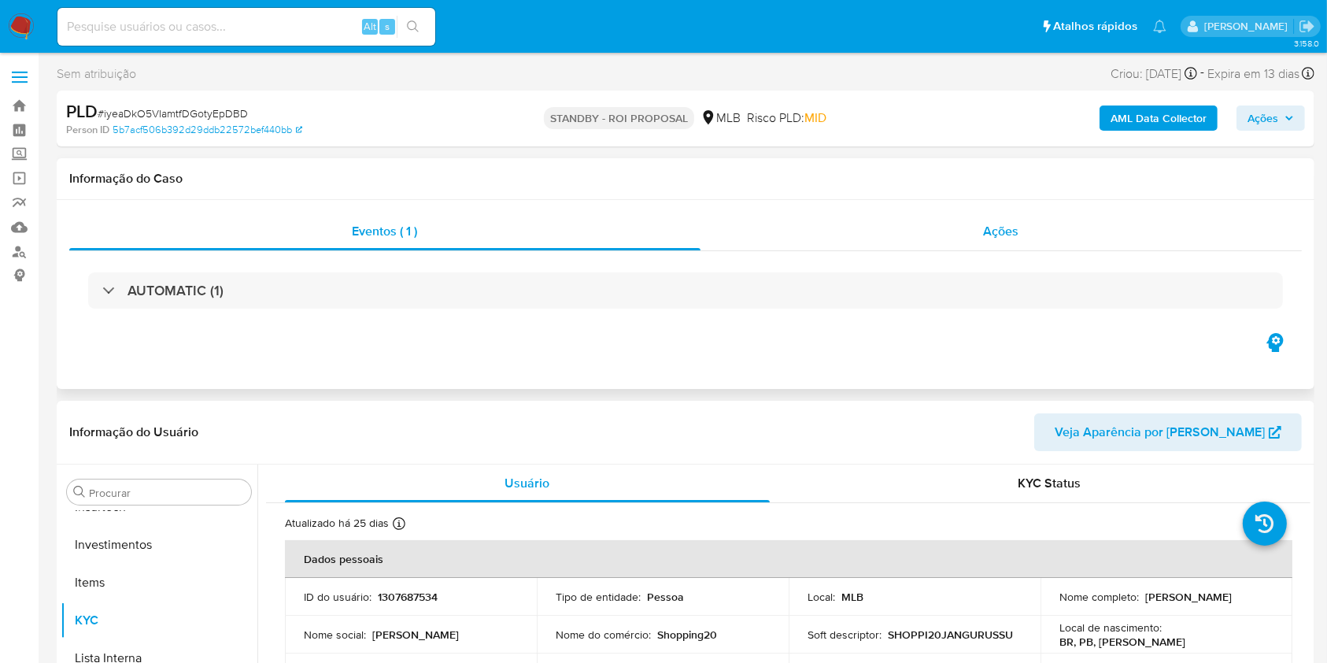
click at [937, 234] on div "Ações" at bounding box center [1000, 231] width 601 height 38
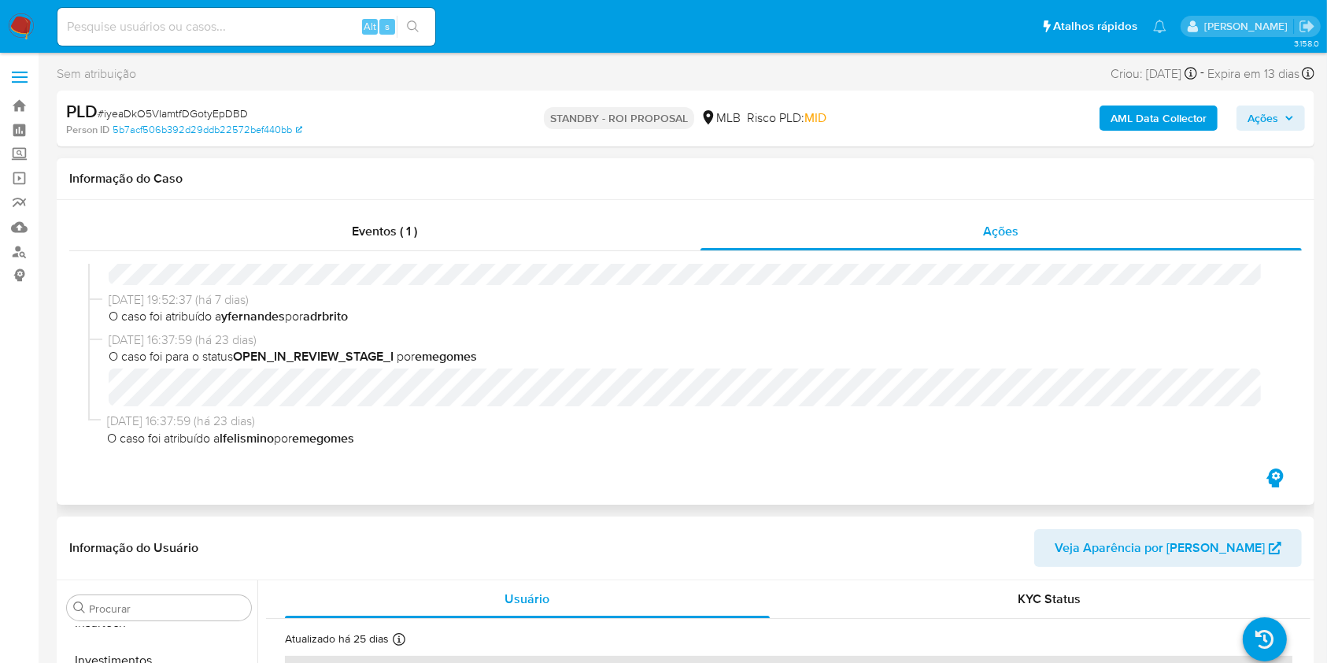
scroll to position [0, 0]
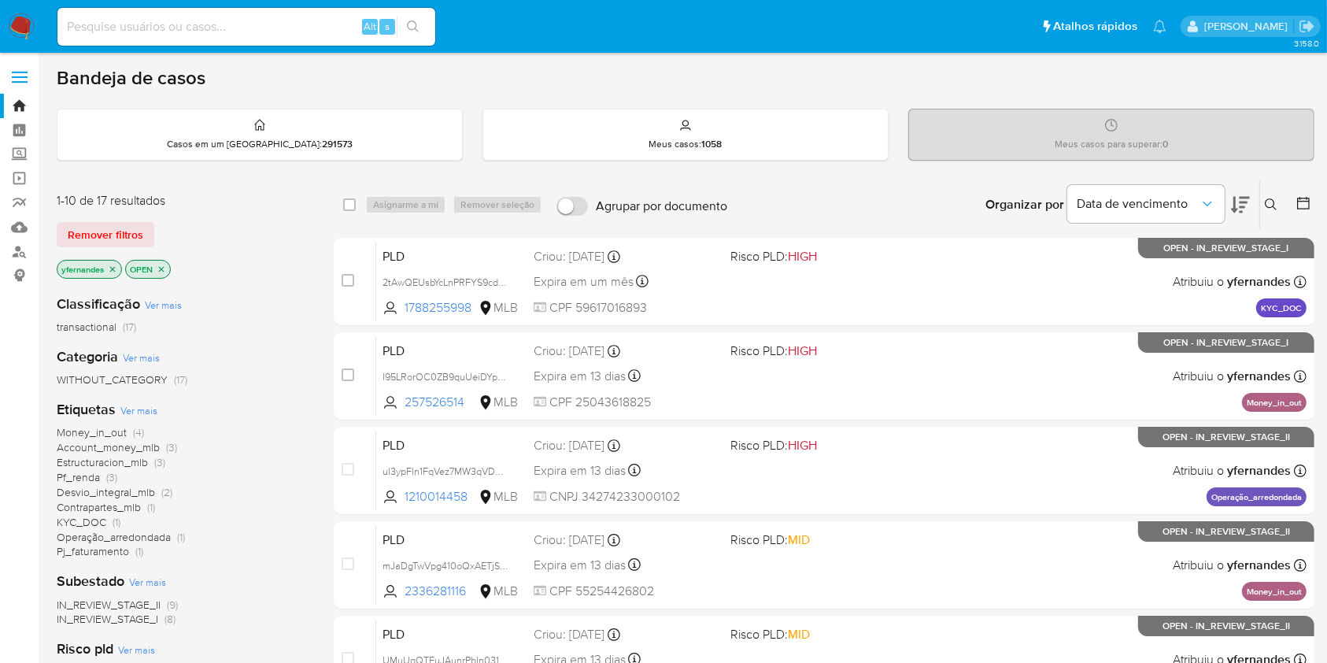
click at [24, 17] on img at bounding box center [21, 26] width 27 height 27
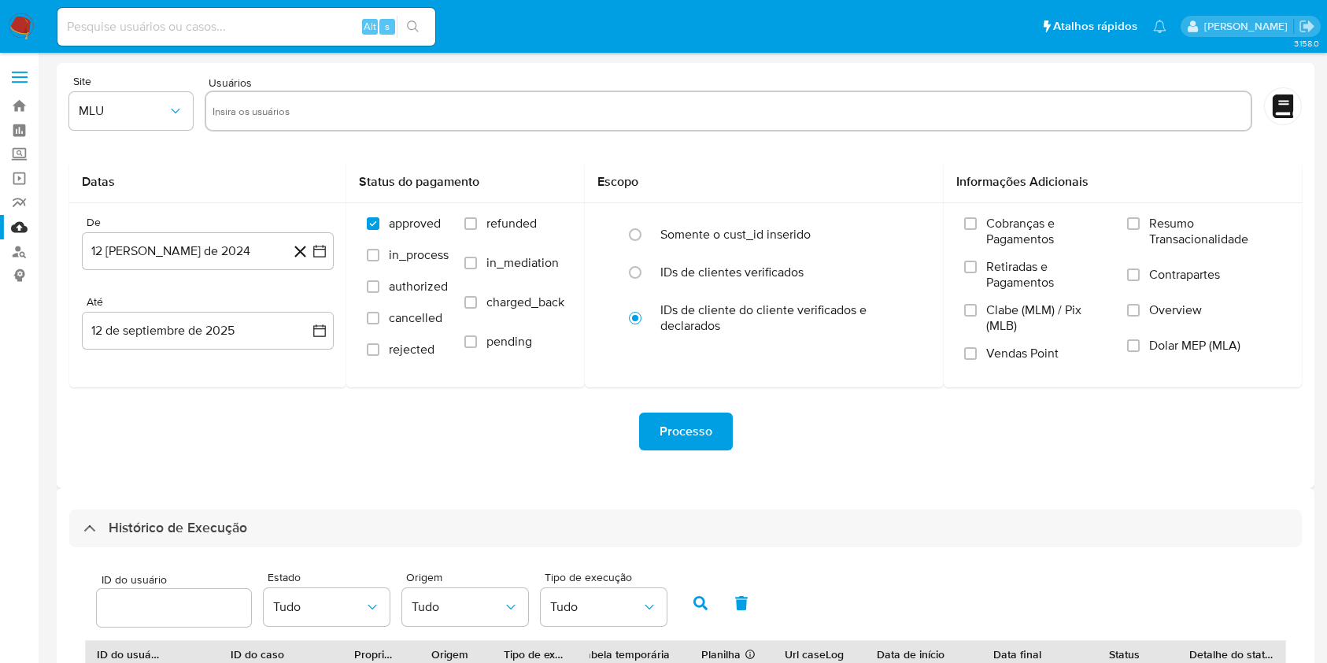
select select "10"
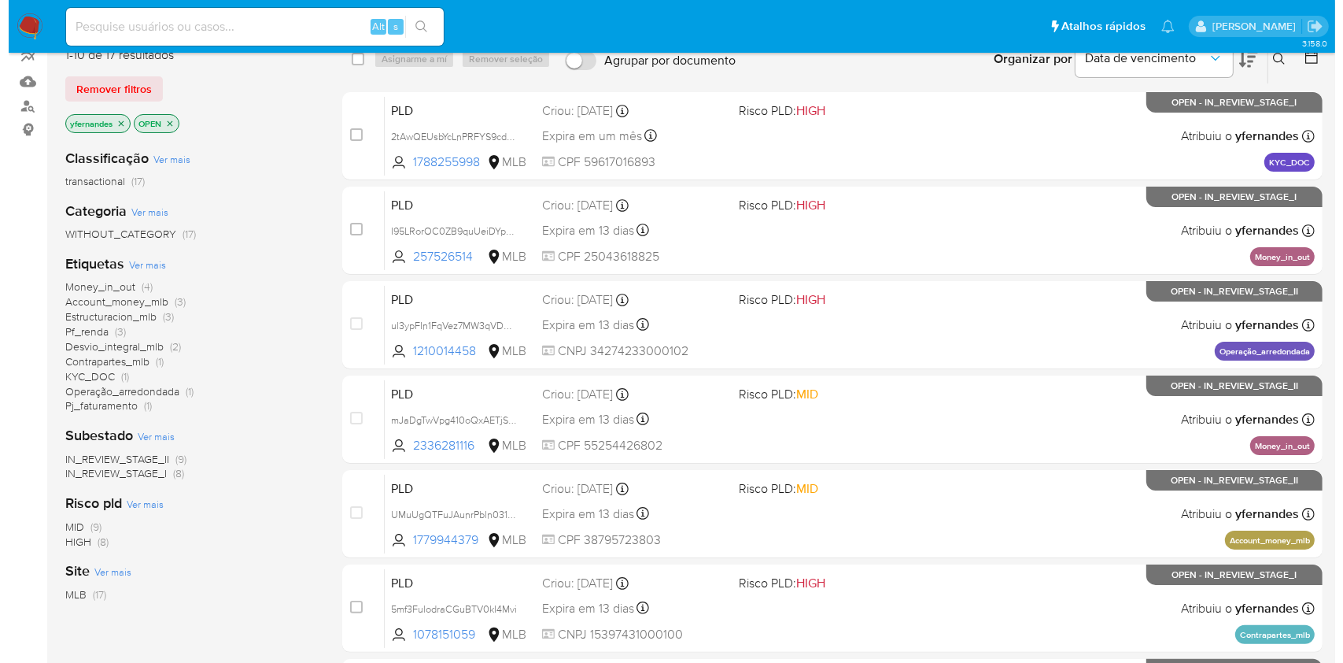
scroll to position [149, 0]
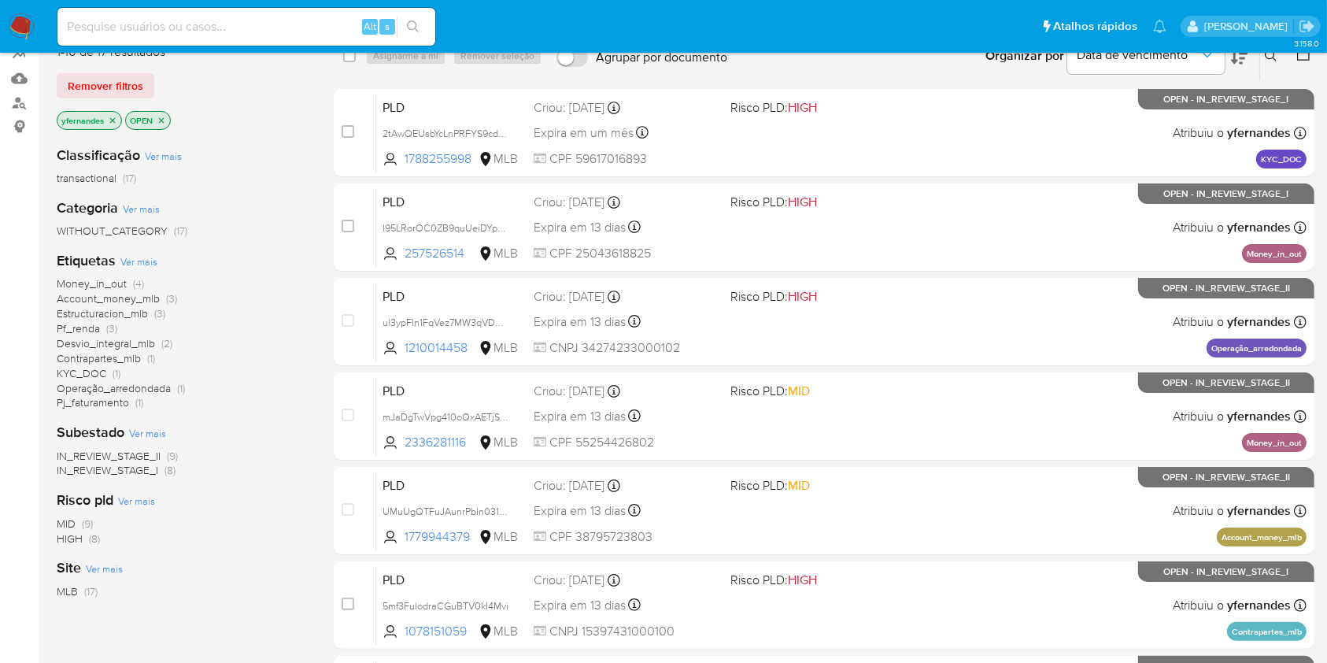
click at [150, 257] on span "Ver mais" at bounding box center [138, 261] width 37 height 14
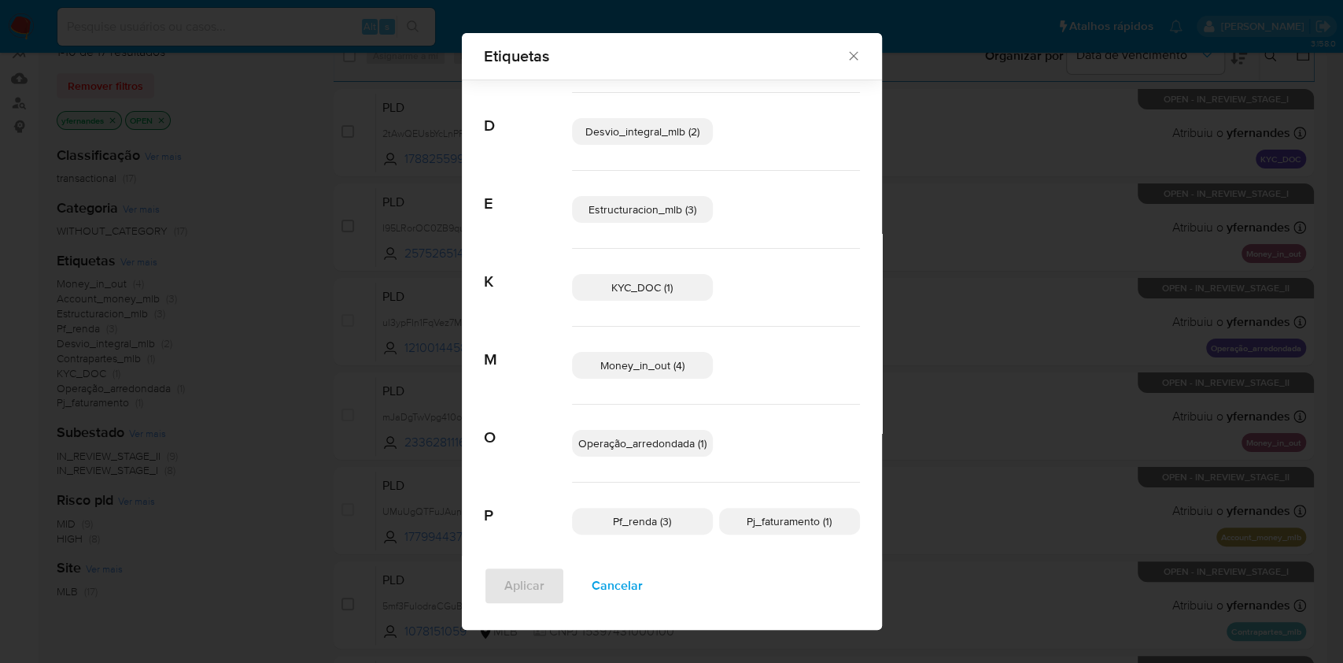
scroll to position [183, 0]
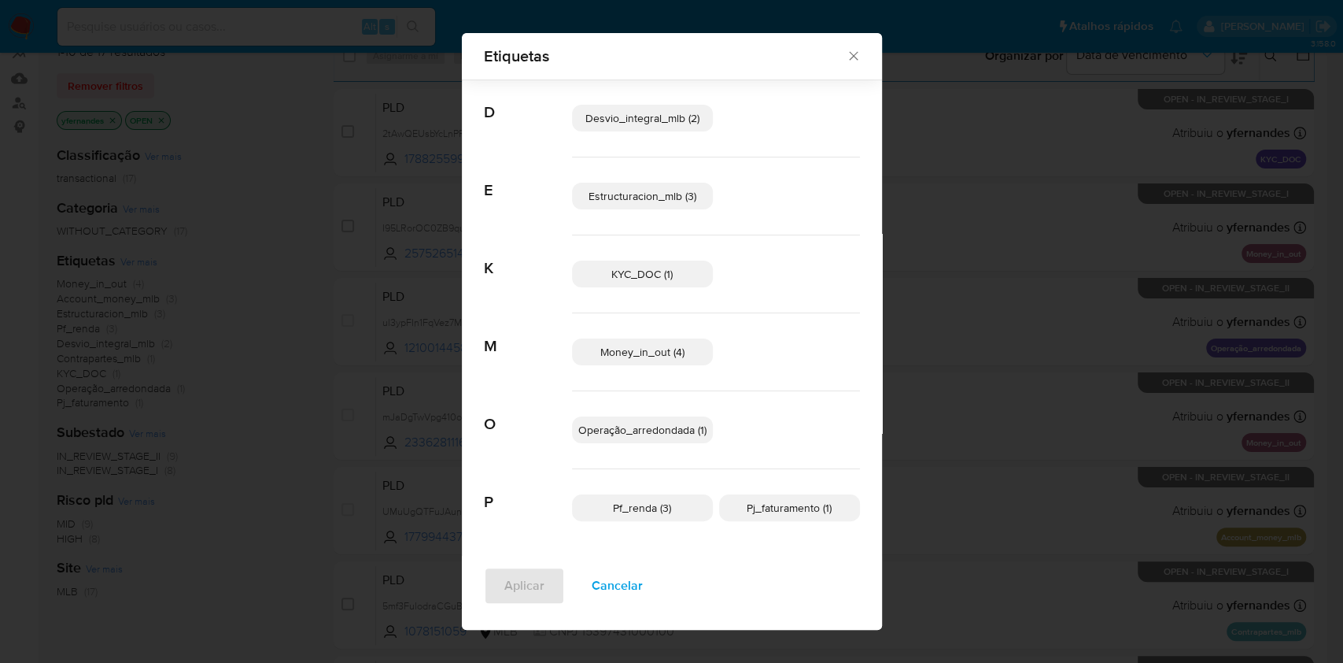
click at [646, 276] on span "KYC_DOC (1)" at bounding box center [641, 274] width 61 height 16
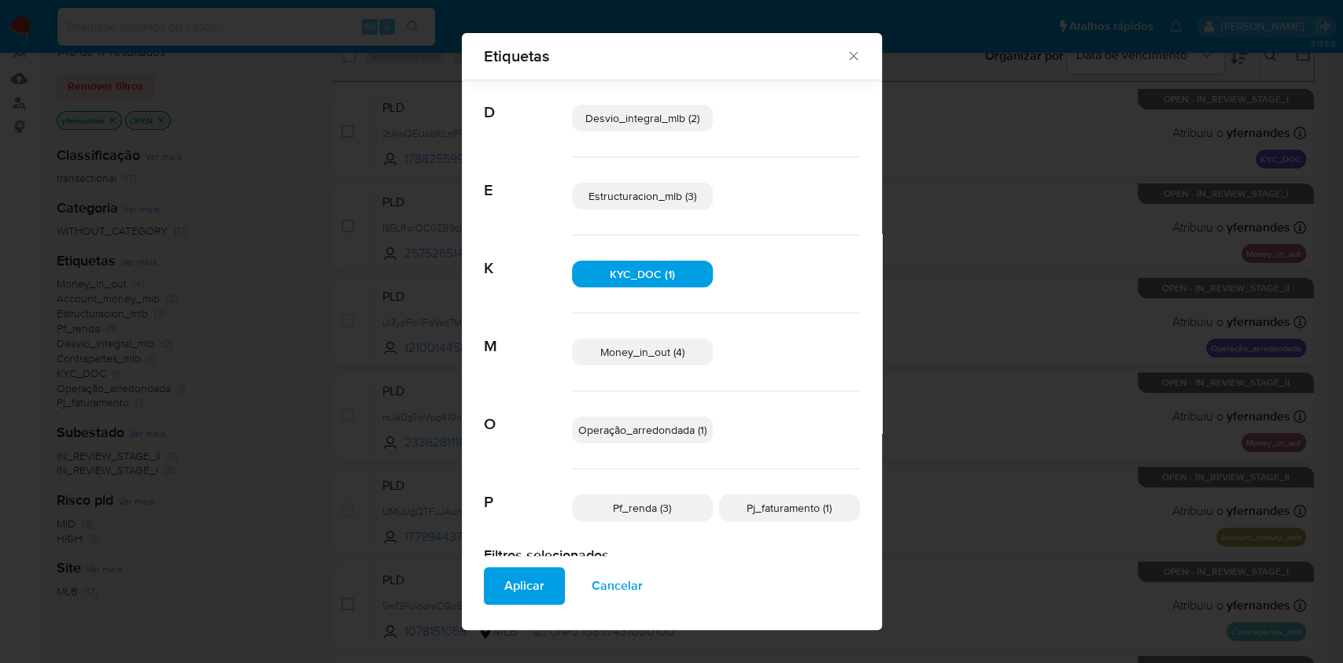
click at [504, 588] on span "Aplicar" at bounding box center [524, 585] width 40 height 35
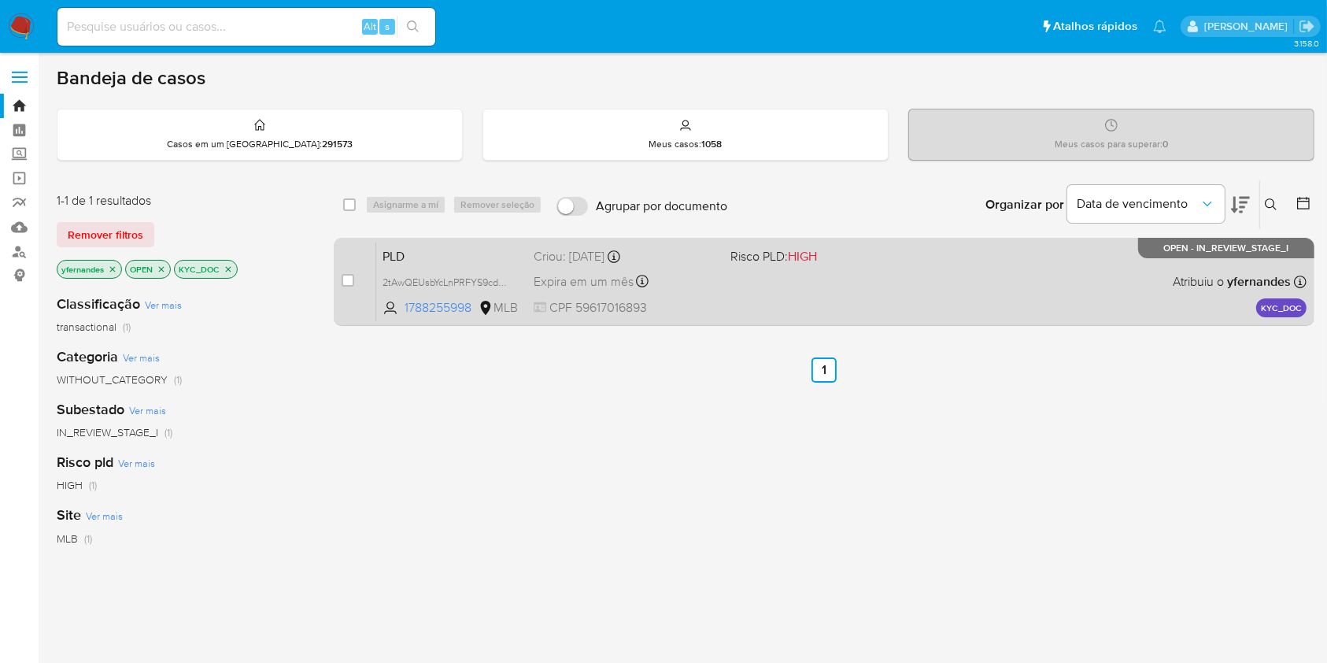
click at [792, 292] on div "PLD 2tAwQEUsbYcLnPRFYS9cd4uX 1788255998 MLB Risco PLD: HIGH Criou: [DATE] Criou…" at bounding box center [841, 281] width 930 height 79
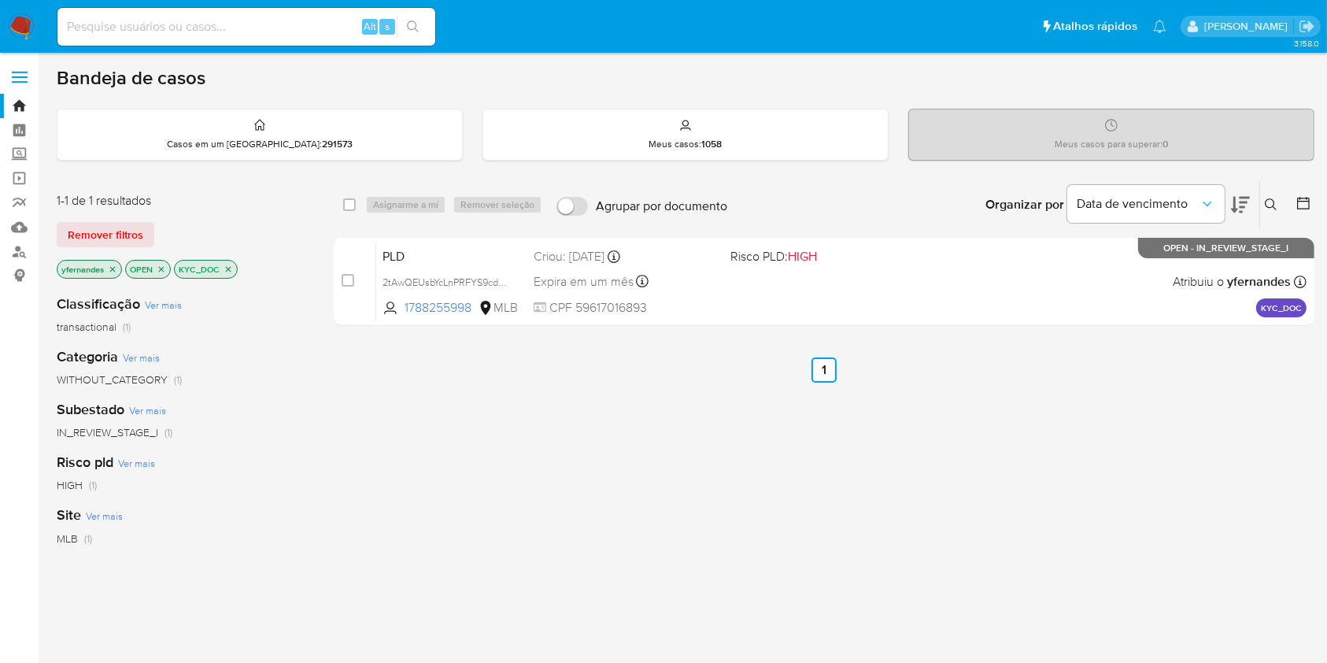
click at [18, 16] on img at bounding box center [21, 26] width 27 height 27
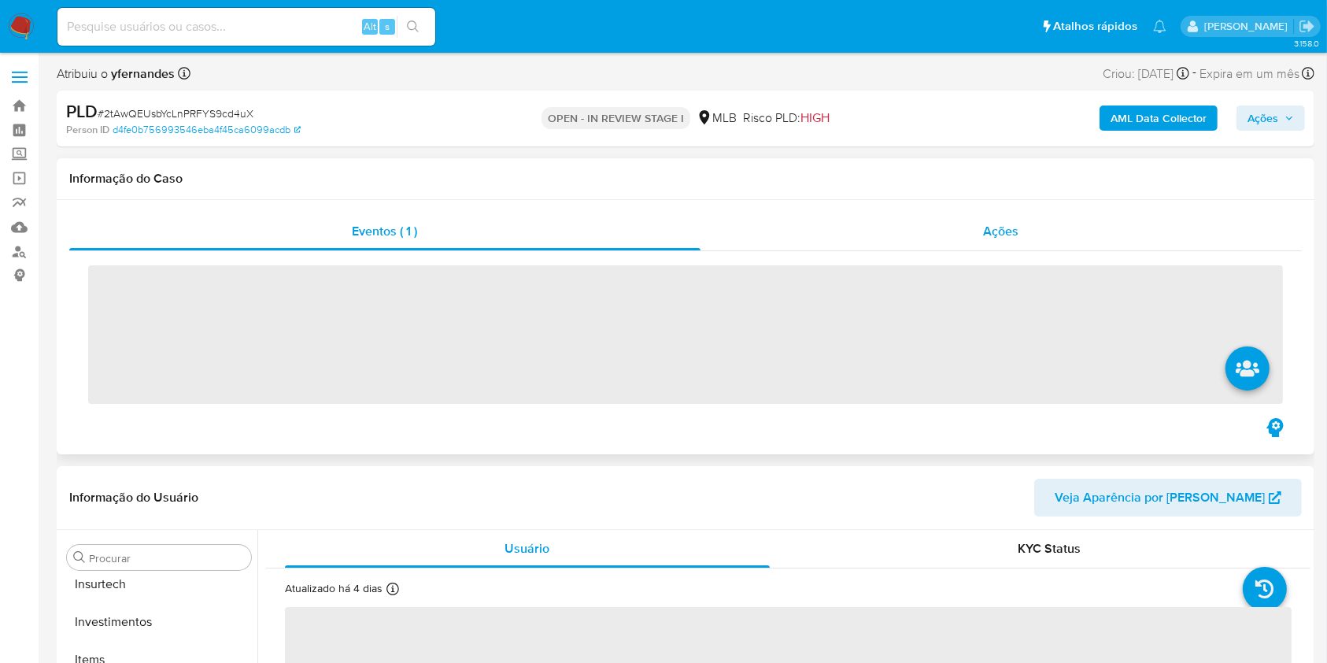
scroll to position [740, 0]
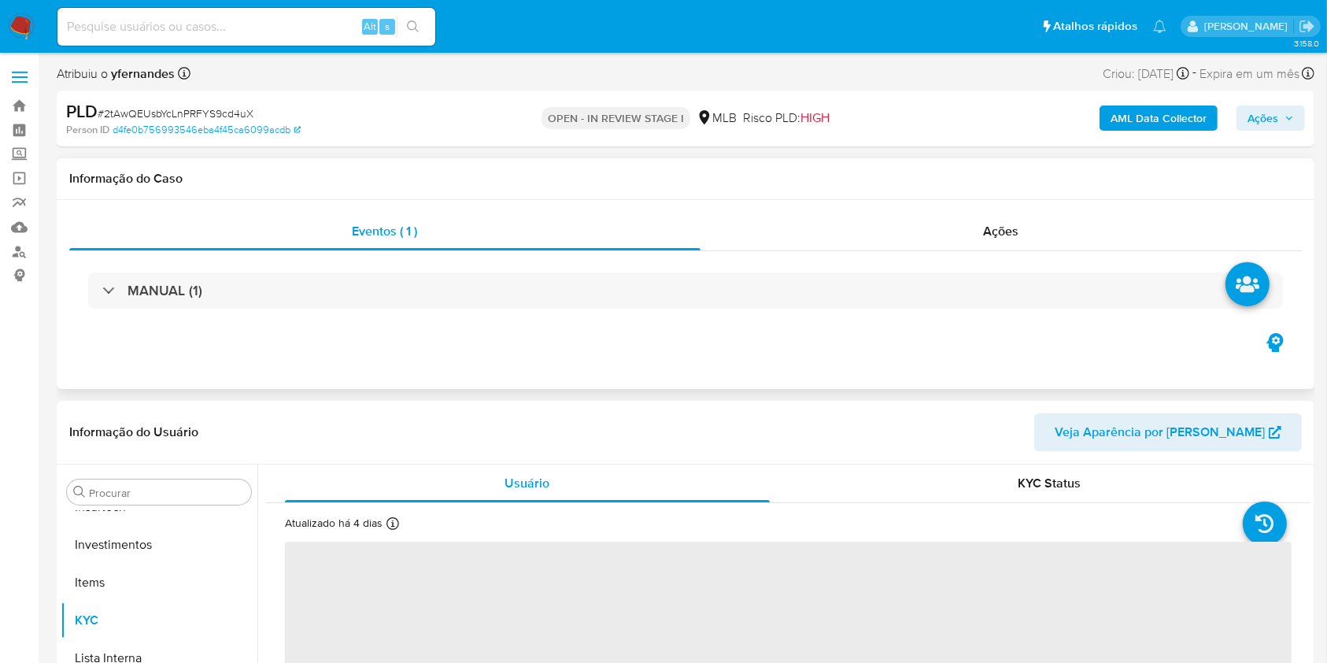
click at [807, 210] on div "Eventos ( 1 ) Ações MANUAL (1)" at bounding box center [685, 294] width 1257 height 189
click at [807, 224] on div "Ações" at bounding box center [1000, 231] width 601 height 38
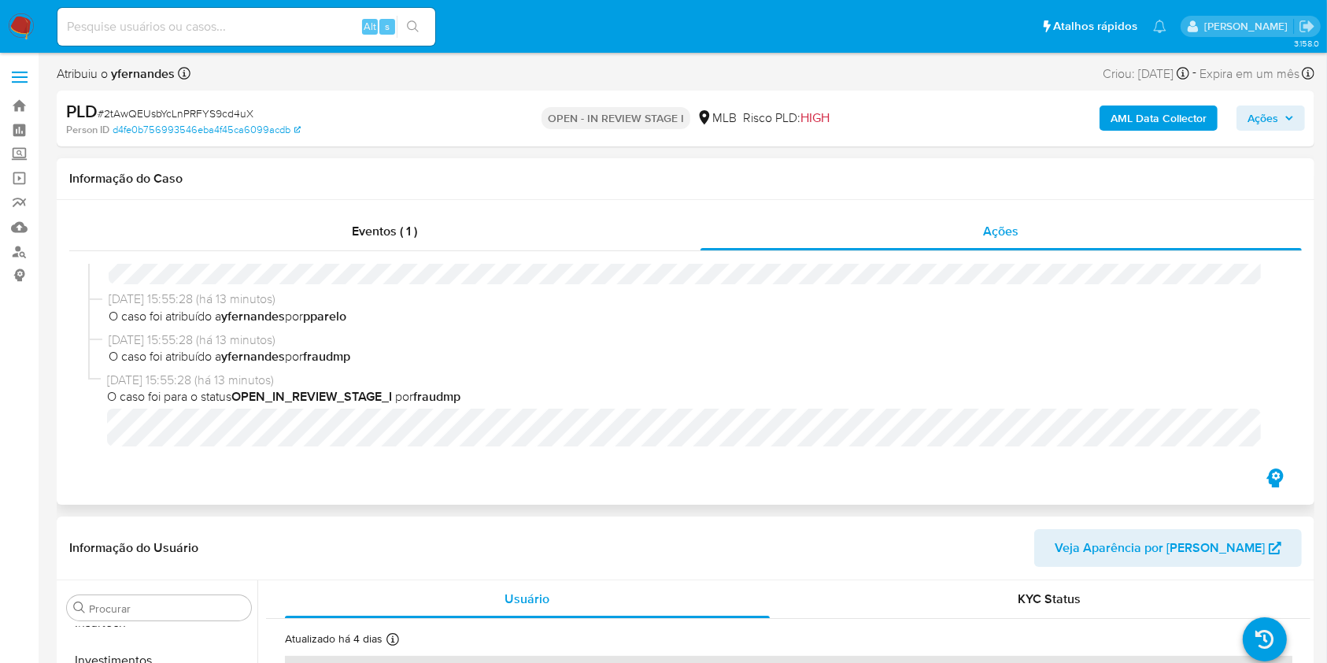
scroll to position [45, 0]
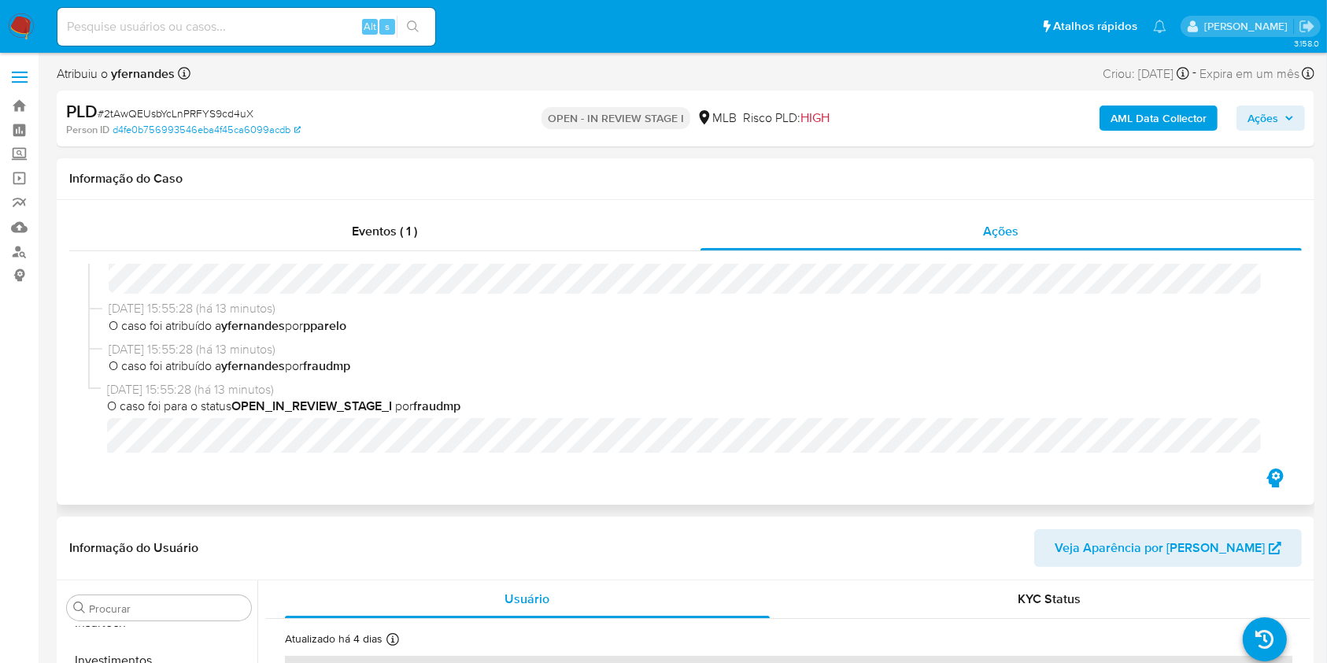
select select "10"
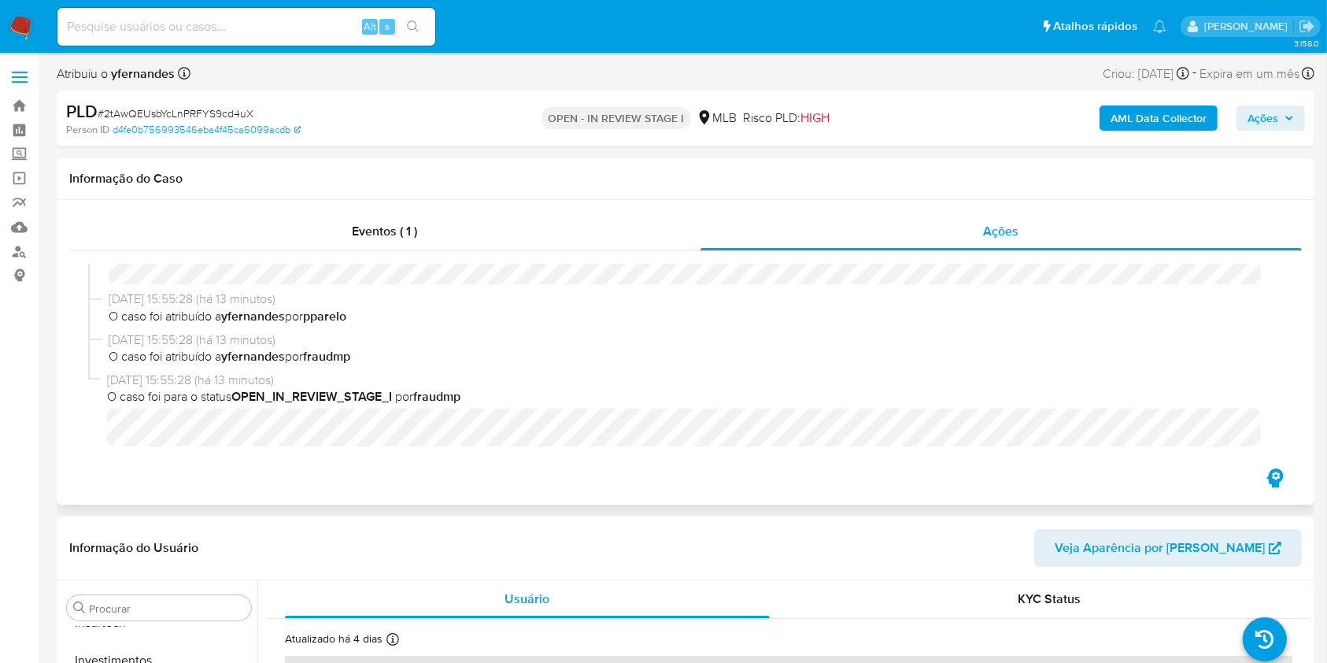
scroll to position [0, 0]
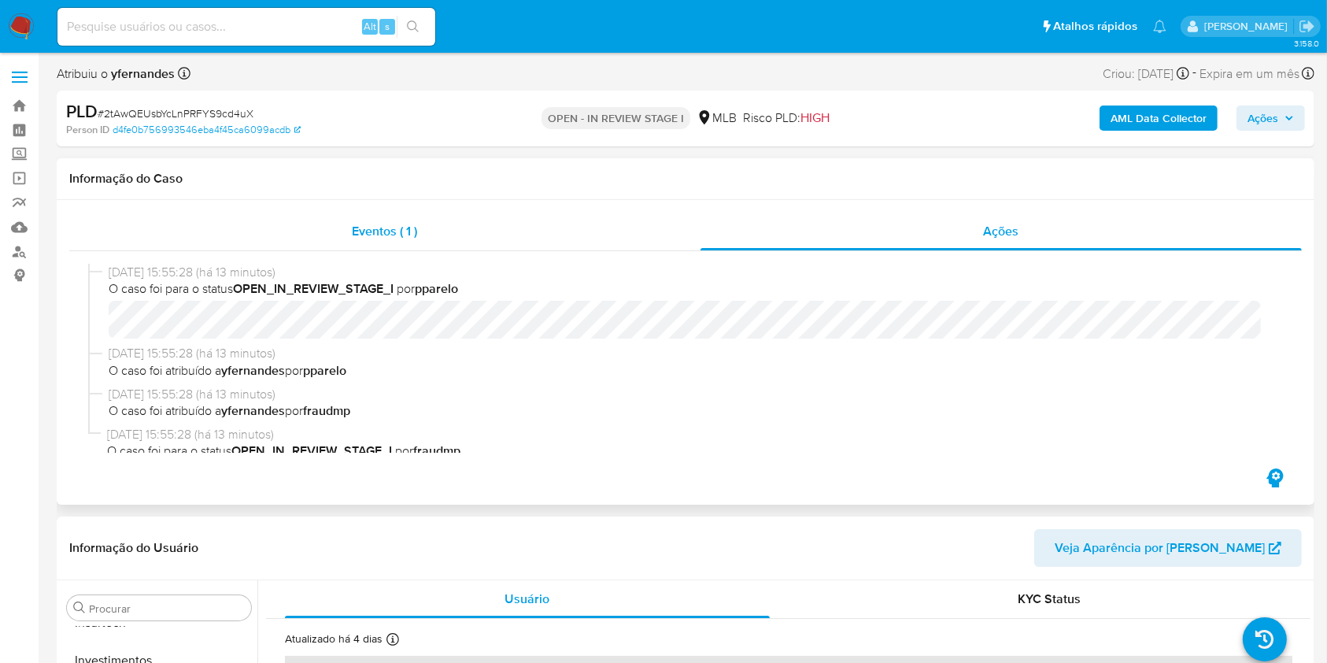
click at [481, 231] on div "Eventos ( 1 )" at bounding box center [384, 231] width 631 height 38
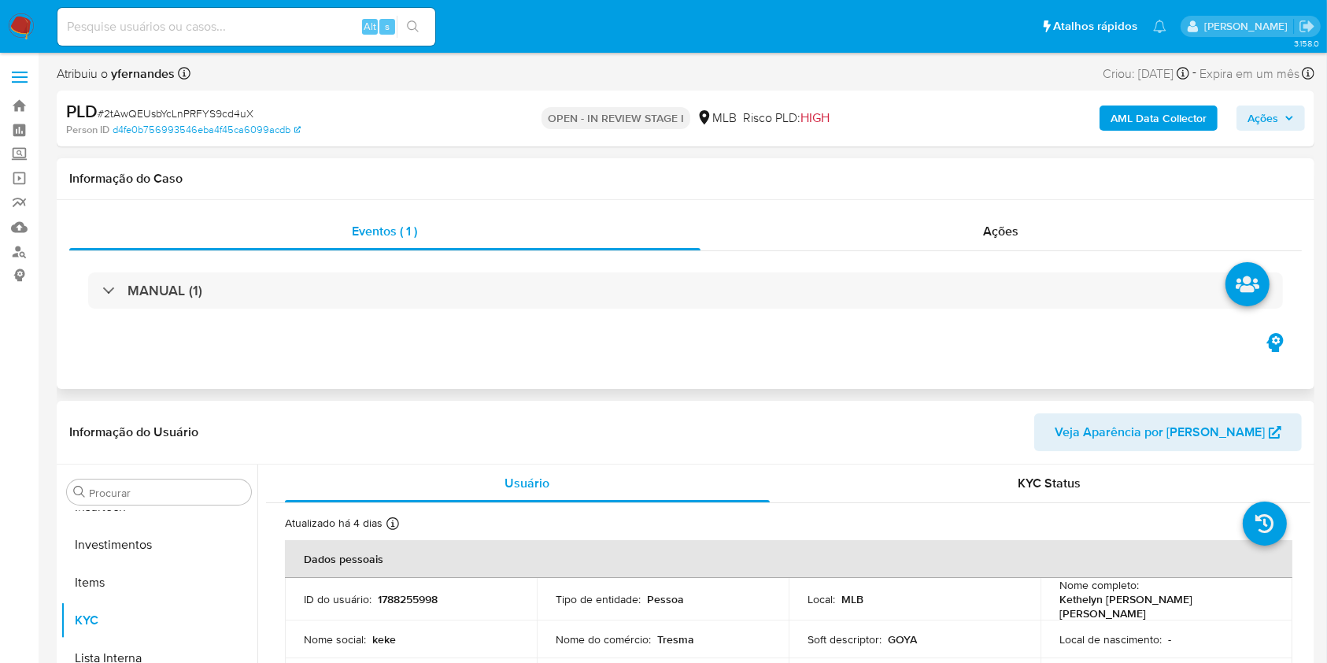
click at [489, 262] on div "MANUAL (1)" at bounding box center [685, 290] width 1232 height 79
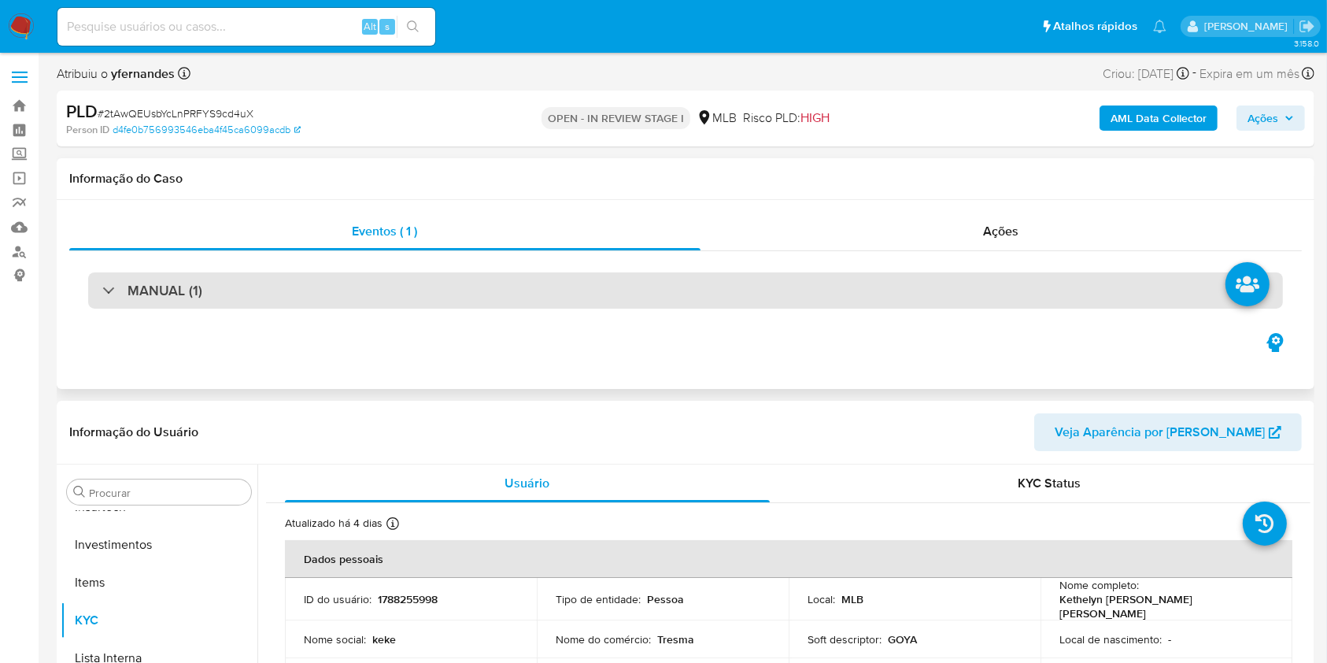
click at [499, 289] on div "MANUAL (1)" at bounding box center [685, 290] width 1195 height 36
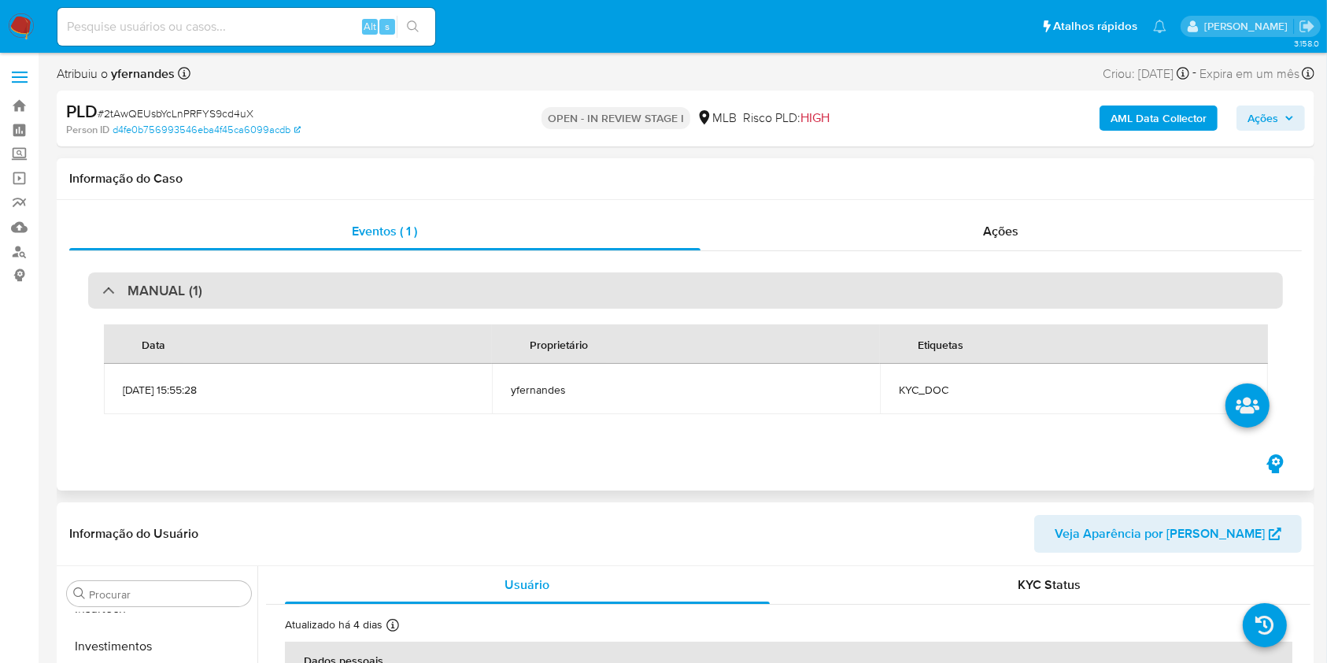
click at [499, 289] on div "MANUAL (1)" at bounding box center [685, 290] width 1195 height 36
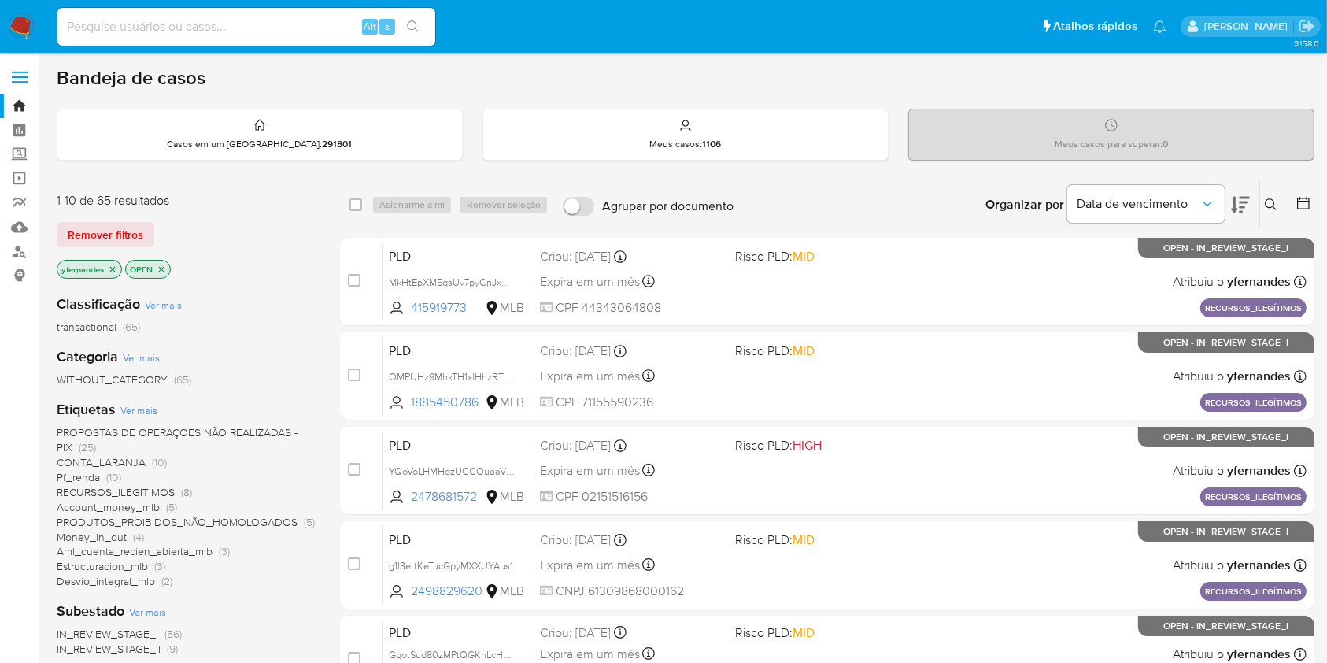
click at [124, 408] on span "Ver mais" at bounding box center [138, 410] width 37 height 14
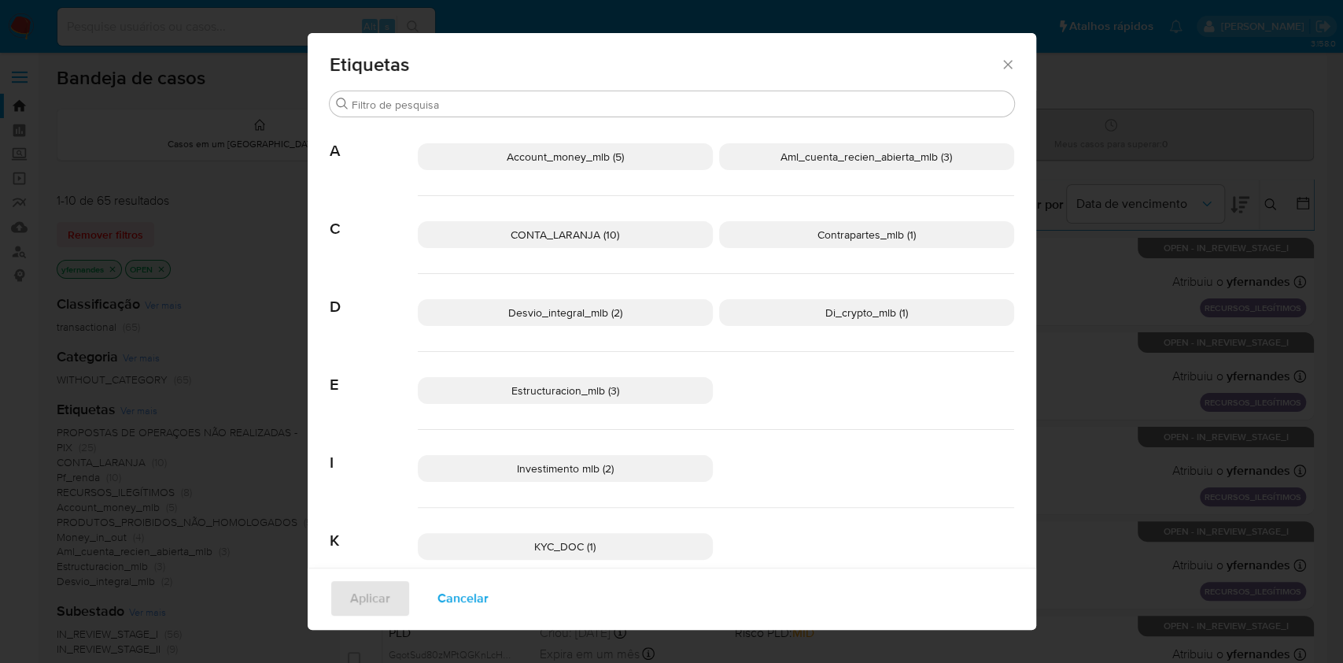
click at [779, 312] on p "Di_crypto_mlb (1)" at bounding box center [866, 312] width 295 height 27
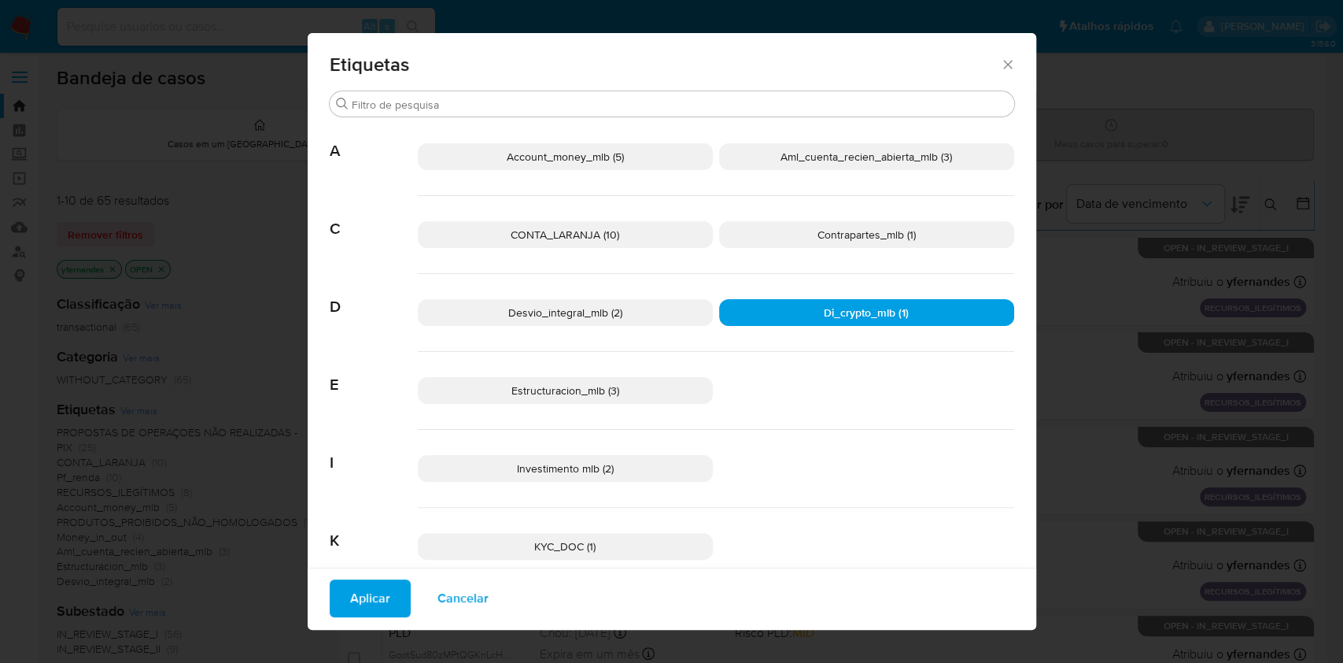
click at [367, 591] on span "Aplicar" at bounding box center [370, 598] width 40 height 35
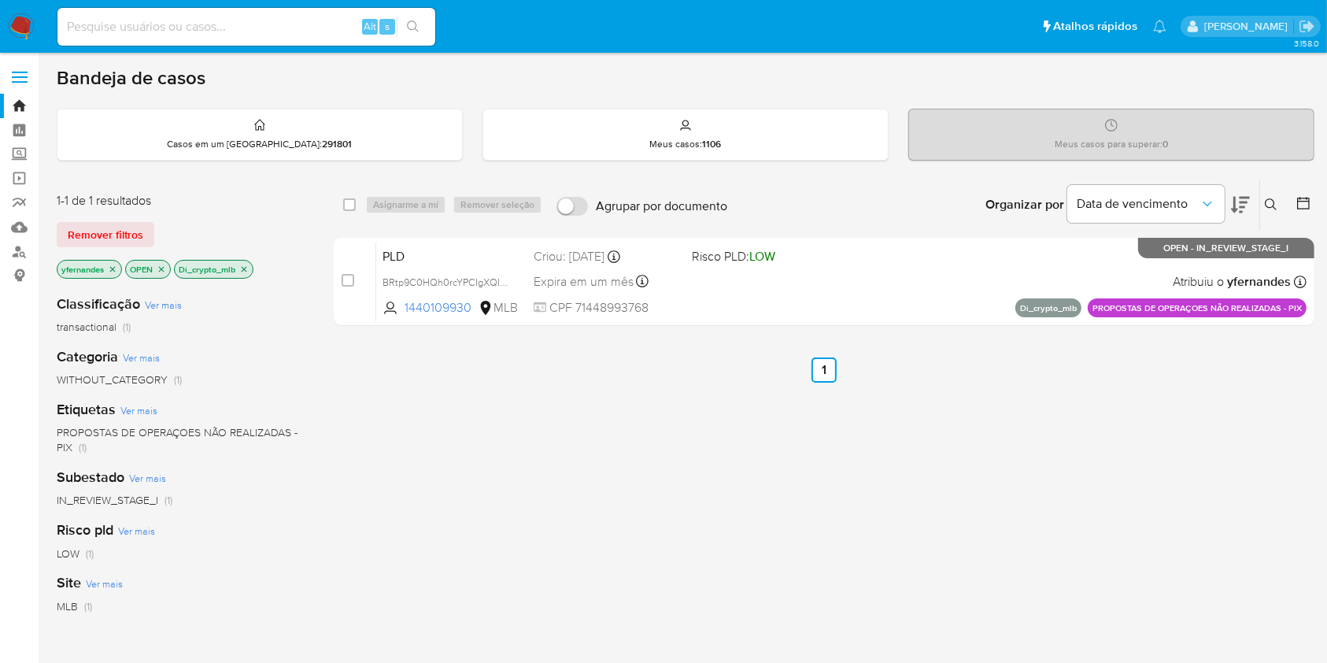
click at [29, 24] on img at bounding box center [21, 26] width 27 height 27
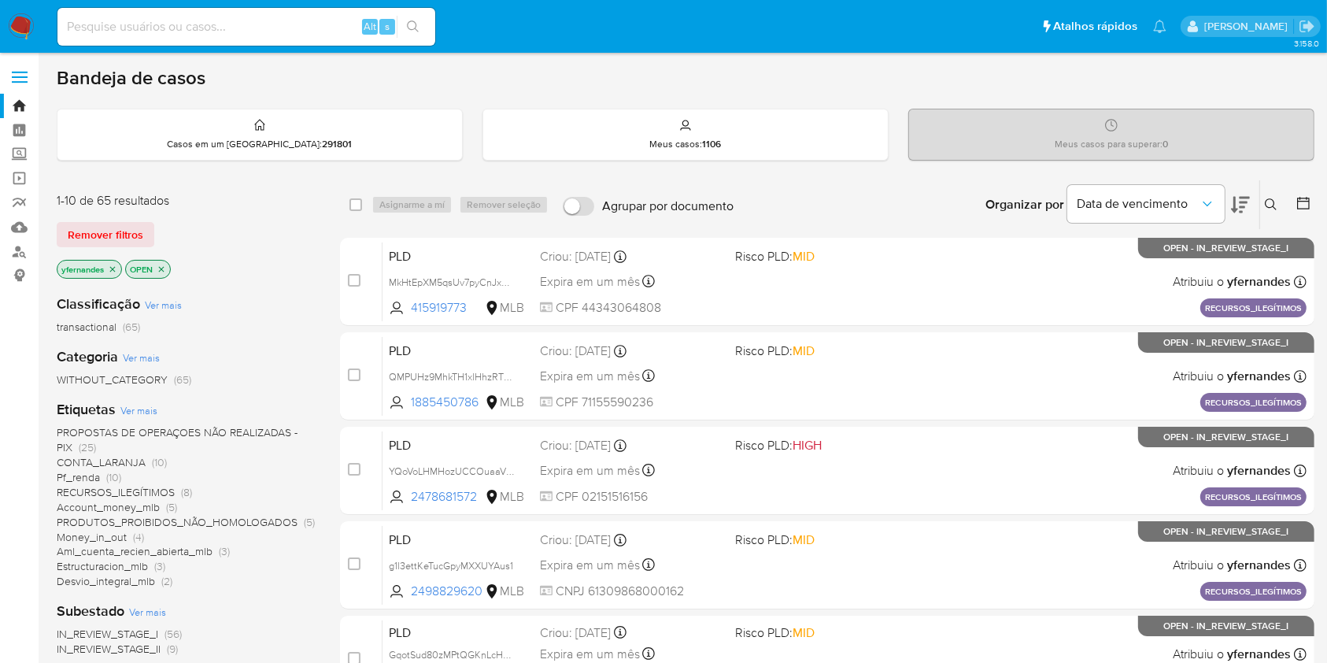
click at [10, 29] on img at bounding box center [21, 26] width 27 height 27
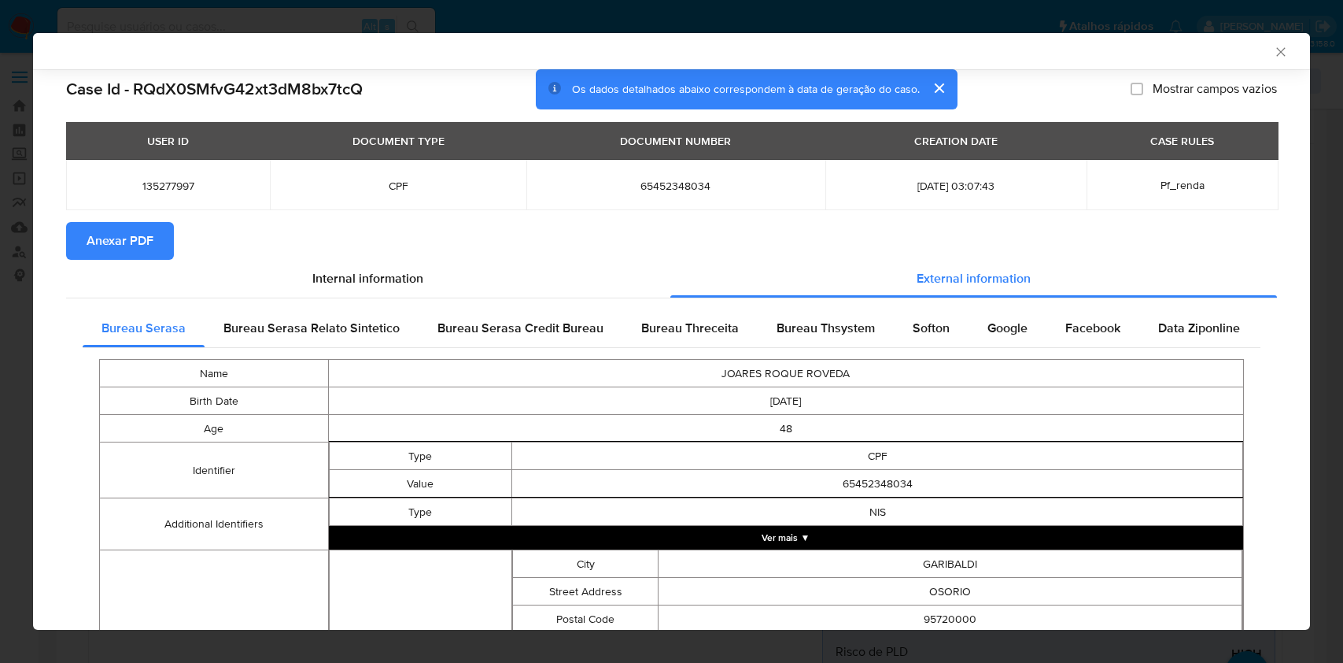
select select "10"
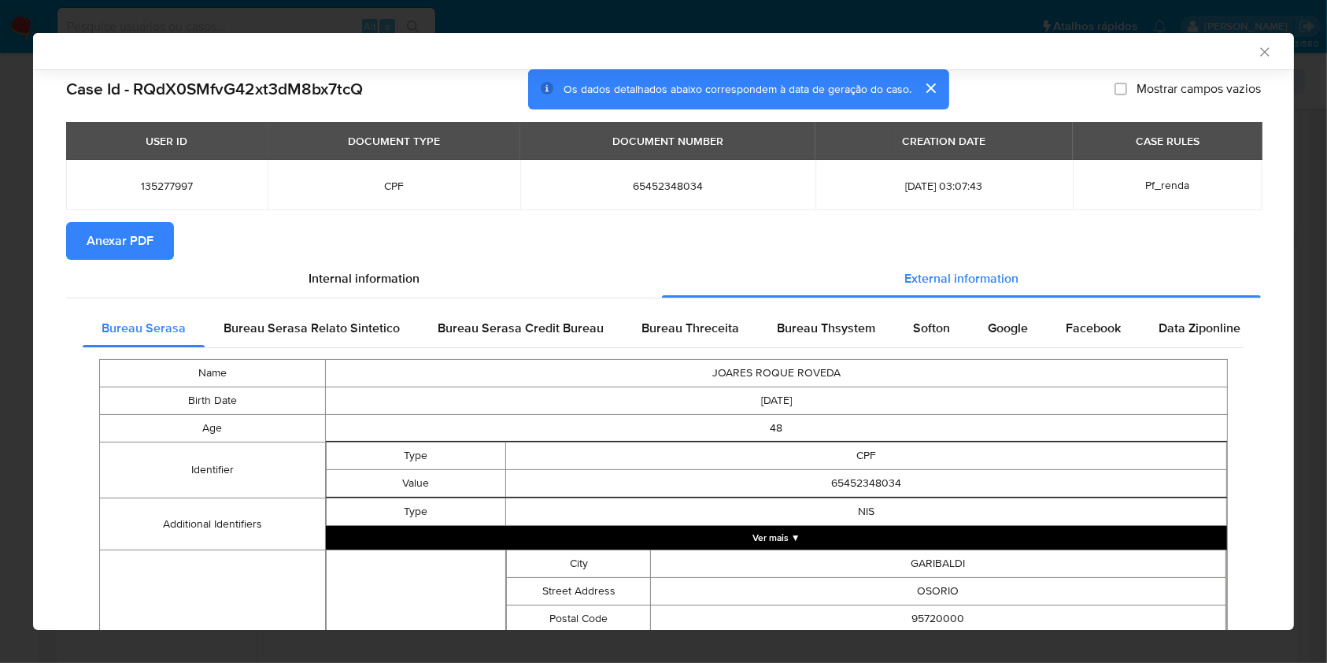
scroll to position [524, 0]
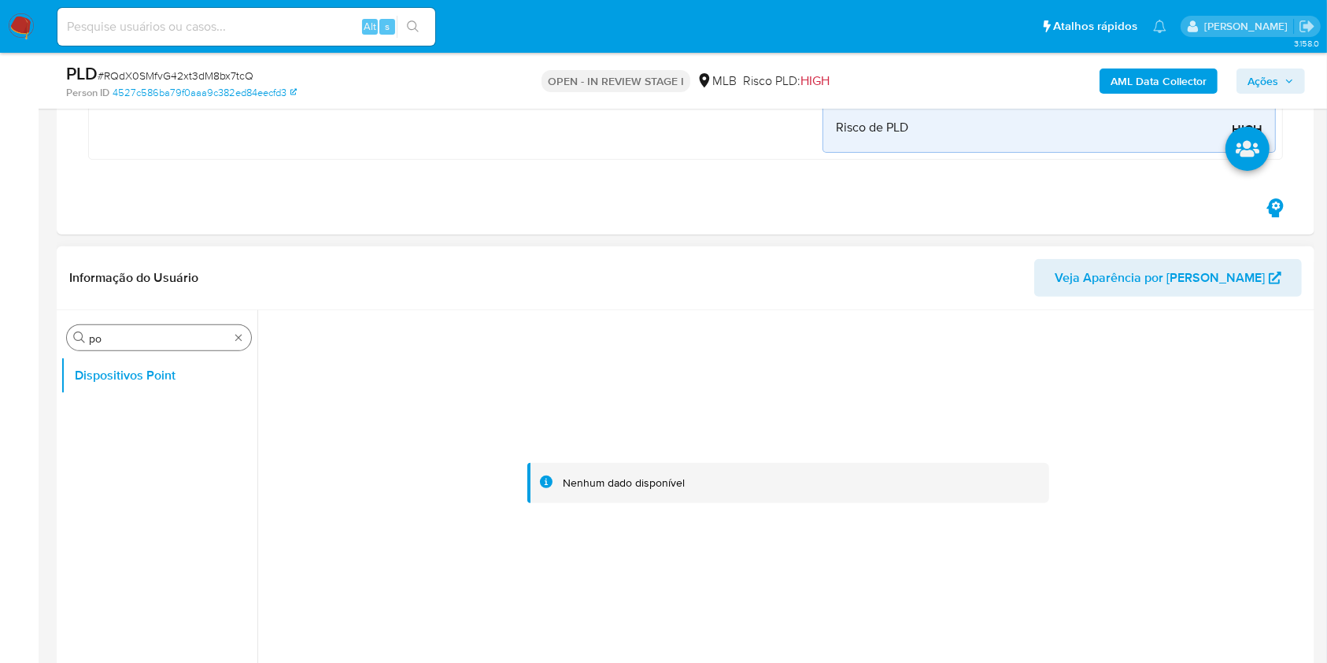
click at [236, 327] on div "Procurar po" at bounding box center [159, 337] width 184 height 25
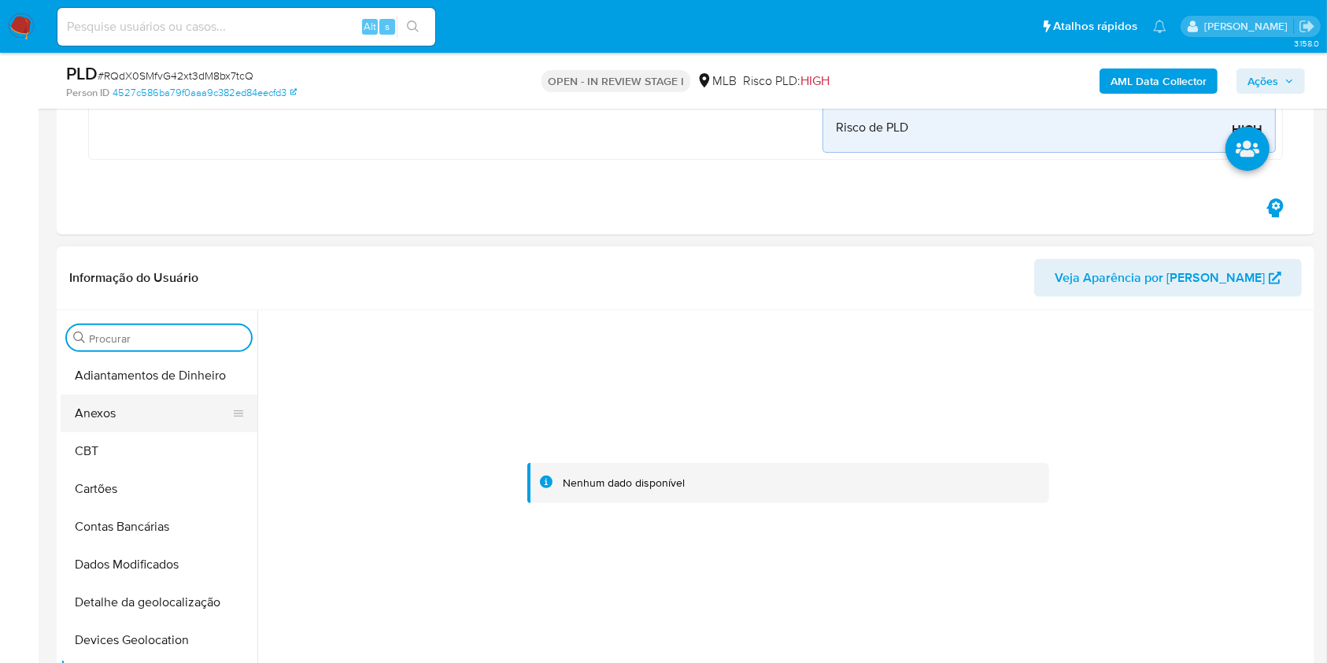
click at [176, 419] on button "Anexos" at bounding box center [153, 413] width 184 height 38
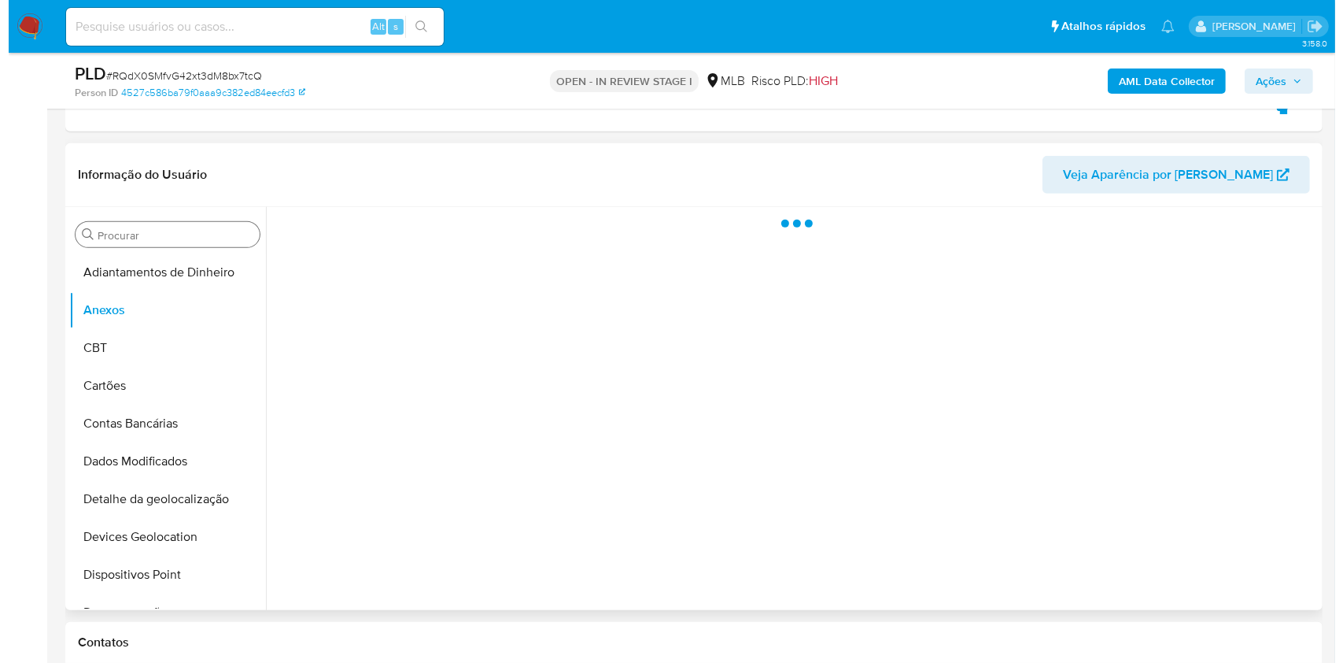
scroll to position [630, 0]
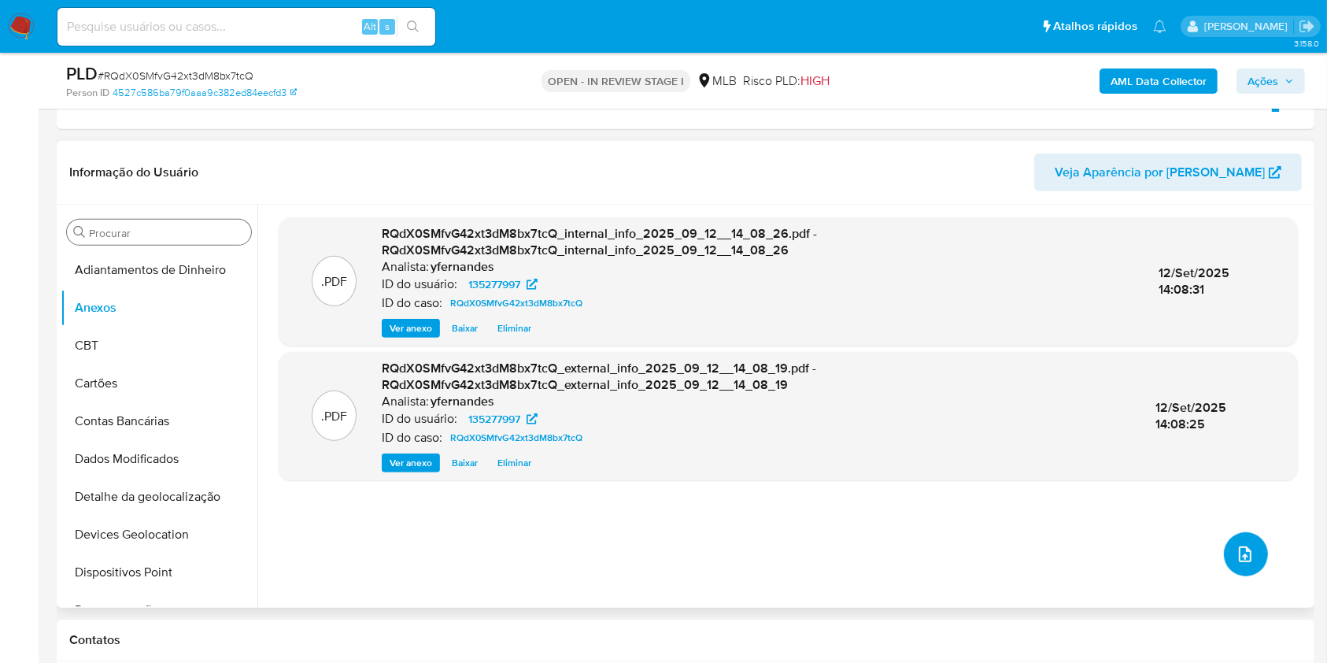
click at [1235, 549] on icon "upload-file" at bounding box center [1244, 554] width 19 height 19
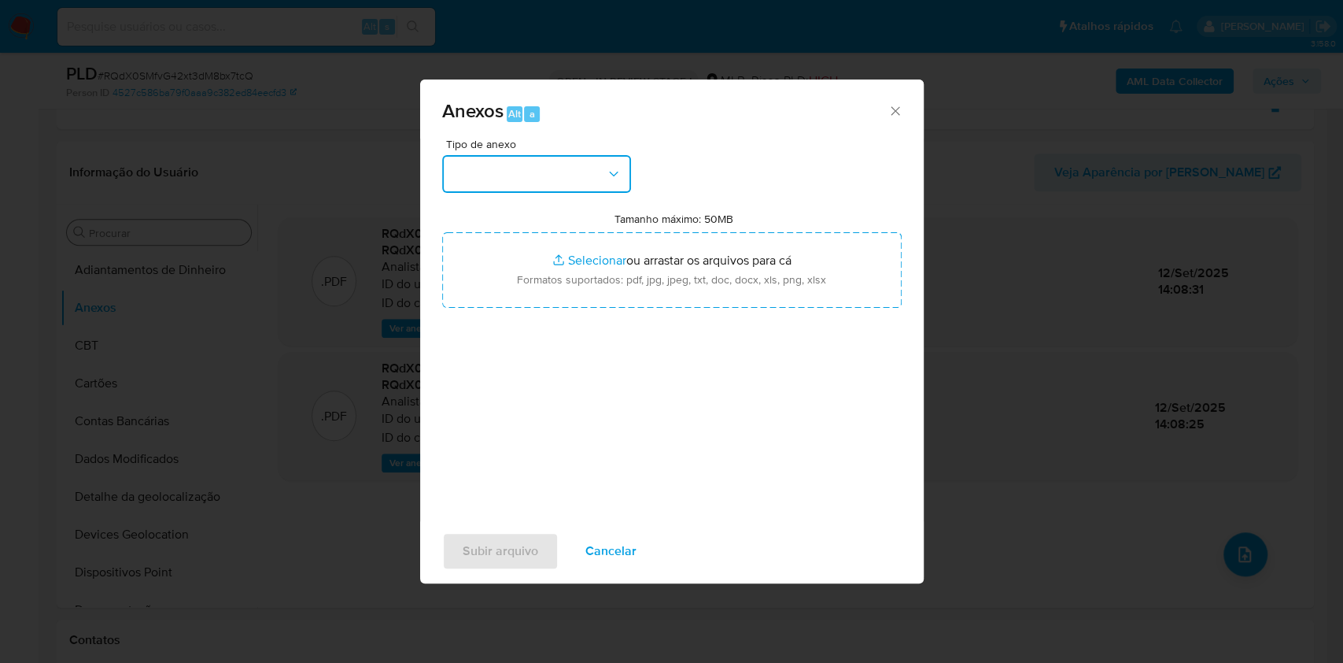
click at [563, 174] on button "button" at bounding box center [536, 174] width 189 height 38
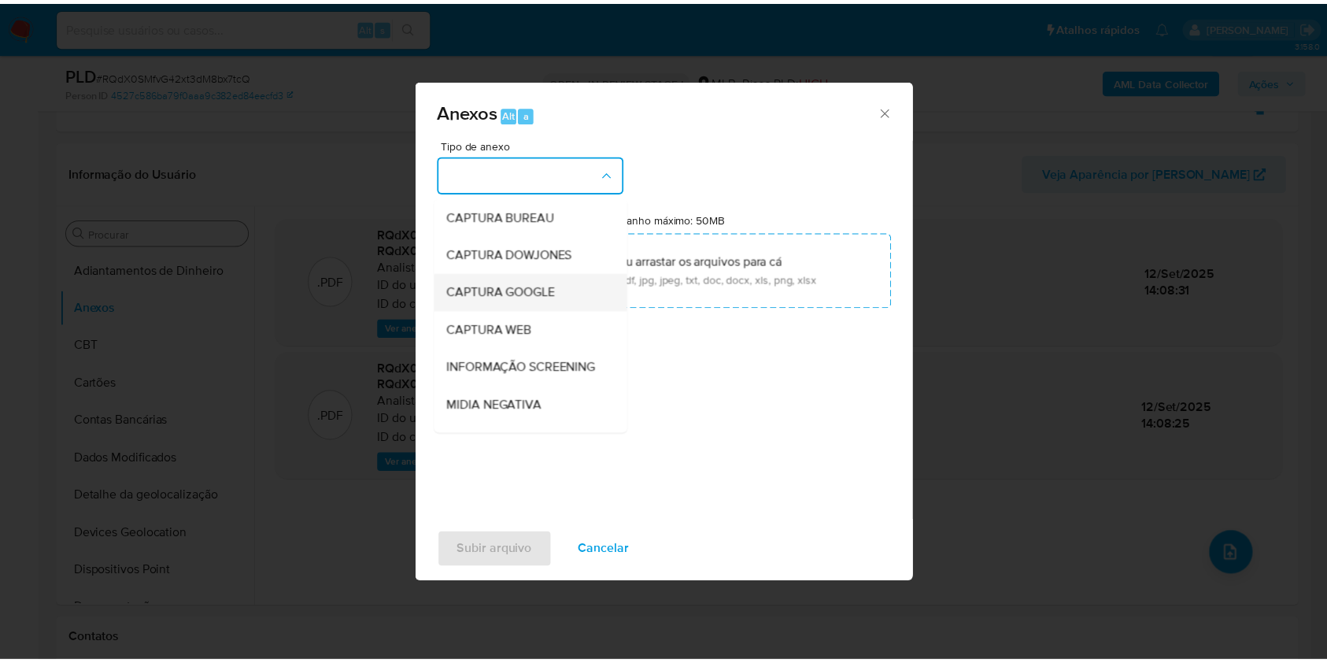
scroll to position [242, 0]
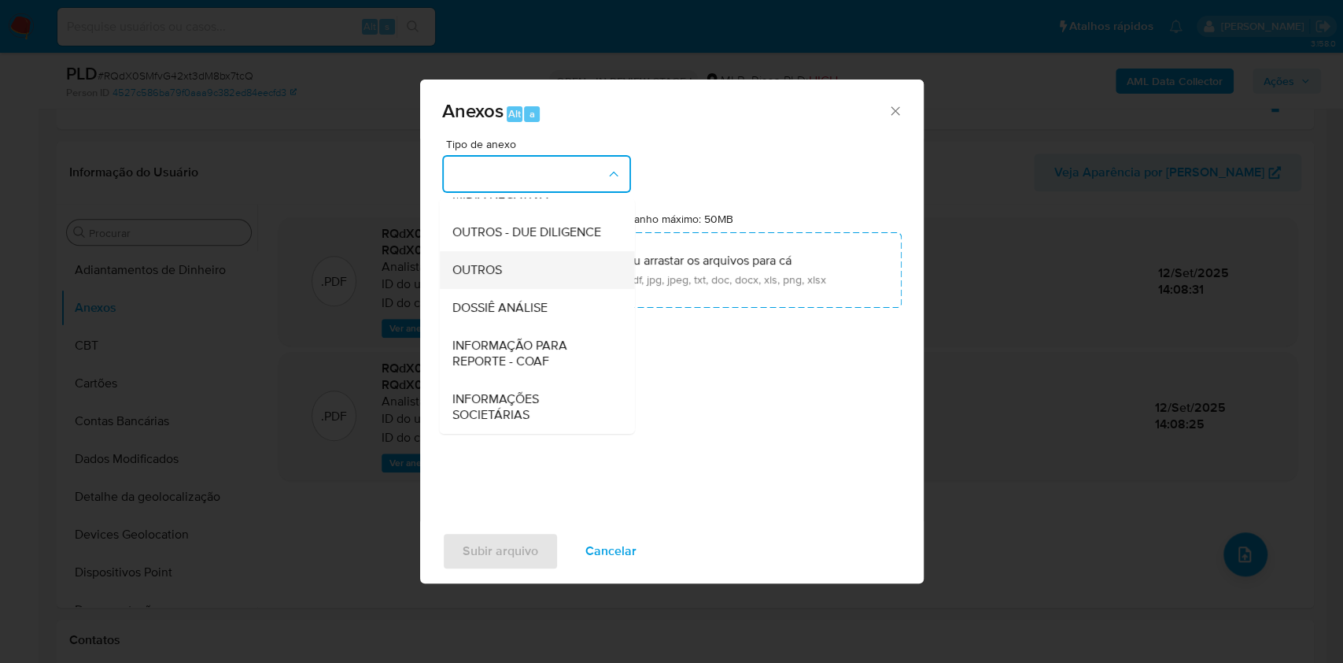
click at [517, 255] on div "OUTROS" at bounding box center [532, 270] width 161 height 38
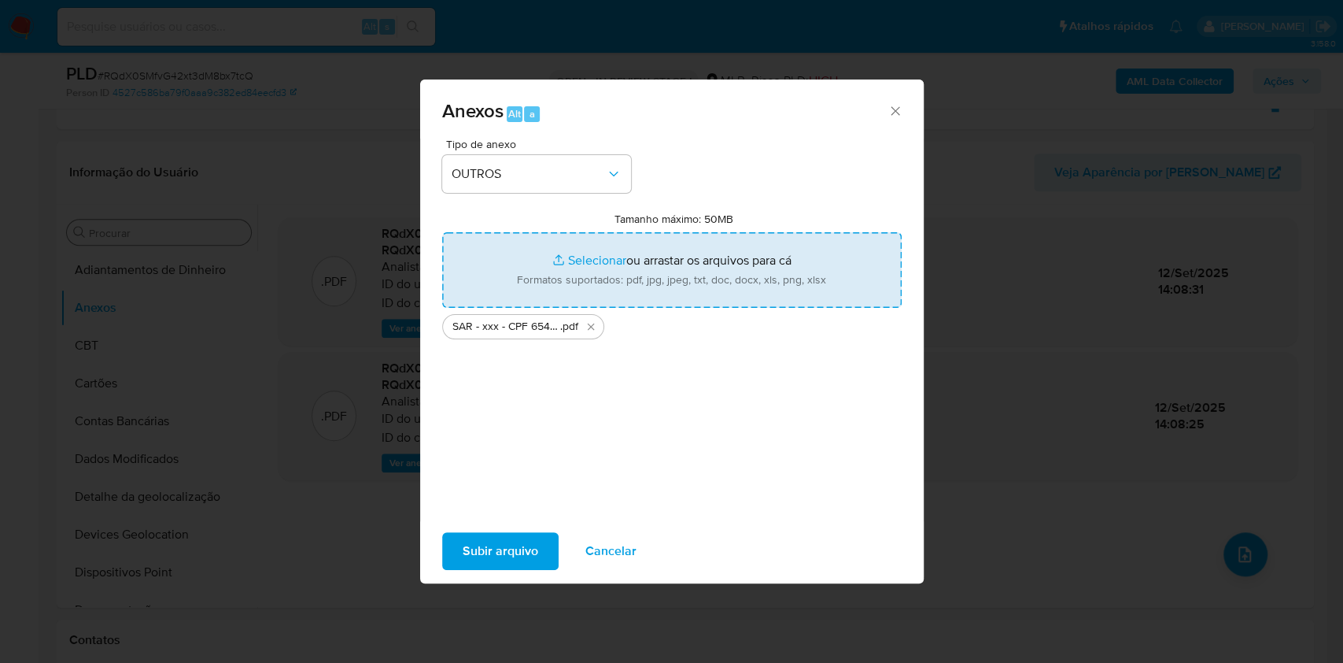
type input "C:\fakepath\Mulan 135277997_2025_09_12_07_25_40.xlsx"
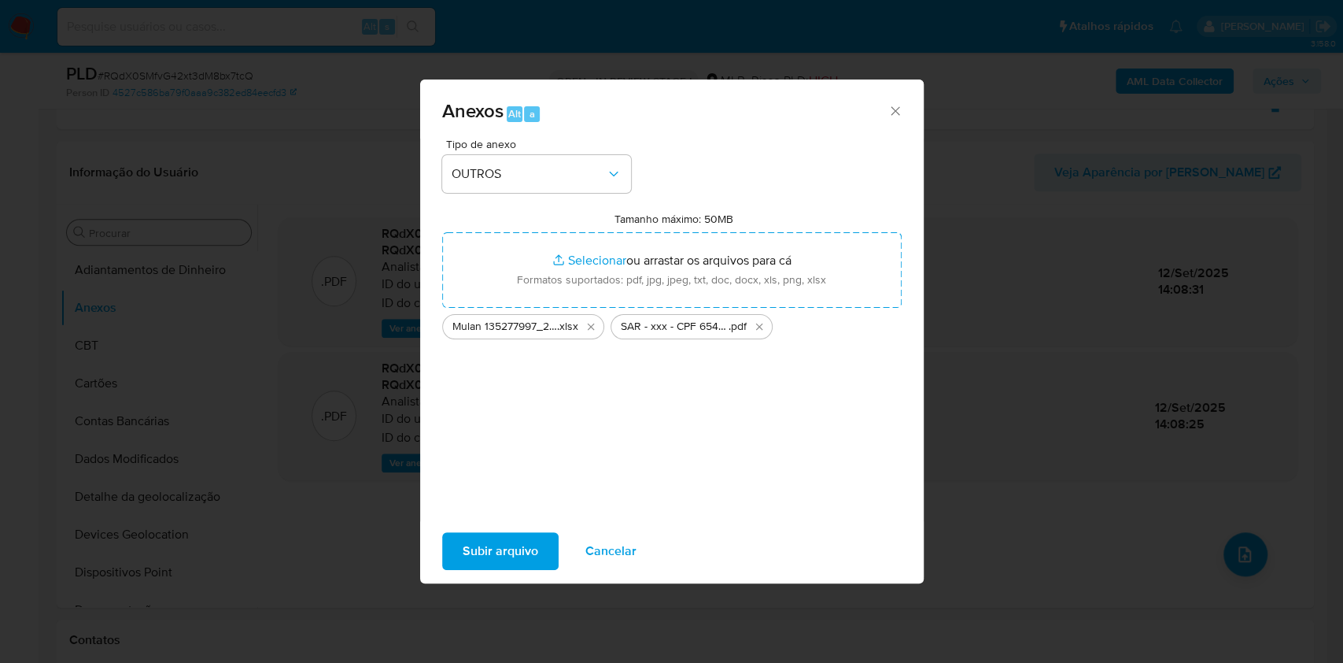
click at [478, 545] on span "Subir arquivo" at bounding box center [501, 551] width 76 height 35
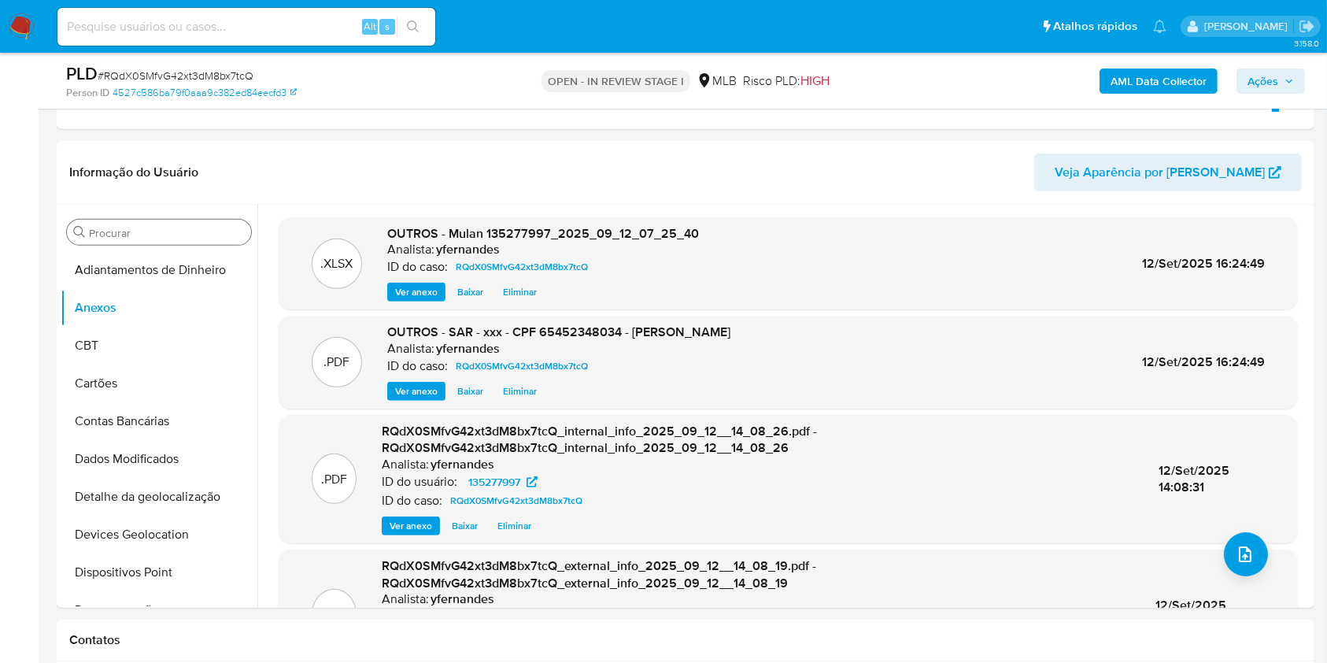
click at [1291, 70] on span "Ações" at bounding box center [1270, 81] width 46 height 22
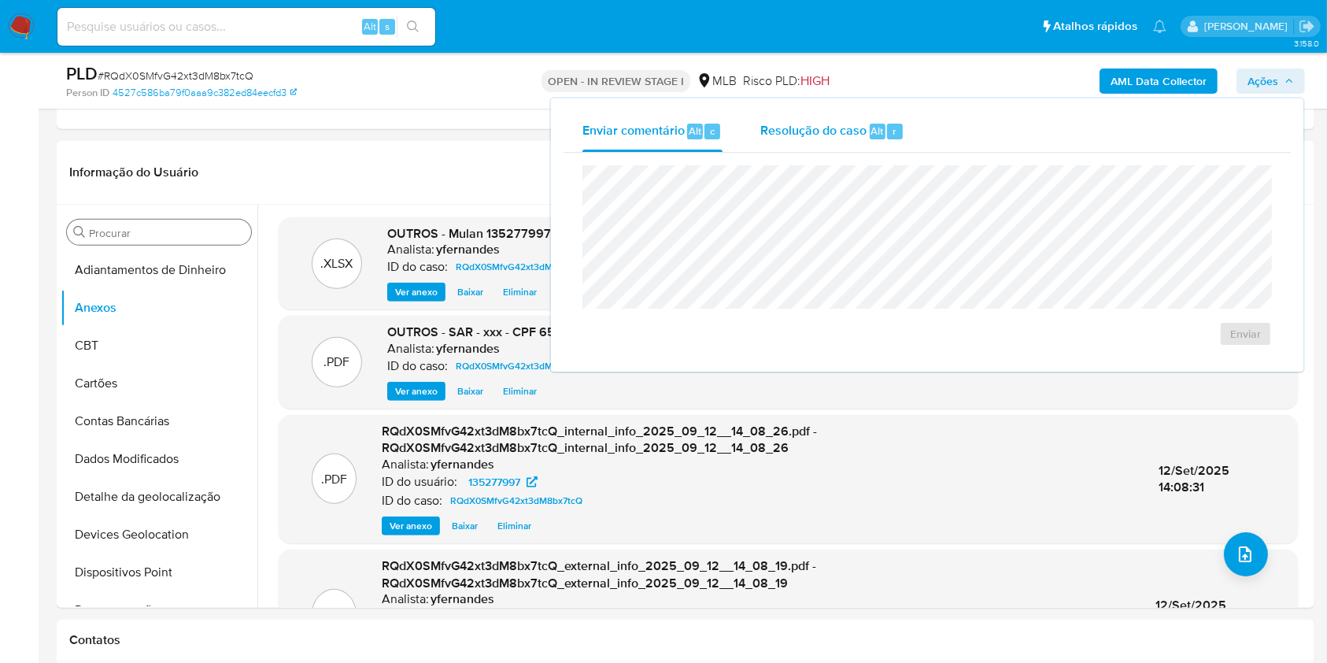
click at [919, 124] on button "Resolução do caso Alt r" at bounding box center [832, 131] width 182 height 41
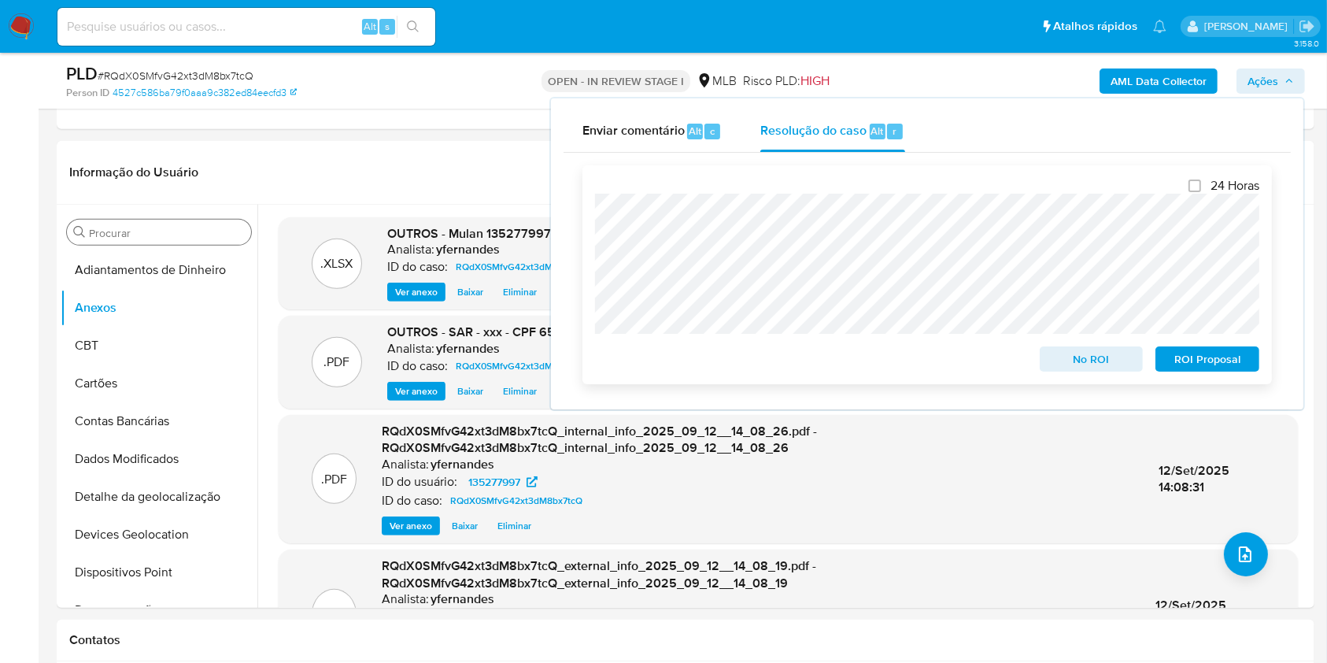
click at [1204, 362] on span "ROI Proposal" at bounding box center [1207, 359] width 82 height 22
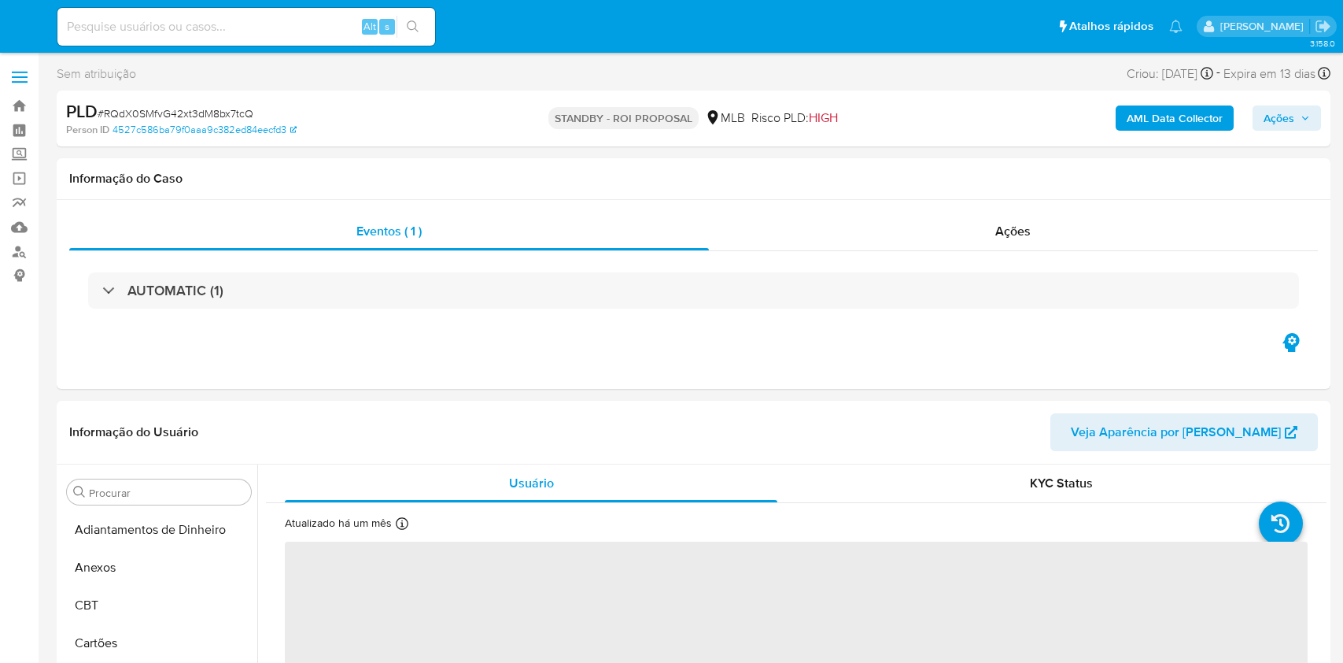
select select "10"
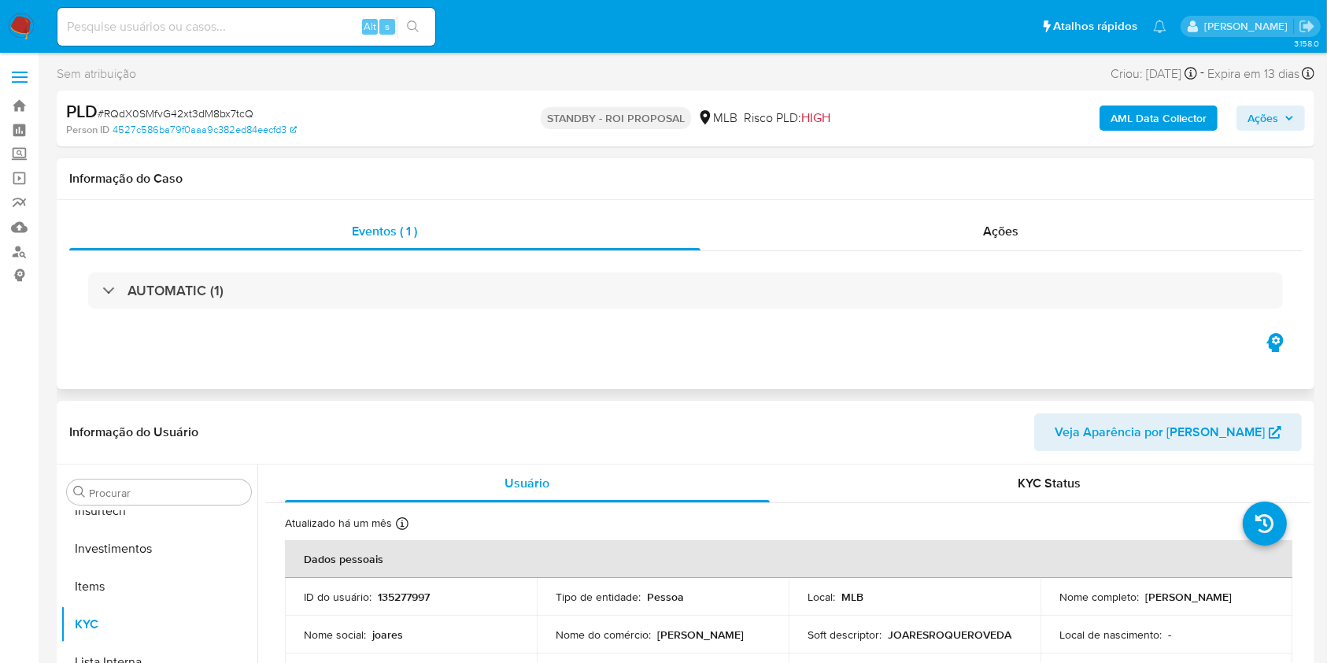
scroll to position [740, 0]
click at [857, 243] on div "Ações" at bounding box center [1000, 231] width 601 height 38
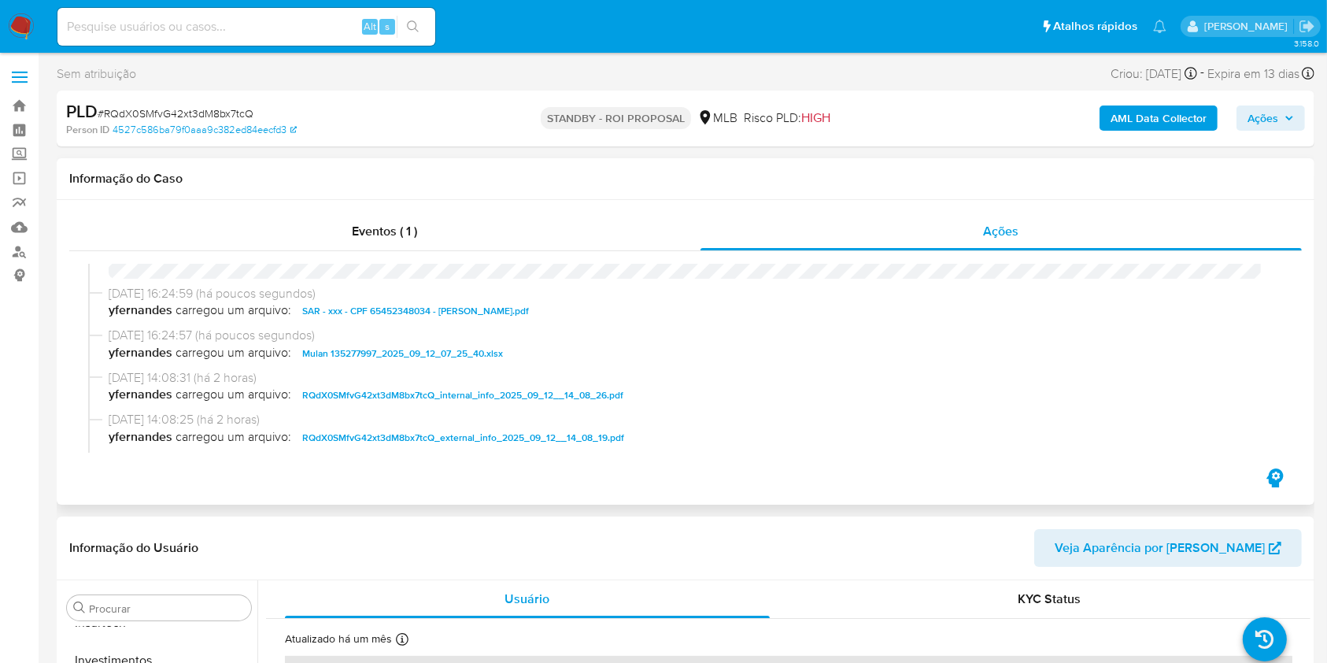
scroll to position [0, 0]
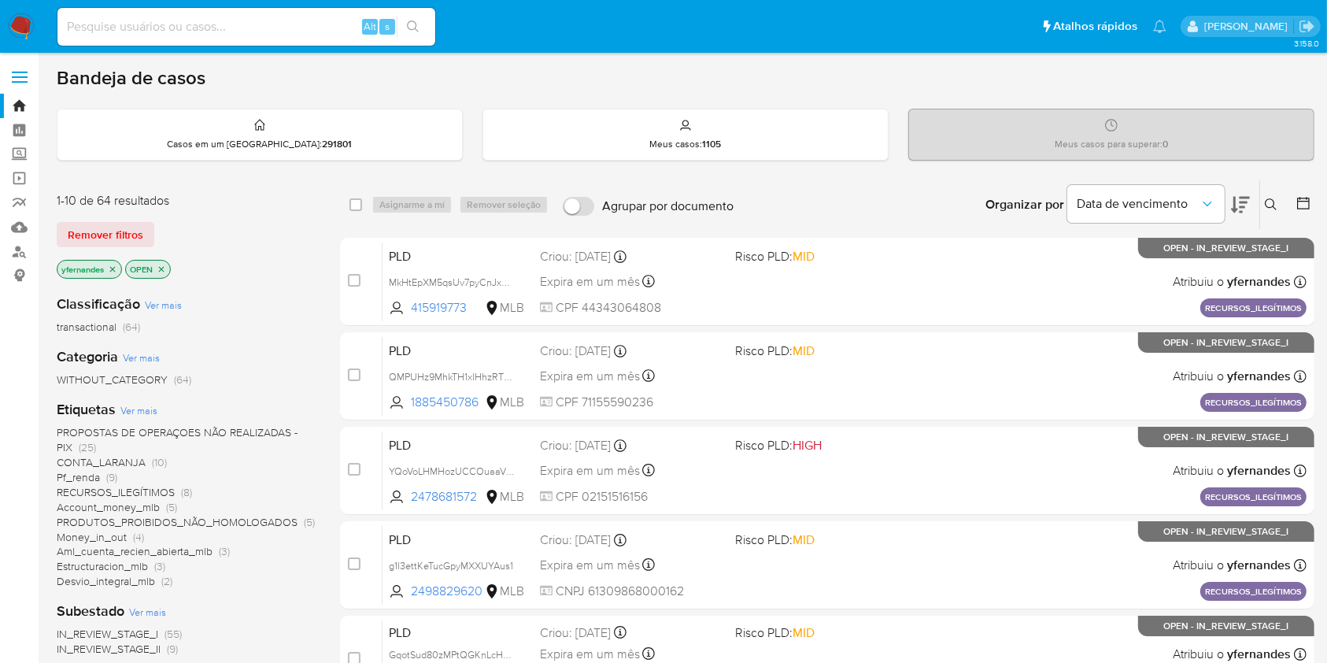
click at [20, 17] on img at bounding box center [21, 26] width 27 height 27
click at [18, 431] on aside "Bandeja Painel Screening Pesquisa em Listas Watchlist Ferramentas Operações em …" at bounding box center [19, 649] width 39 height 1299
click at [21, 22] on img at bounding box center [21, 26] width 27 height 27
click at [194, 173] on div "Bandeja de casos Casos em um prato : 291801 Meus casos : 1105 Meus casos para s…" at bounding box center [685, 649] width 1257 height 1166
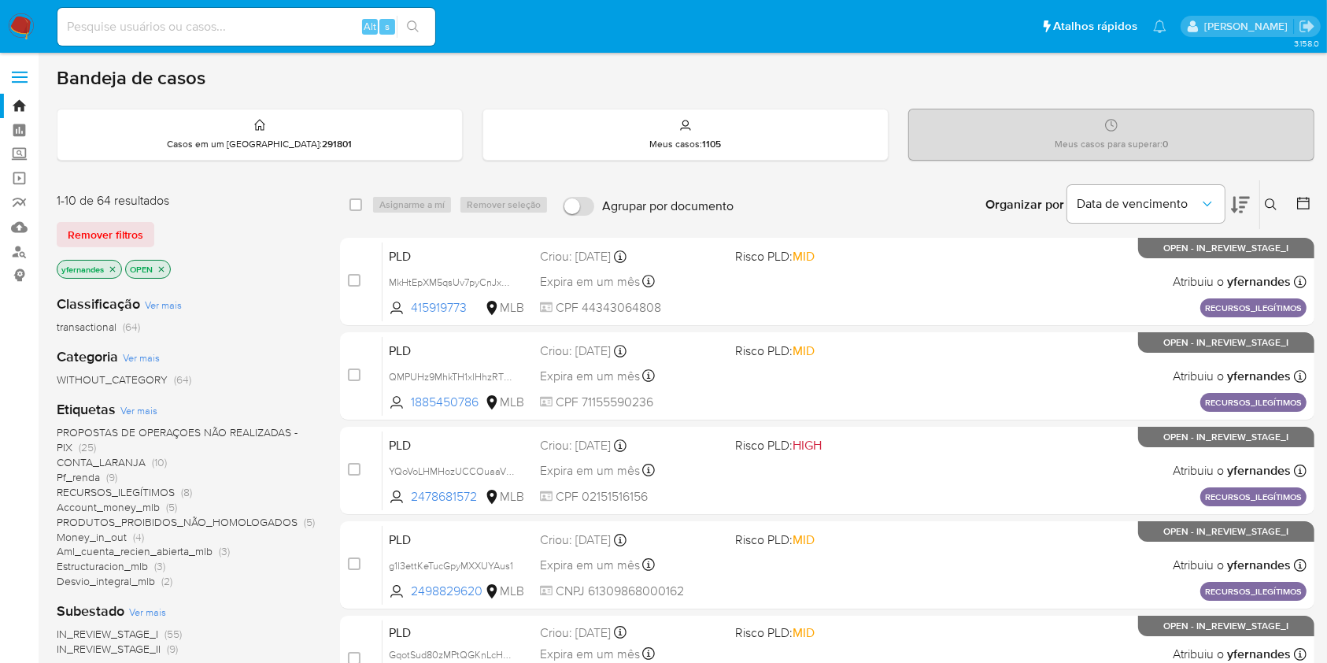
click at [1232, 208] on icon at bounding box center [1240, 205] width 19 height 17
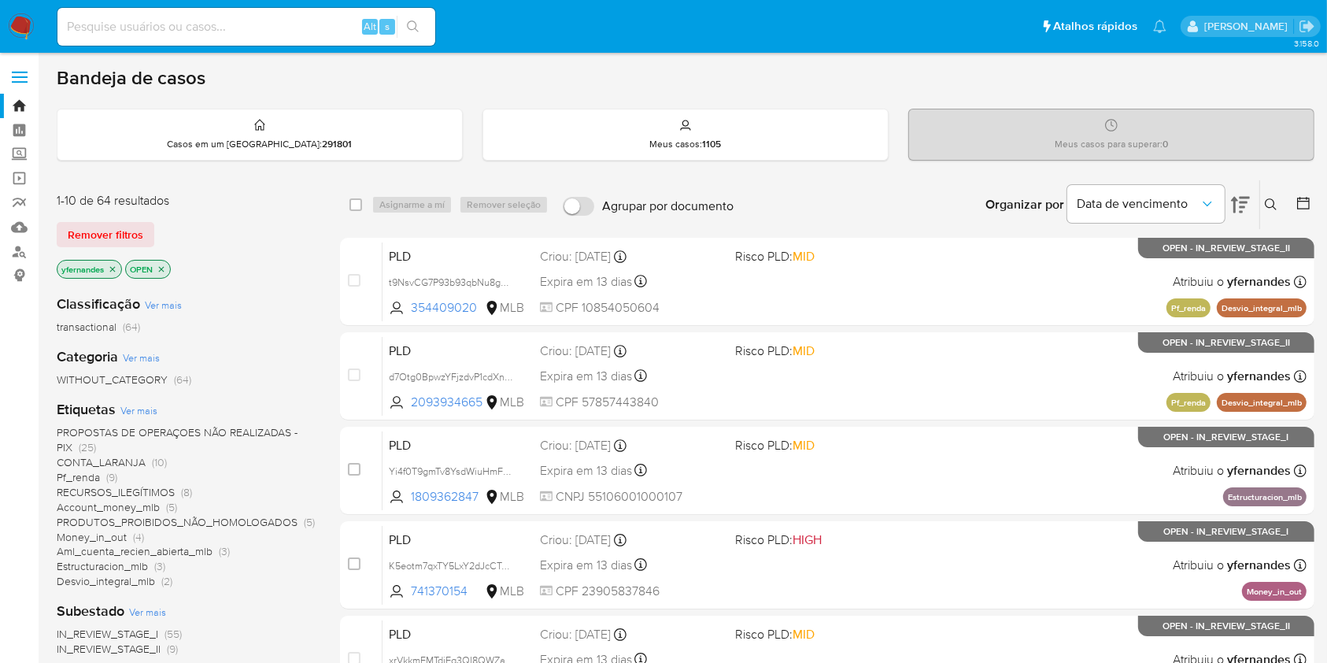
click at [1240, 195] on icon at bounding box center [1240, 204] width 19 height 19
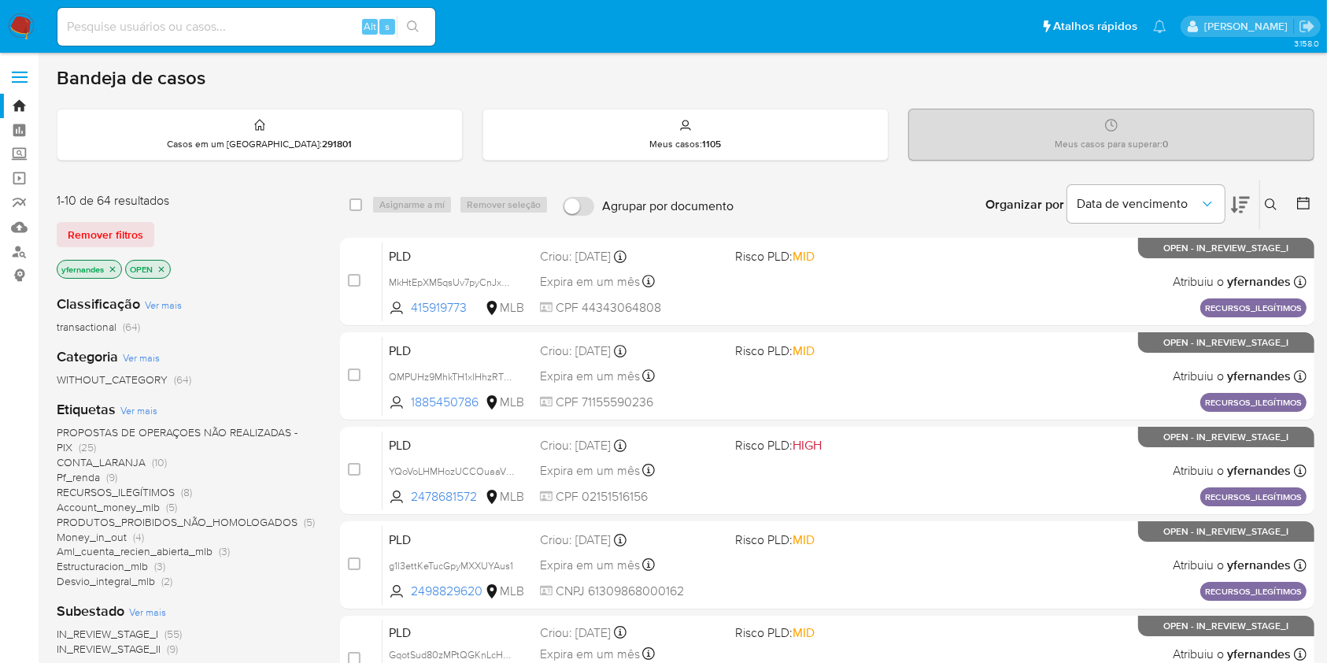
click at [1238, 201] on icon at bounding box center [1240, 204] width 19 height 19
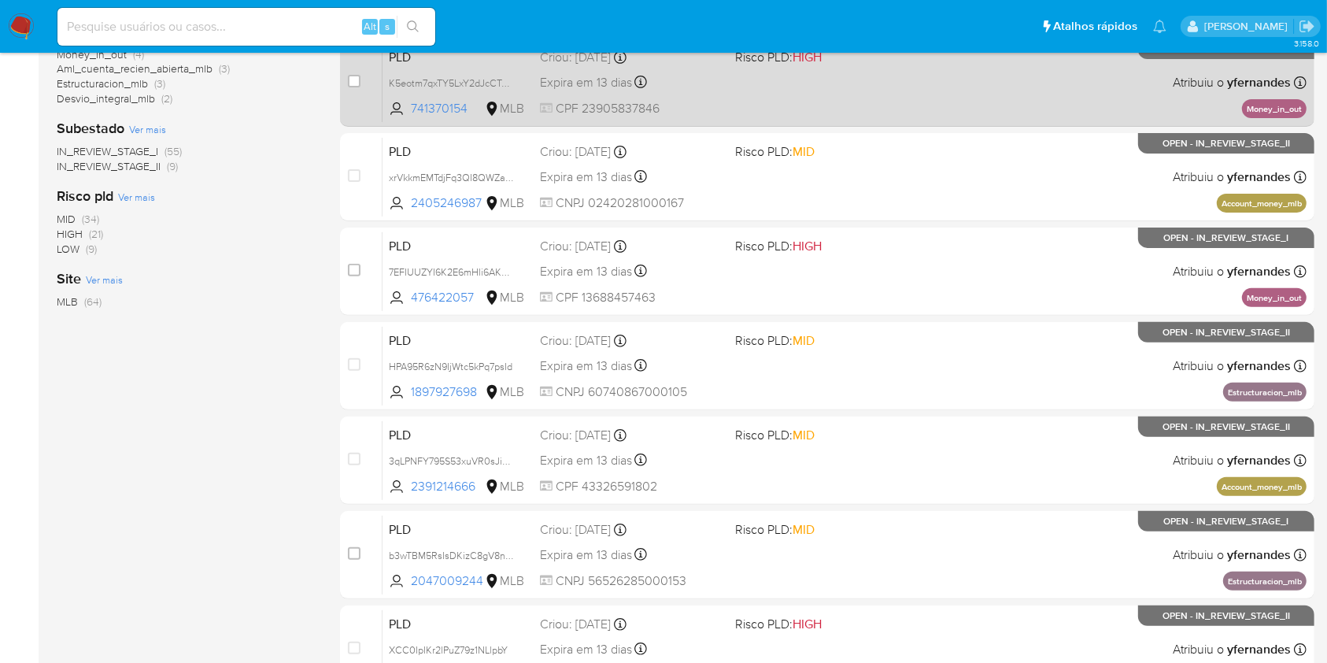
scroll to position [636, 0]
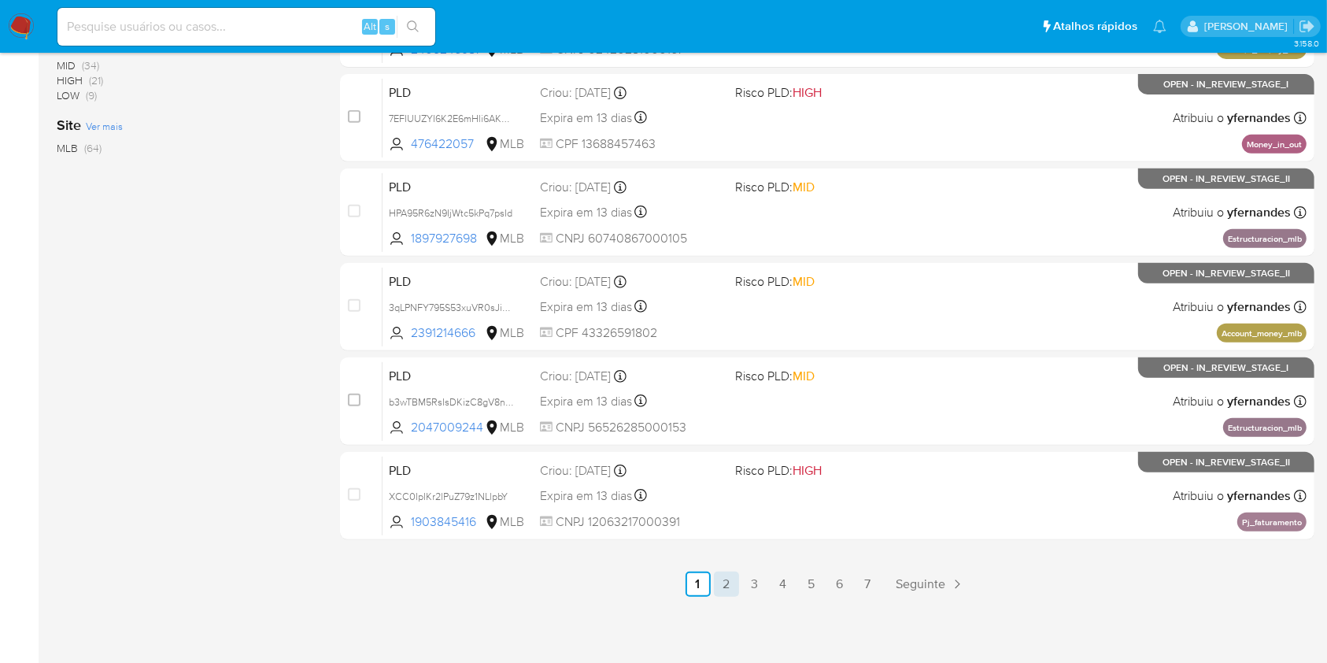
click at [722, 580] on link "2" at bounding box center [726, 583] width 25 height 25
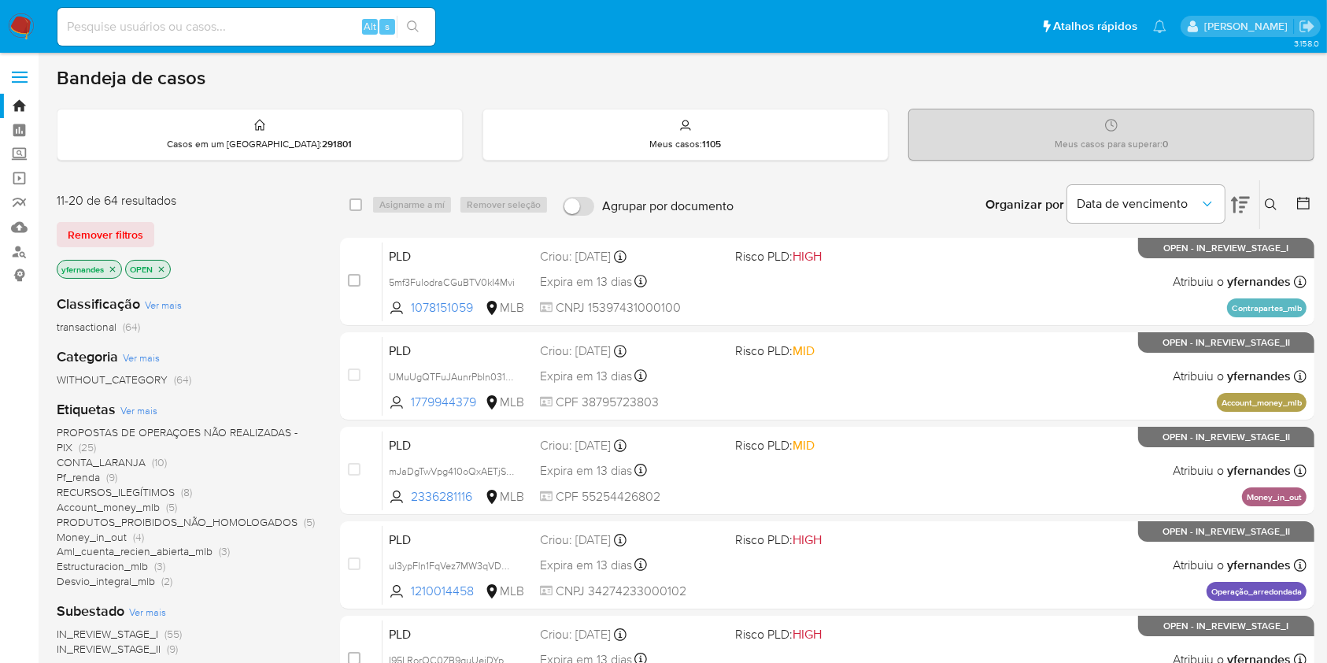
scroll to position [636, 0]
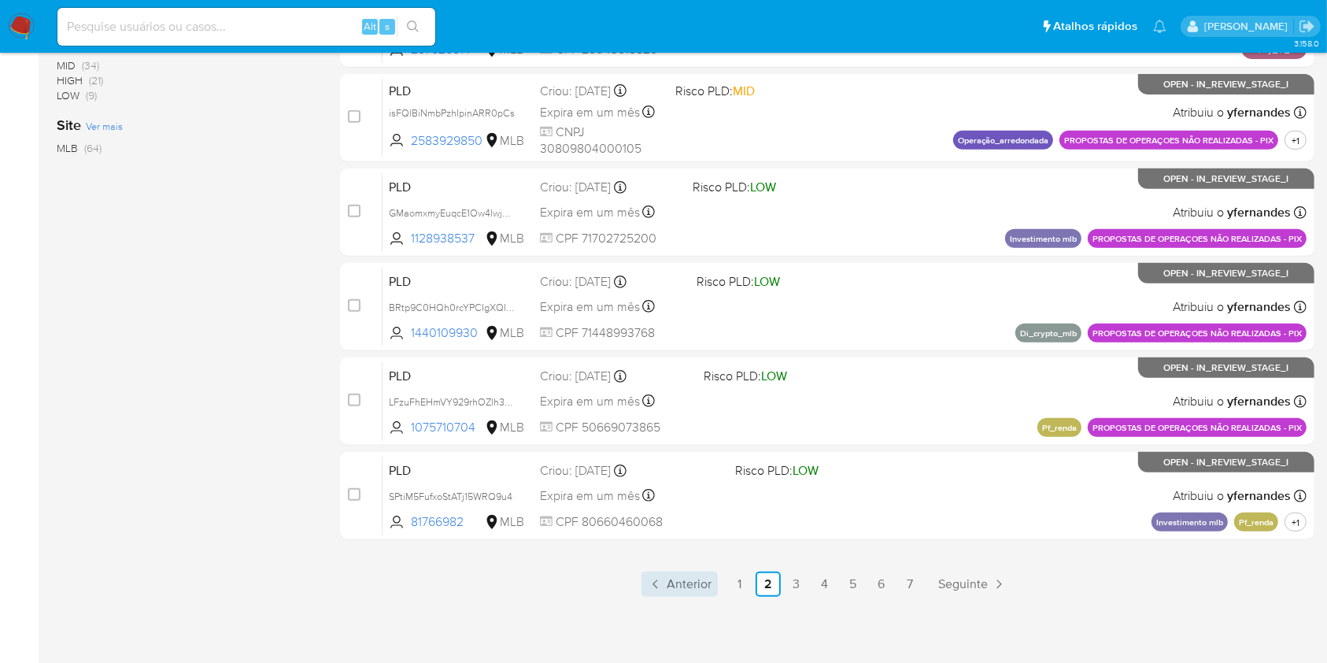
click at [696, 582] on span "Anterior" at bounding box center [689, 584] width 45 height 13
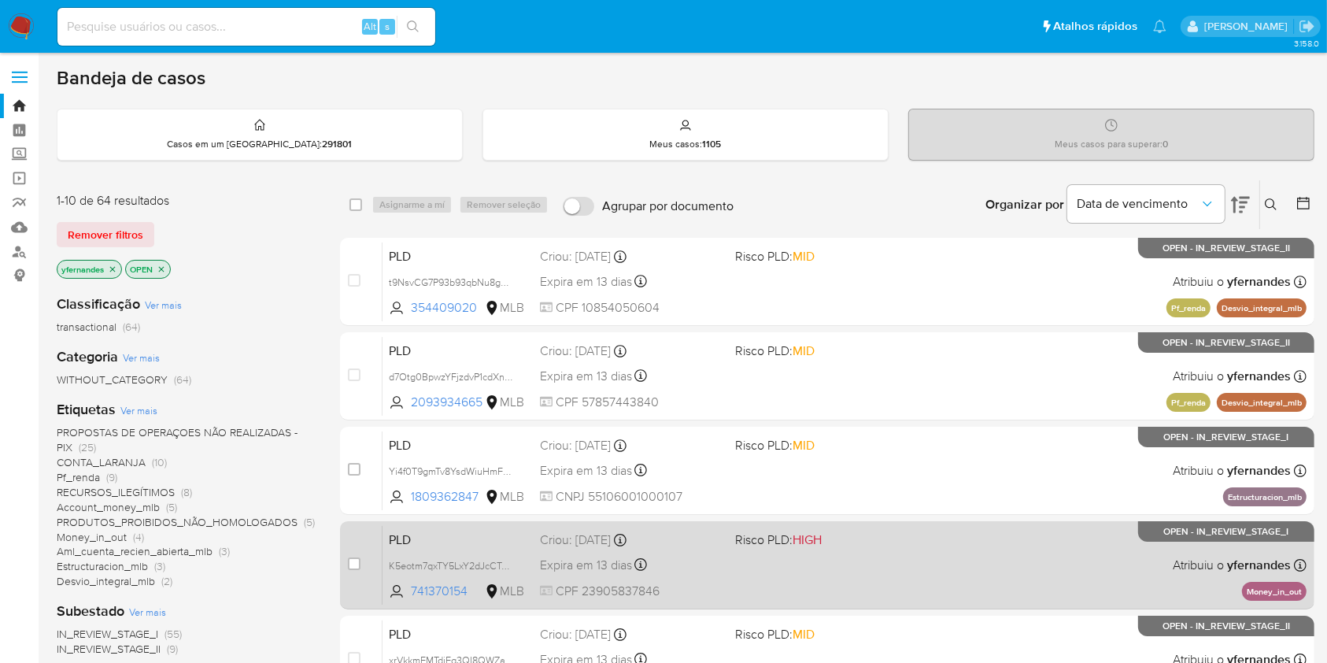
scroll to position [636, 0]
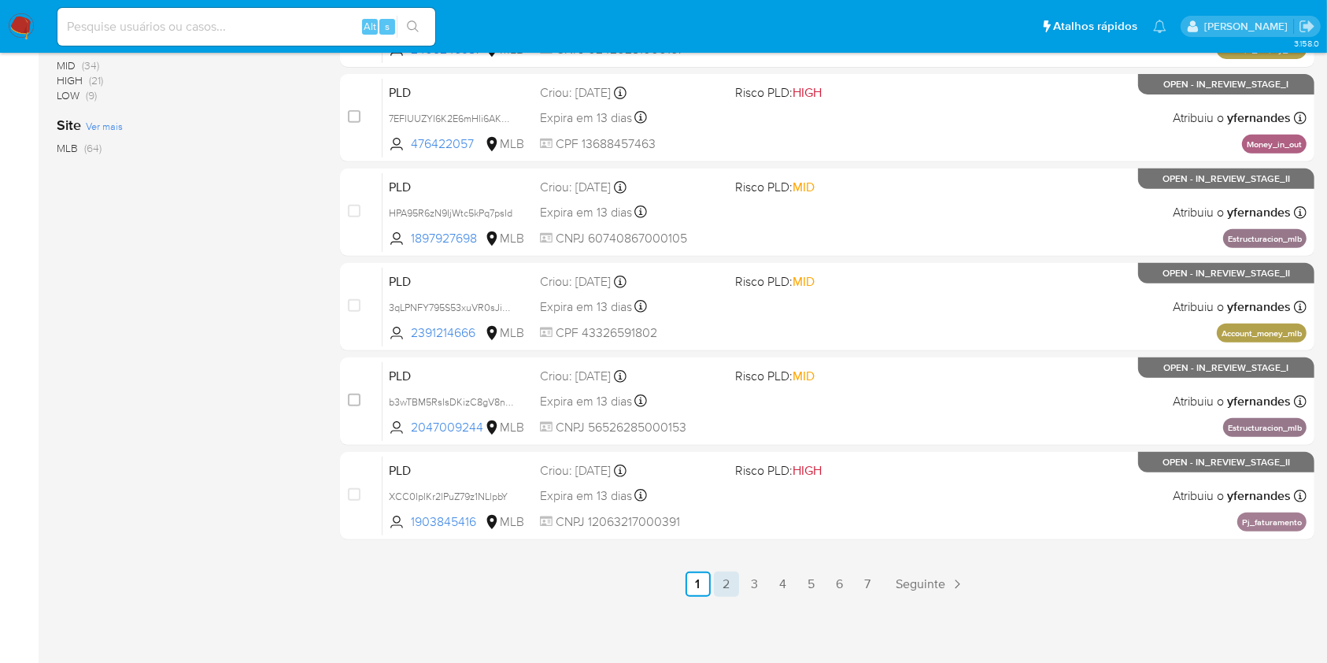
click at [726, 583] on link "2" at bounding box center [726, 583] width 25 height 25
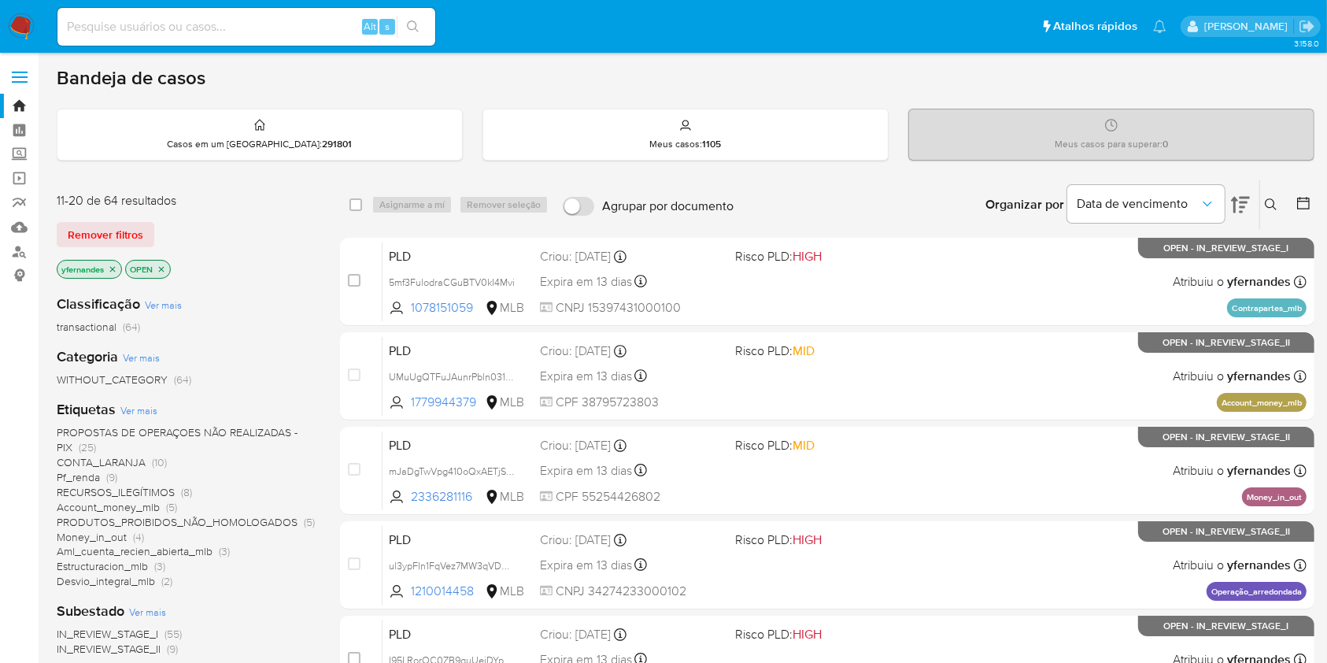
click at [22, 35] on img at bounding box center [21, 26] width 27 height 27
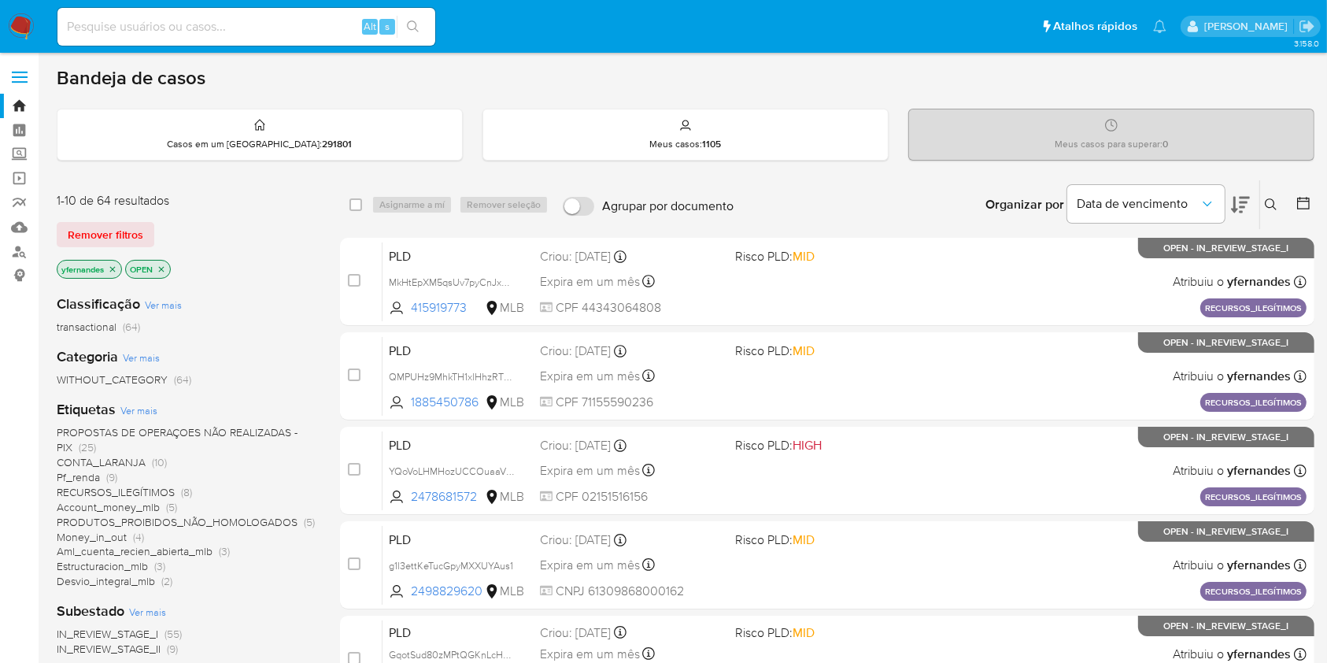
click at [20, 30] on img at bounding box center [21, 26] width 27 height 27
click at [28, 26] on img at bounding box center [21, 26] width 27 height 27
click at [0, 17] on nav "Pausado Ver notificaciones Alt s Atalhos rápidos Presiona las siguientes teclas…" at bounding box center [663, 26] width 1327 height 53
click at [8, 20] on img at bounding box center [21, 26] width 27 height 27
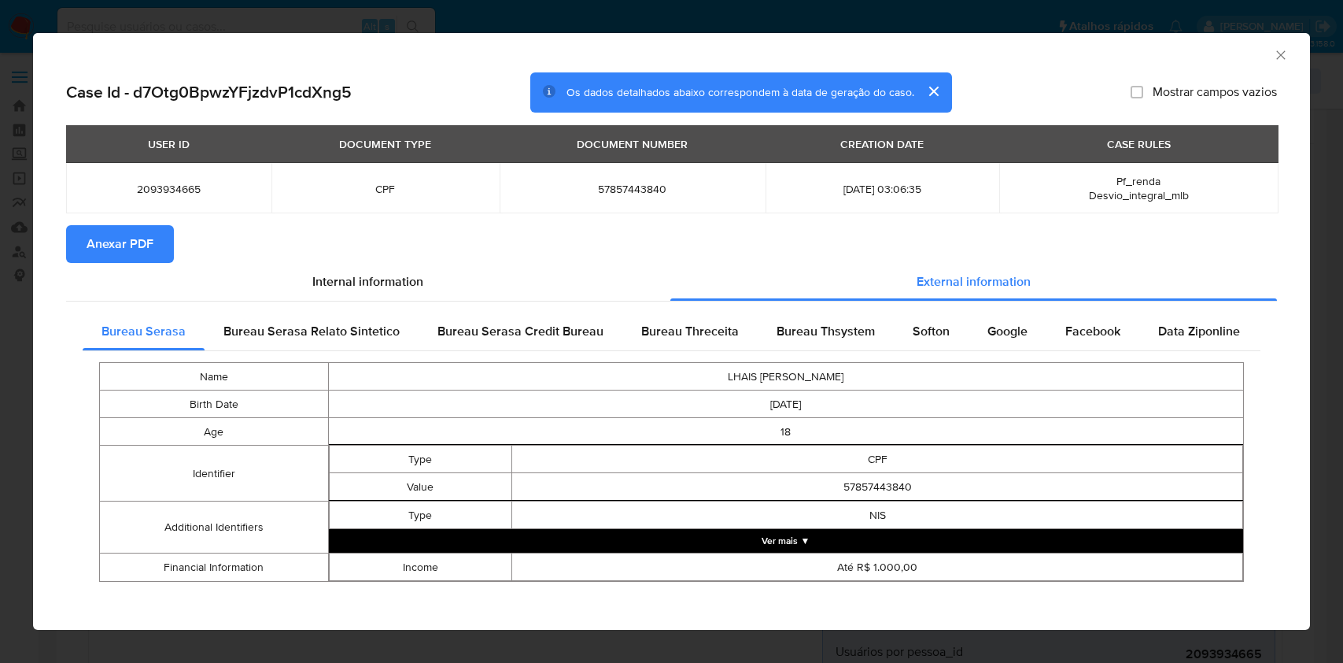
select select "10"
click at [0, 290] on div "AML Data Collector Case Id - d7Otg0BpwzYFjzdvP1cdXng5 Os dados detalhados abaix…" at bounding box center [671, 331] width 1343 height 663
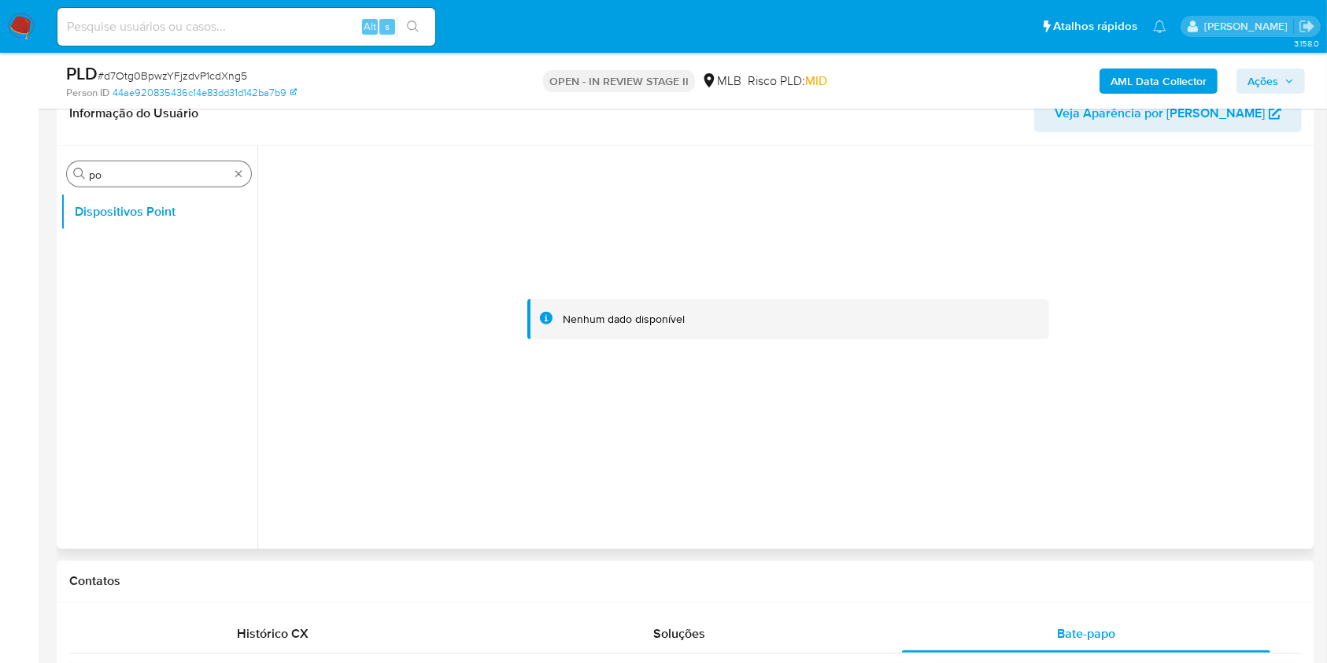
click at [236, 161] on div "Procurar po" at bounding box center [159, 173] width 184 height 25
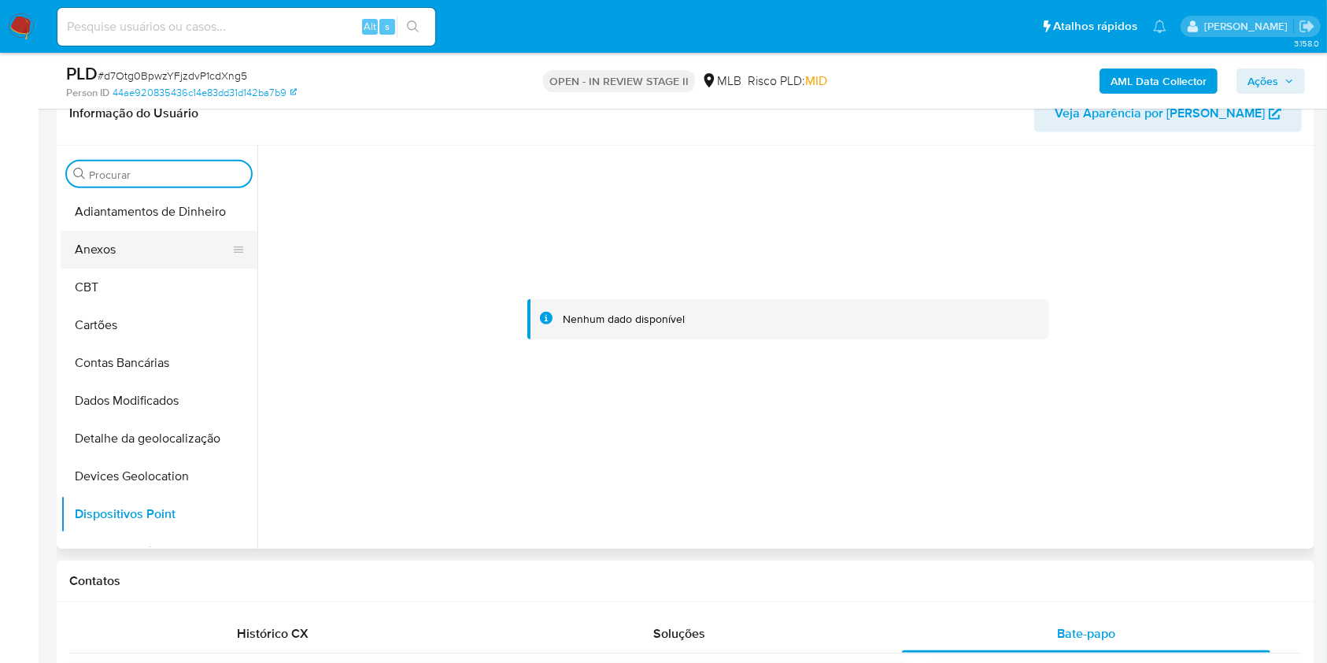
click at [189, 243] on button "Anexos" at bounding box center [153, 250] width 184 height 38
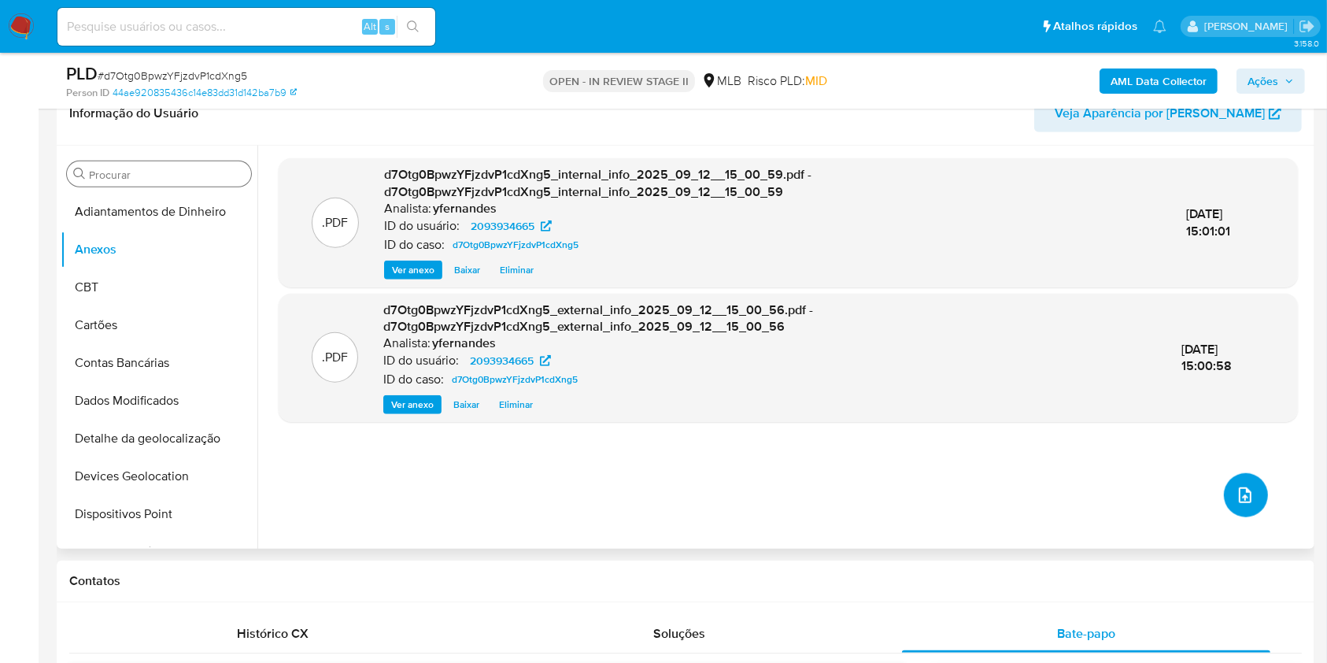
click at [1235, 512] on button "upload-file" at bounding box center [1246, 495] width 44 height 44
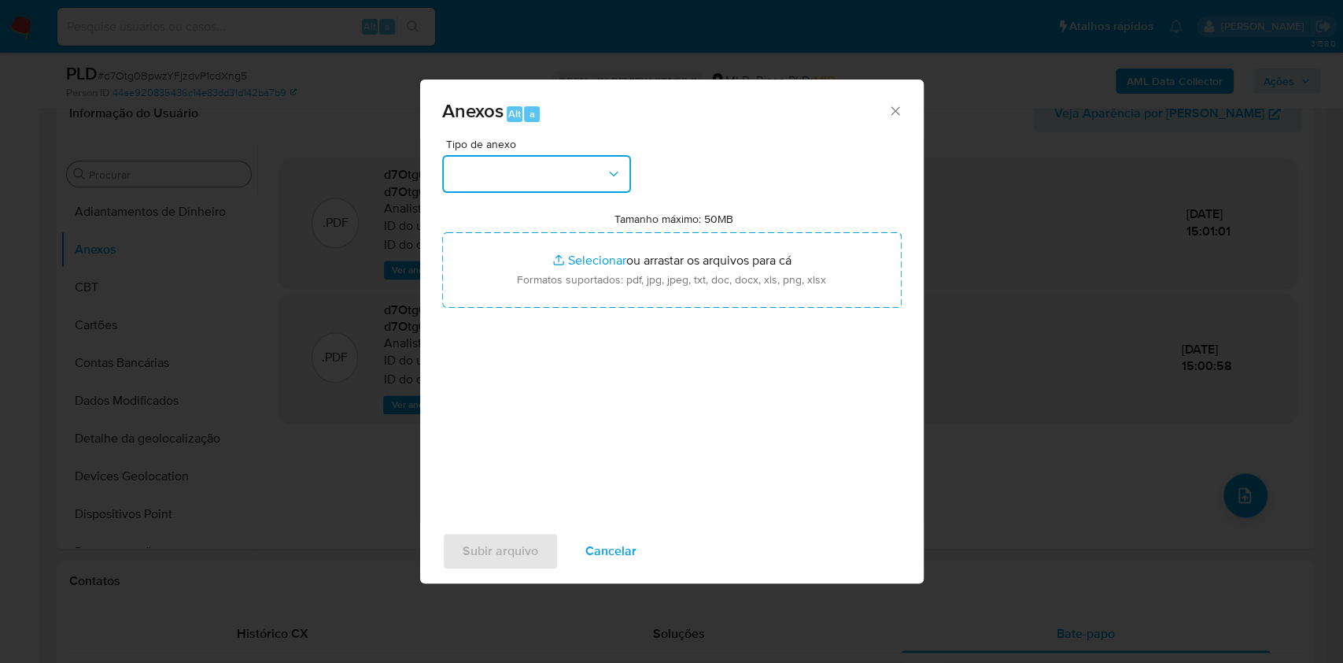
click at [541, 167] on button "button" at bounding box center [536, 174] width 189 height 38
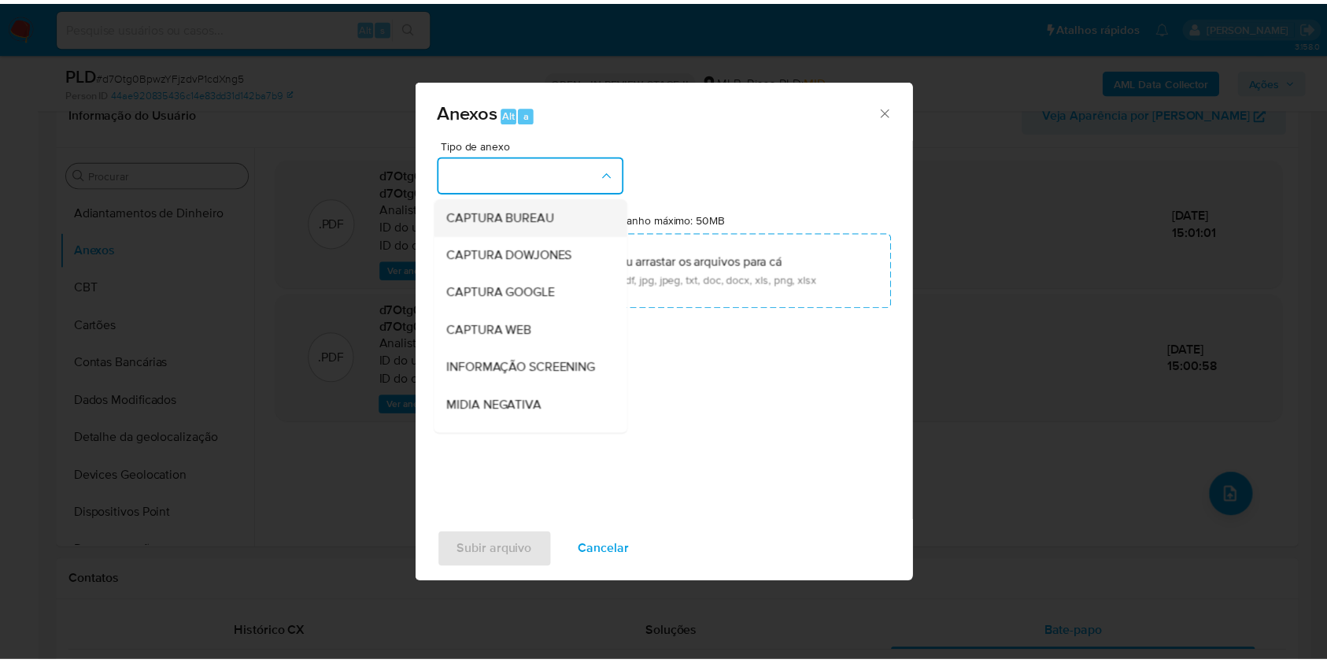
scroll to position [242, 0]
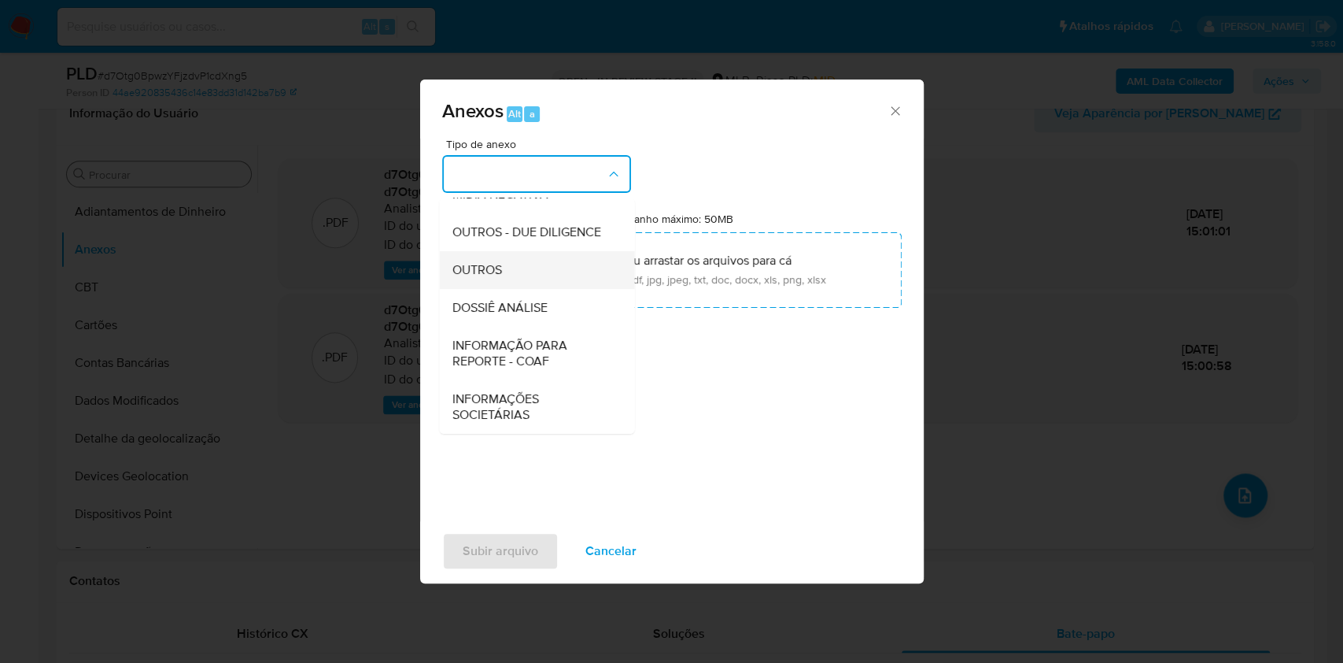
click at [529, 270] on div "OUTROS" at bounding box center [532, 270] width 161 height 38
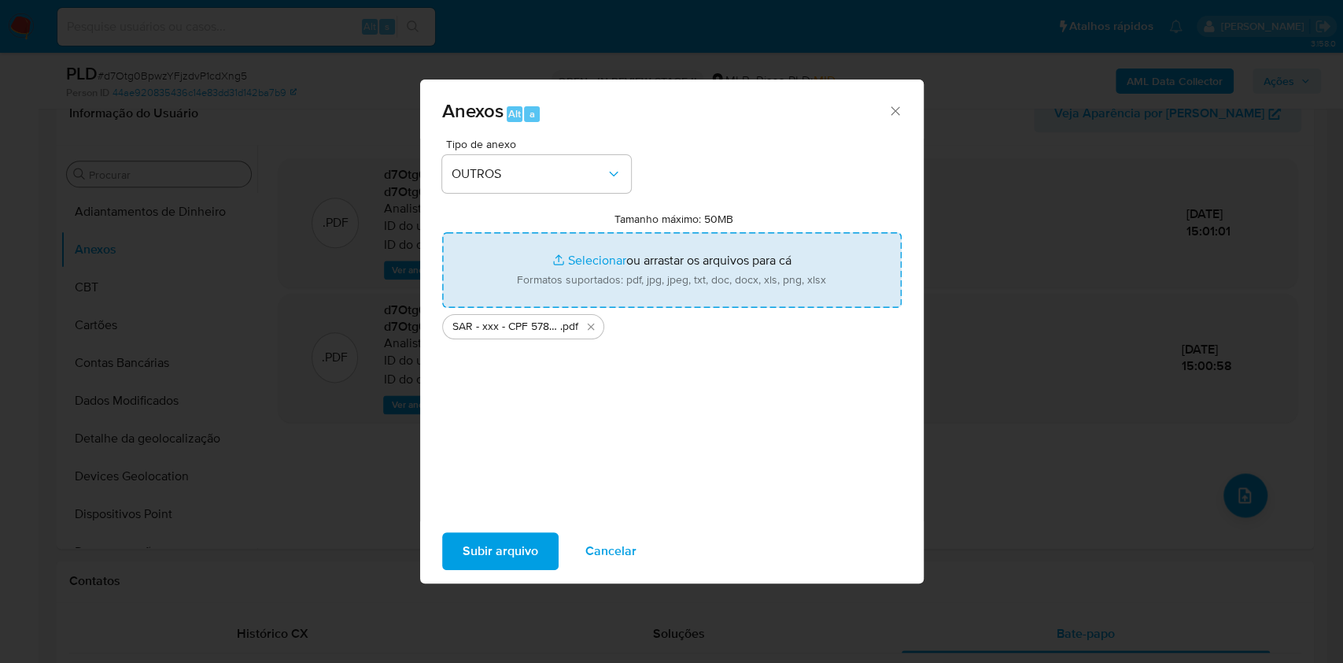
type input "C:\fakepath\Mulan 2093934665_2025_09_12_07_25_09.xlsx"
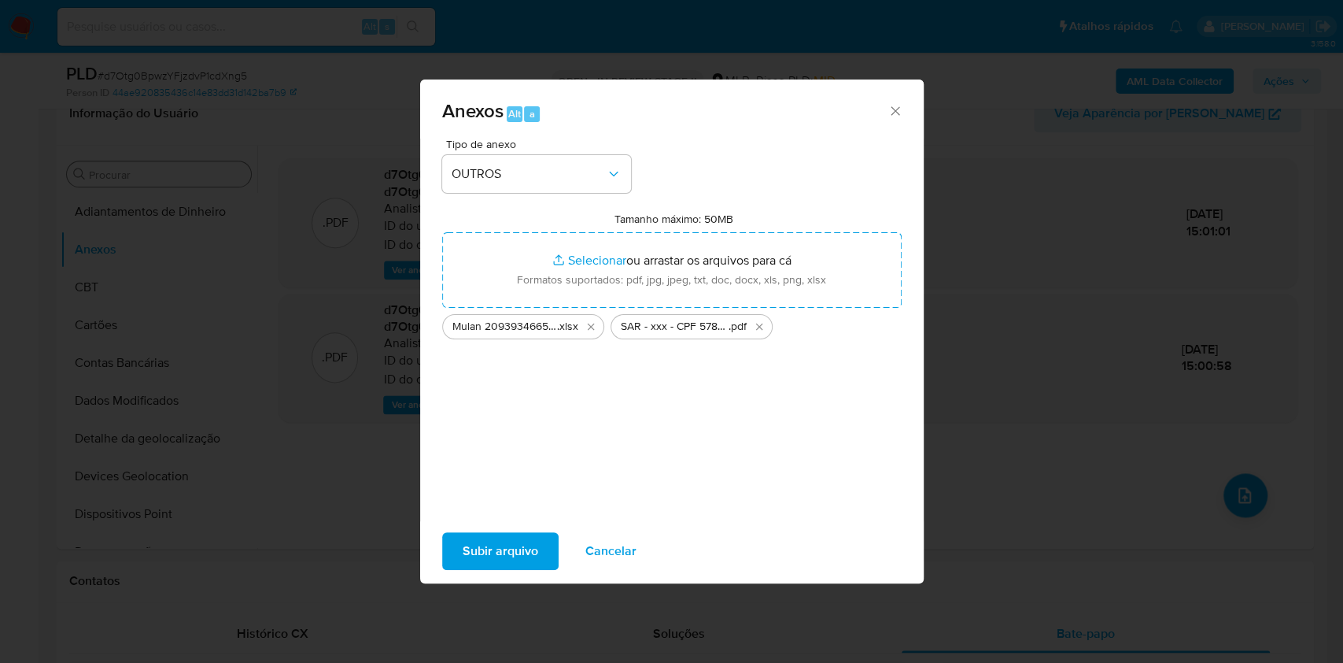
click at [497, 543] on span "Subir arquivo" at bounding box center [501, 551] width 76 height 35
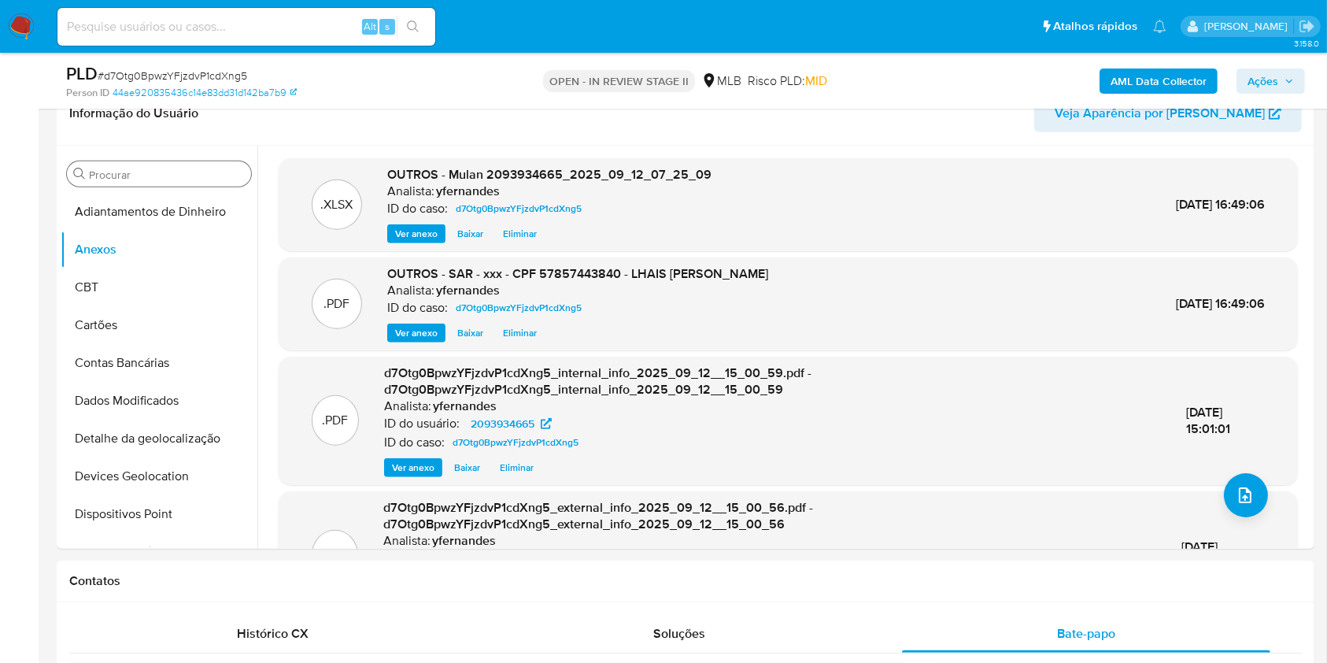
click at [1286, 89] on span "Ações" at bounding box center [1270, 81] width 46 height 22
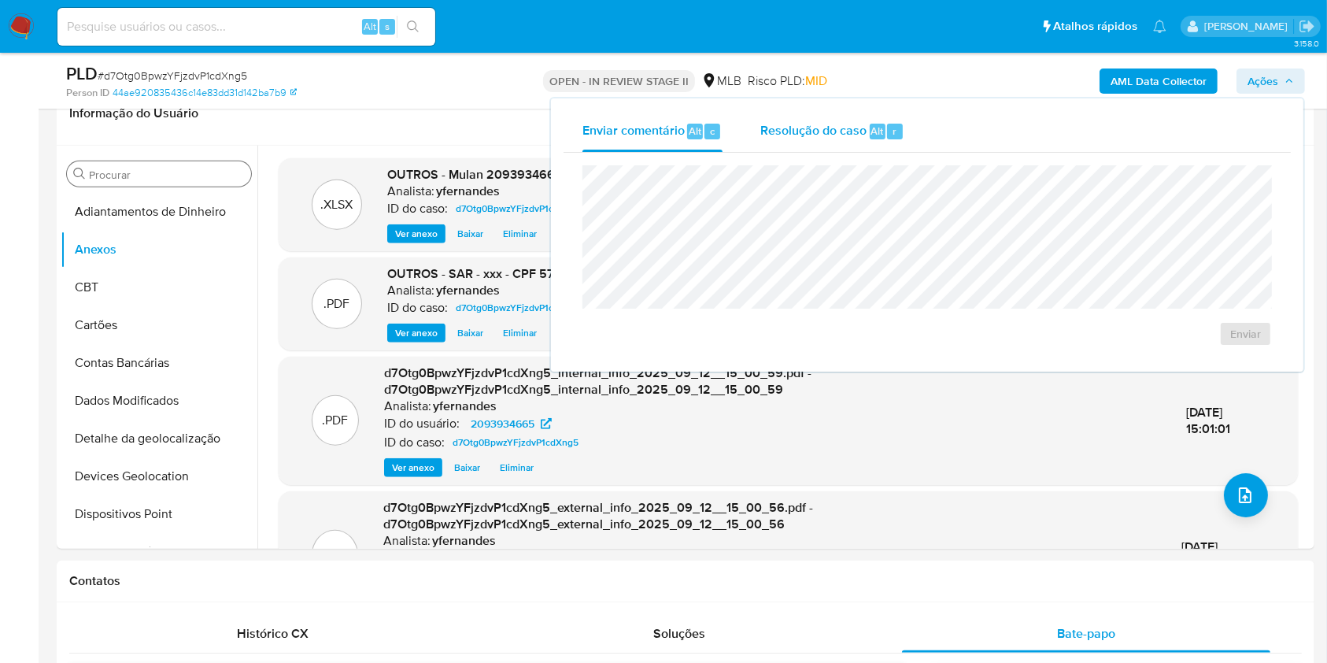
click at [872, 129] on span "Alt" at bounding box center [877, 131] width 13 height 15
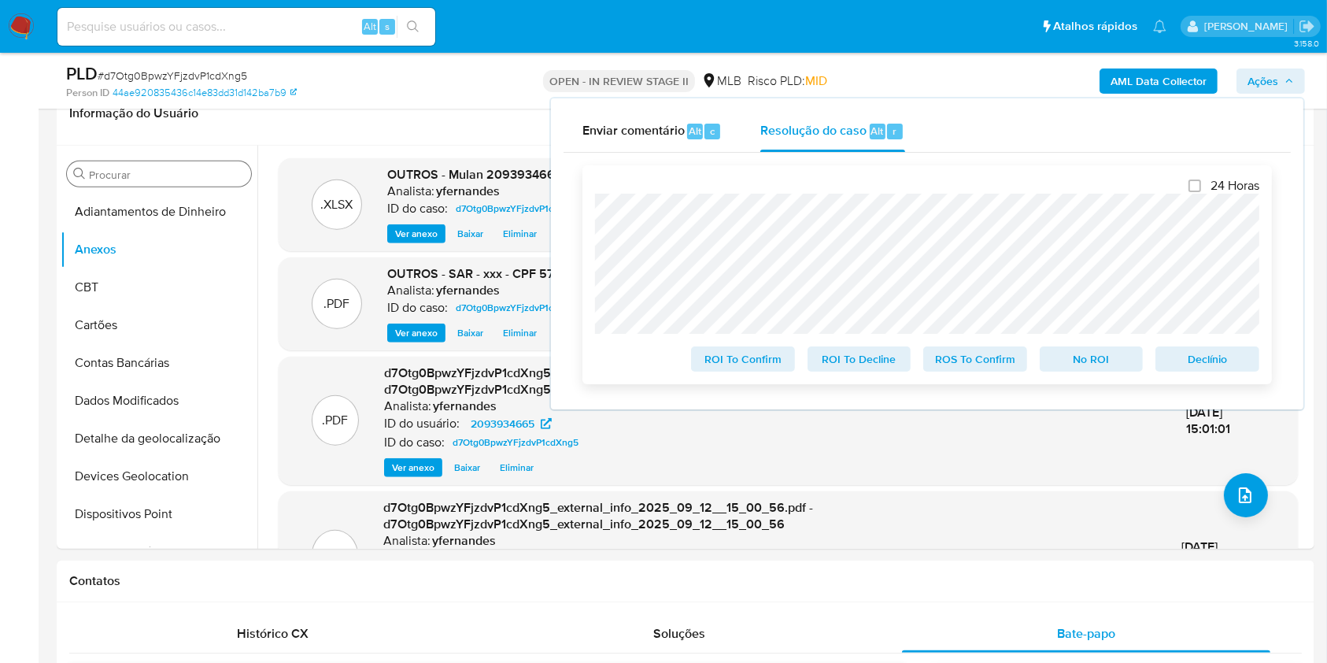
click at [976, 354] on span "ROS To Confirm" at bounding box center [975, 359] width 82 height 22
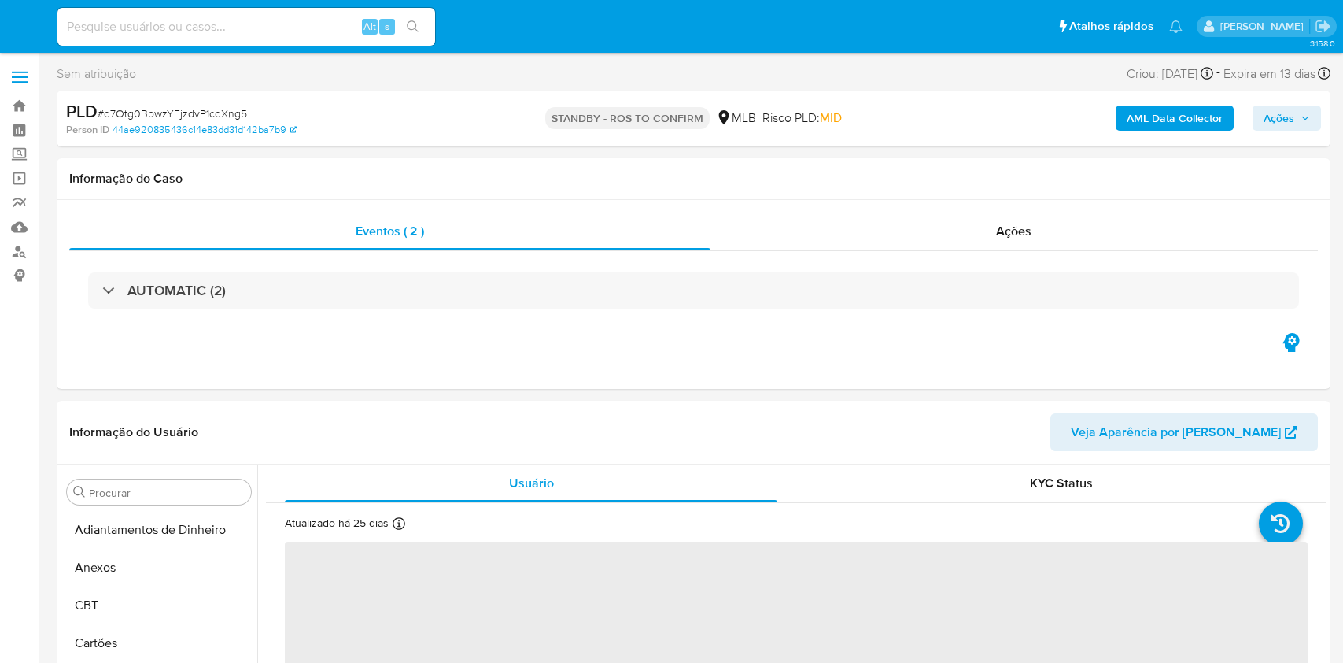
select select "10"
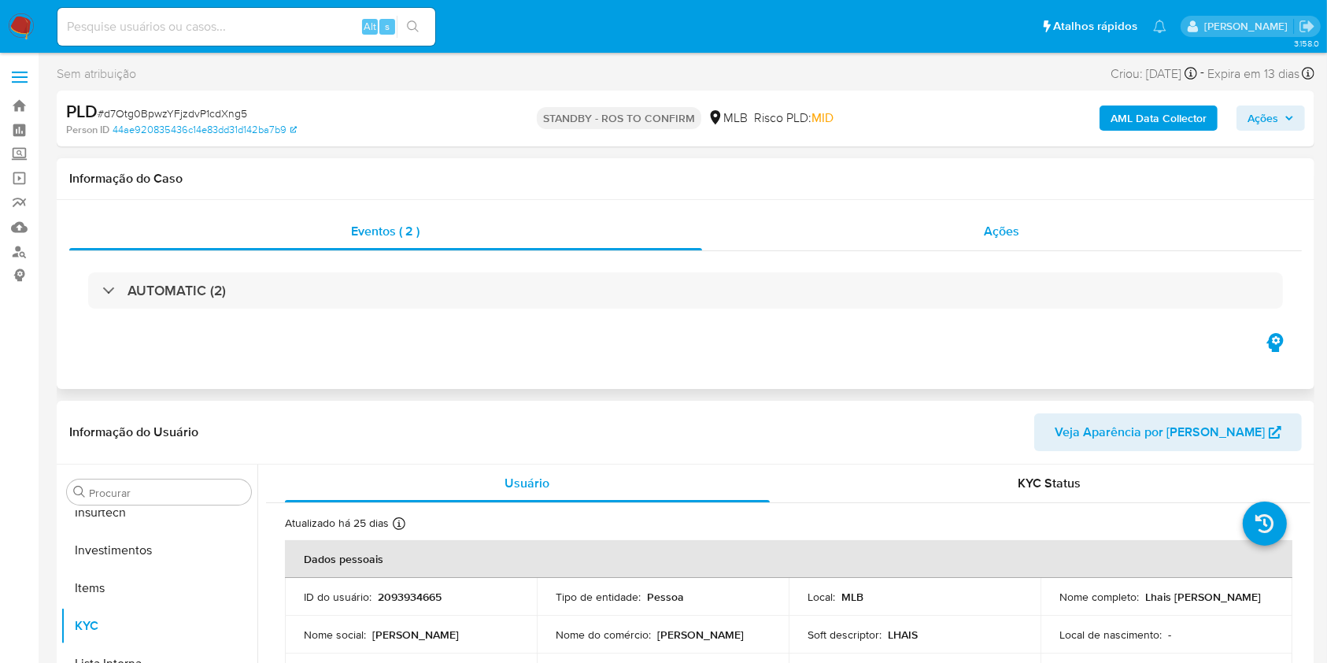
scroll to position [740, 0]
click at [861, 205] on div "Eventos ( 2 ) Ações AUTOMATIC (2)" at bounding box center [685, 294] width 1257 height 189
click at [866, 212] on div "Ações" at bounding box center [1002, 231] width 600 height 38
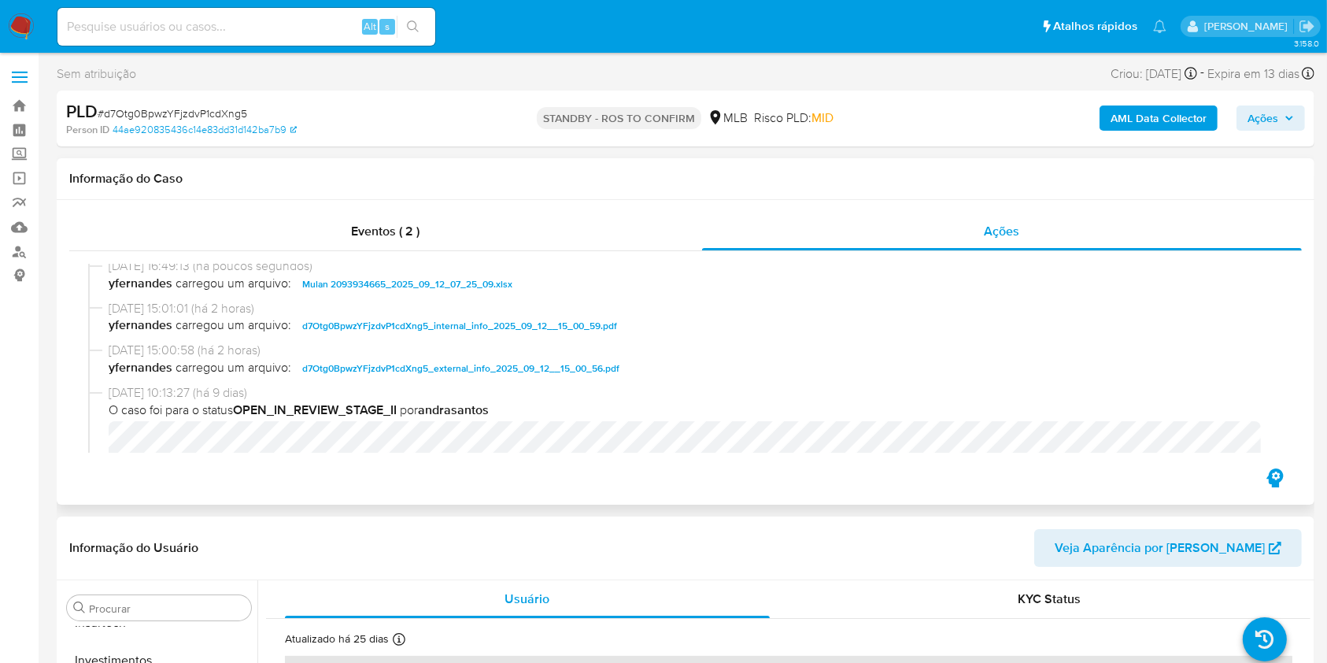
scroll to position [146, 0]
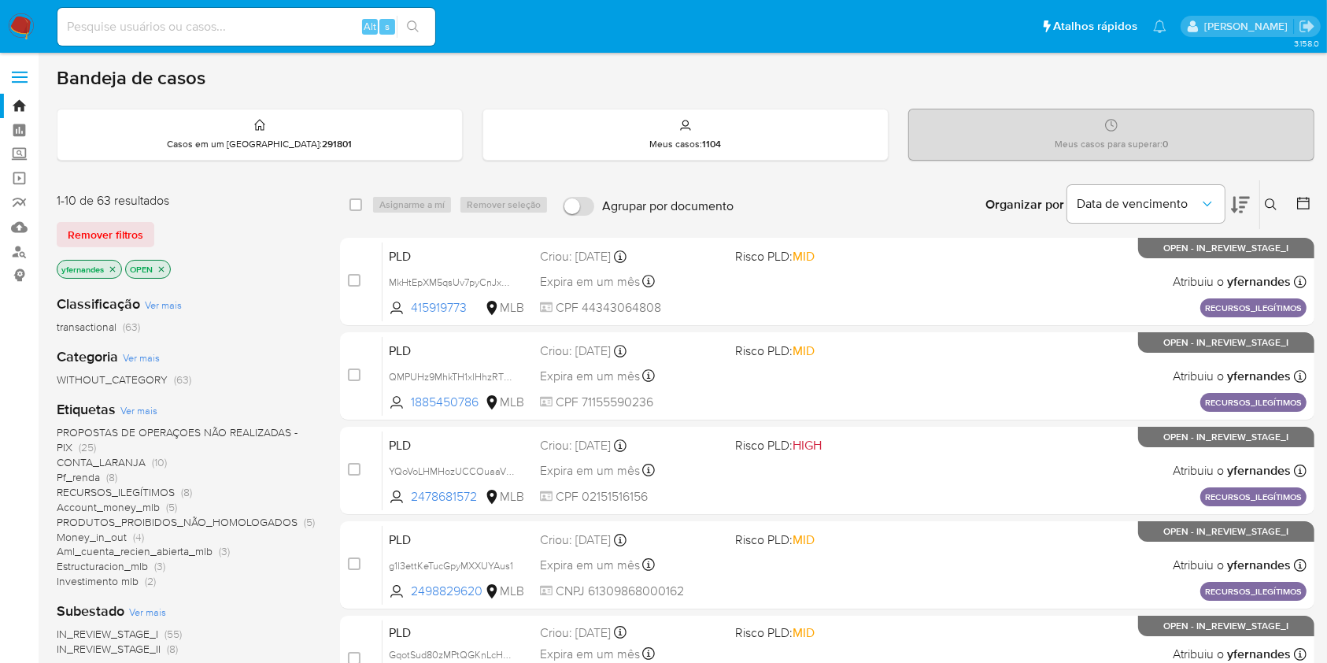
click at [1243, 208] on icon at bounding box center [1240, 204] width 19 height 19
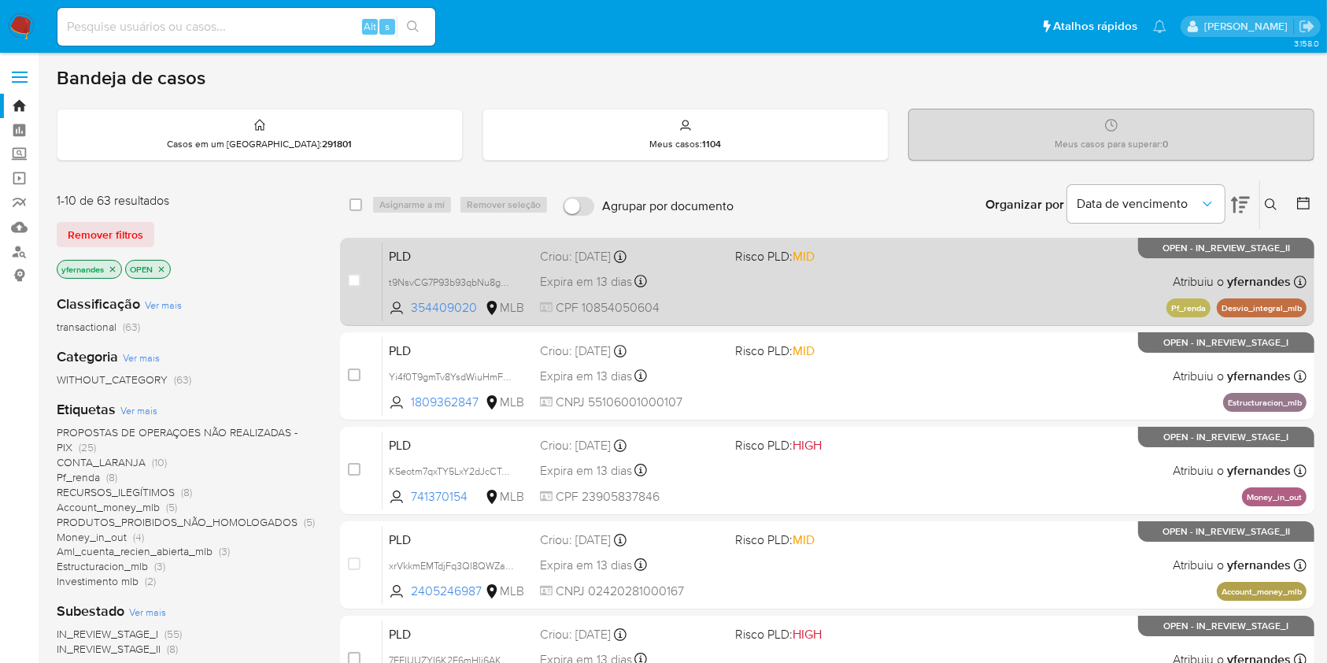
scroll to position [636, 0]
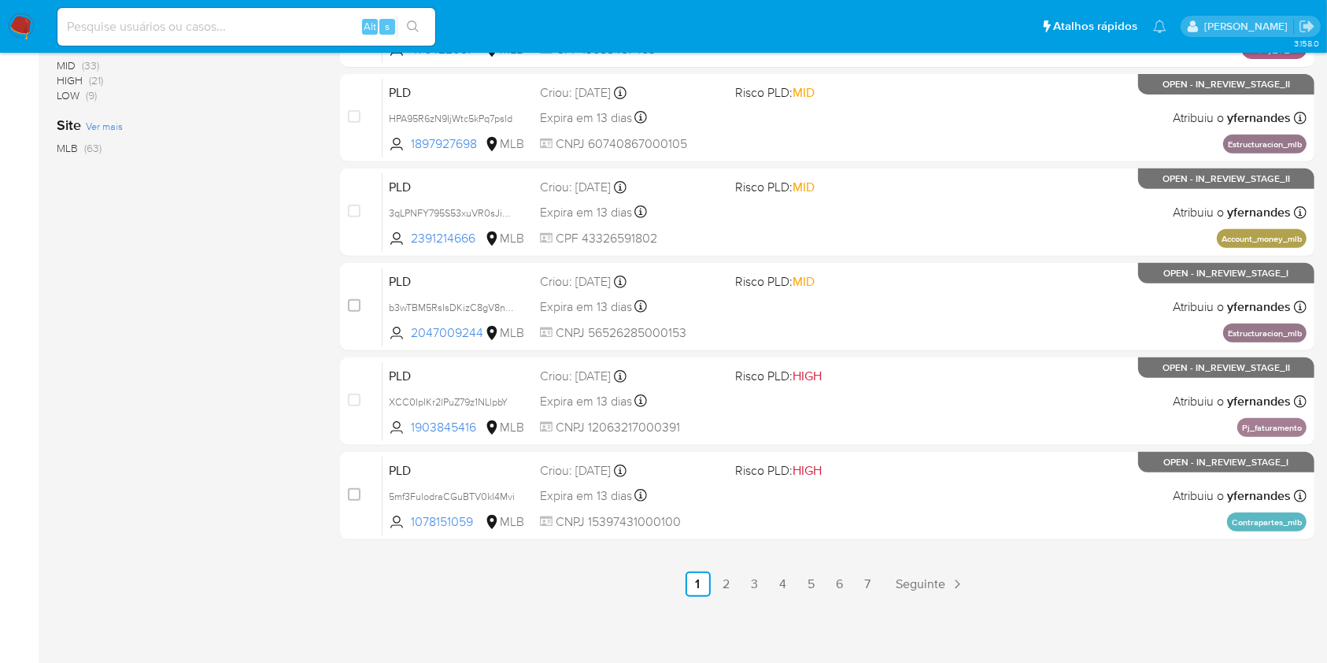
click at [711, 592] on ul "Anterior 1 2 3 4 5 6 7 Seguinte" at bounding box center [827, 583] width 974 height 25
click at [728, 588] on link "2" at bounding box center [726, 583] width 25 height 25
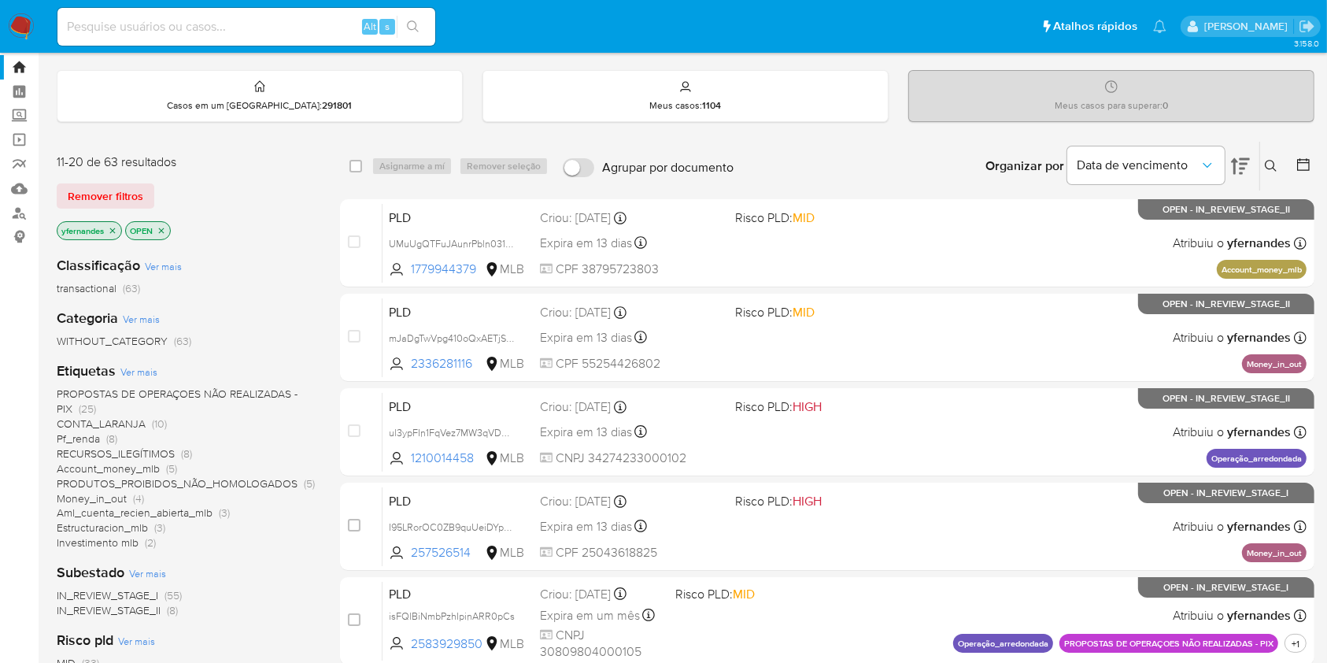
scroll to position [37, 0]
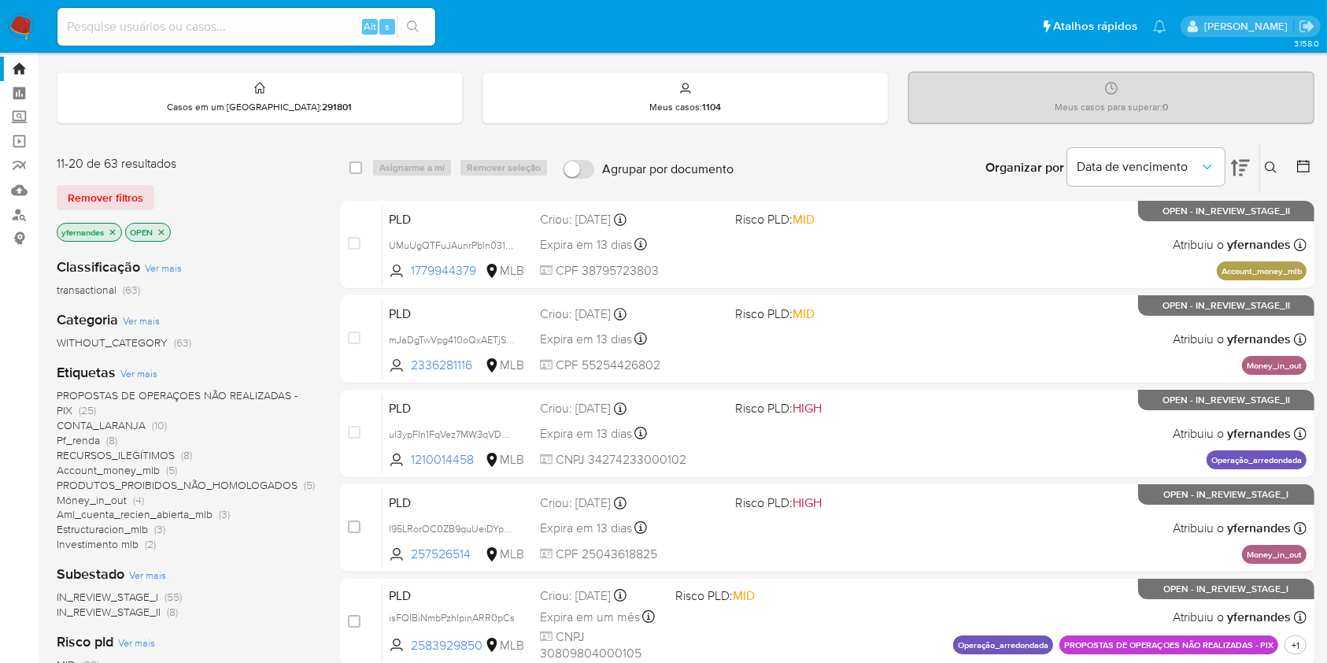
click at [14, 22] on img at bounding box center [21, 26] width 27 height 27
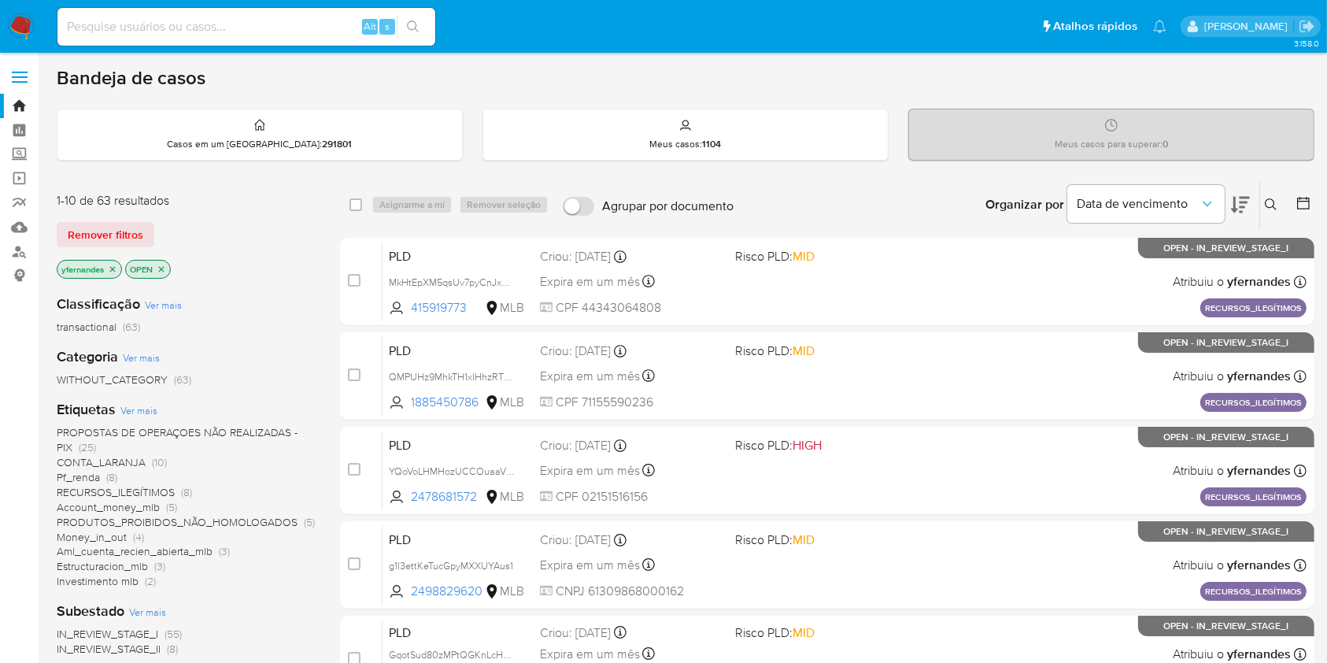
click at [14, 24] on img at bounding box center [21, 26] width 27 height 27
click at [1253, 206] on div "Organizar por Data de vencimento" at bounding box center [1116, 204] width 286 height 49
click at [1243, 207] on icon at bounding box center [1240, 204] width 19 height 19
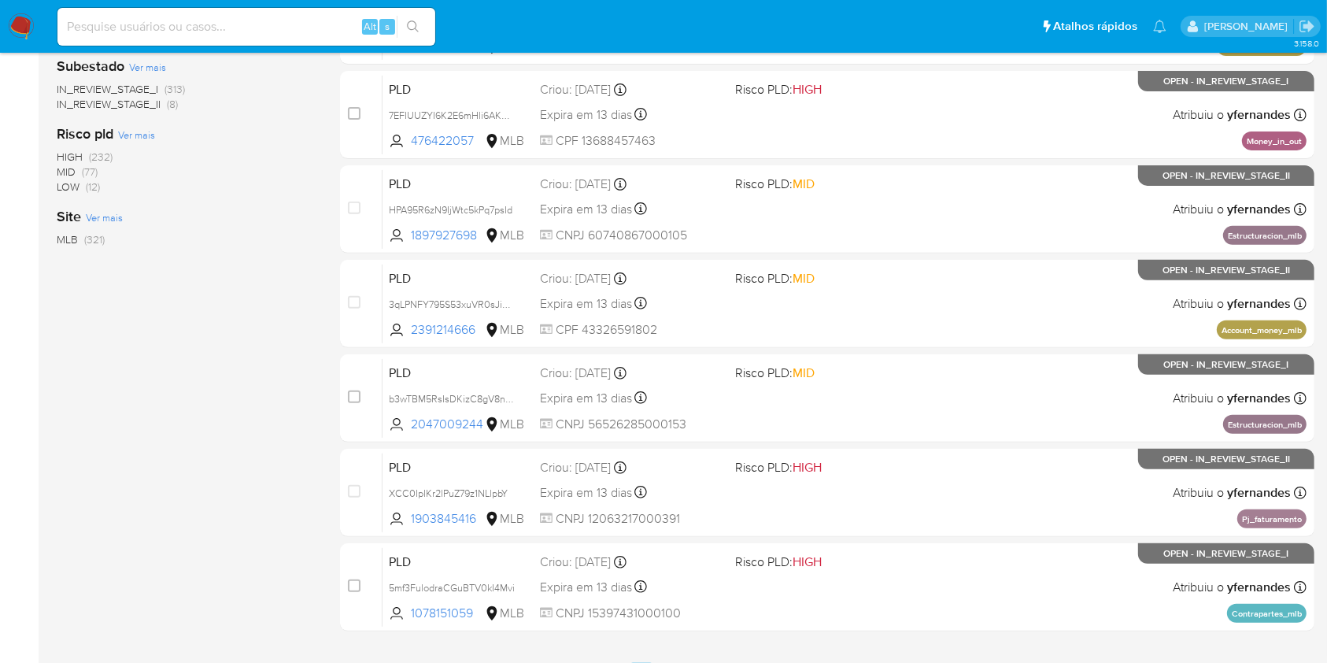
scroll to position [636, 0]
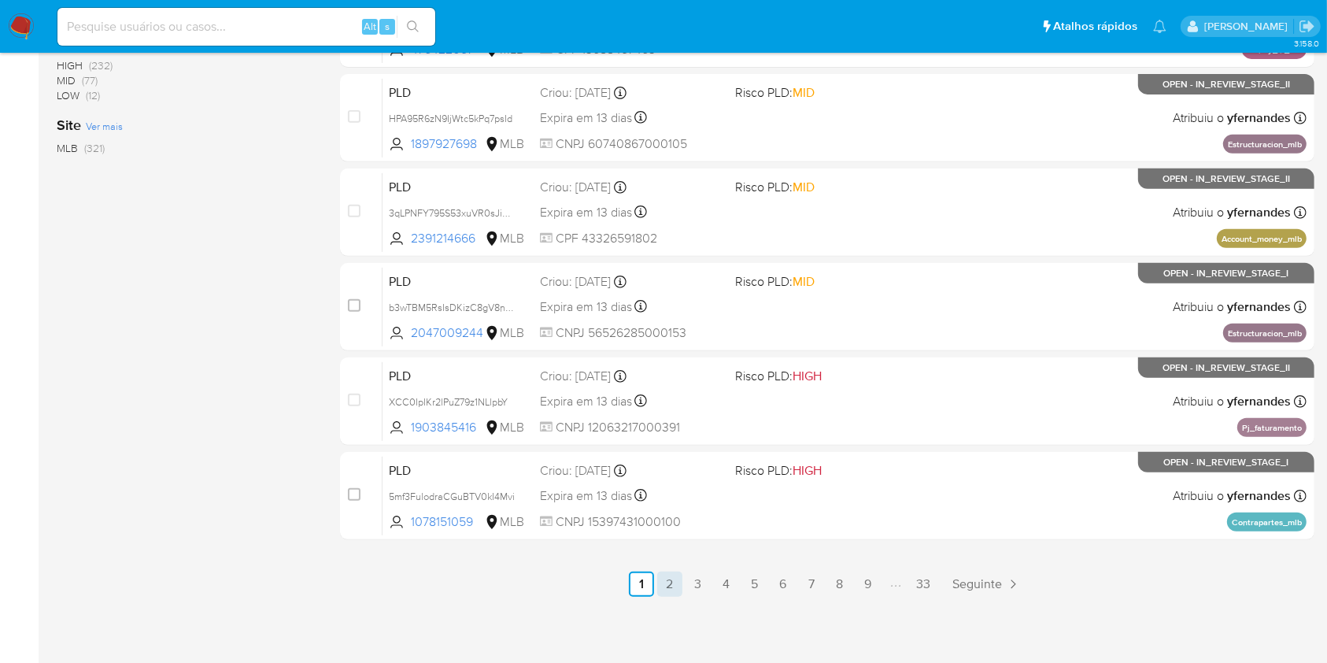
click at [667, 593] on link "2" at bounding box center [669, 583] width 25 height 25
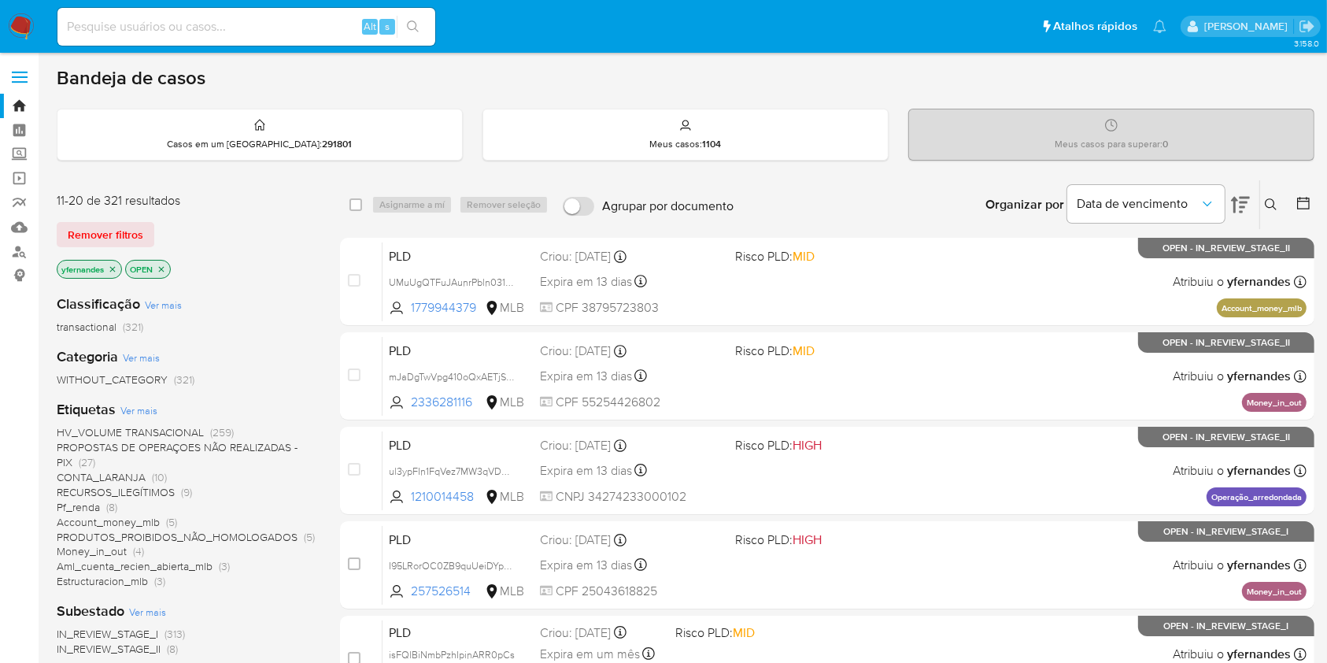
click at [1239, 164] on div "Bandeja de casos Casos em um prato : 291801 Meus casos : 1104 Meus casos para s…" at bounding box center [685, 649] width 1257 height 1166
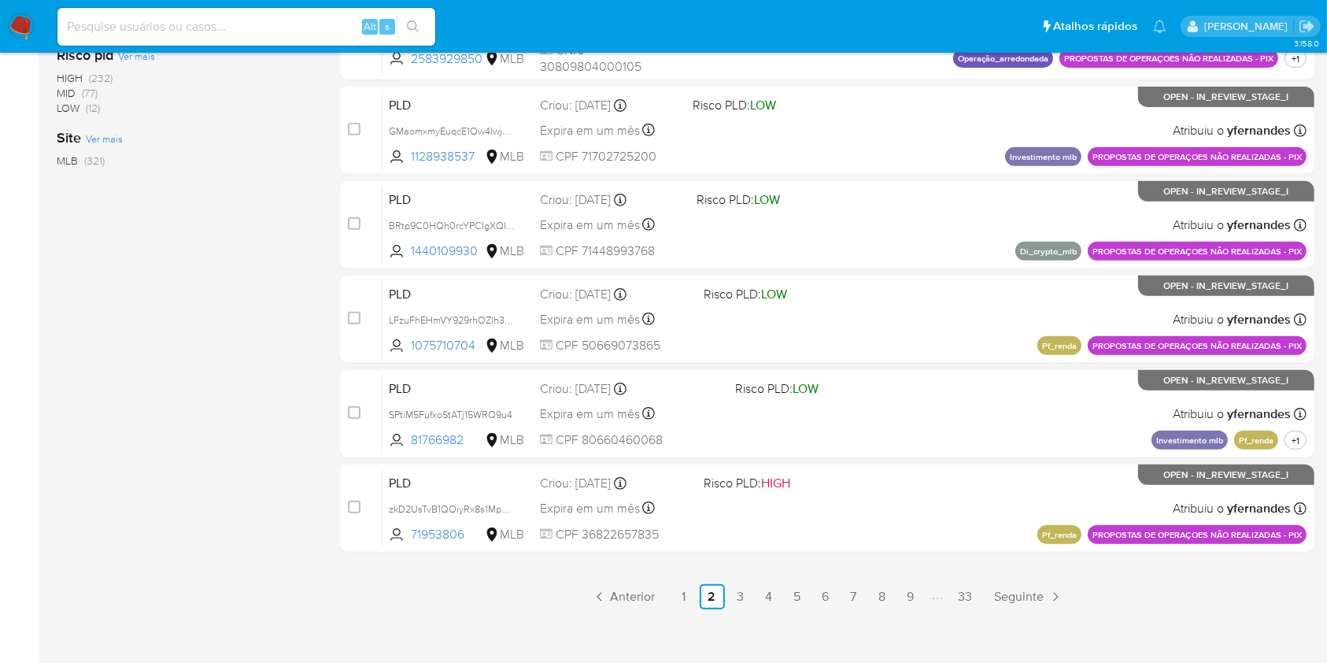
scroll to position [636, 0]
